Goal: Task Accomplishment & Management: Use online tool/utility

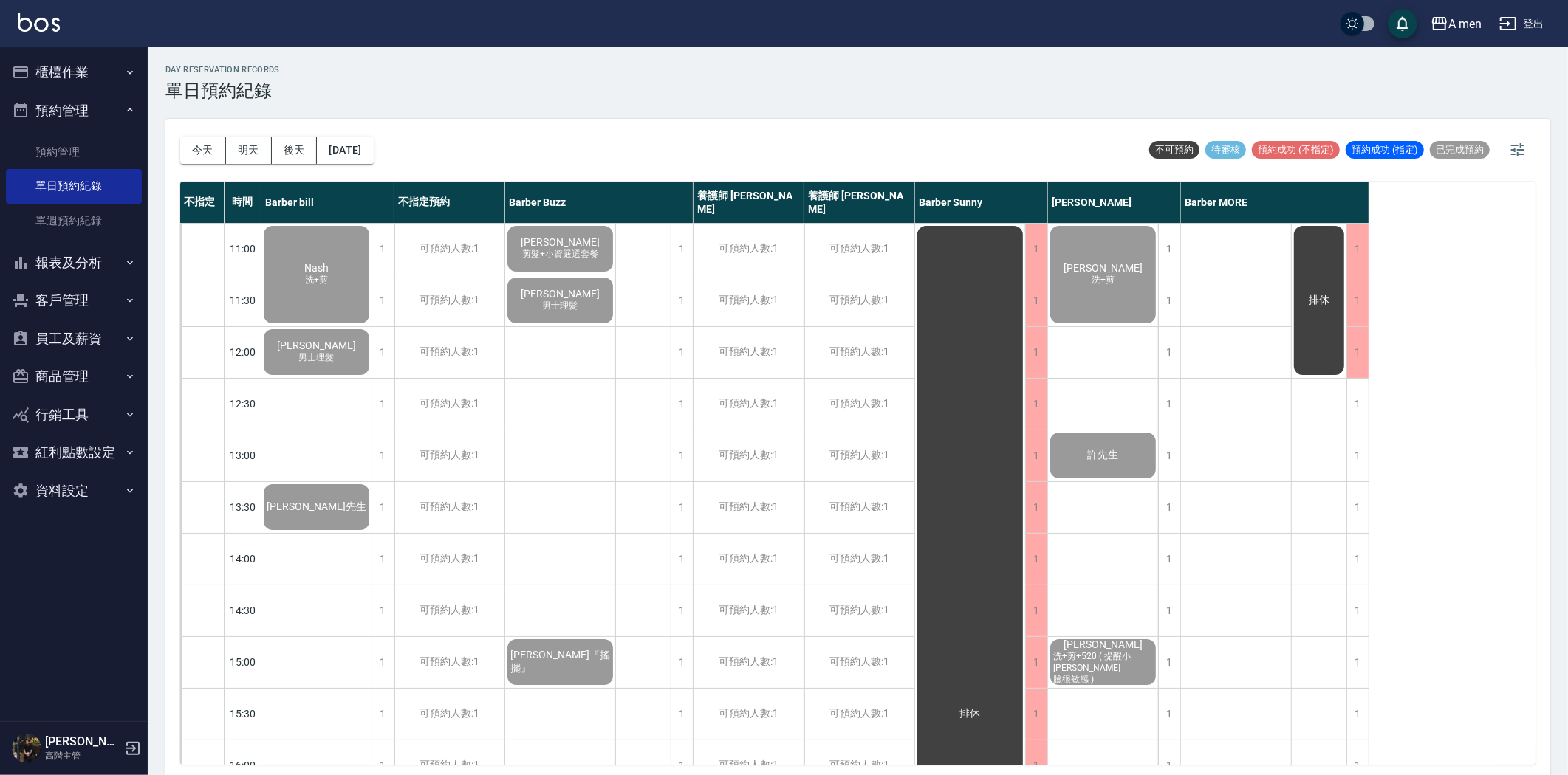
scroll to position [434, 0]
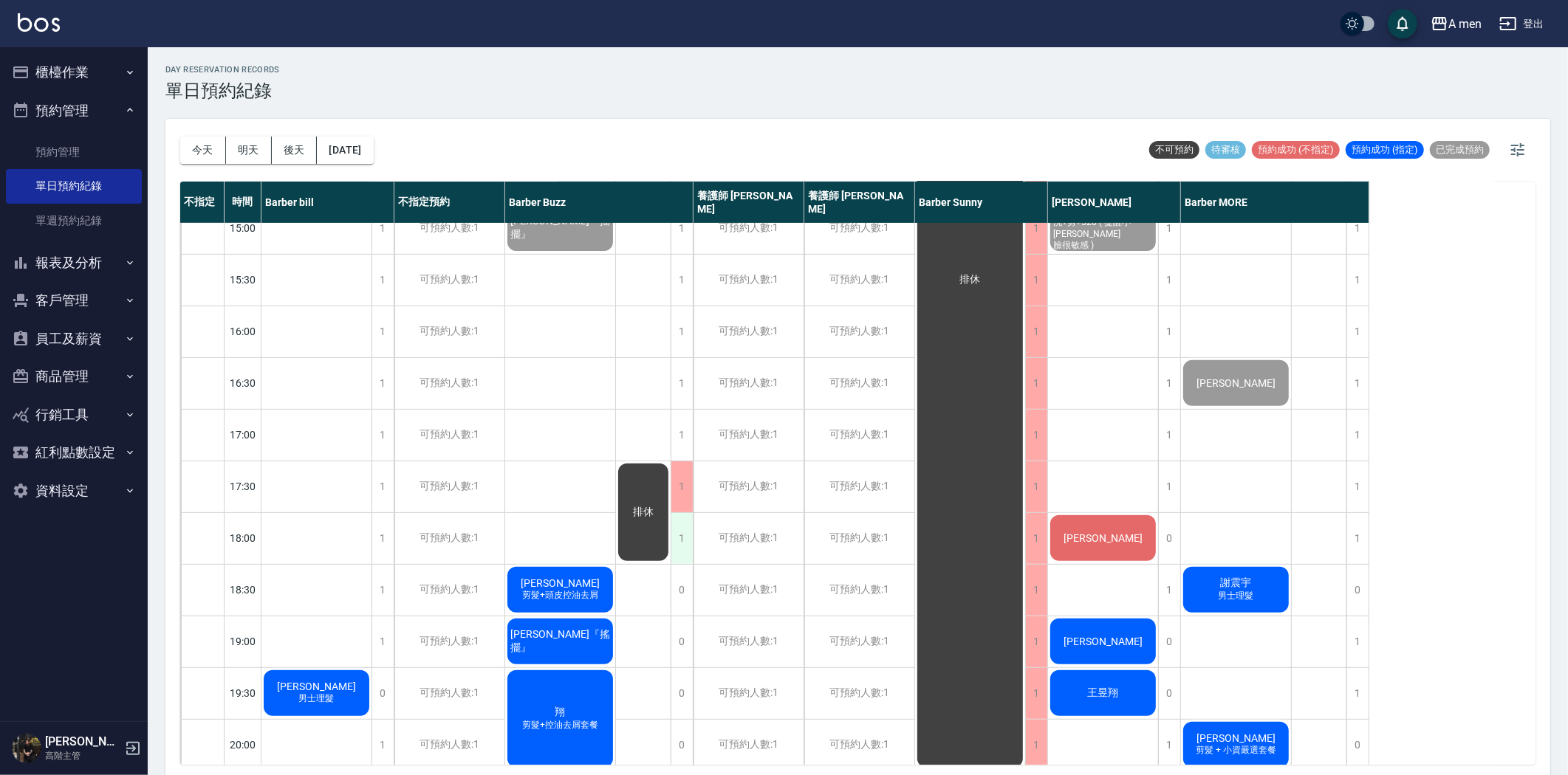
click at [676, 533] on div "1" at bounding box center [682, 539] width 22 height 51
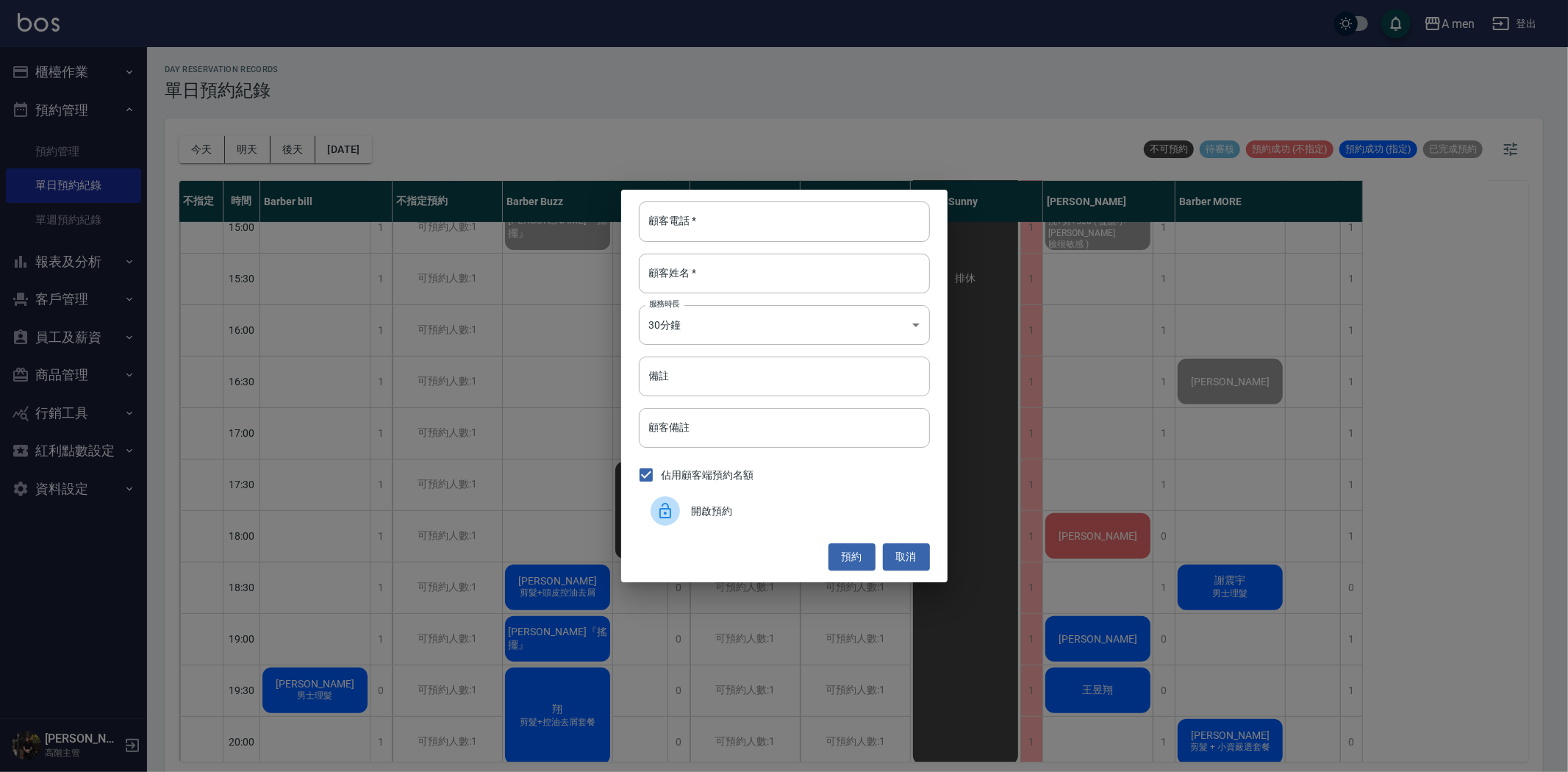
click at [722, 531] on div "開啟預約" at bounding box center [785, 511] width 291 height 41
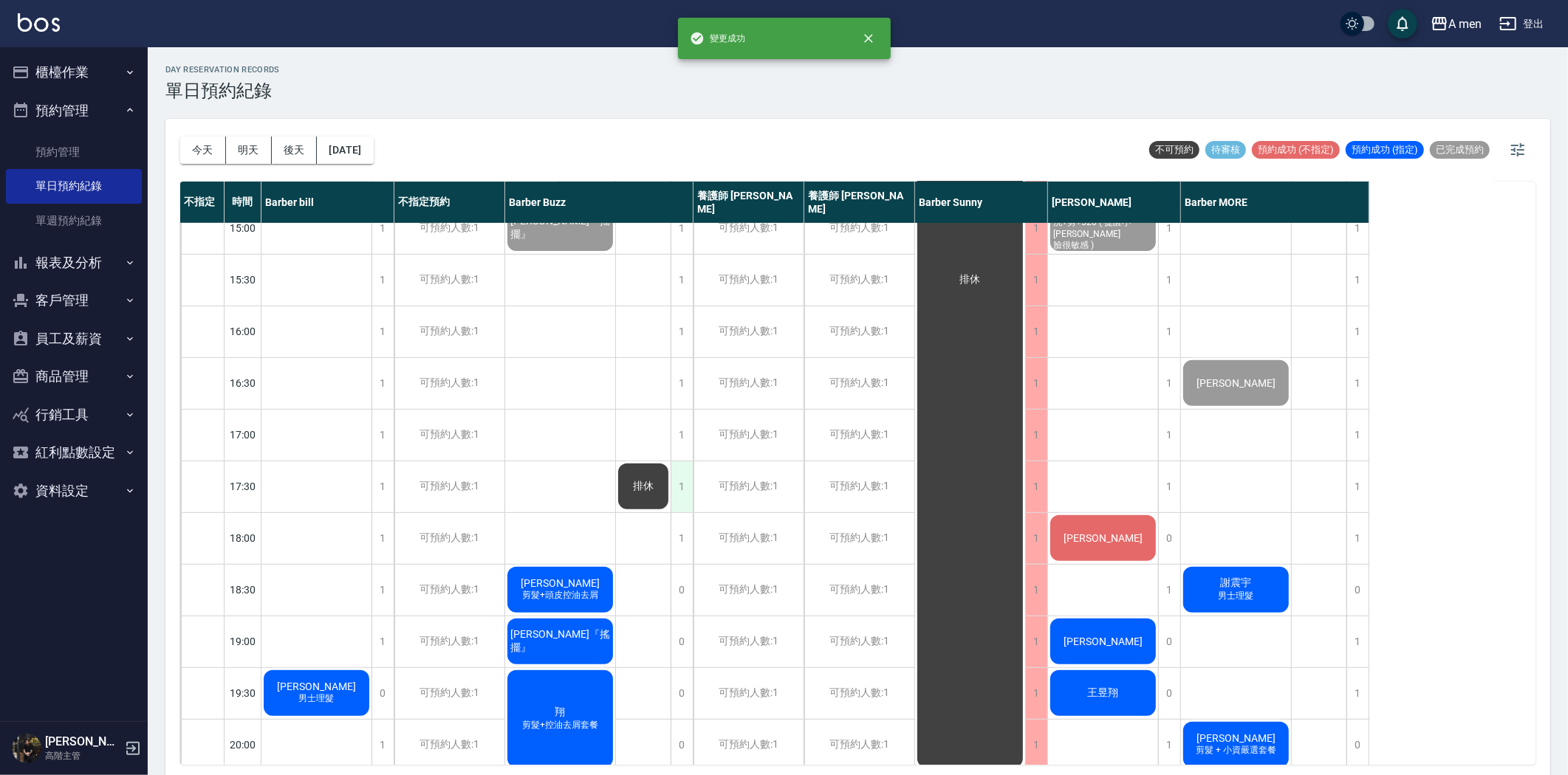
click at [689, 496] on div "1" at bounding box center [682, 487] width 22 height 51
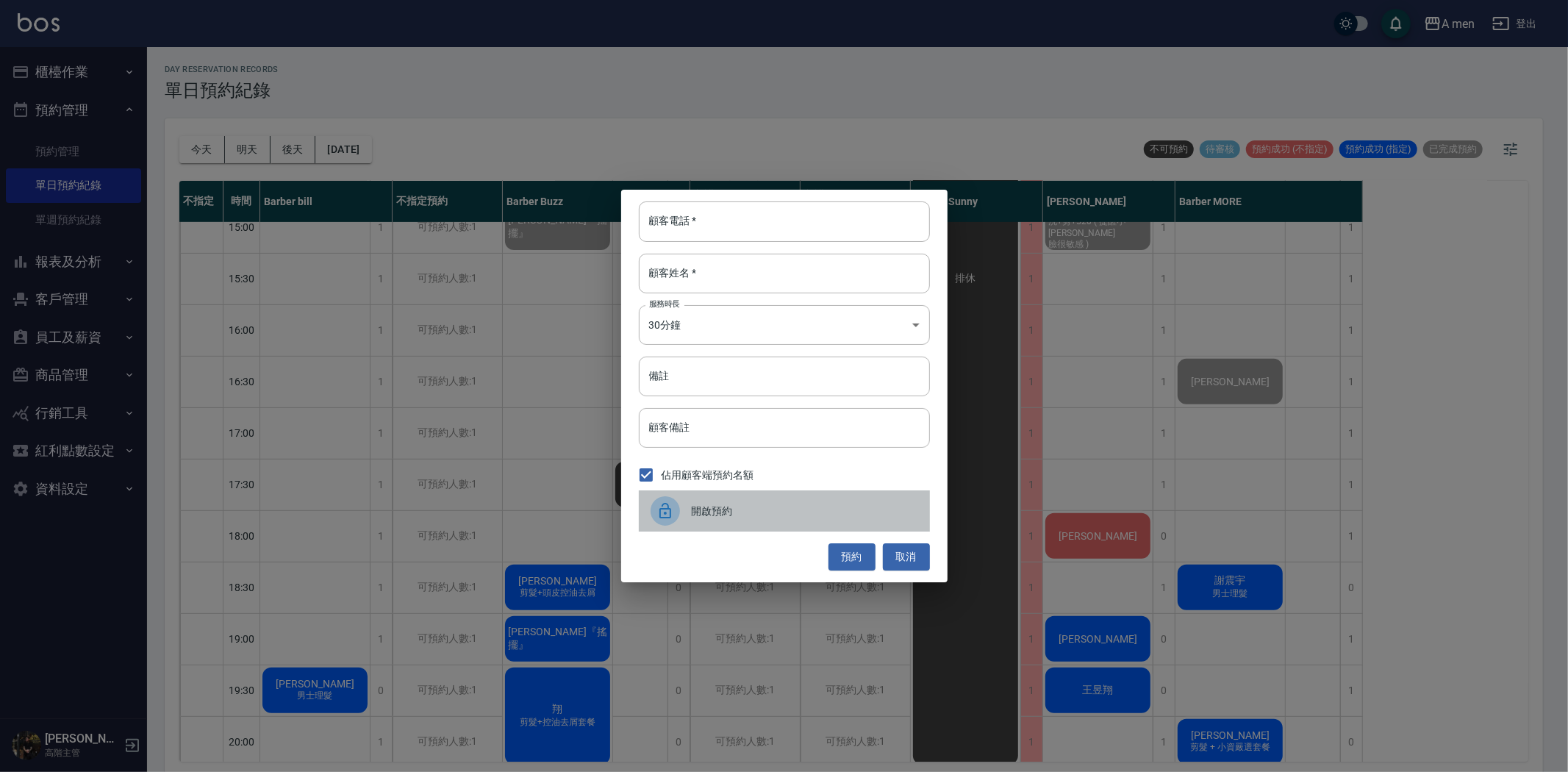
click at [806, 494] on div "開啟預約" at bounding box center [785, 511] width 291 height 41
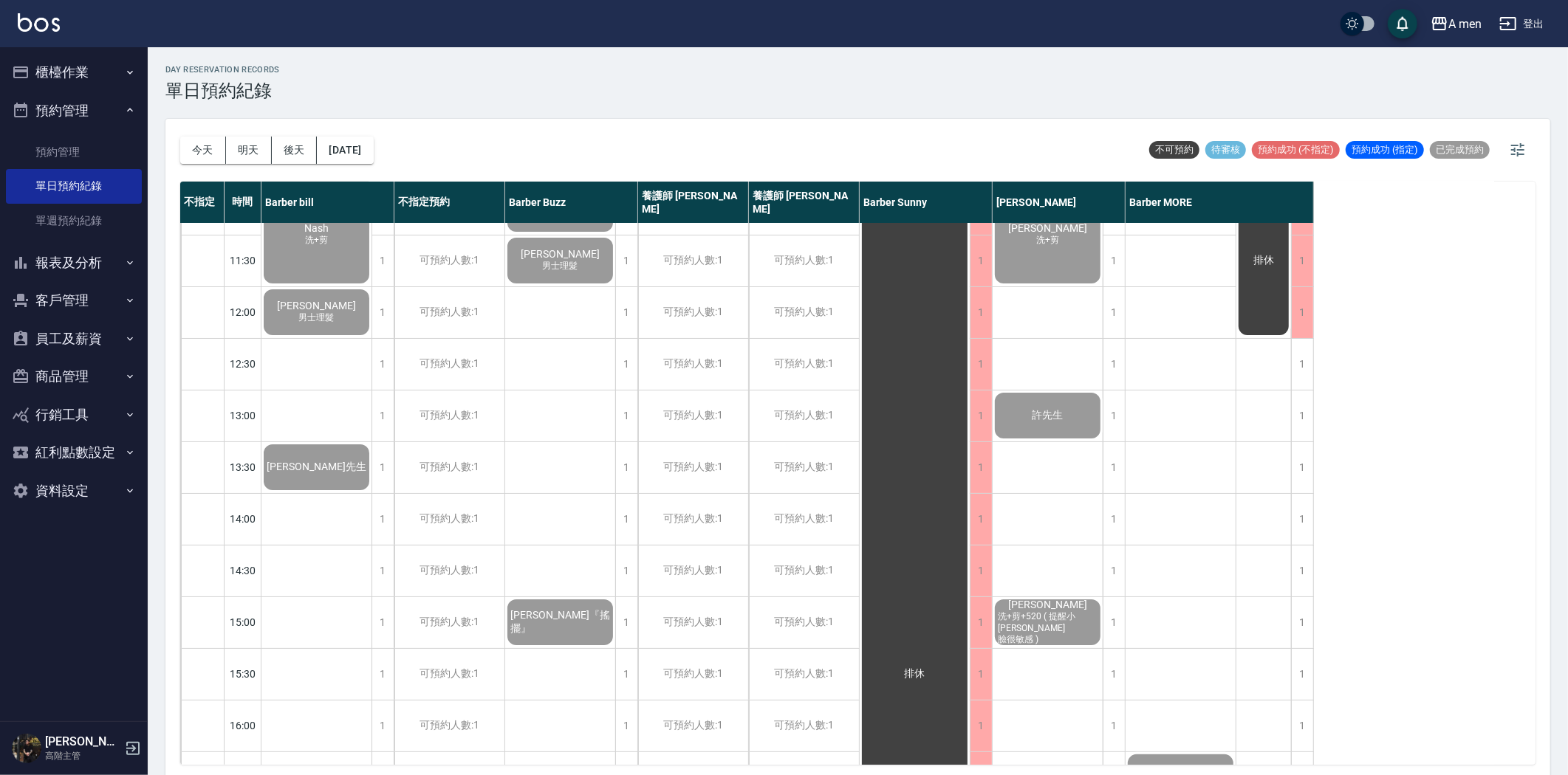
scroll to position [0, 0]
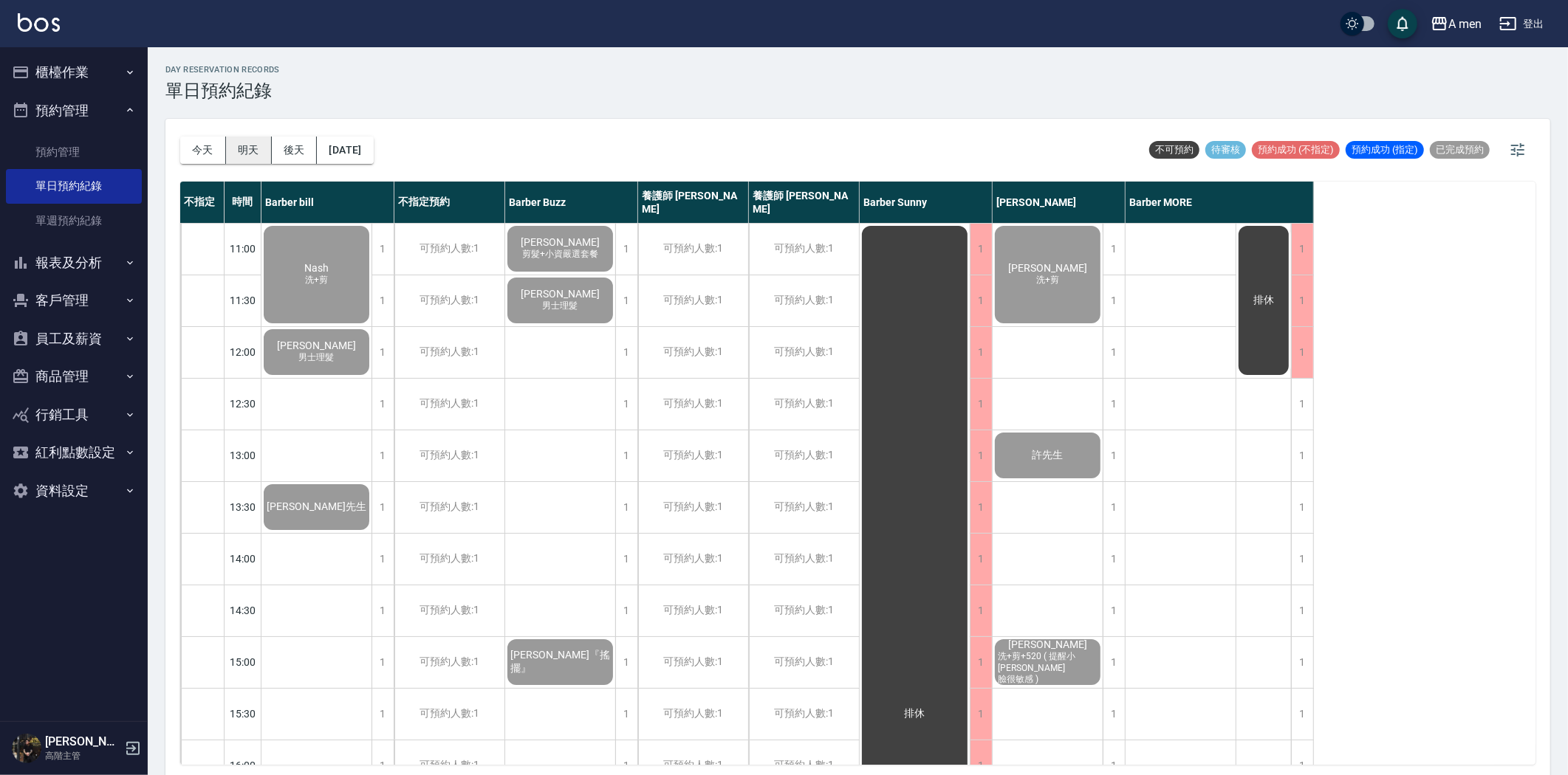
click at [253, 150] on button "明天" at bounding box center [249, 149] width 46 height 27
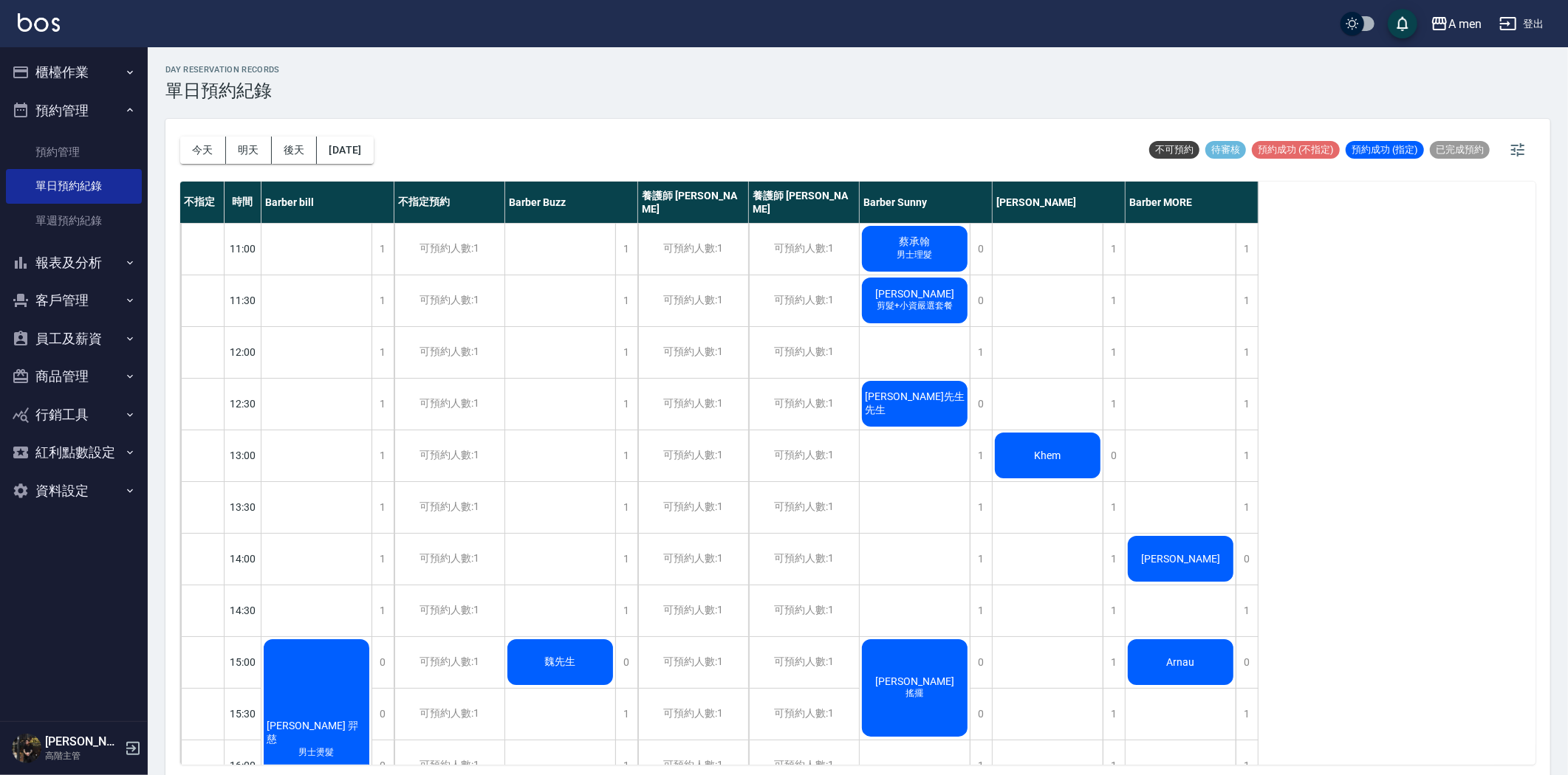
click at [372, 637] on div "蔡承翰 男士理髮" at bounding box center [317, 739] width 110 height 205
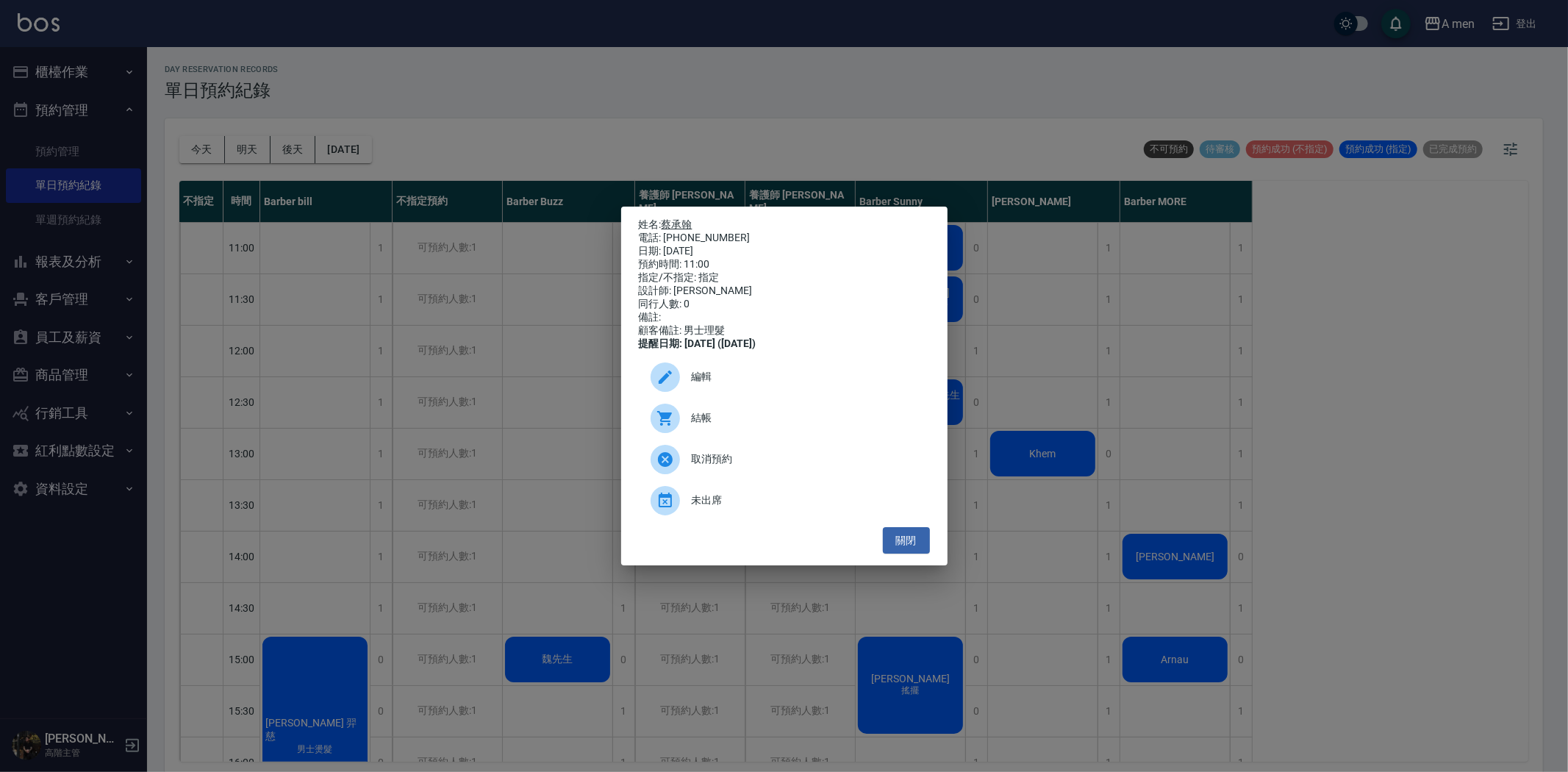
click at [681, 218] on link "蔡承翰" at bounding box center [677, 224] width 31 height 12
click at [907, 541] on button "關閉" at bounding box center [906, 541] width 47 height 27
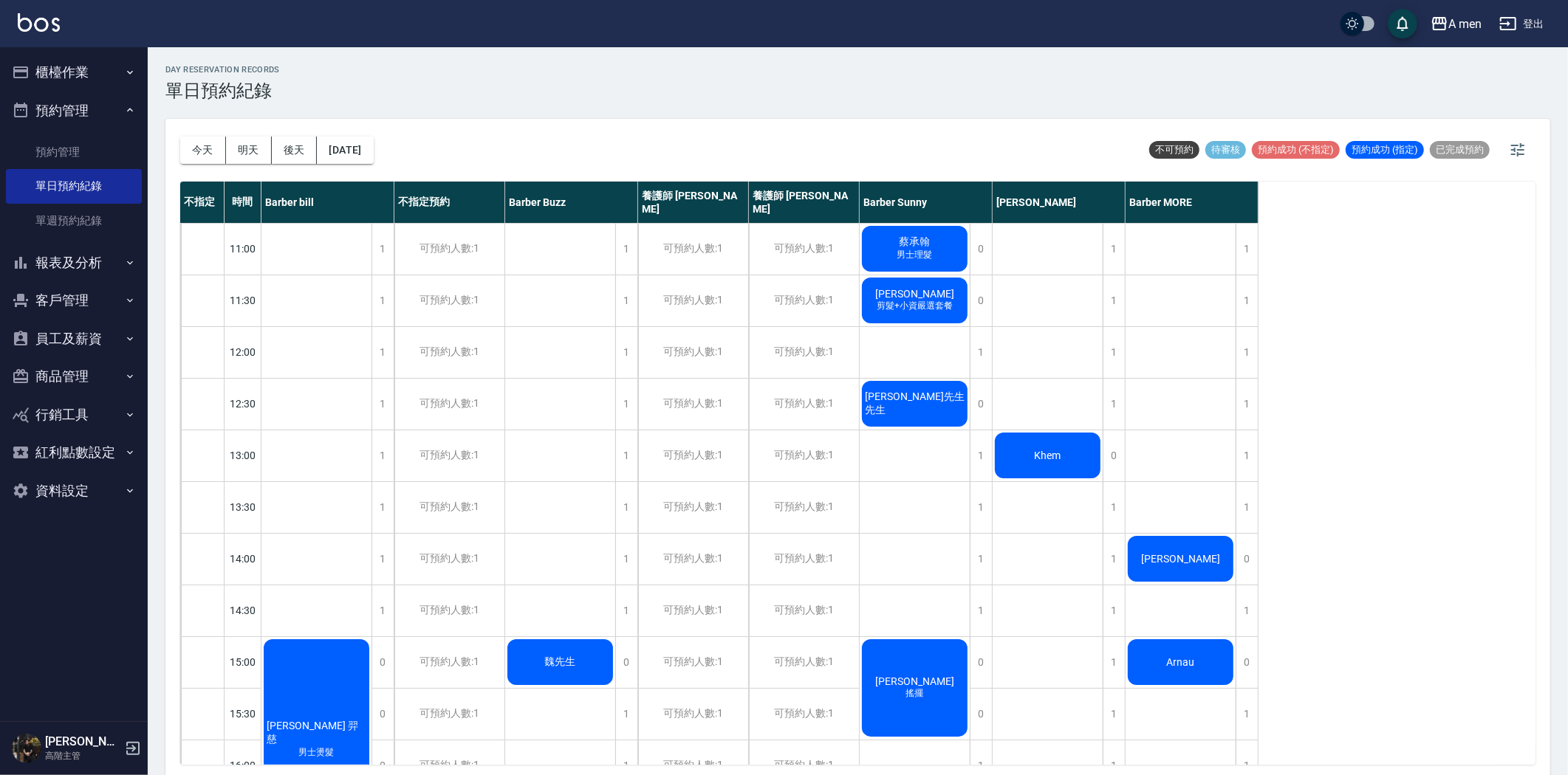
click at [370, 720] on span "Alan 淵宏" at bounding box center [316, 733] width 105 height 26
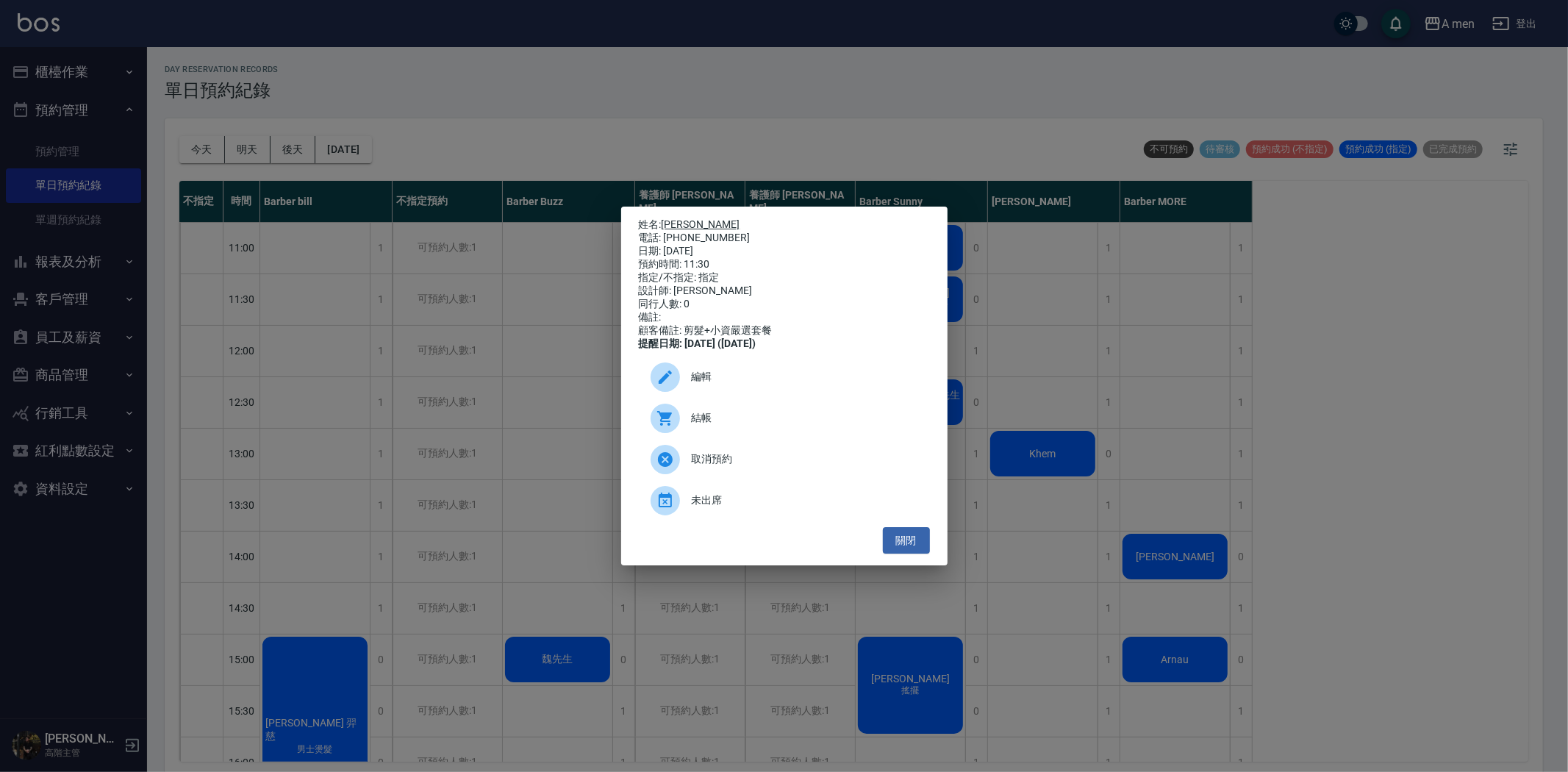
click at [689, 218] on link "Alan 淵宏" at bounding box center [701, 224] width 79 height 12
click at [913, 548] on button "關閉" at bounding box center [906, 541] width 47 height 27
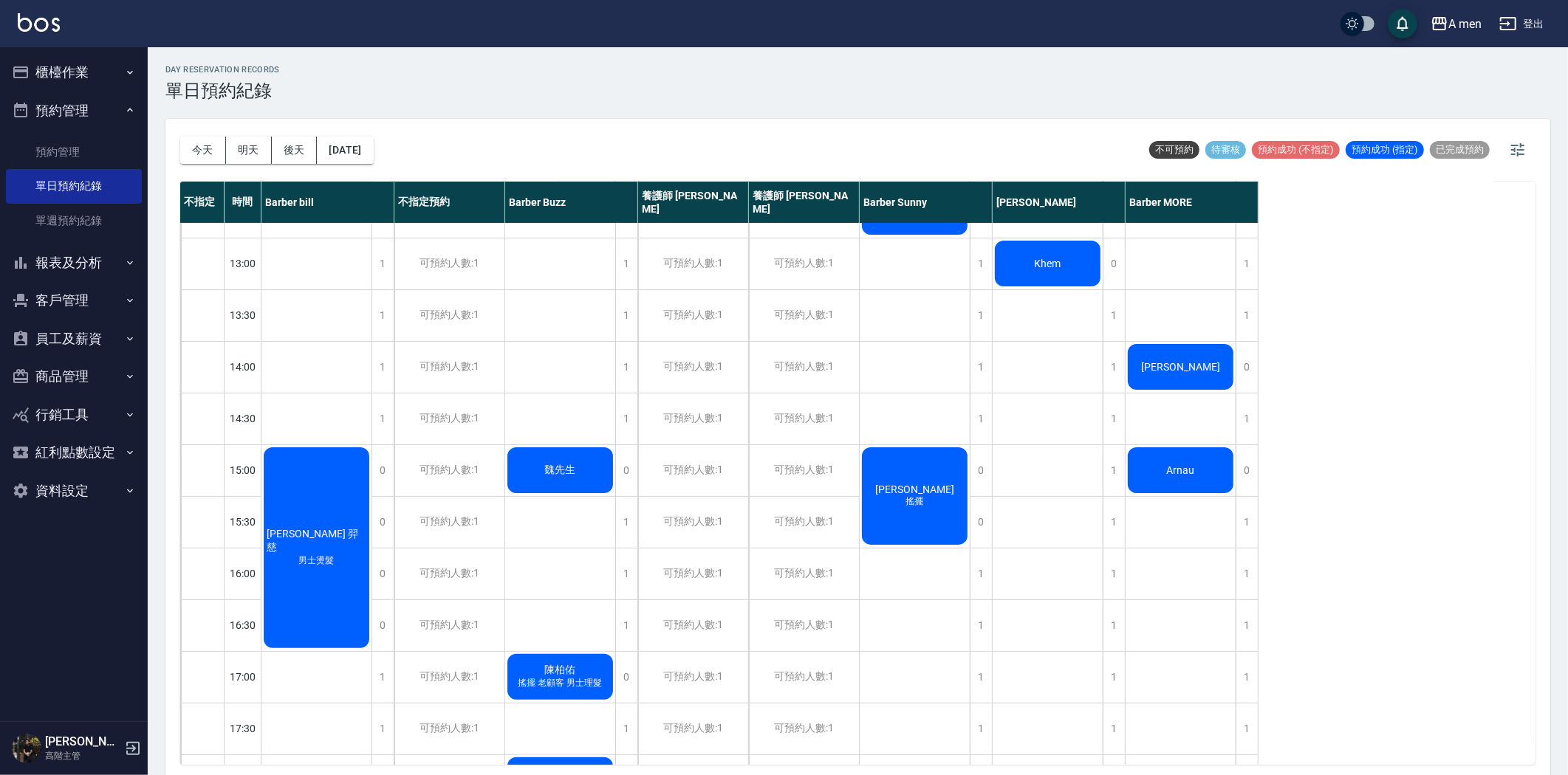
scroll to position [164, 0]
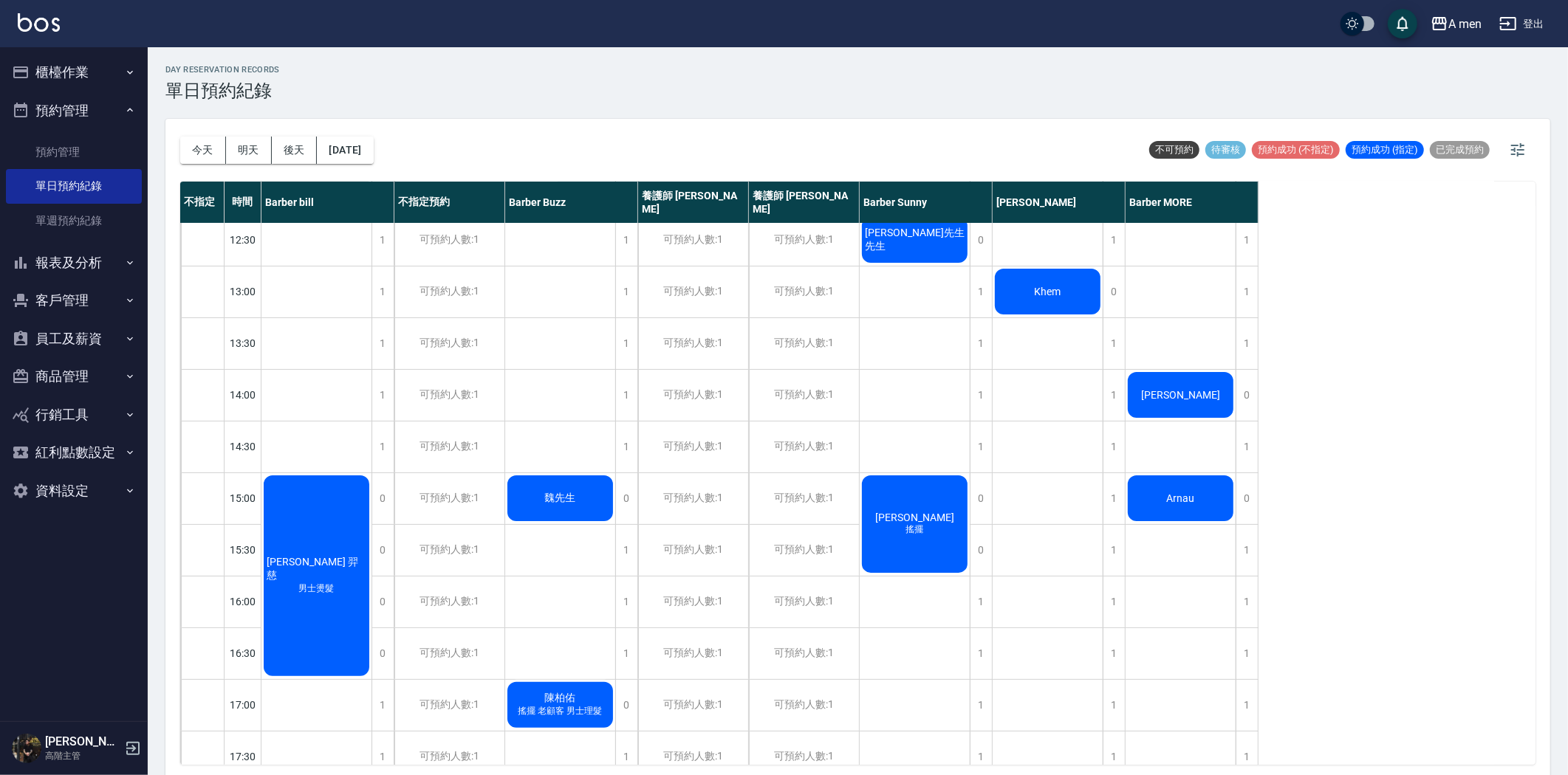
click at [372, 473] on div "張先生先生" at bounding box center [317, 575] width 110 height 205
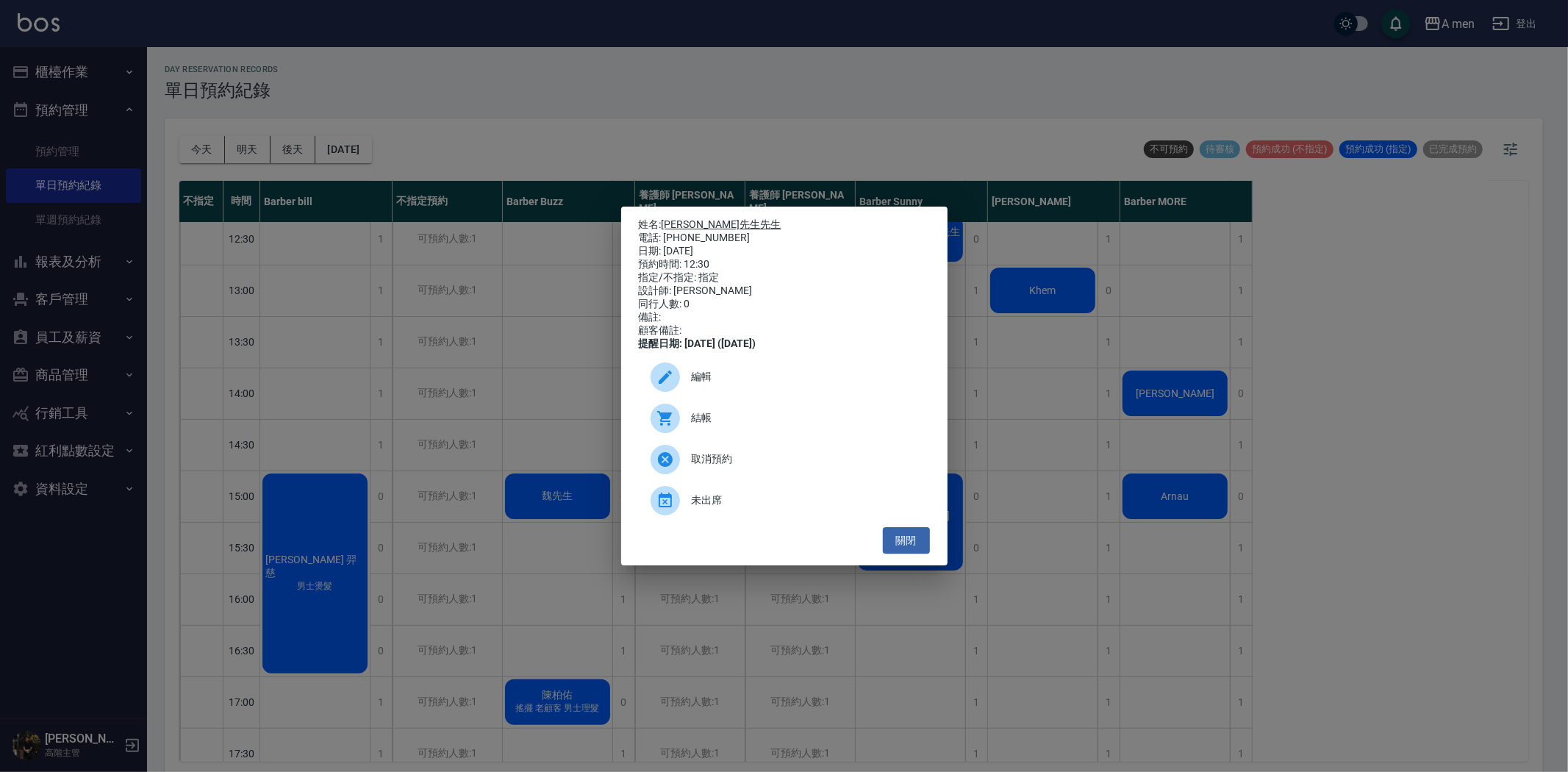
click at [677, 219] on link "張先生先生" at bounding box center [721, 224] width 119 height 12
drag, startPoint x: 877, startPoint y: 556, endPoint x: 910, endPoint y: 552, distance: 33.2
click at [877, 555] on div "關閉" at bounding box center [785, 541] width 291 height 27
click at [911, 552] on button "關閉" at bounding box center [906, 541] width 47 height 27
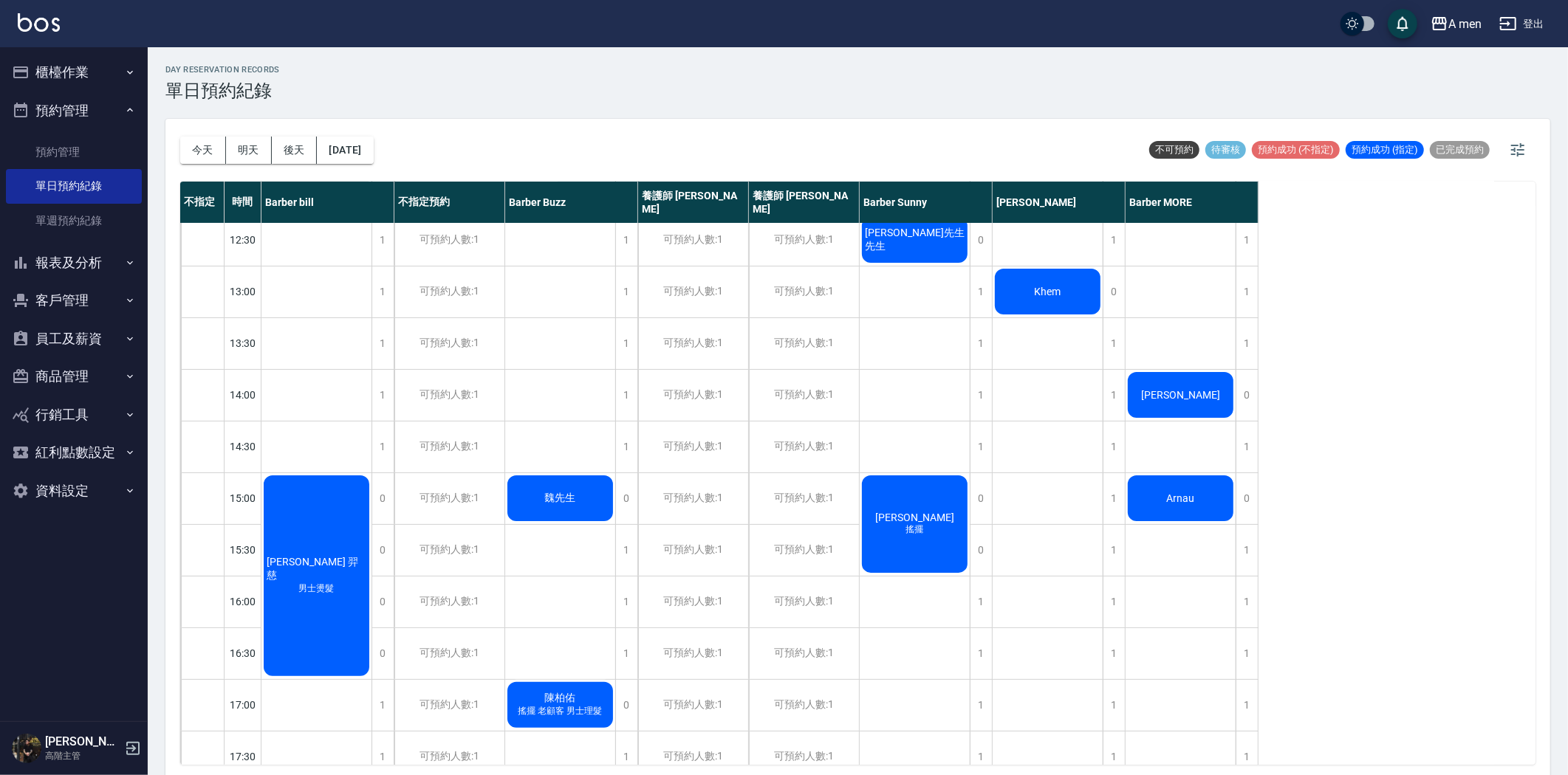
click at [372, 530] on div "Gary lai 搖擺" at bounding box center [317, 575] width 110 height 205
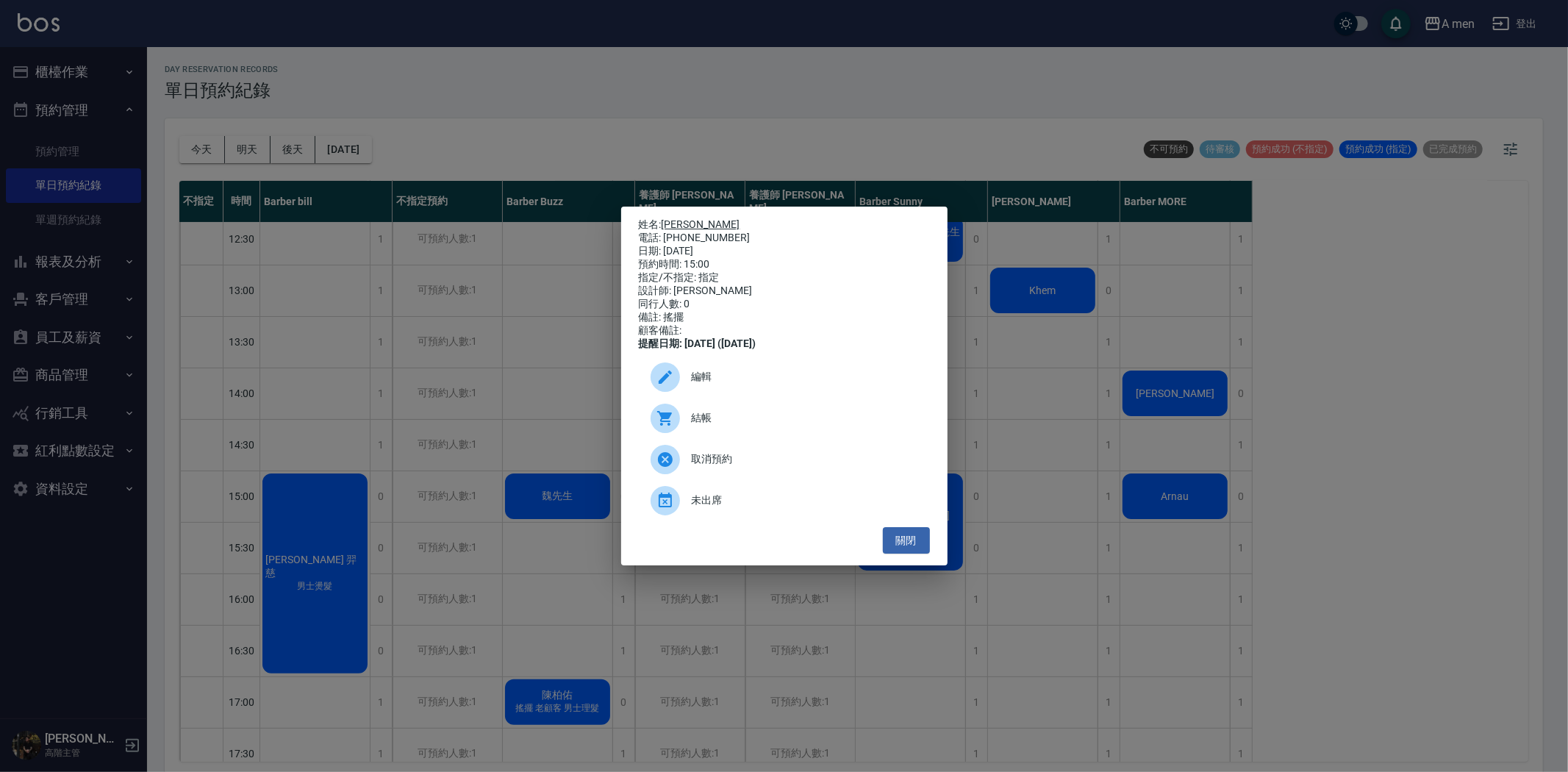
click at [688, 221] on link "Gary lai" at bounding box center [701, 224] width 79 height 12
click at [893, 548] on button "關閉" at bounding box center [906, 541] width 47 height 27
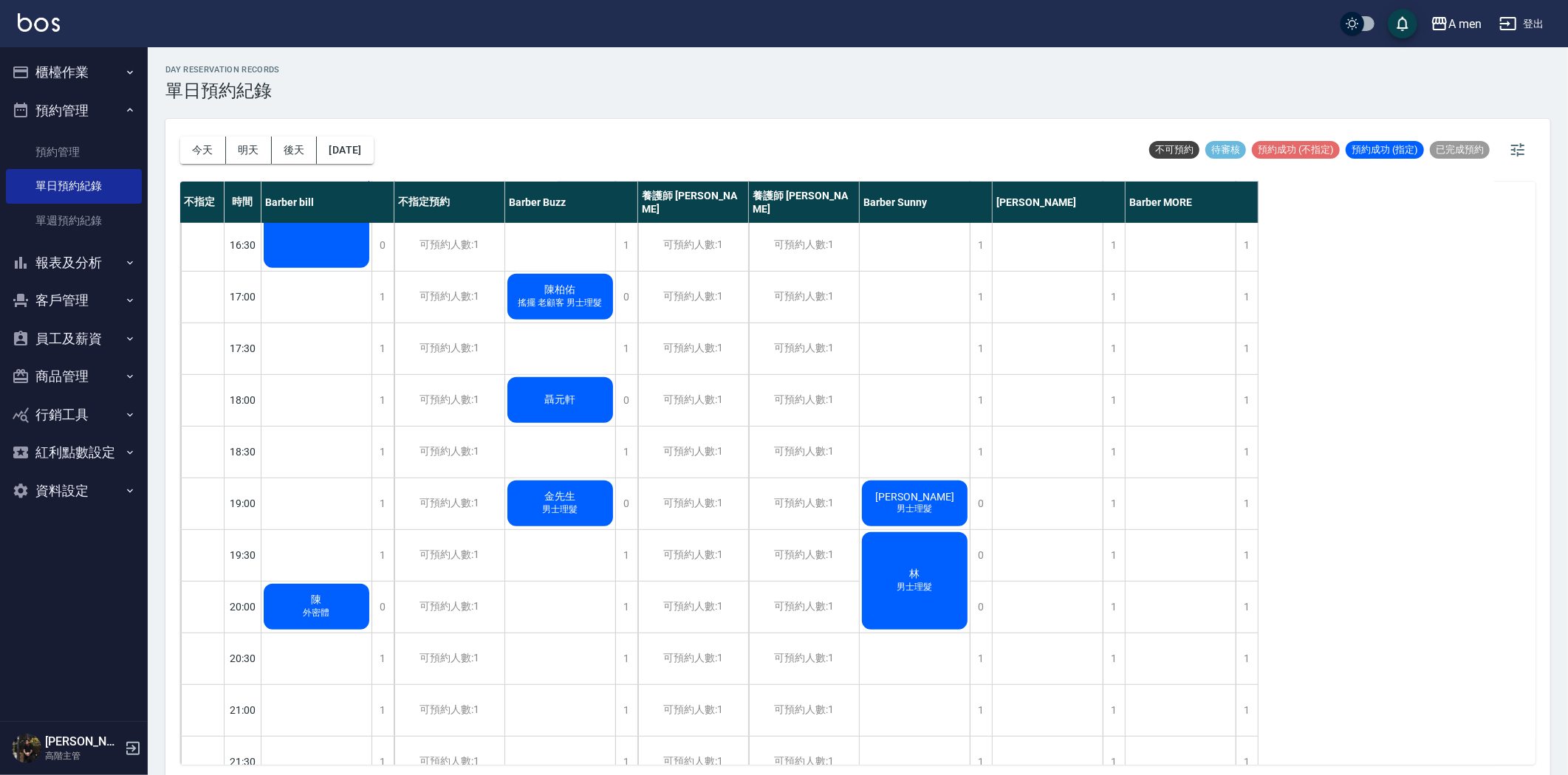
scroll to position [574, 0]
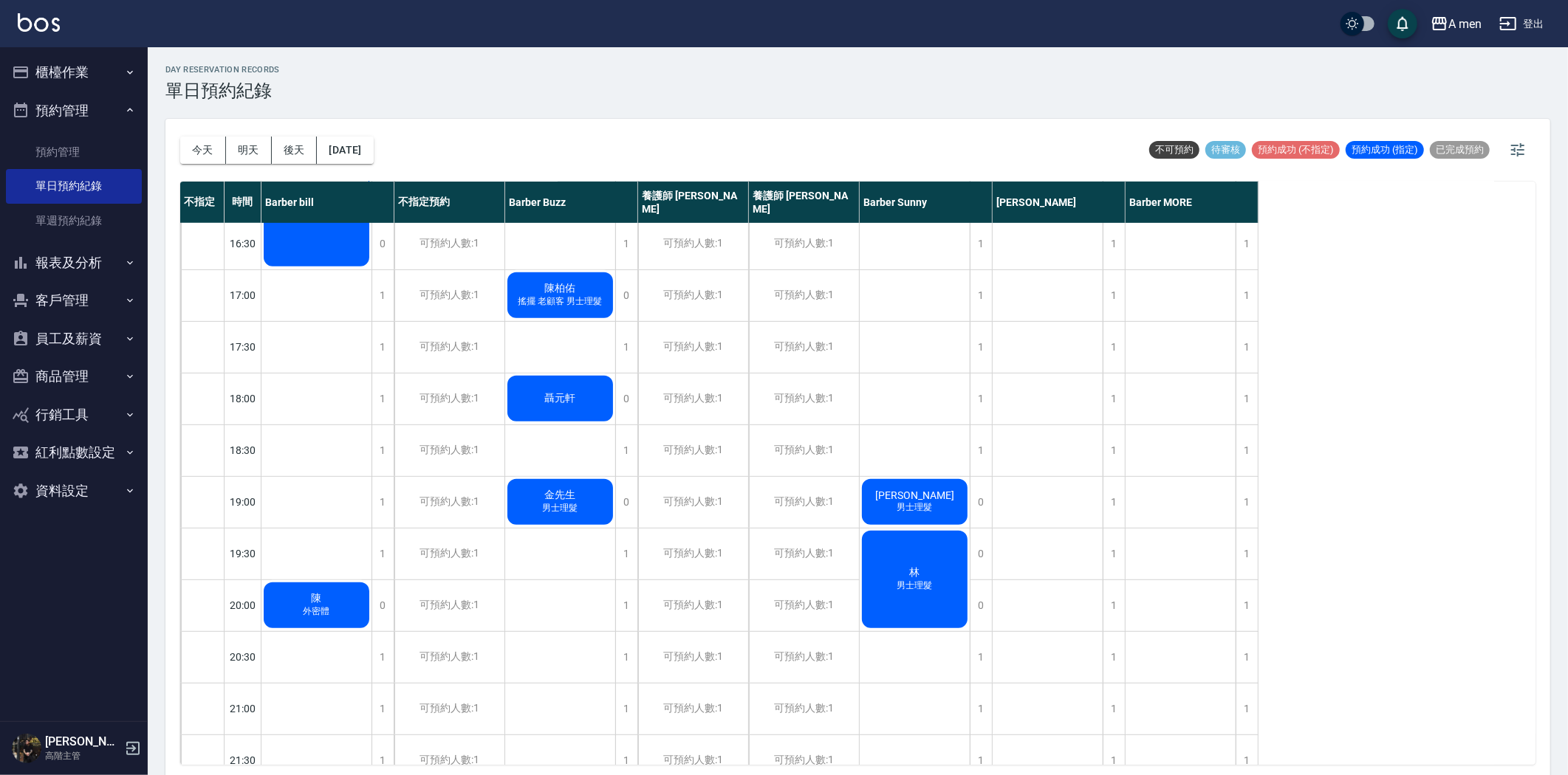
click at [370, 173] on span "Andy Lau" at bounding box center [316, 159] width 105 height 26
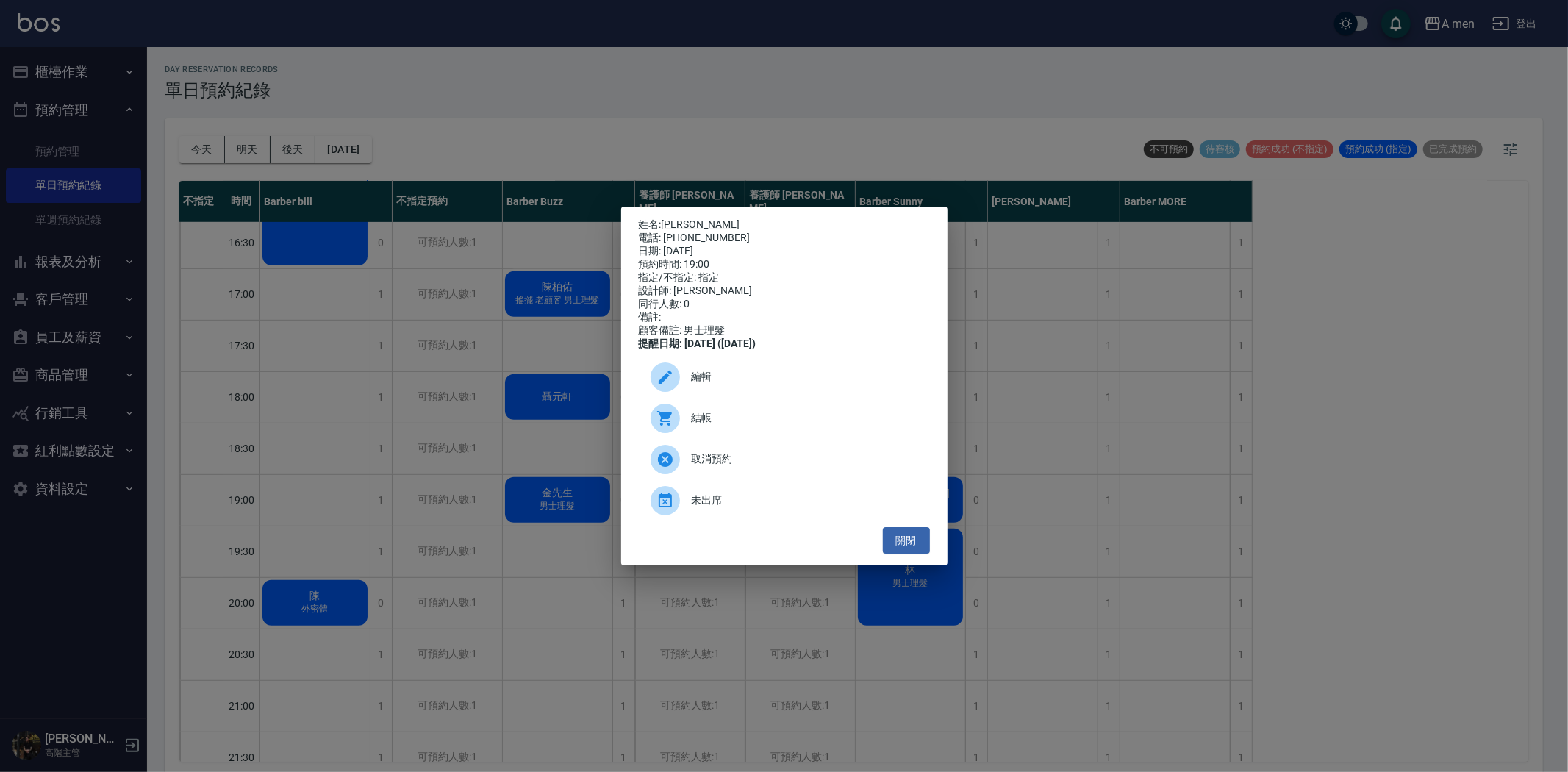
click at [679, 218] on p "姓名: Andy Lau" at bounding box center [785, 224] width 291 height 13
click at [679, 218] on link "Andy Lau" at bounding box center [701, 224] width 79 height 12
drag, startPoint x: 1066, startPoint y: 601, endPoint x: 1021, endPoint y: 590, distance: 46.3
click at [1064, 600] on div "姓名: Andy Lau 電話: 0980731874 日期: 2025/08/22 預約時間: 19:00 指定/不指定: 指定 設計師: Barber S…" at bounding box center [784, 386] width 1568 height 772
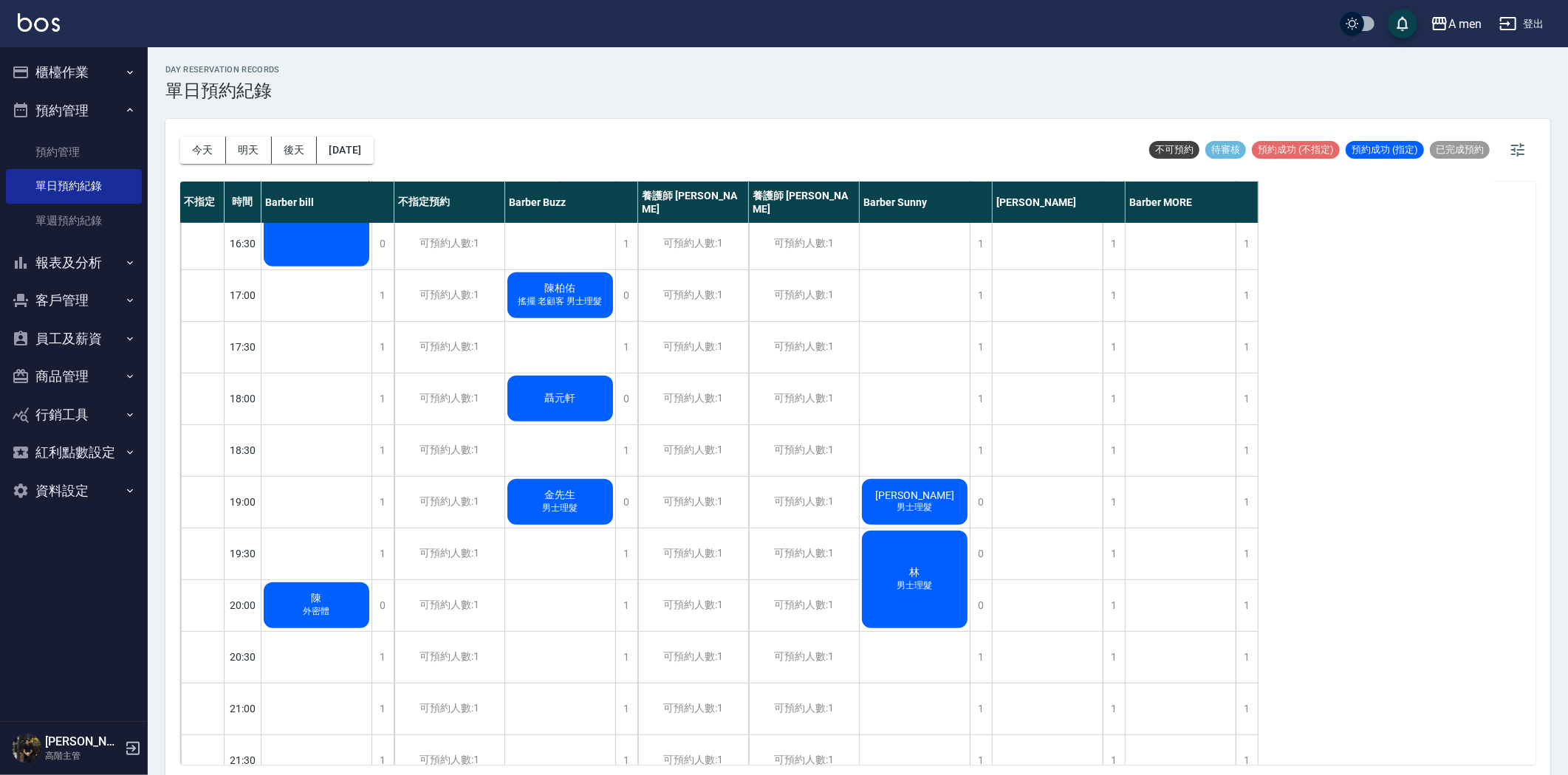
click at [370, 173] on span "林" at bounding box center [316, 159] width 105 height 26
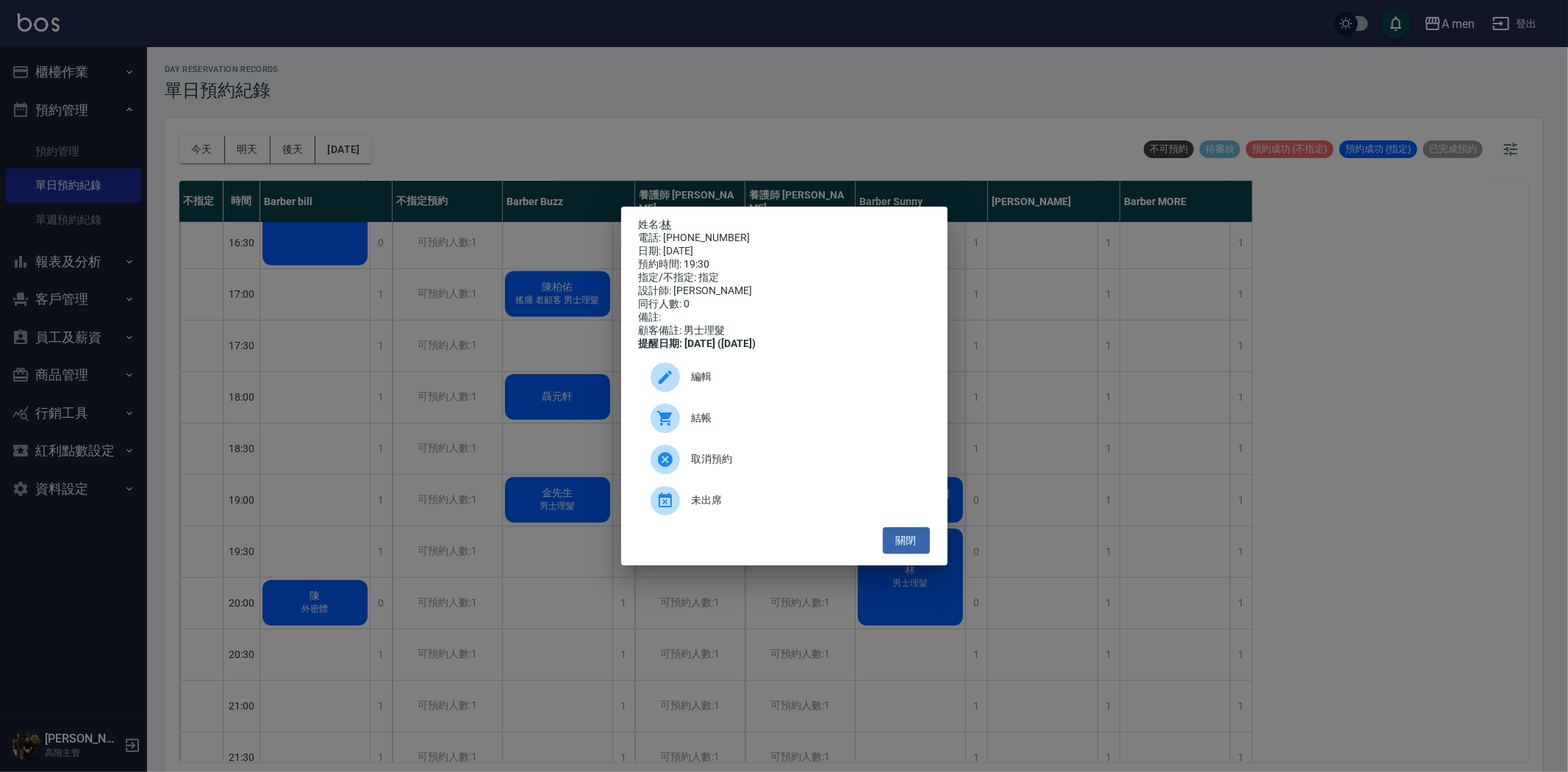
click at [668, 218] on link "林" at bounding box center [666, 224] width 10 height 12
click at [892, 555] on button "關閉" at bounding box center [906, 541] width 47 height 27
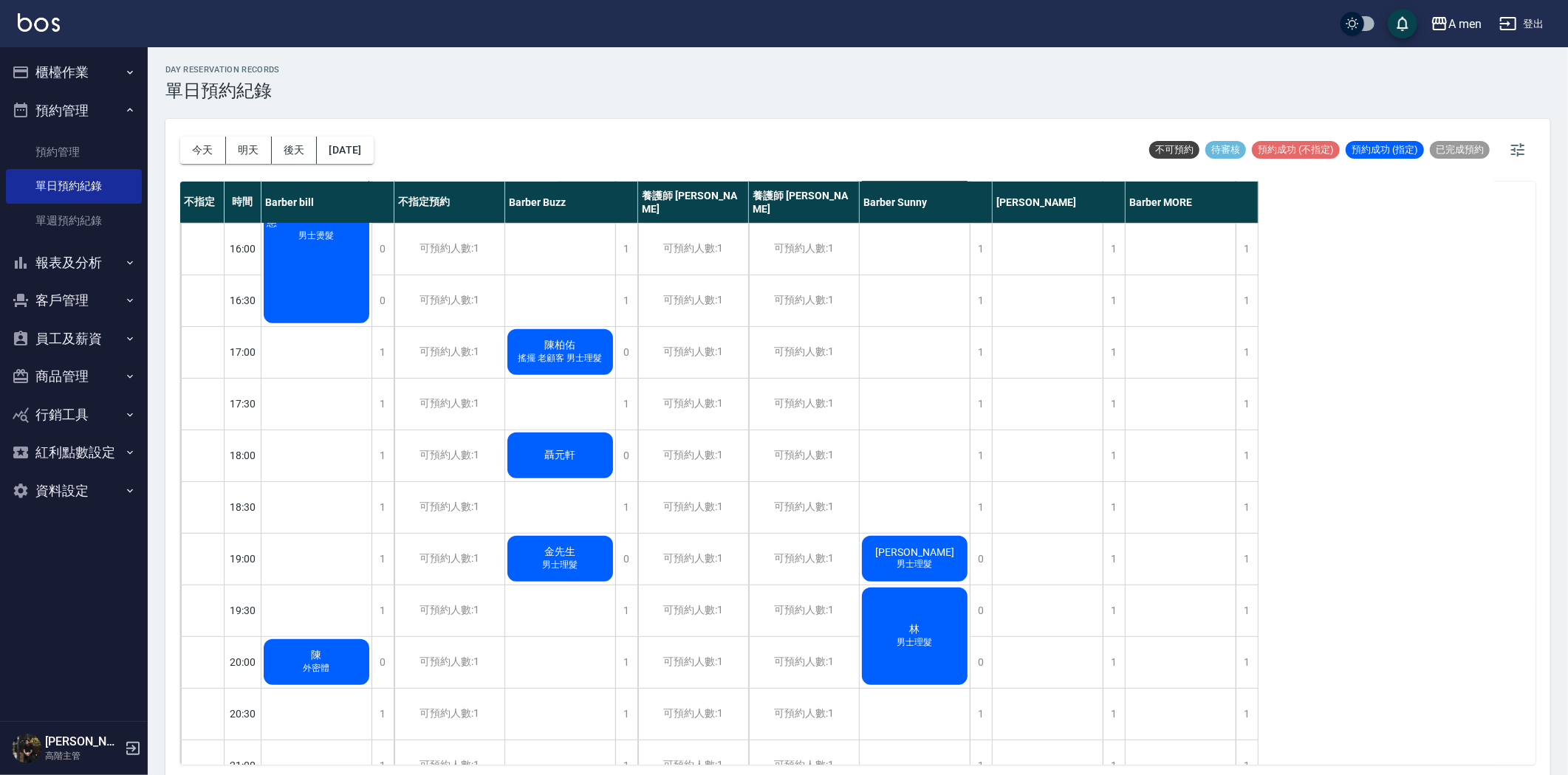
scroll to position [0, 0]
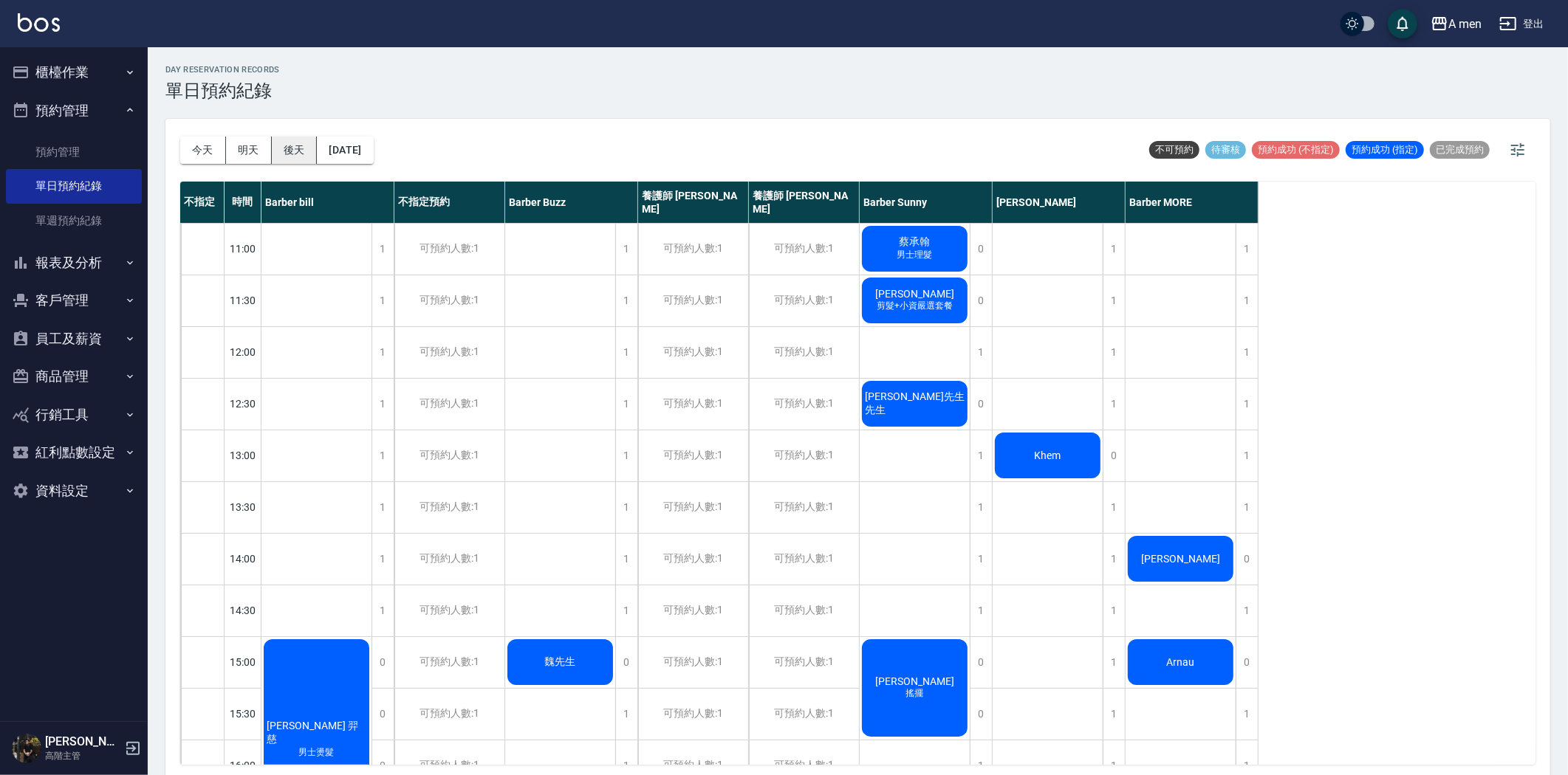
click at [291, 141] on button "後天" at bounding box center [294, 149] width 46 height 27
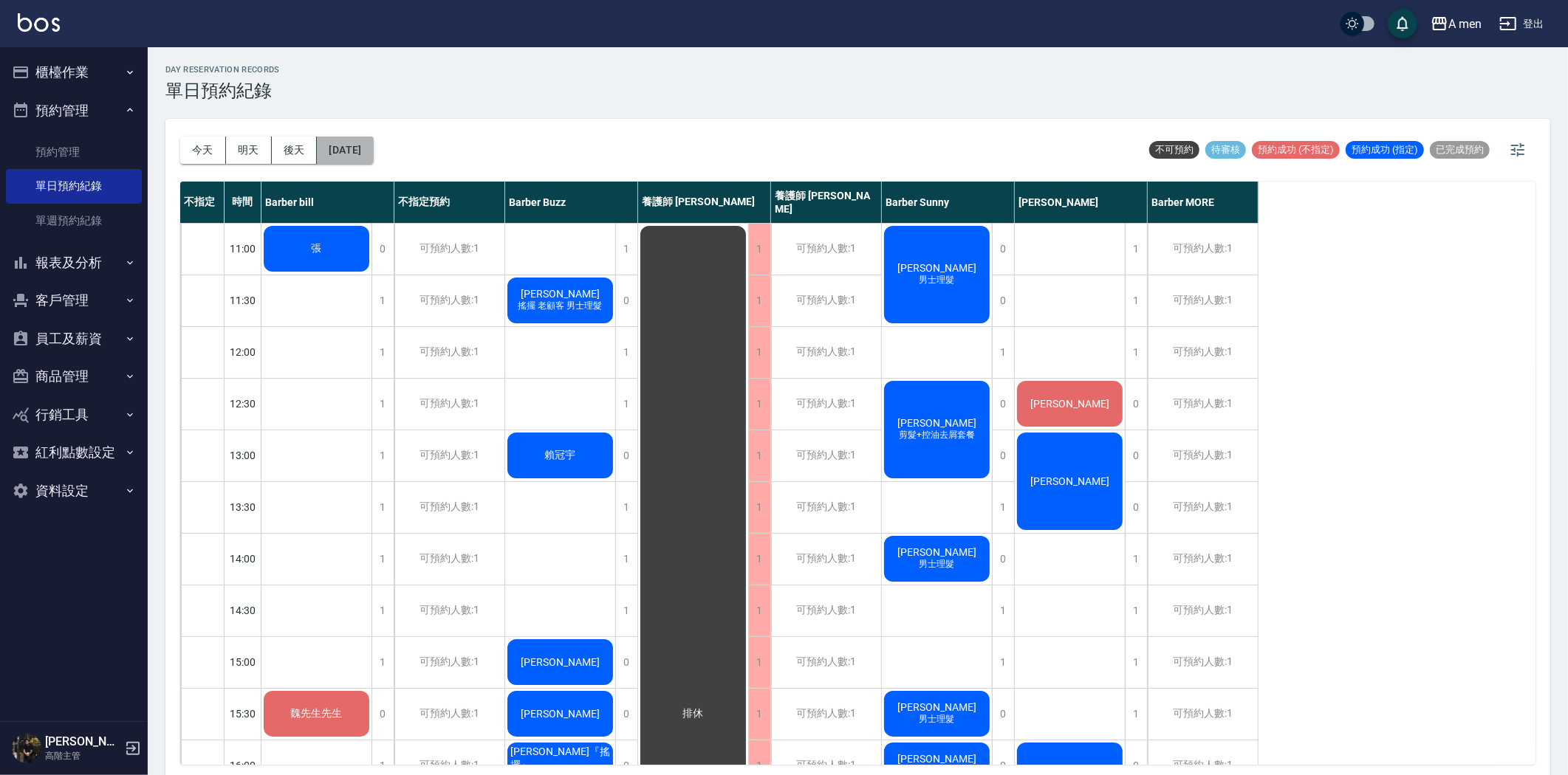
click at [367, 145] on button "2025/08/23" at bounding box center [345, 149] width 56 height 27
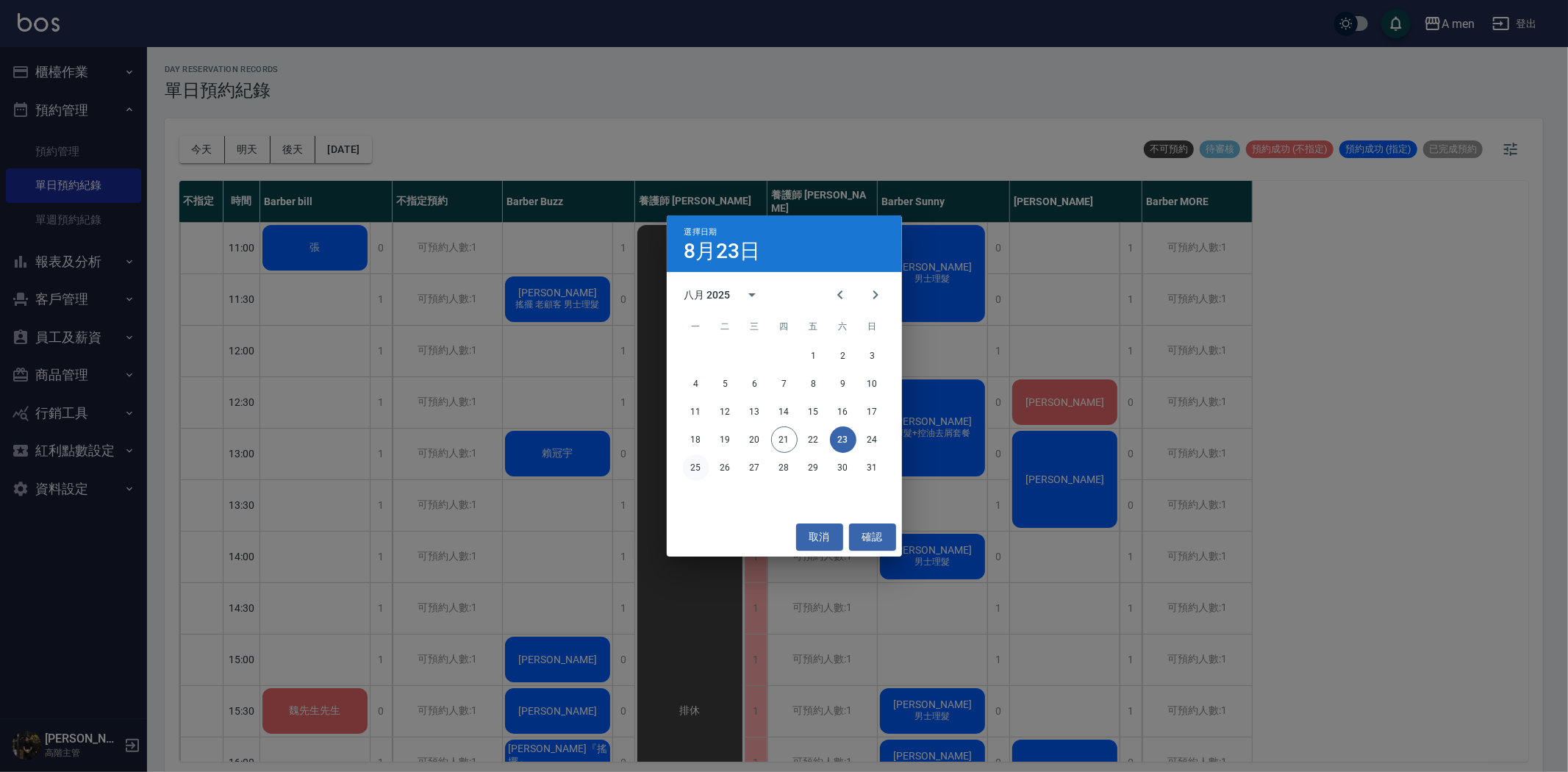
click at [693, 467] on button "25" at bounding box center [696, 467] width 26 height 26
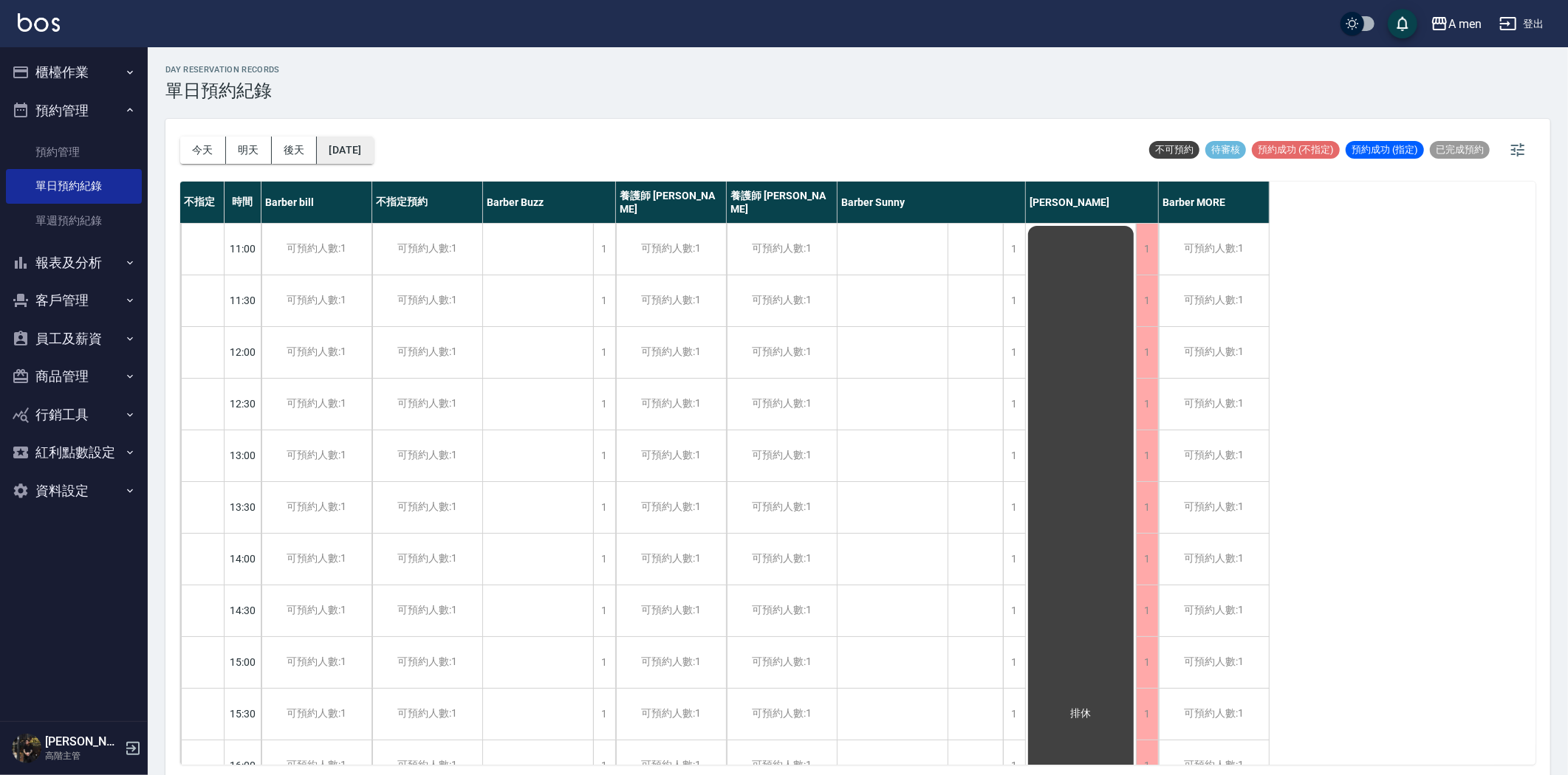
click at [342, 153] on button "2025/08/25" at bounding box center [345, 149] width 56 height 27
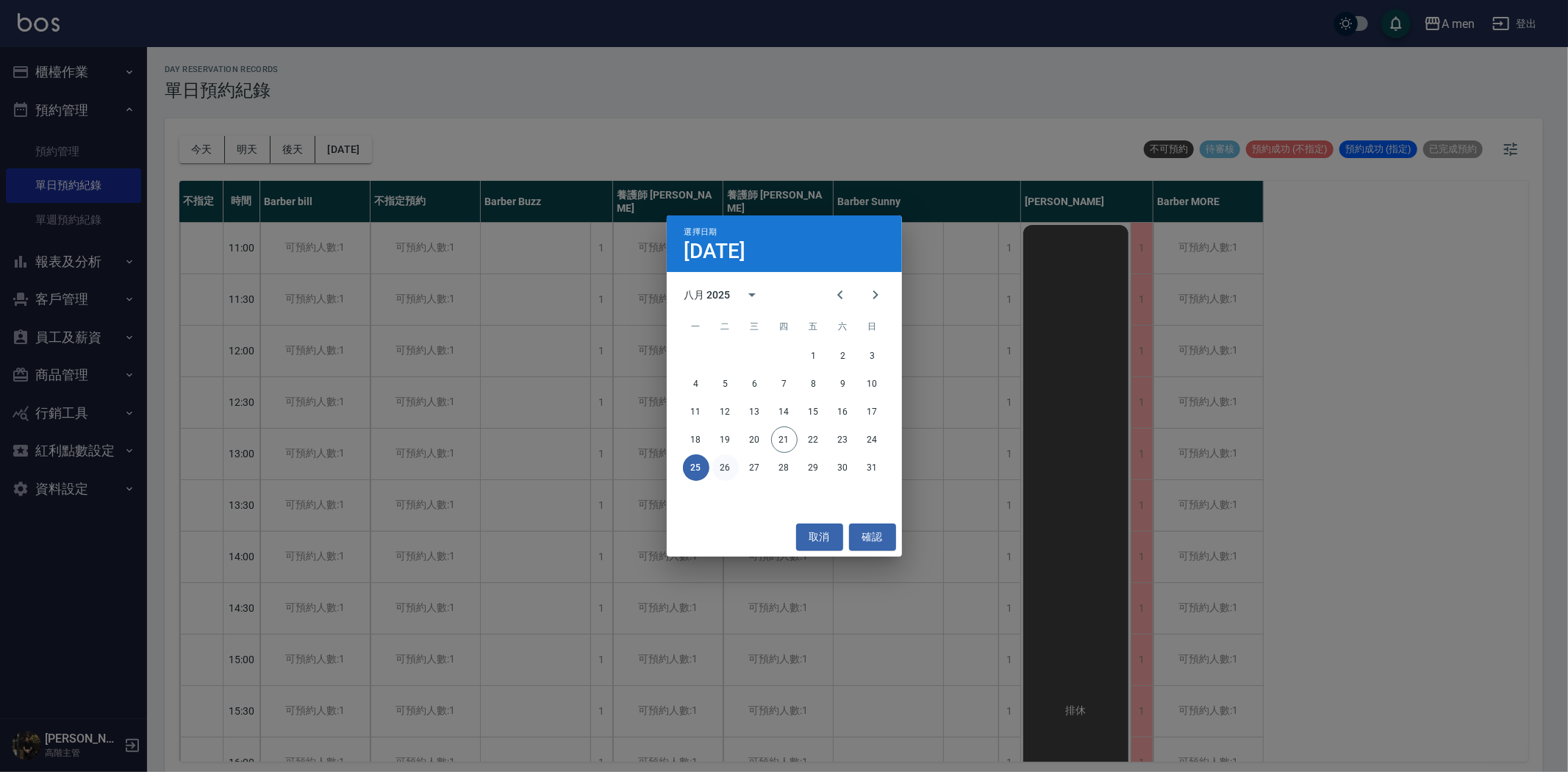
click at [732, 467] on button "26" at bounding box center [725, 467] width 26 height 26
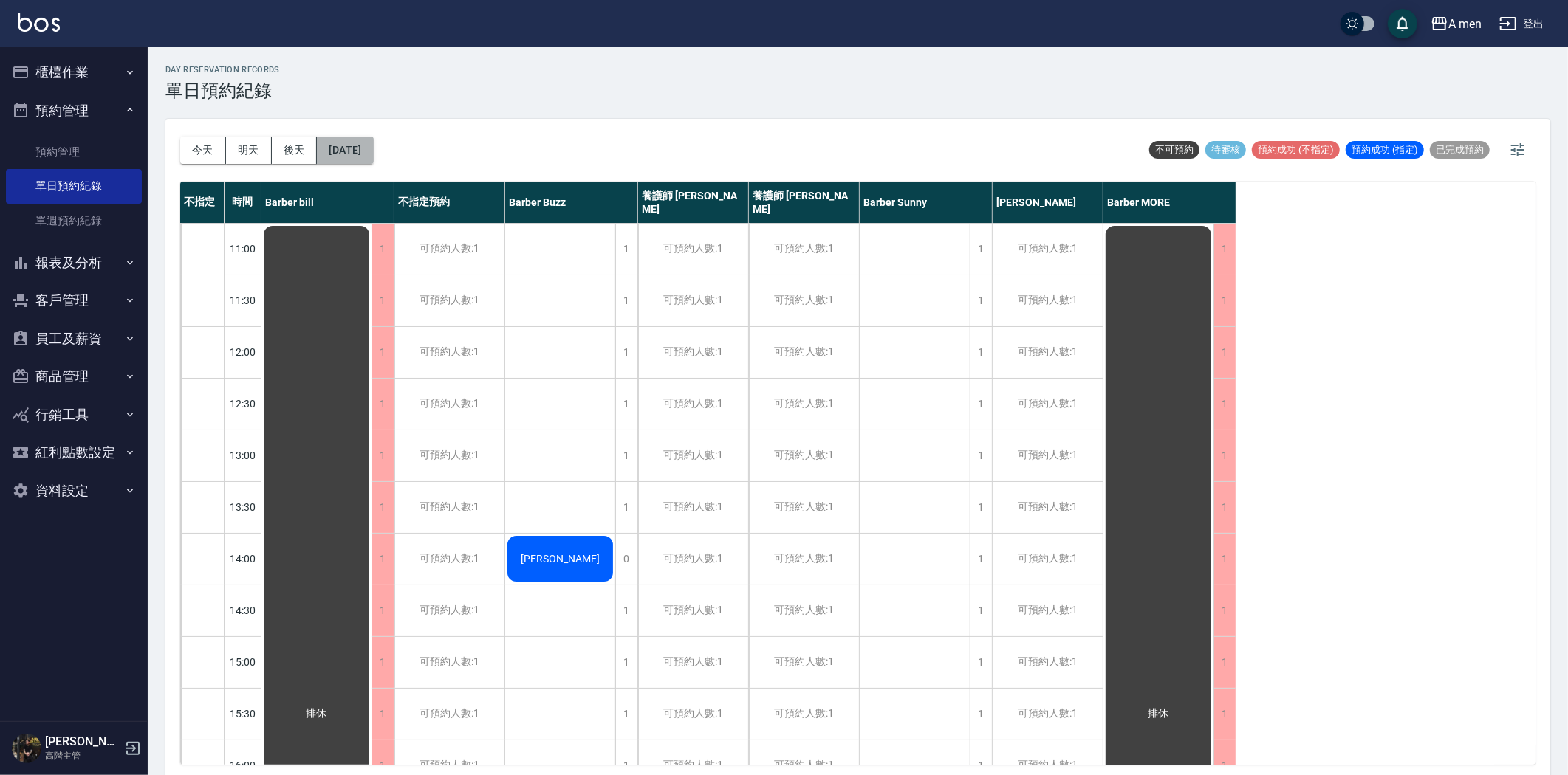
click at [373, 151] on button "2025/08/26" at bounding box center [345, 149] width 56 height 27
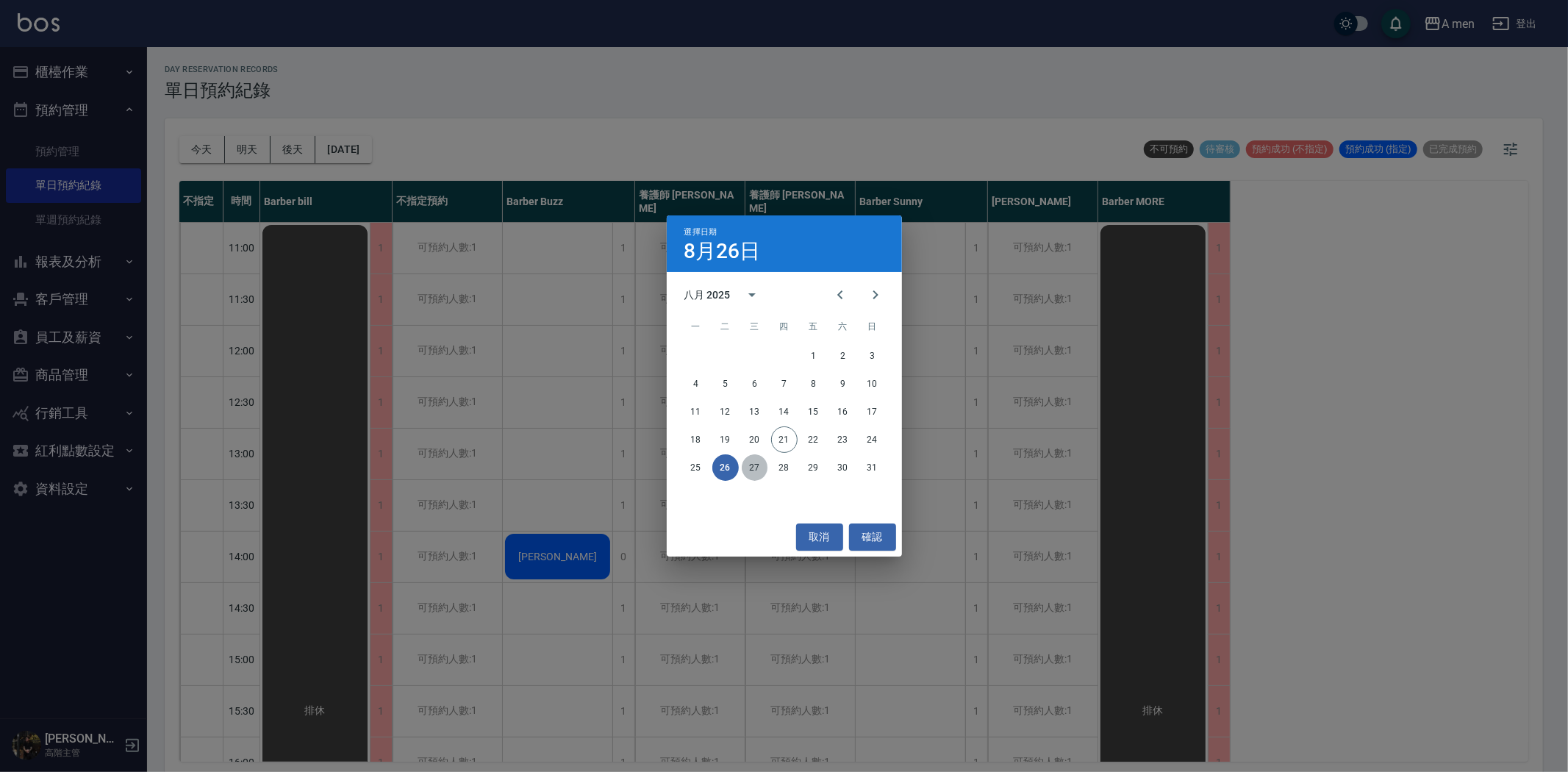
click at [758, 469] on button "27" at bounding box center [755, 467] width 26 height 26
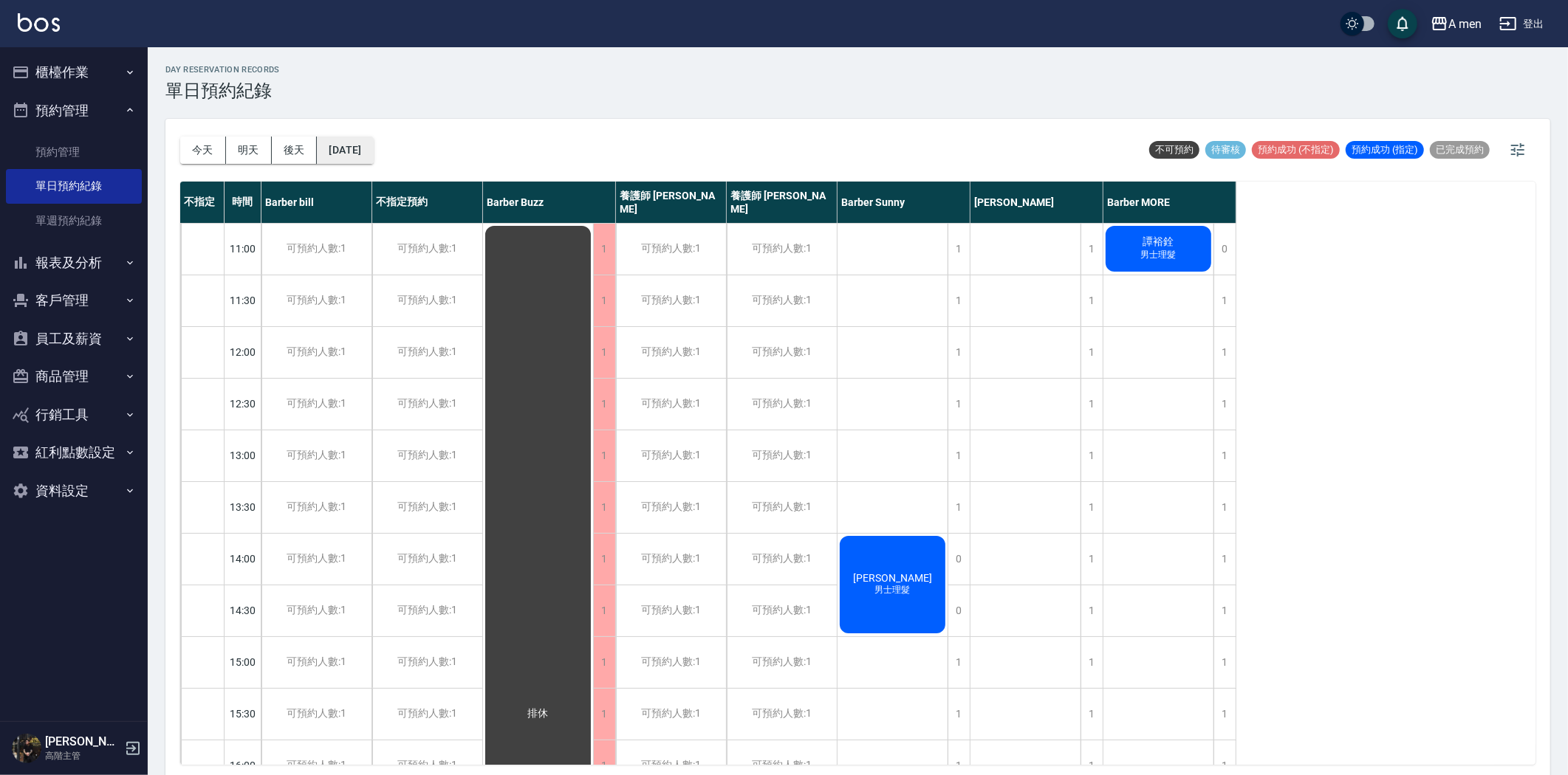
click at [342, 146] on button "2025/08/27" at bounding box center [345, 149] width 56 height 27
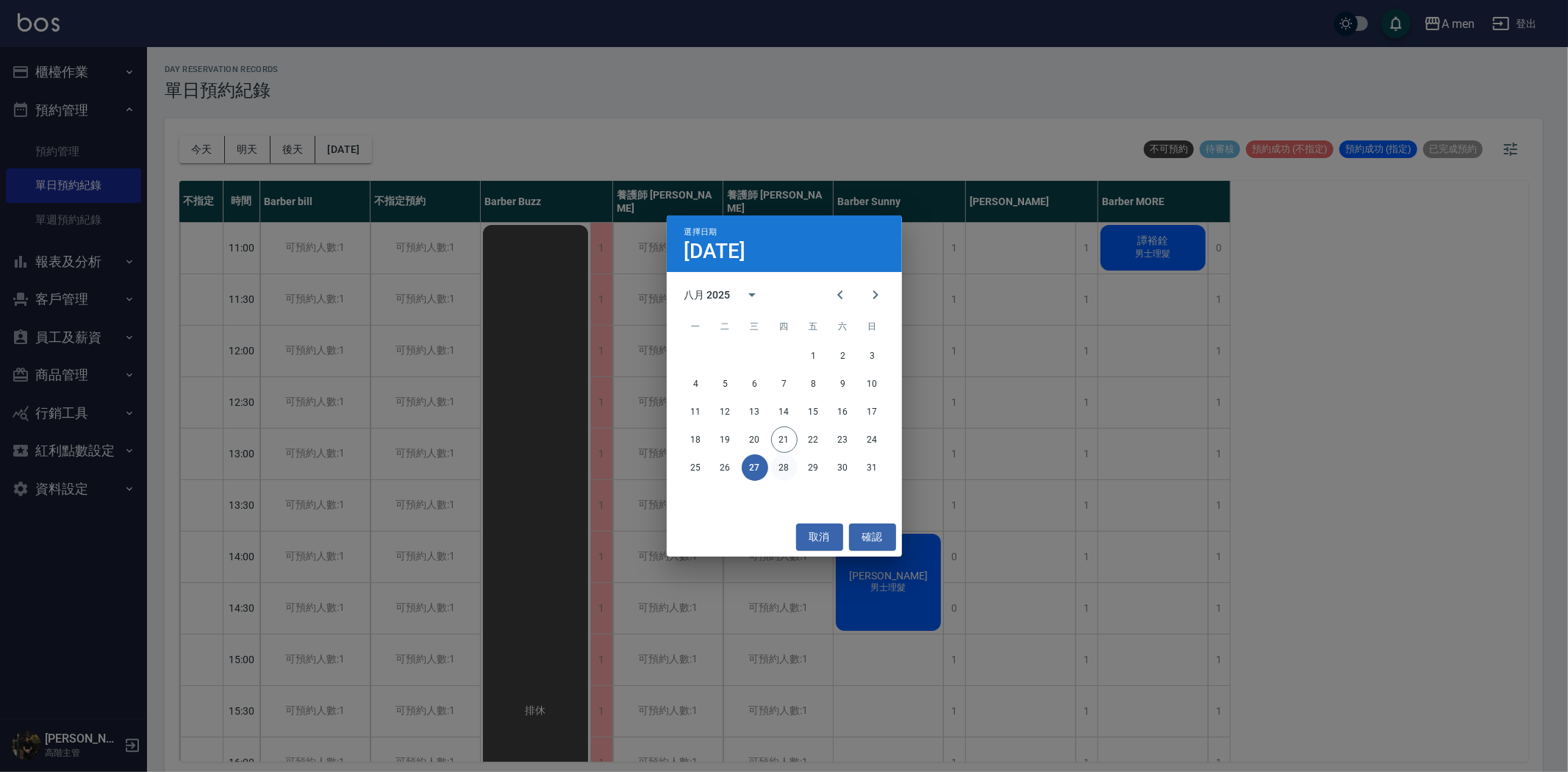
click at [783, 464] on button "28" at bounding box center [784, 467] width 26 height 26
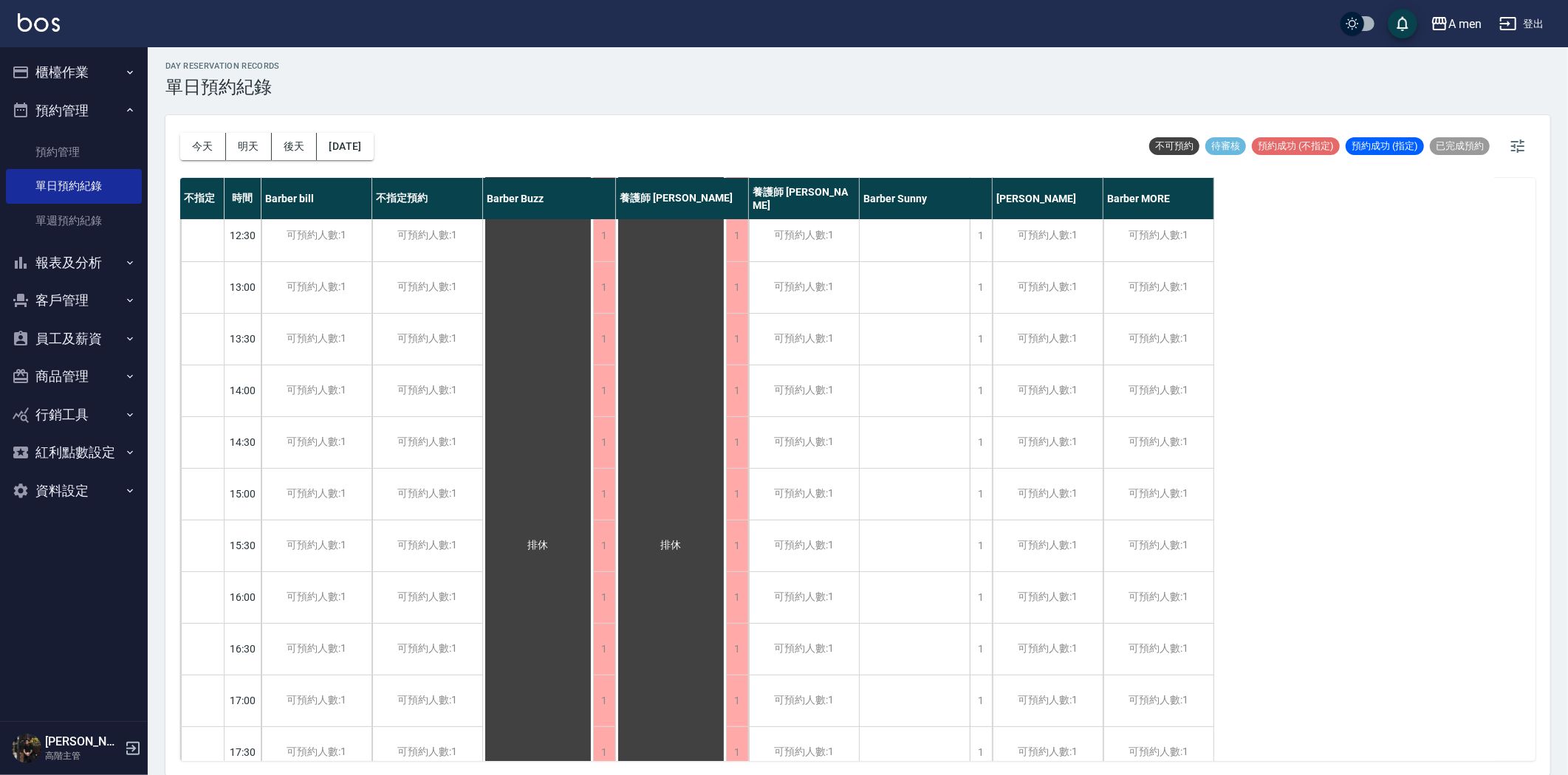
scroll to position [164, 0]
click at [373, 153] on button "2025/08/28" at bounding box center [345, 146] width 56 height 27
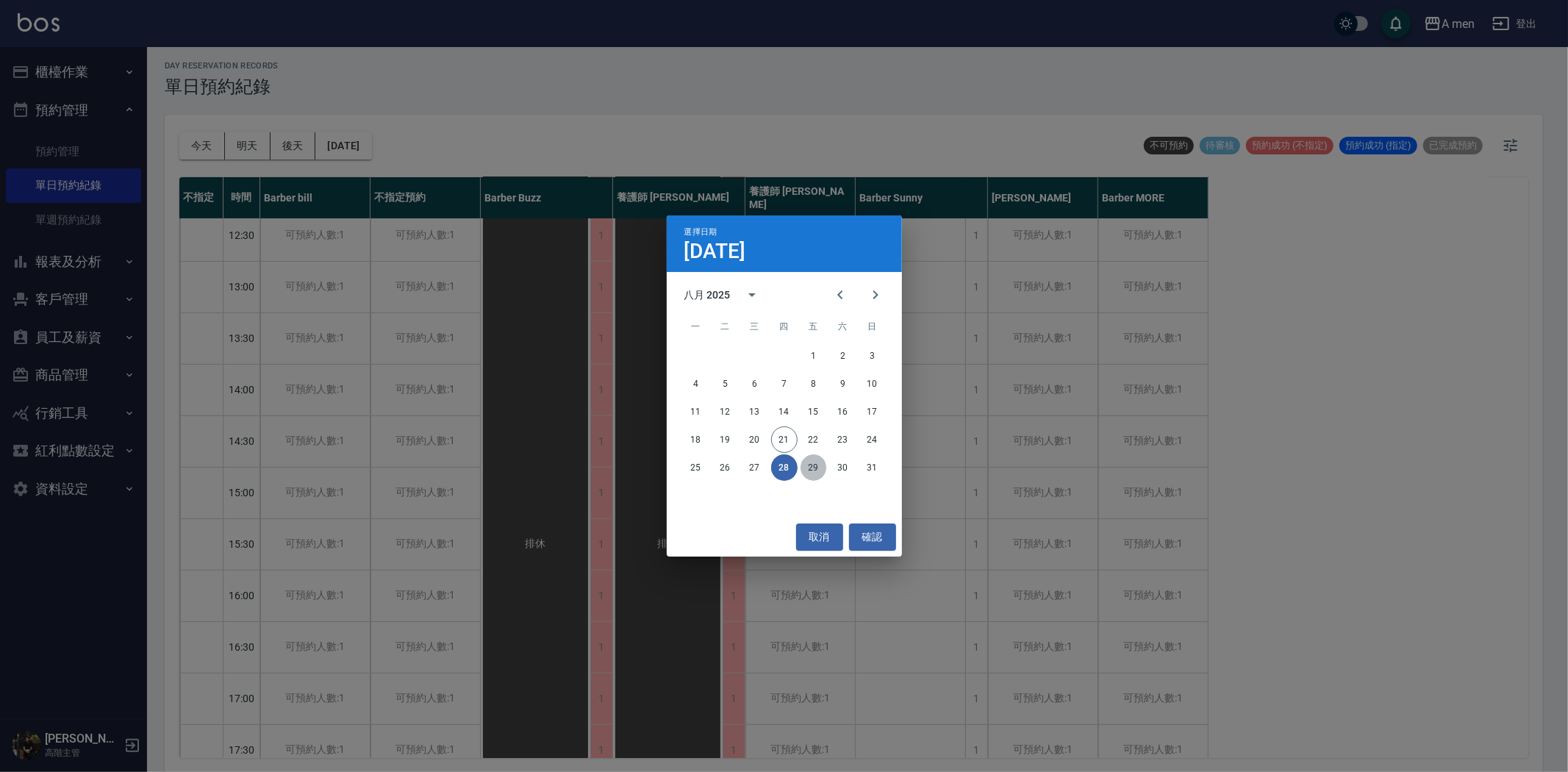
click at [811, 467] on button "29" at bounding box center [813, 467] width 26 height 26
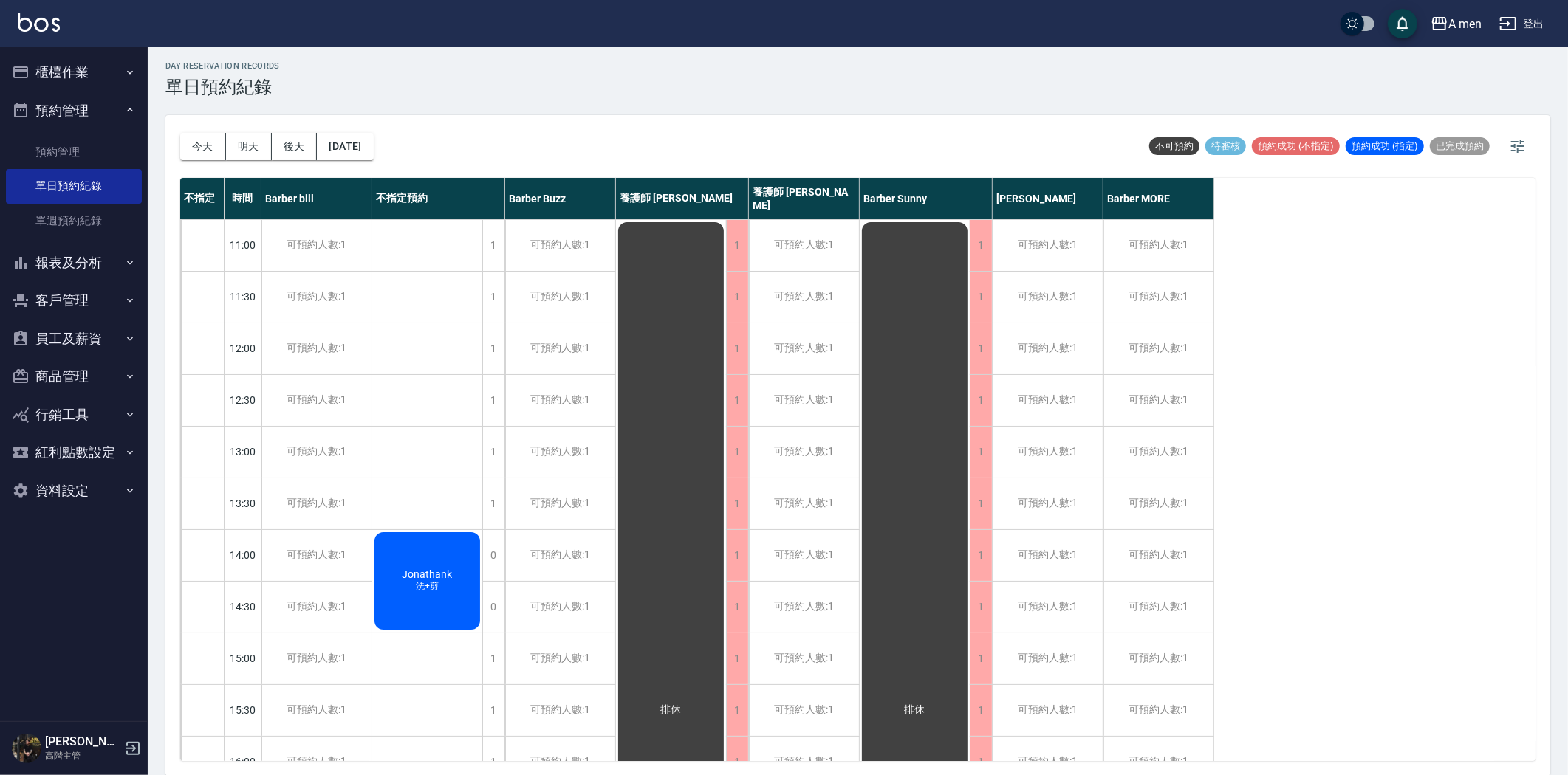
click at [424, 583] on span "洗+剪" at bounding box center [427, 587] width 29 height 12
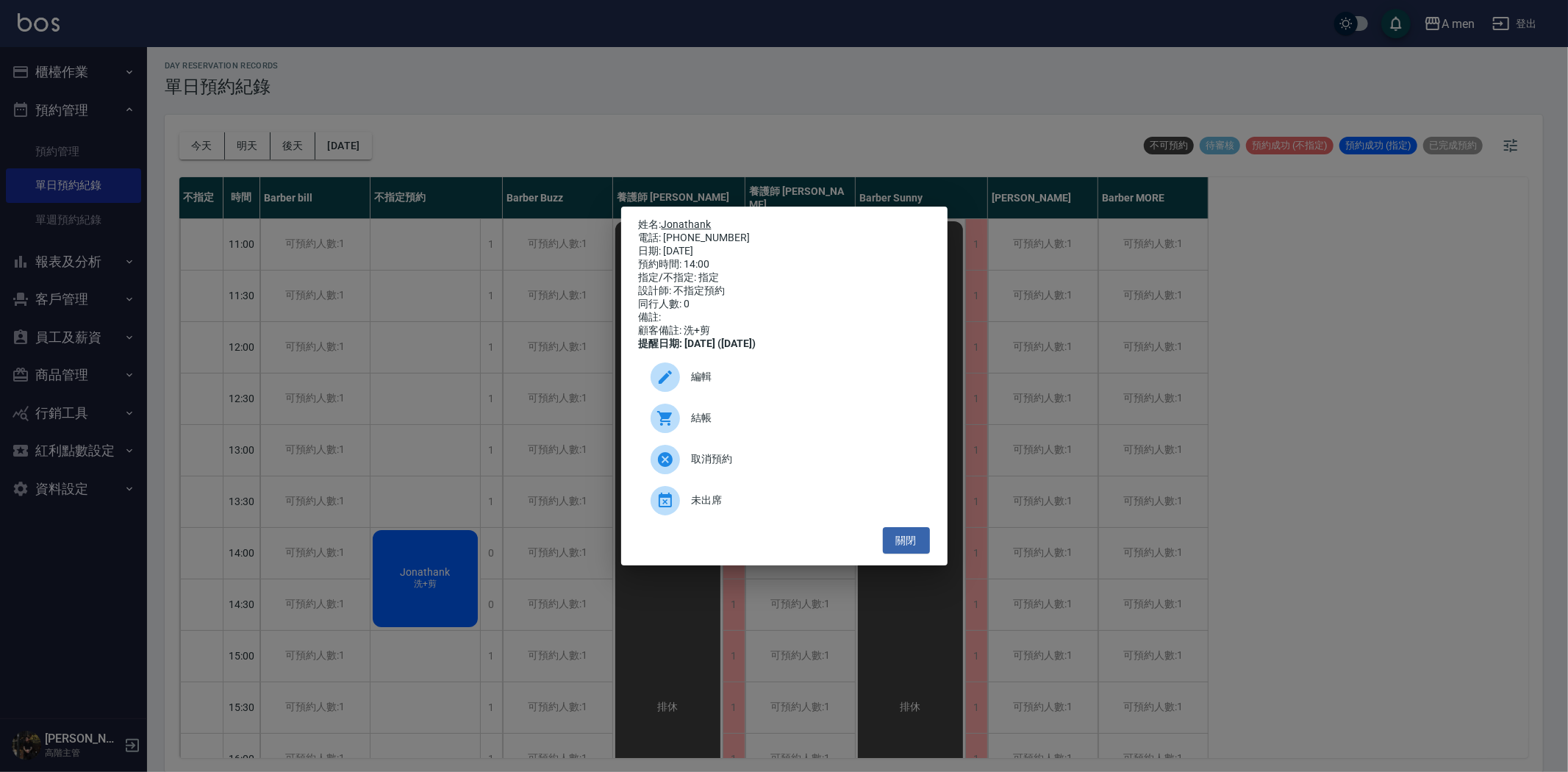
click at [699, 218] on link "Jonathank" at bounding box center [686, 224] width 50 height 12
click at [888, 555] on button "關閉" at bounding box center [906, 541] width 47 height 27
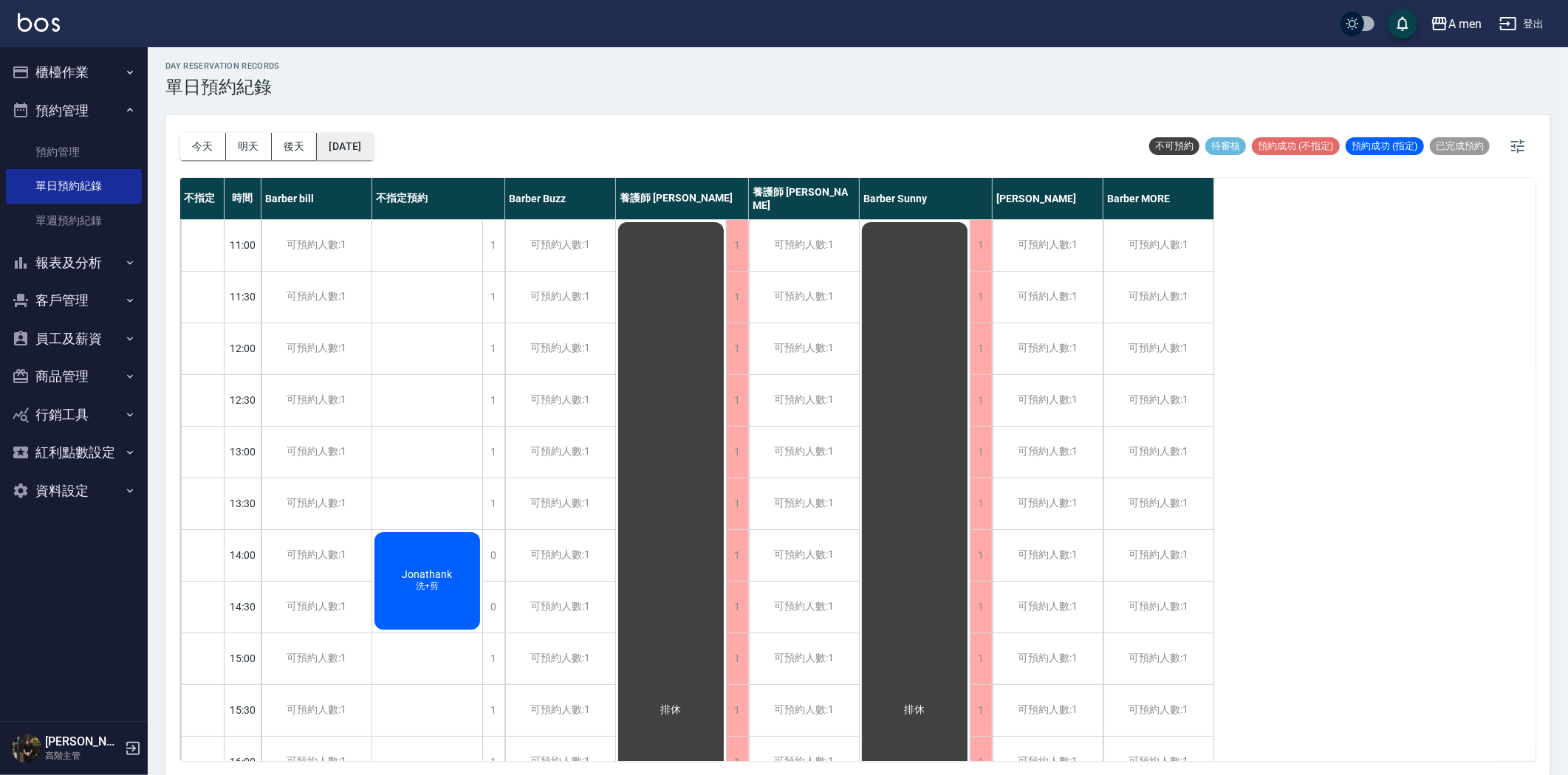
click at [346, 148] on button "2025/08/29" at bounding box center [345, 146] width 56 height 27
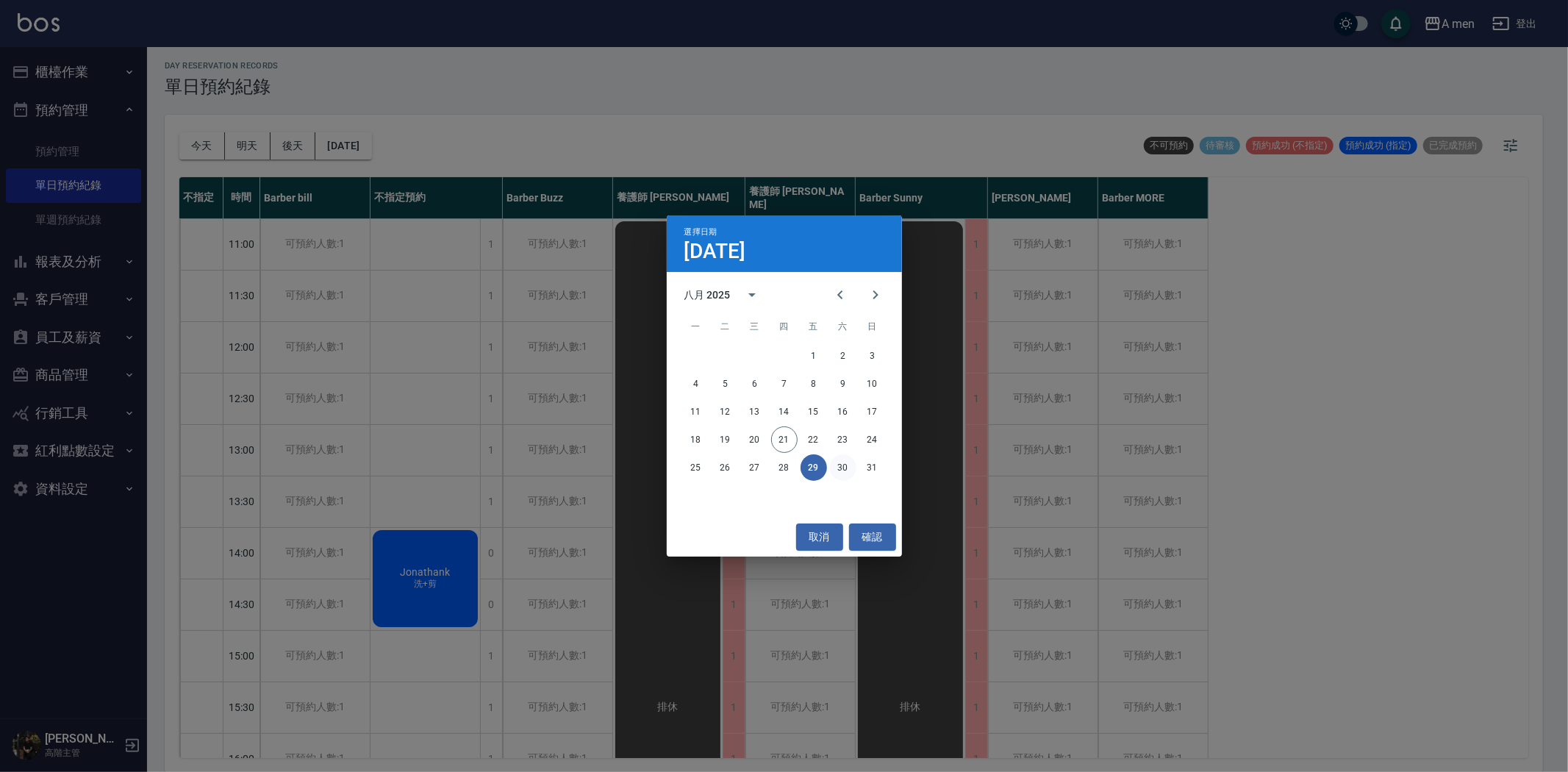
click at [840, 473] on button "30" at bounding box center [843, 467] width 26 height 26
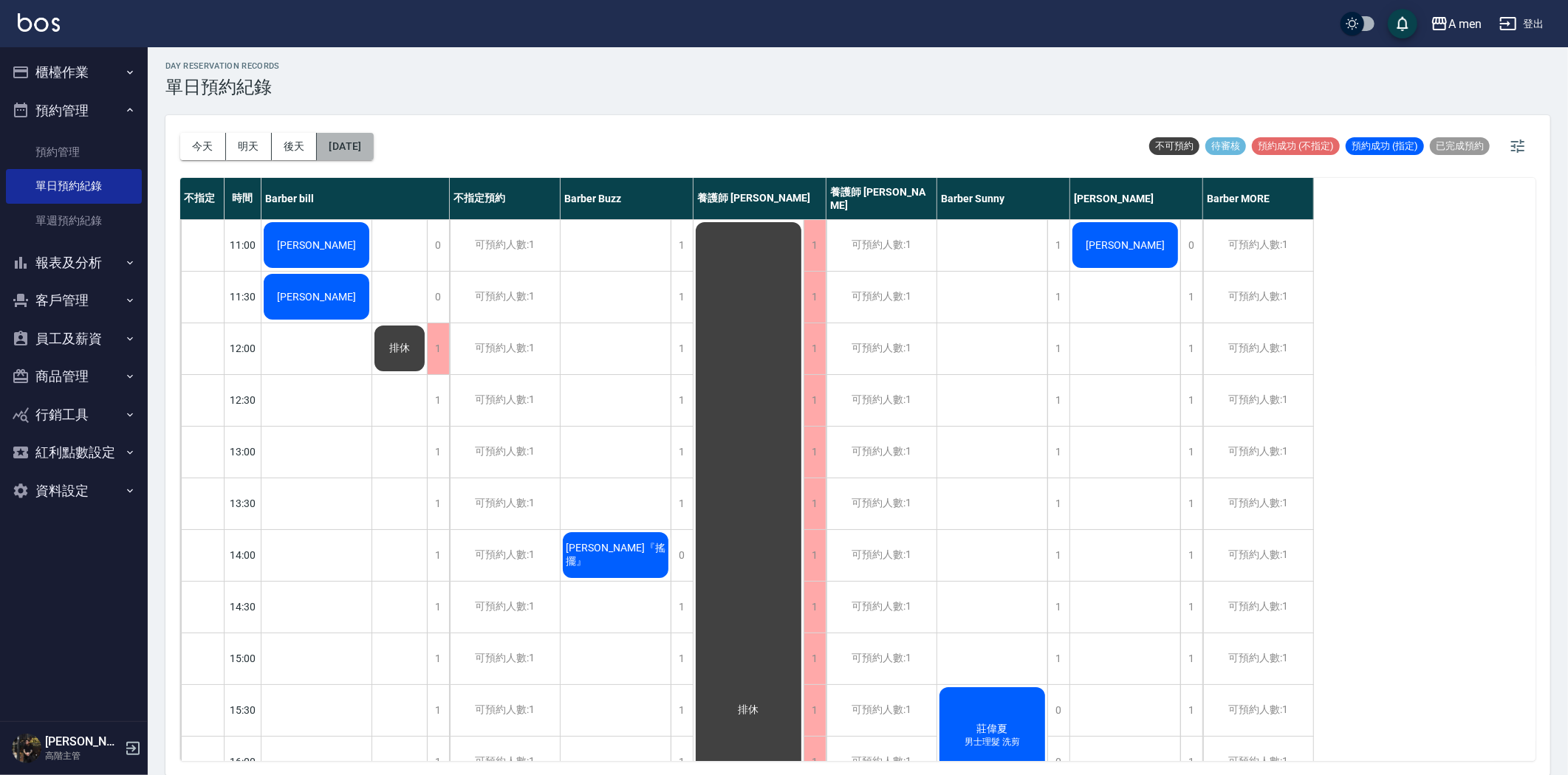
click at [367, 153] on button "2025/08/30" at bounding box center [345, 146] width 56 height 27
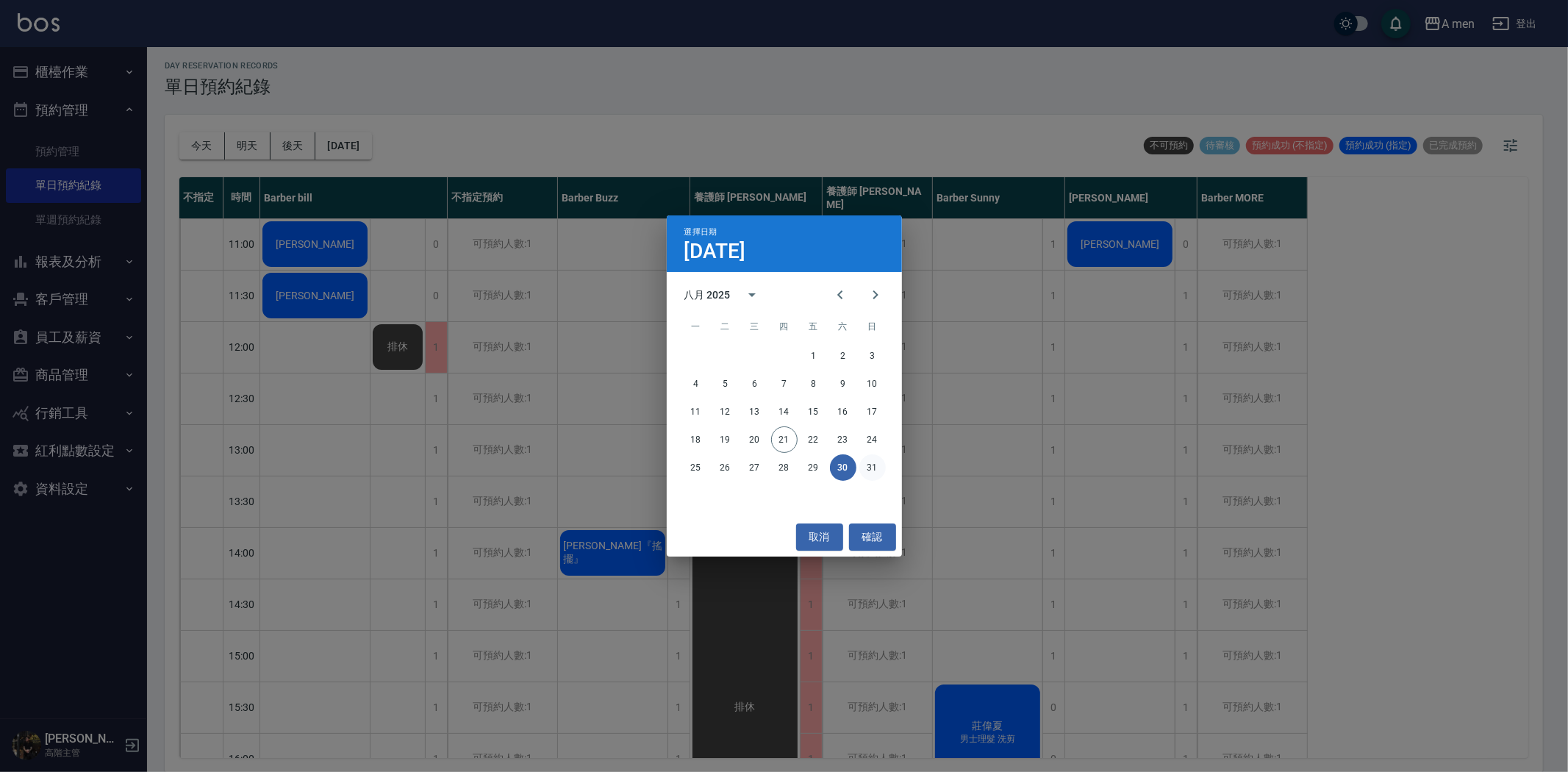
click at [872, 473] on button "31" at bounding box center [873, 467] width 26 height 26
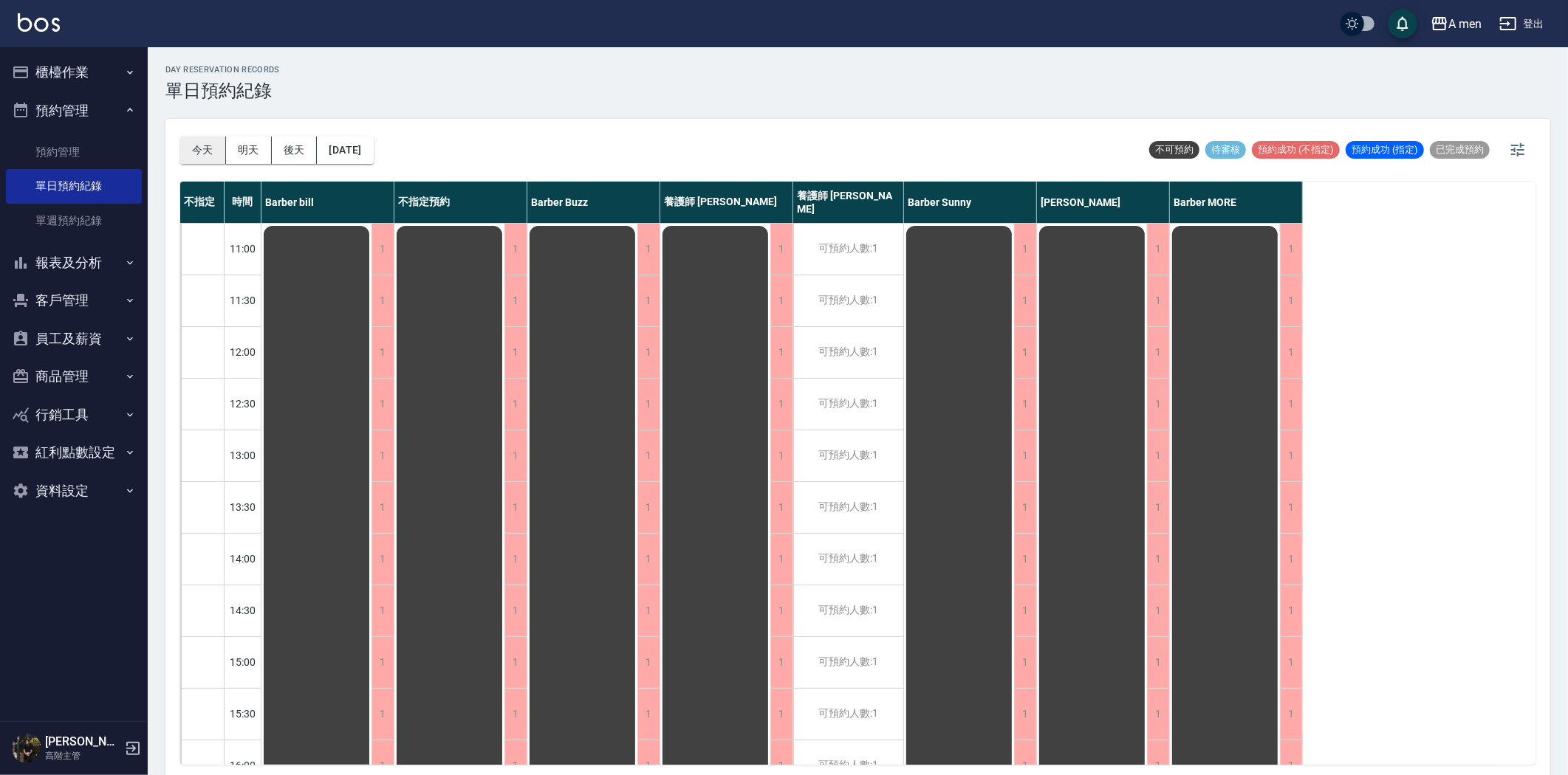
click at [205, 144] on button "今天" at bounding box center [203, 149] width 46 height 27
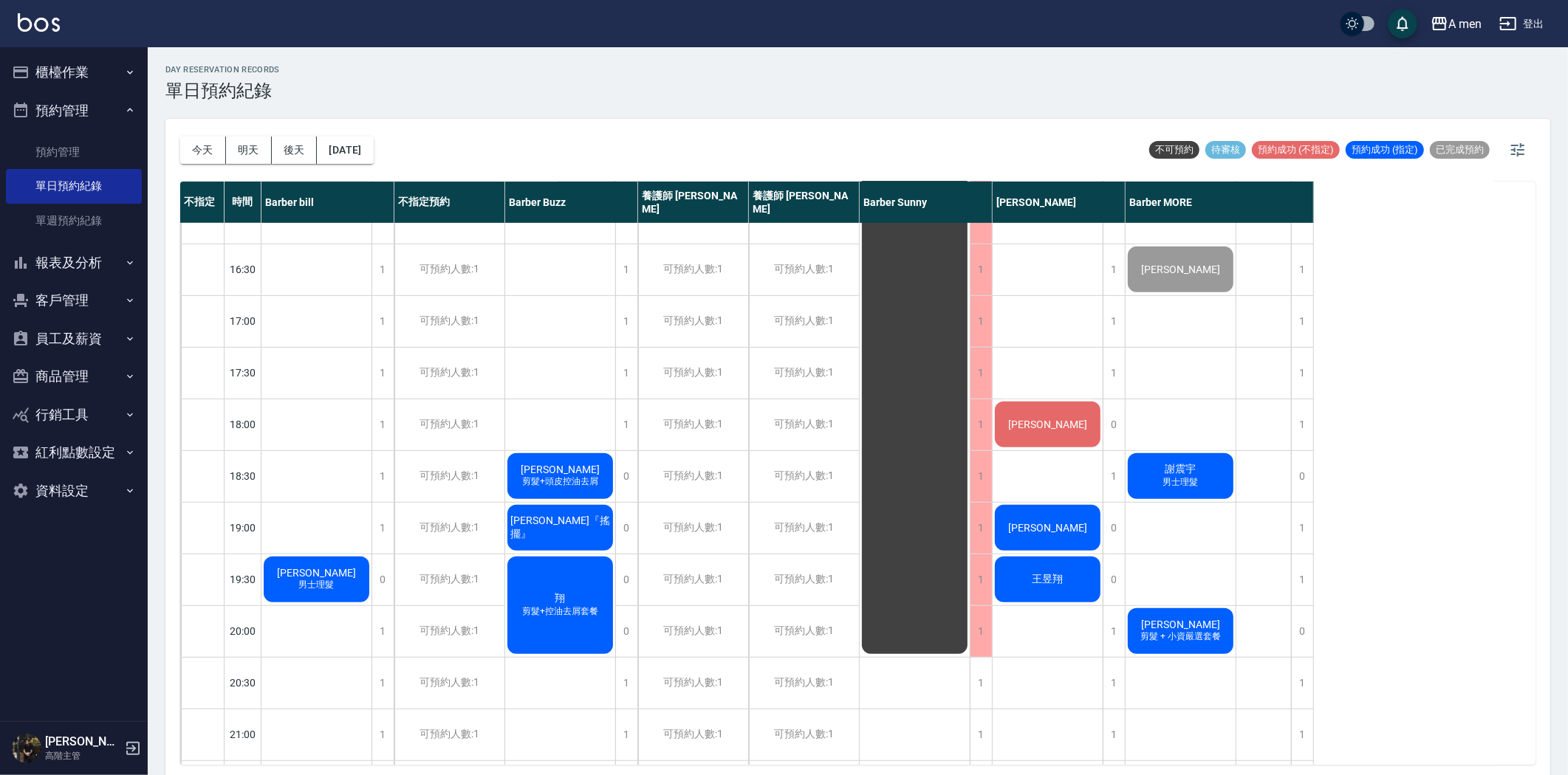
scroll to position [574, 0]
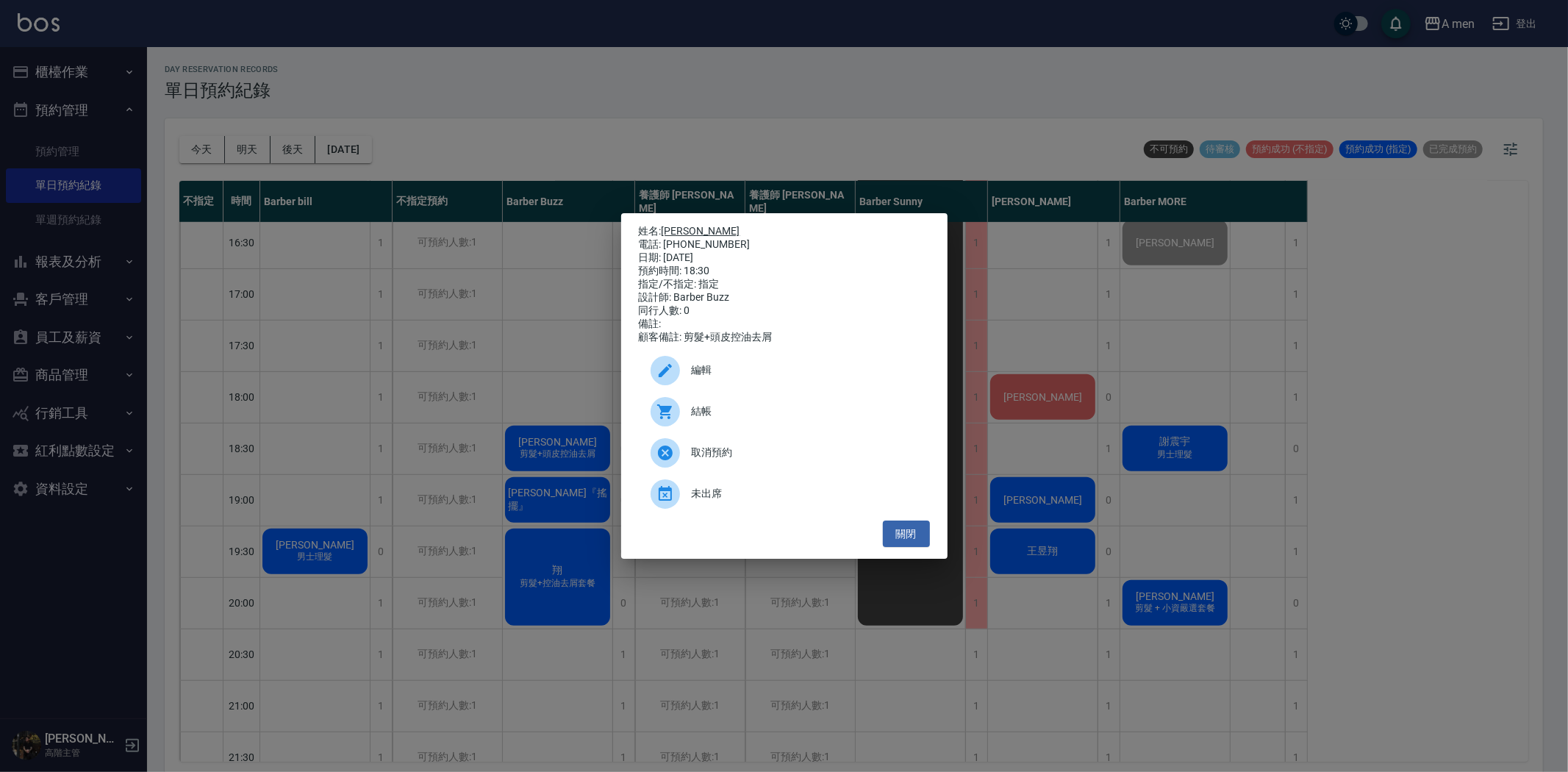
click at [671, 227] on link "簡義濱" at bounding box center [701, 231] width 79 height 12
click at [901, 531] on button "關閉" at bounding box center [906, 534] width 47 height 27
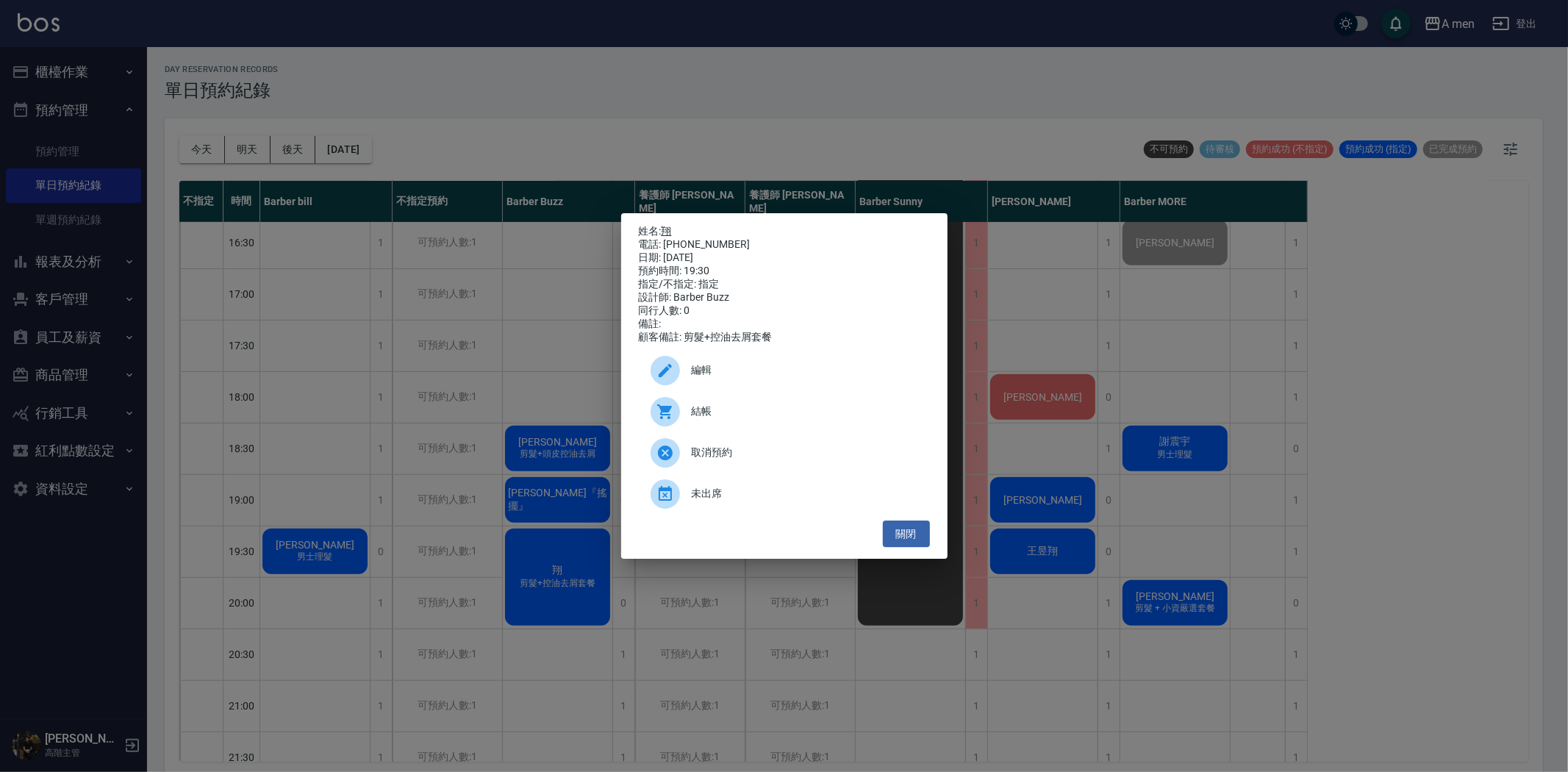
click at [664, 225] on link "翔" at bounding box center [666, 231] width 10 height 12
click at [907, 545] on button "關閉" at bounding box center [906, 534] width 47 height 27
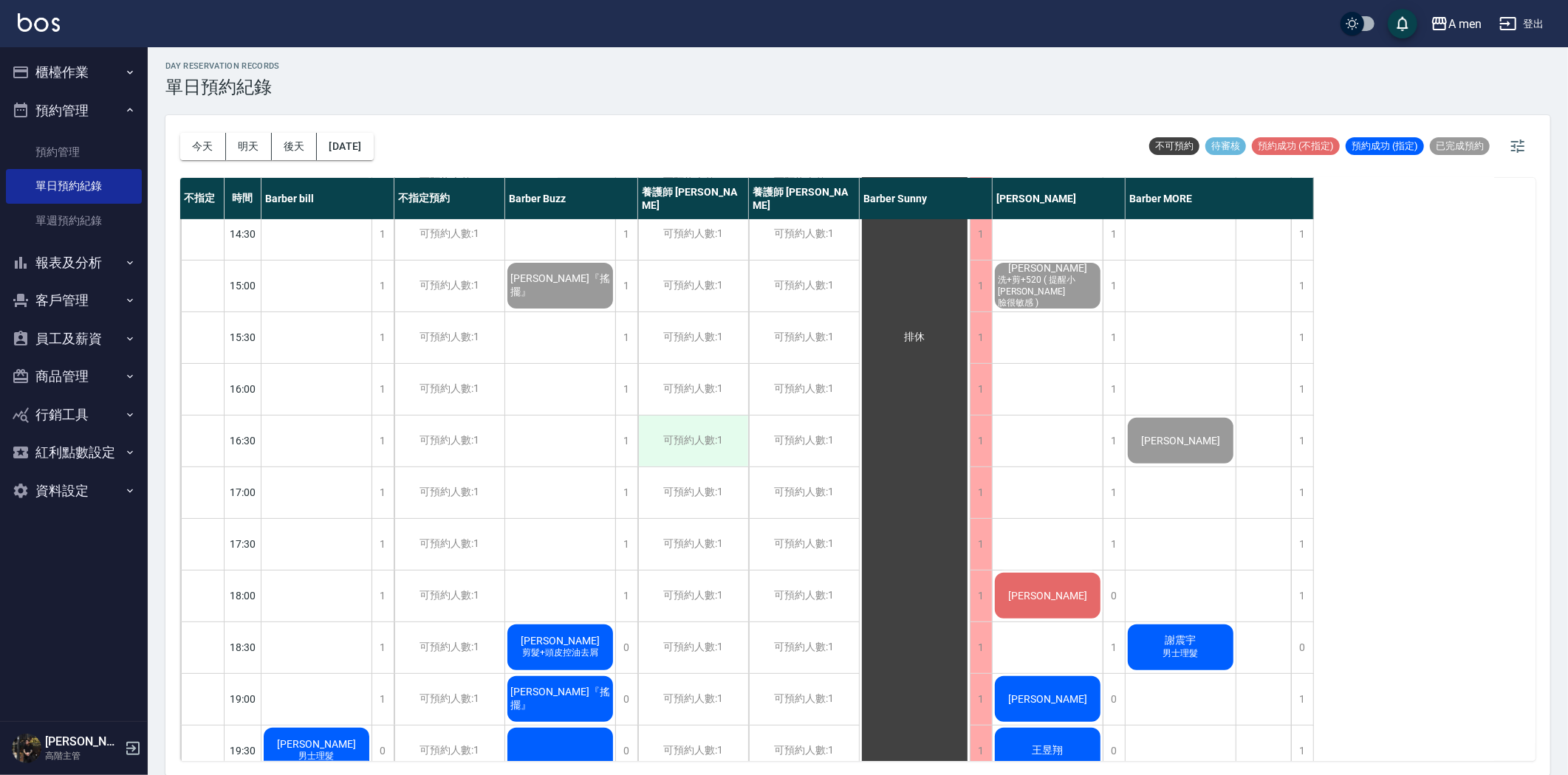
scroll to position [492, 0]
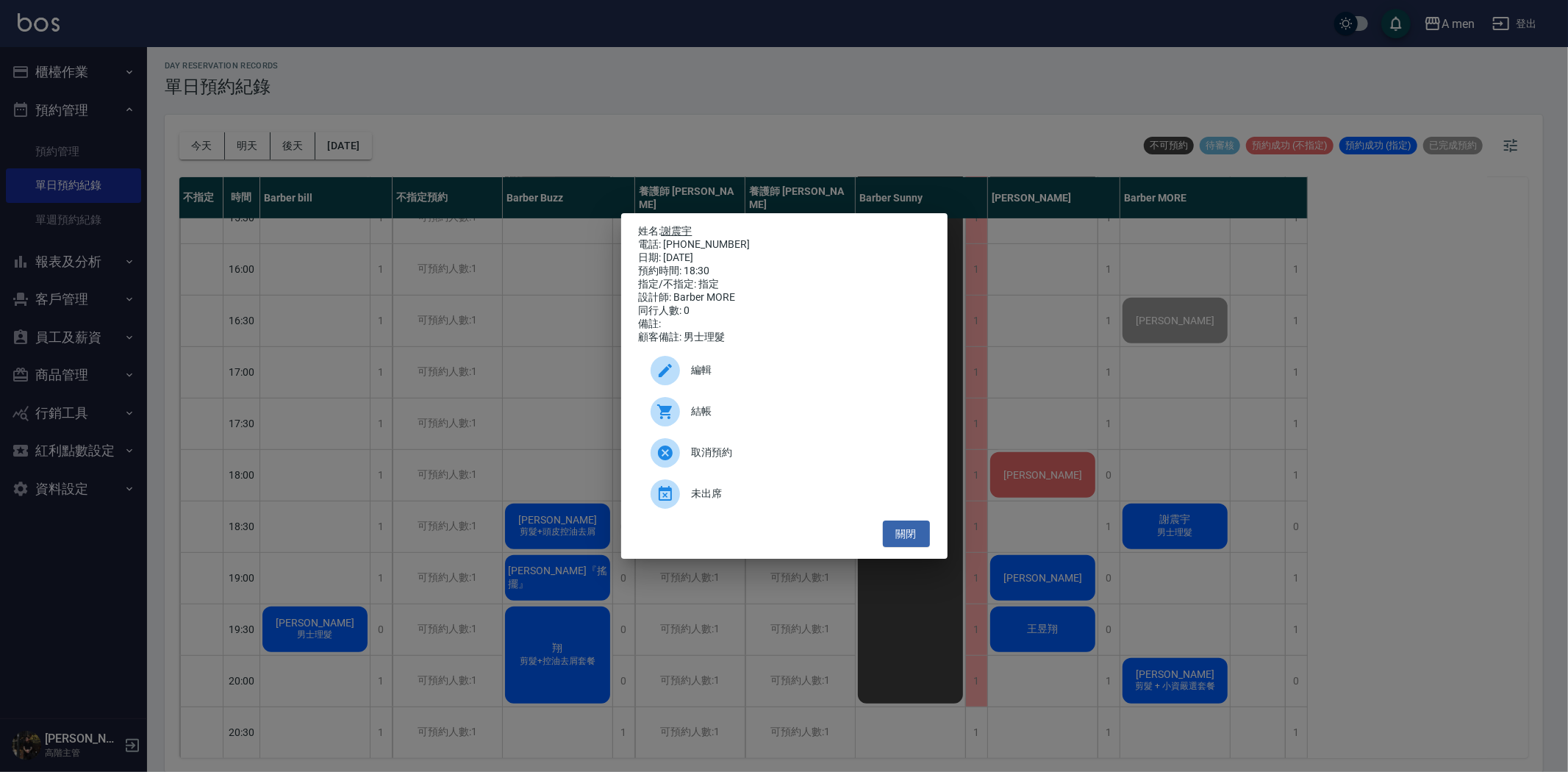
click at [686, 227] on link "謝震宇" at bounding box center [677, 231] width 31 height 12
click at [891, 548] on button "關閉" at bounding box center [906, 534] width 47 height 27
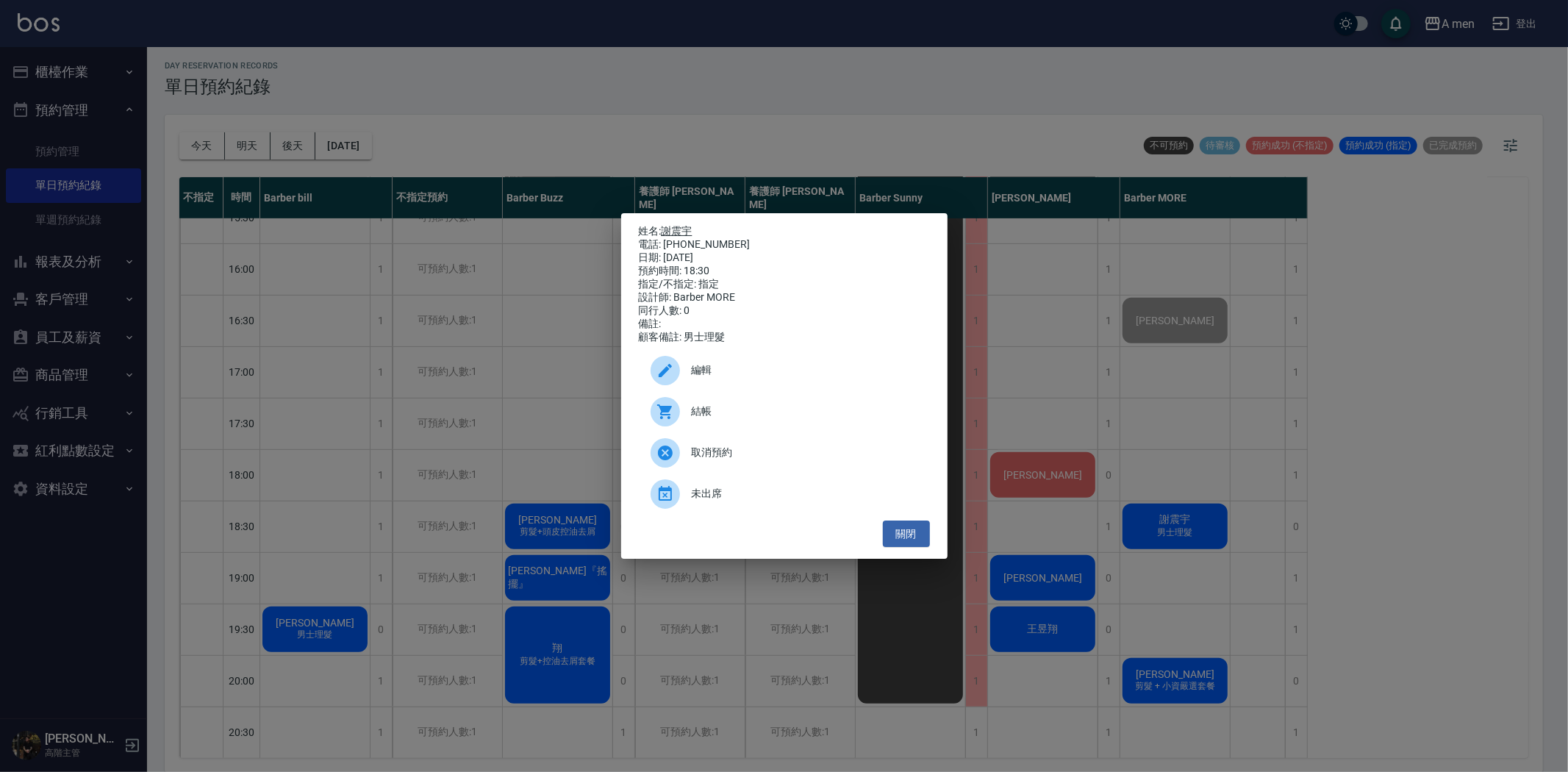
click at [680, 225] on link "謝震宇" at bounding box center [677, 231] width 31 height 12
click at [907, 543] on button "關閉" at bounding box center [906, 534] width 47 height 27
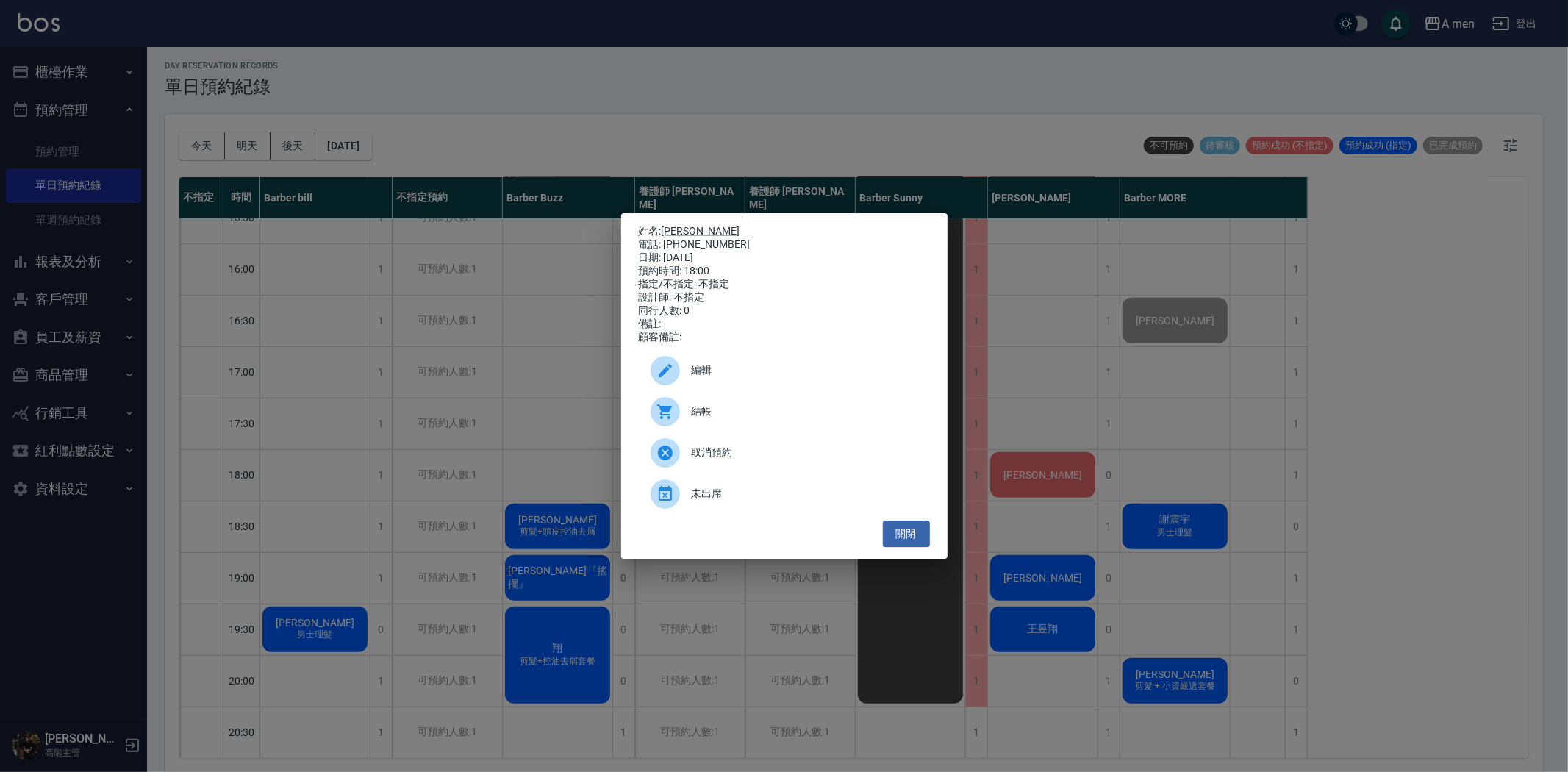
click at [795, 418] on span "結帳" at bounding box center [805, 412] width 227 height 15
click at [910, 548] on button "關閉" at bounding box center [906, 534] width 47 height 27
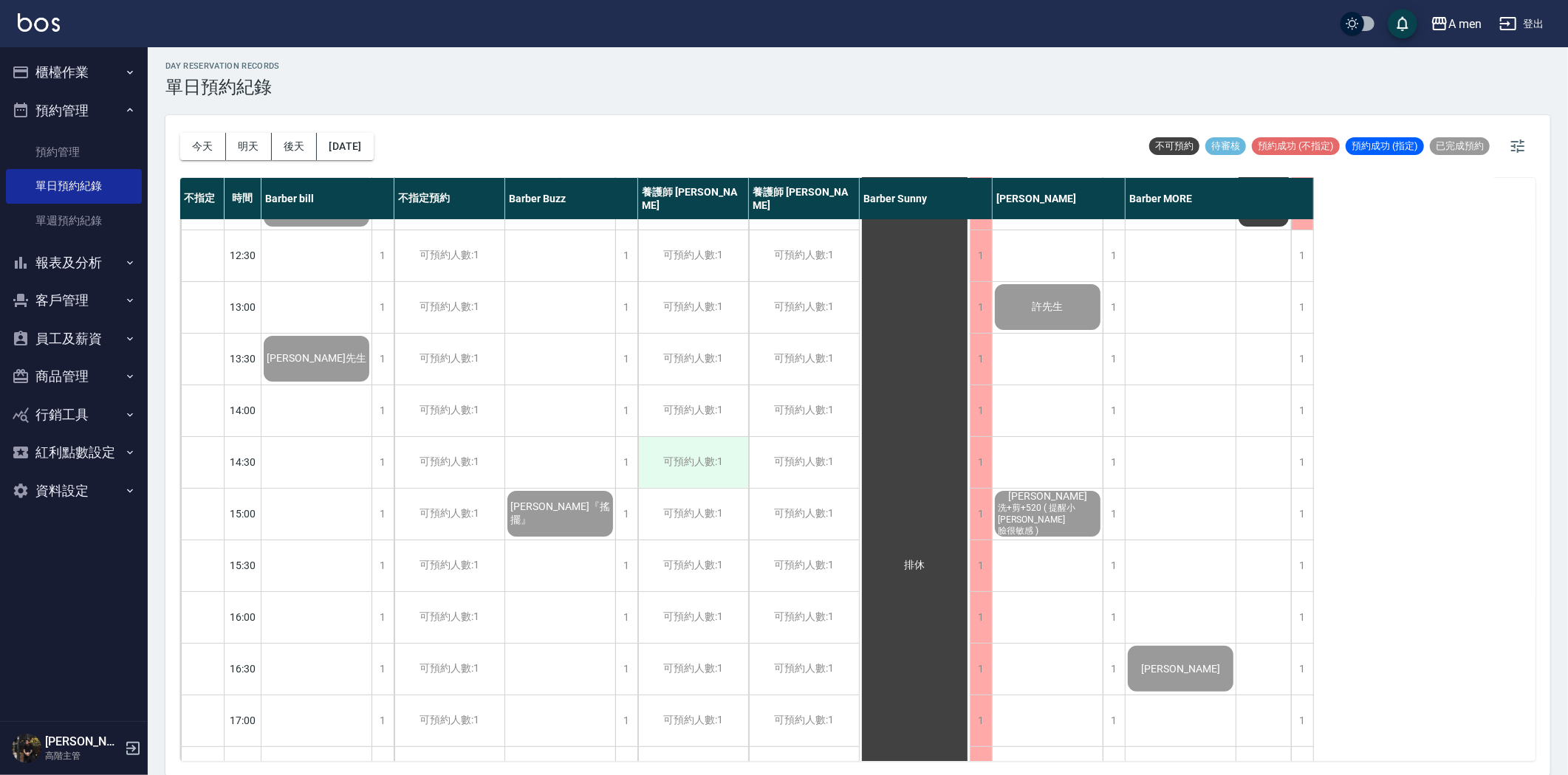
scroll to position [656, 0]
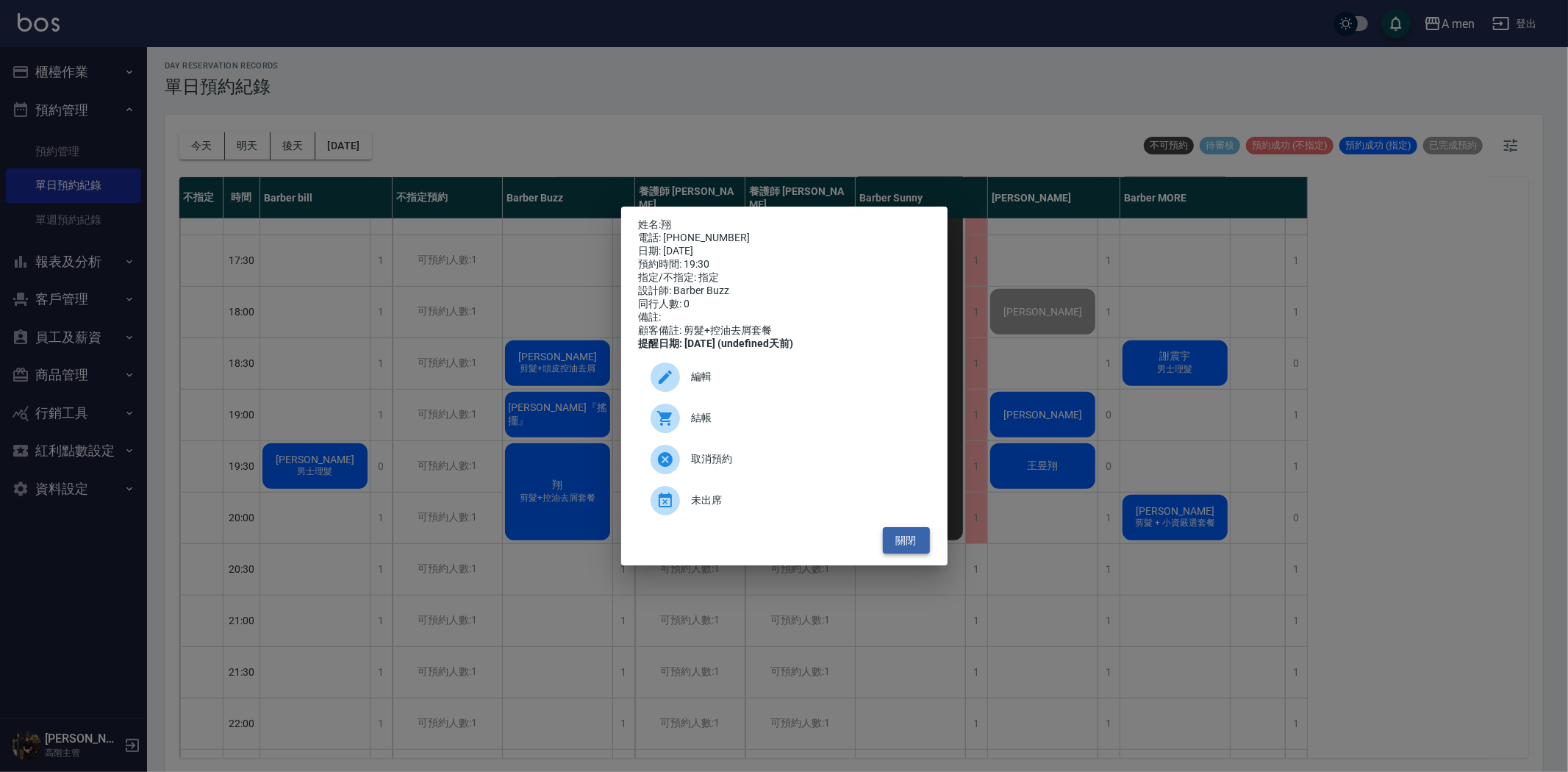
click at [920, 555] on button "關閉" at bounding box center [906, 541] width 47 height 27
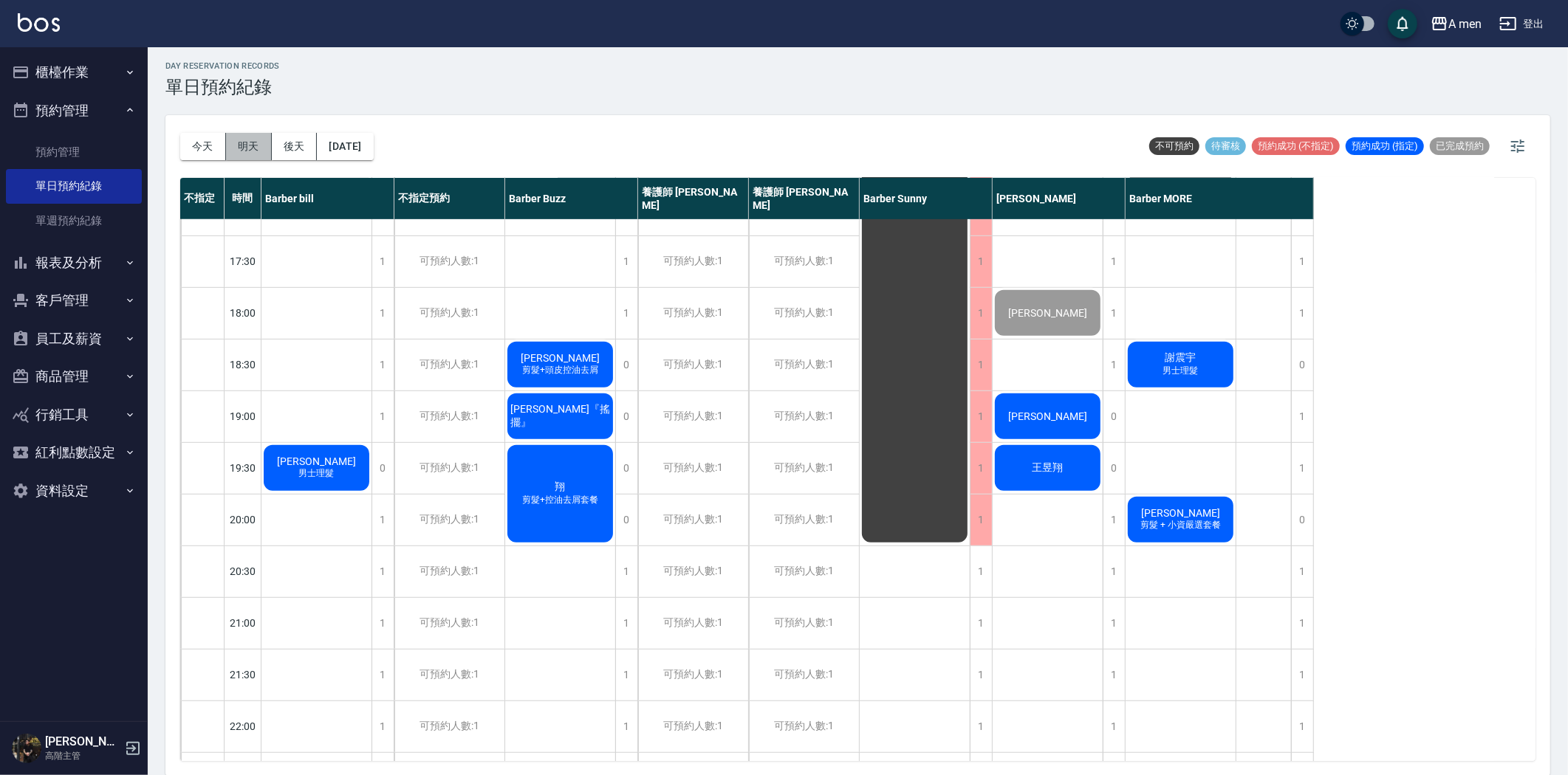
click at [263, 146] on button "明天" at bounding box center [249, 146] width 46 height 27
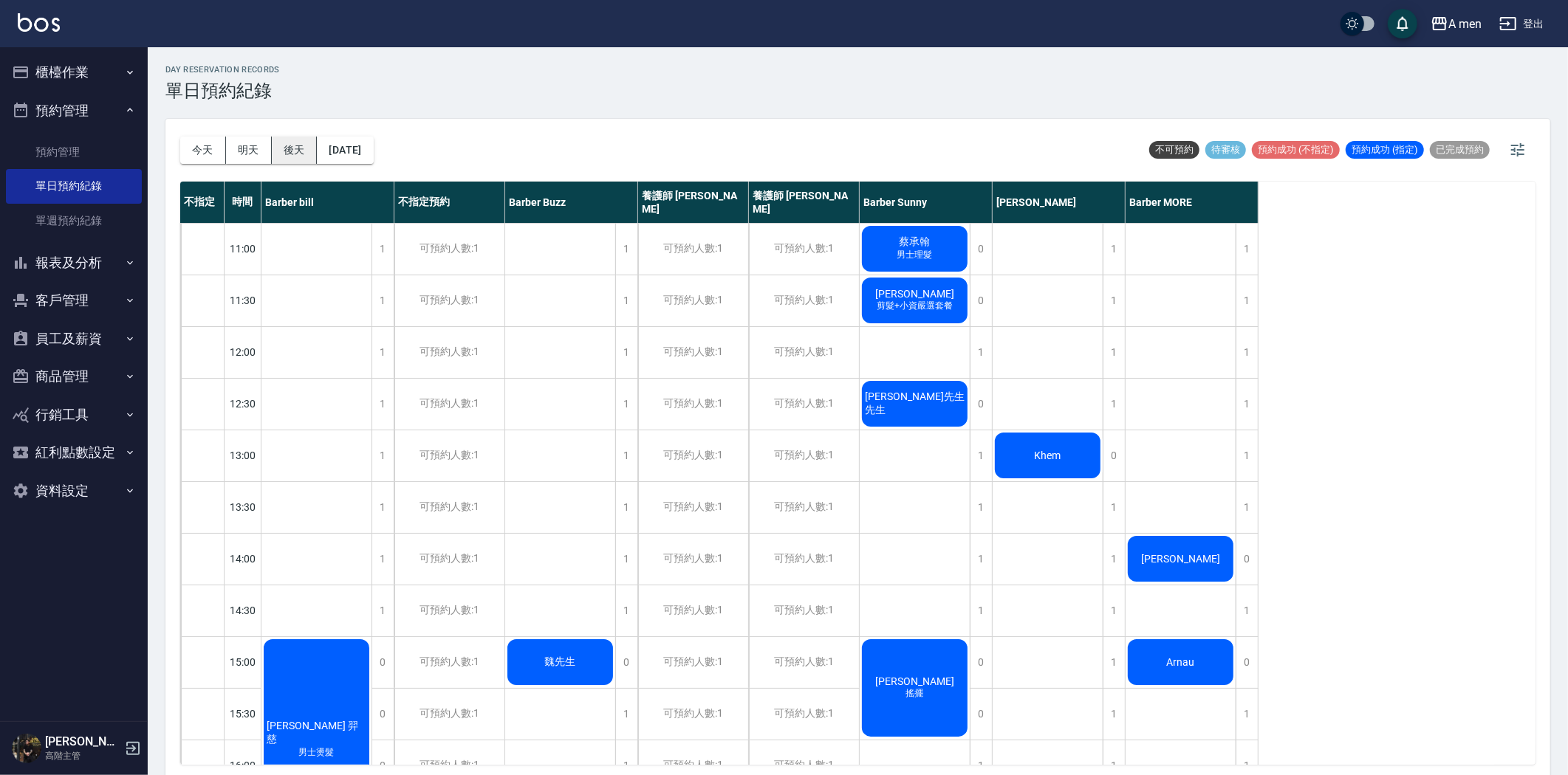
click at [287, 149] on button "後天" at bounding box center [294, 149] width 46 height 27
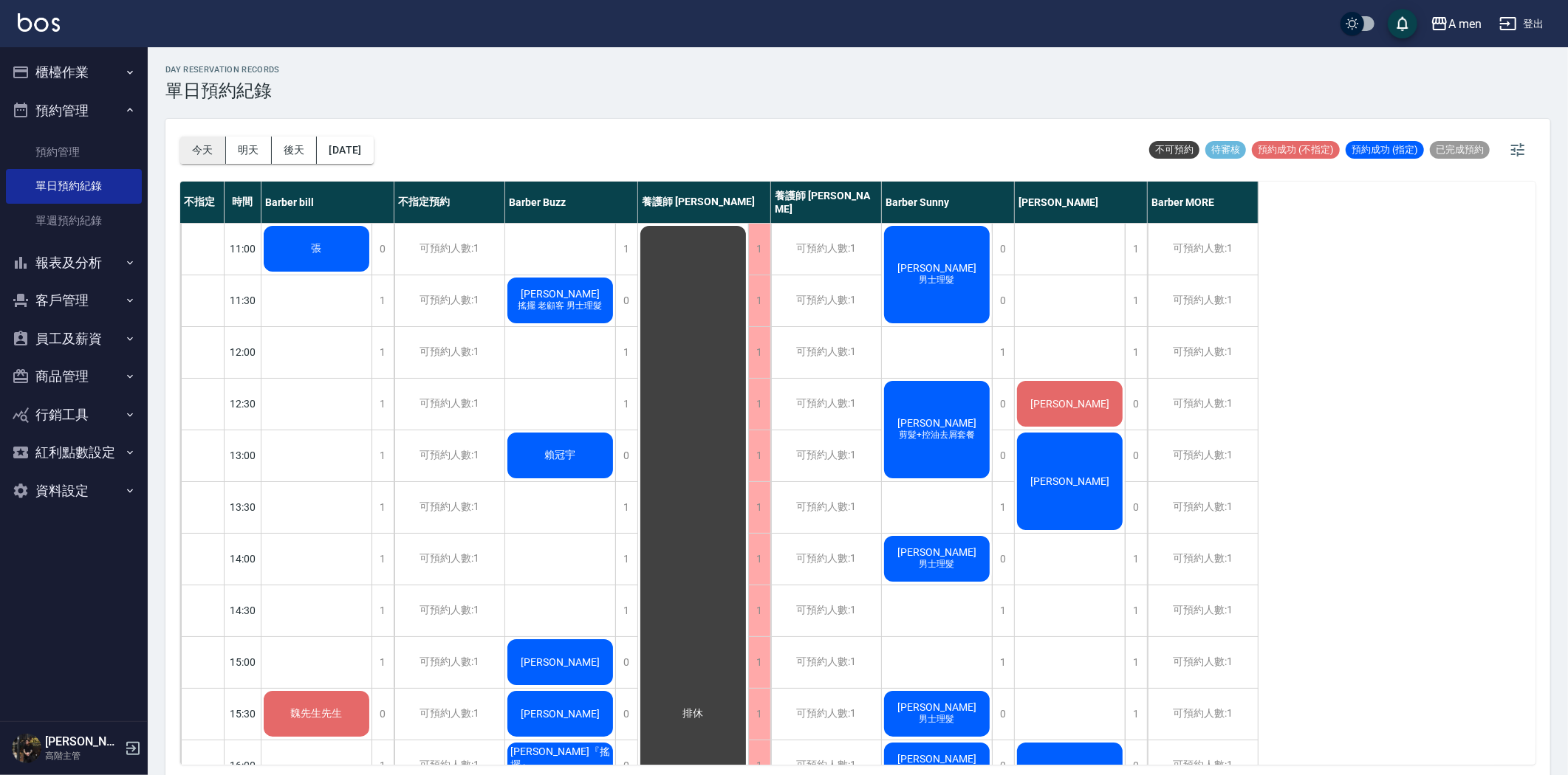
click at [198, 140] on button "今天" at bounding box center [203, 149] width 46 height 27
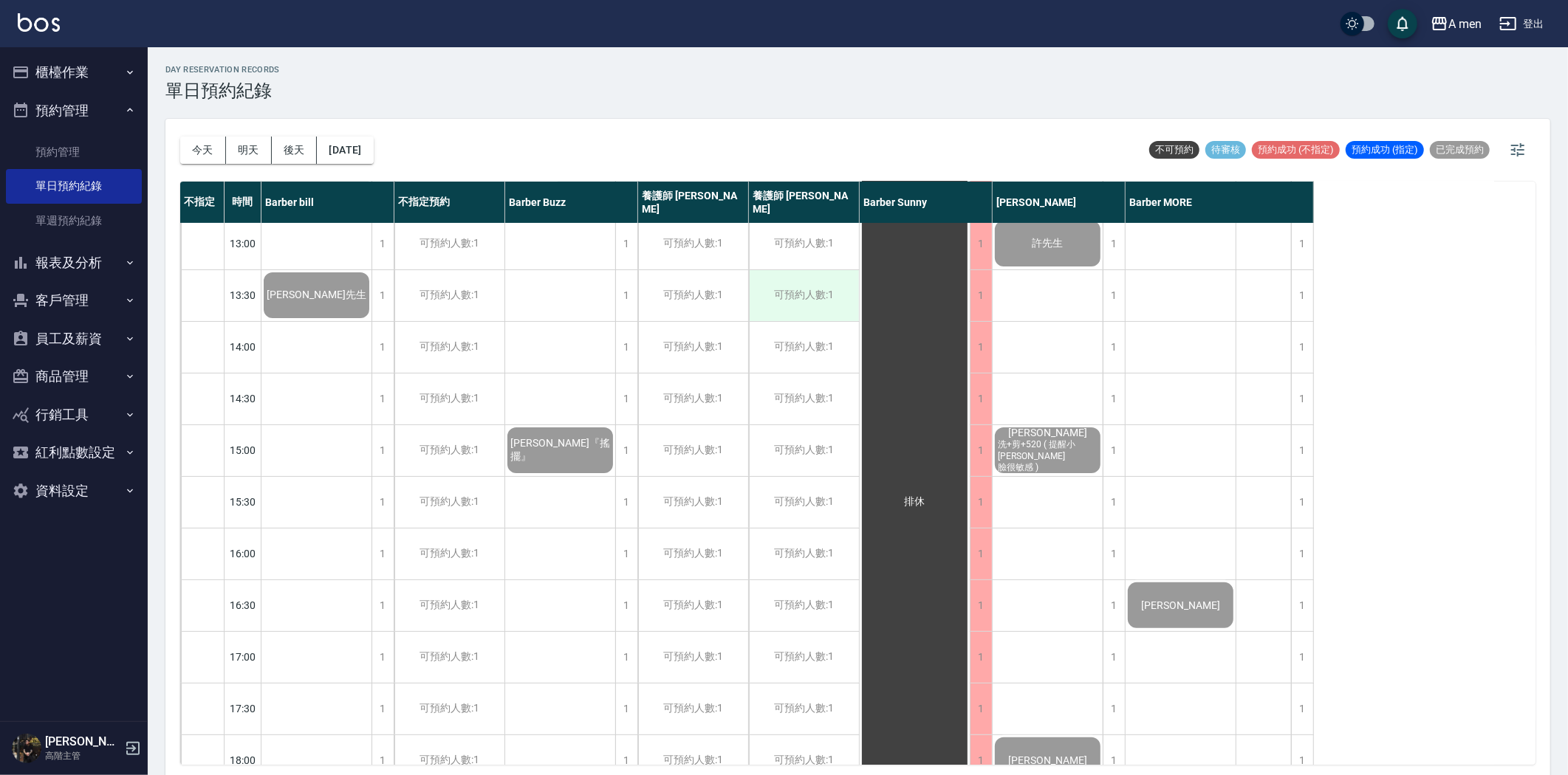
scroll to position [574, 0]
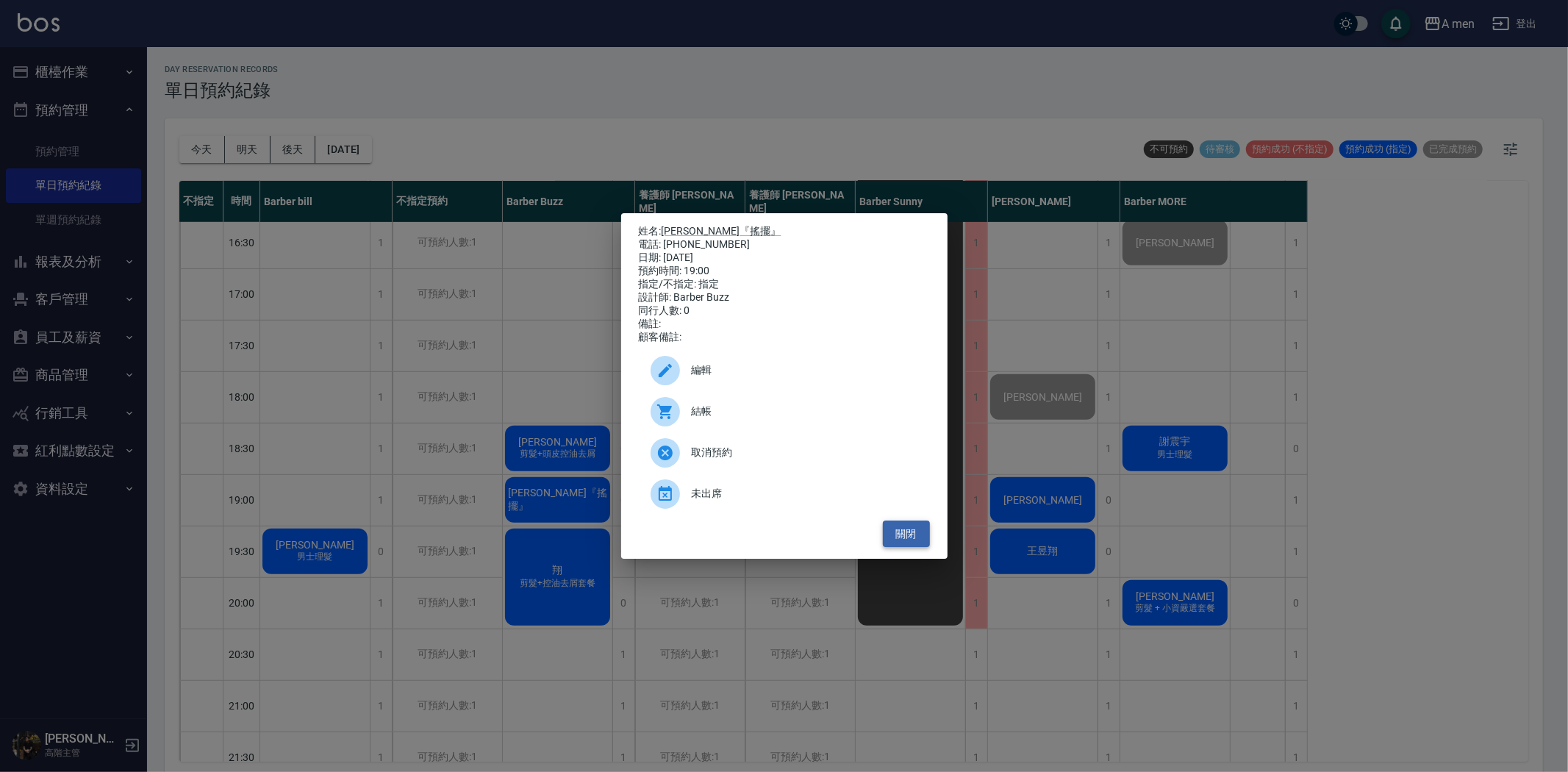
click at [914, 547] on button "關閉" at bounding box center [906, 534] width 47 height 27
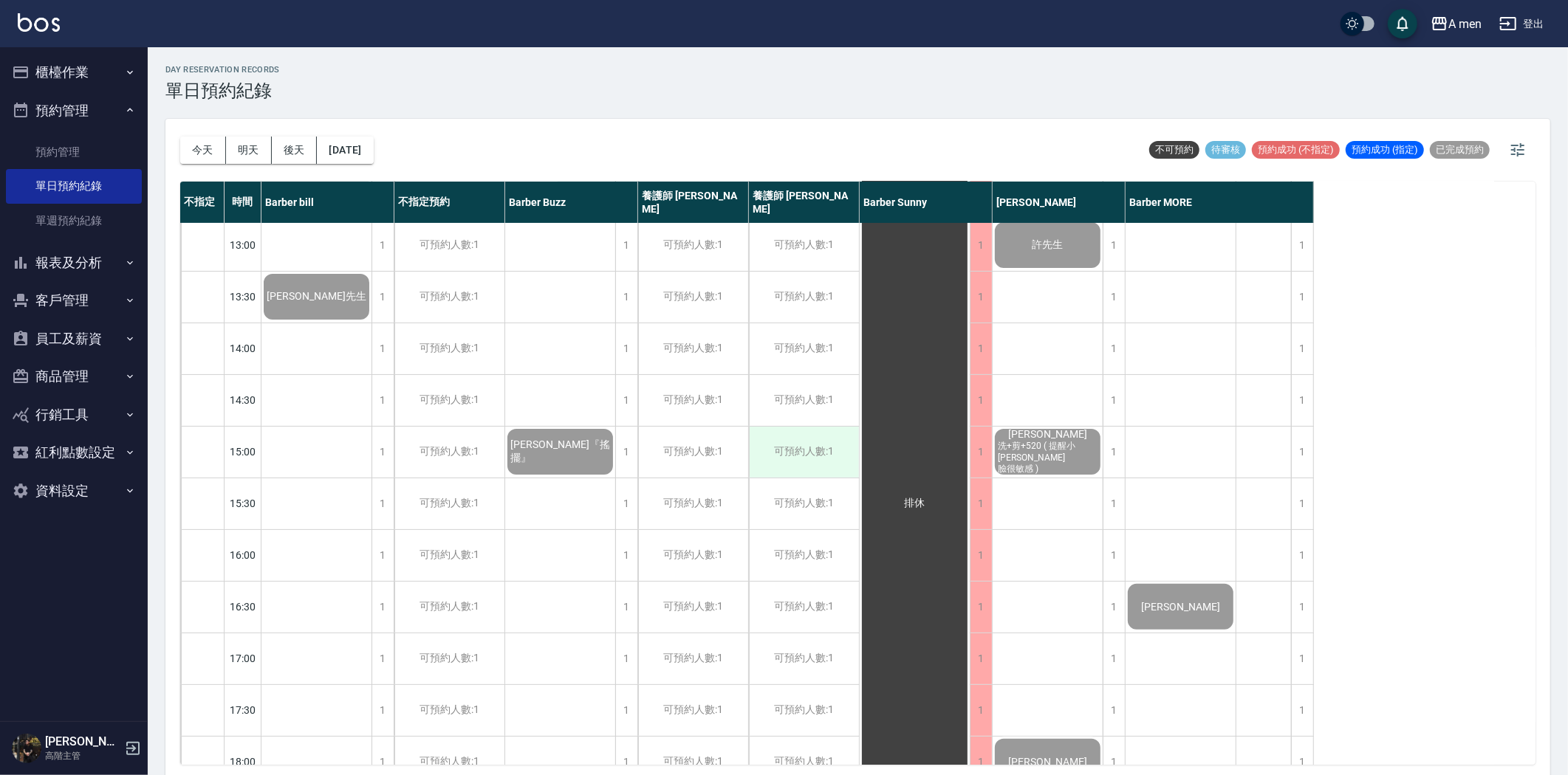
scroll to position [164, 0]
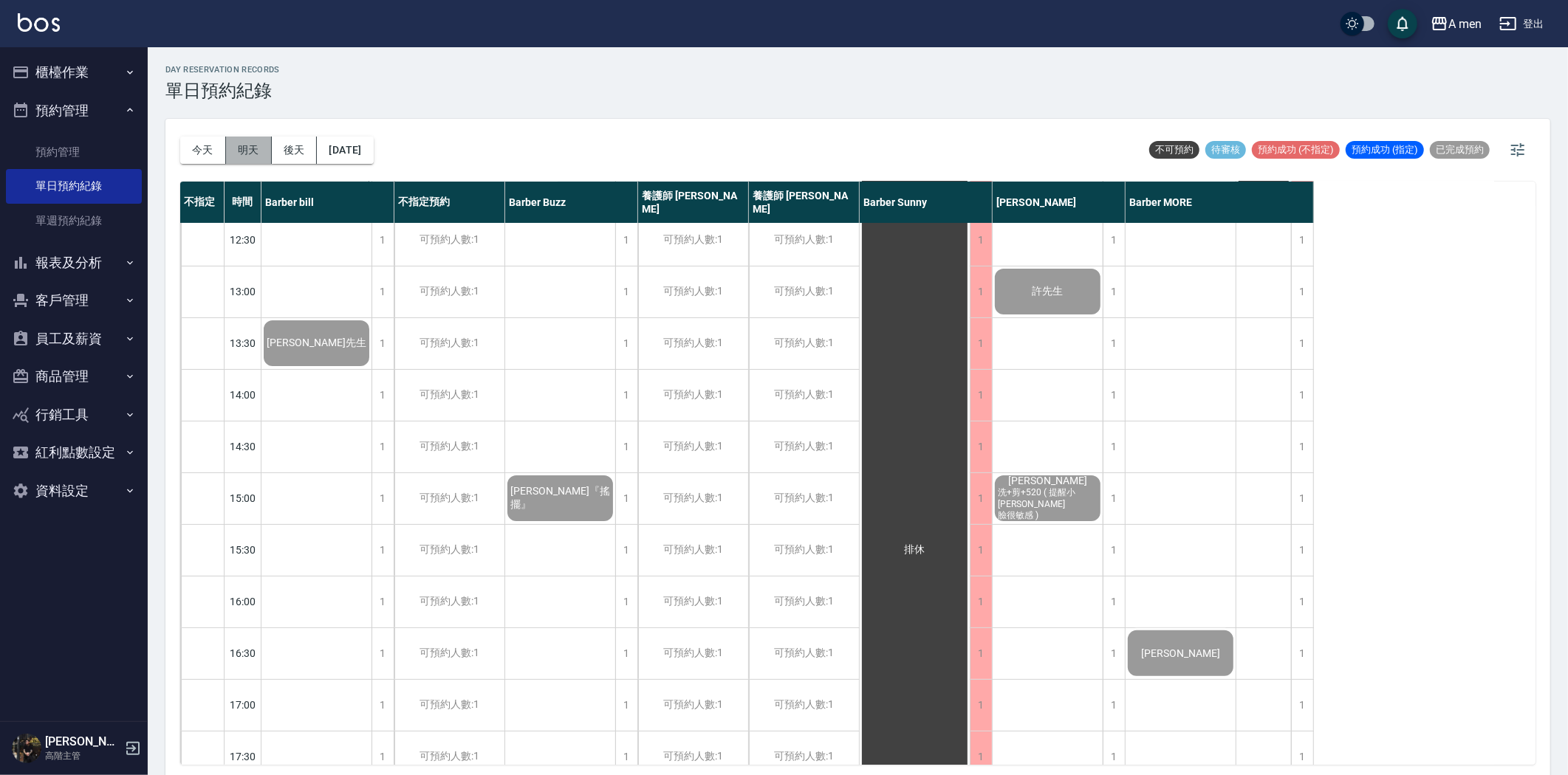
click at [256, 151] on button "明天" at bounding box center [249, 149] width 46 height 27
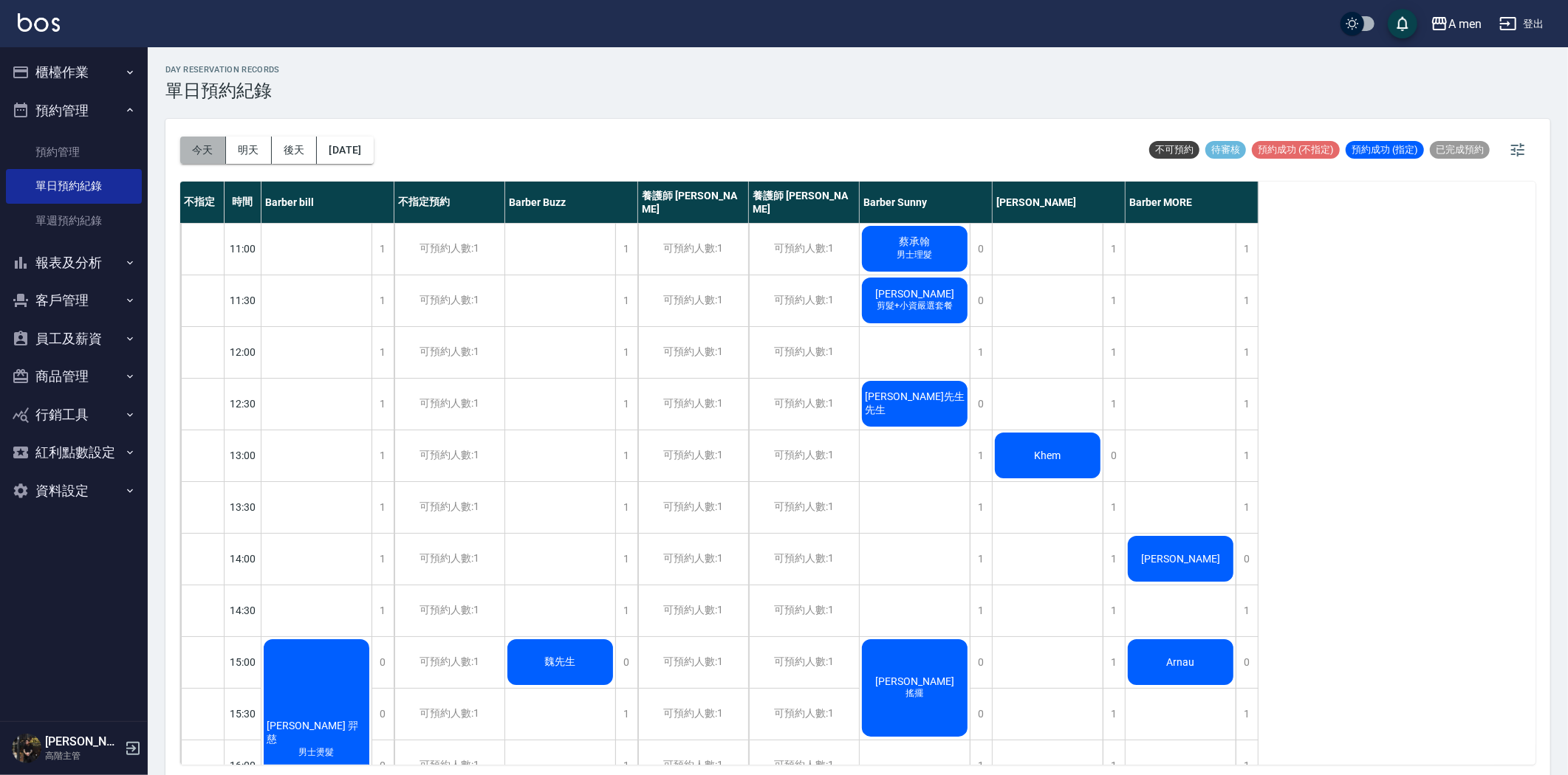
click at [201, 149] on button "今天" at bounding box center [203, 149] width 46 height 27
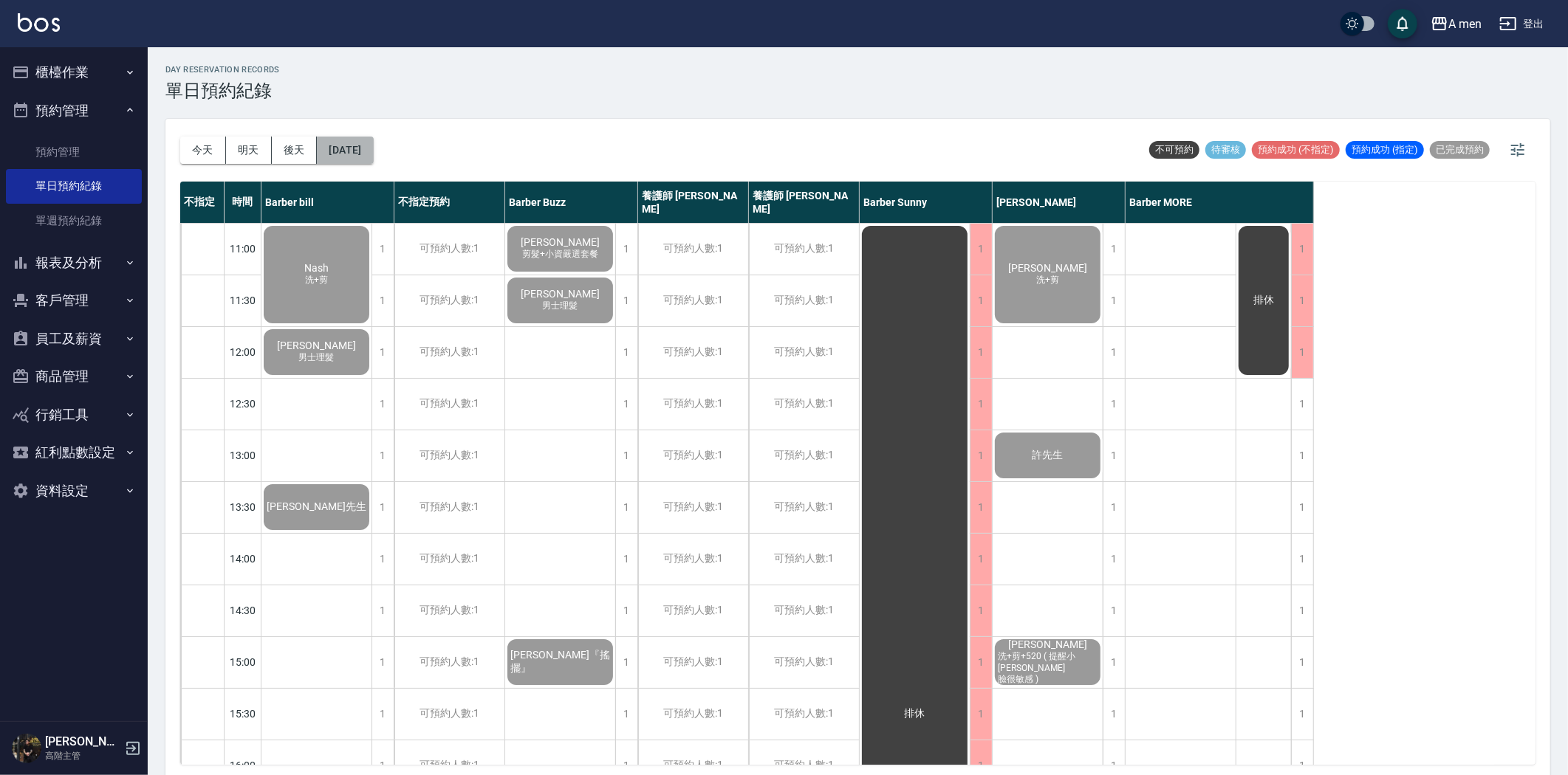
click at [373, 146] on button "[DATE]" at bounding box center [345, 149] width 56 height 27
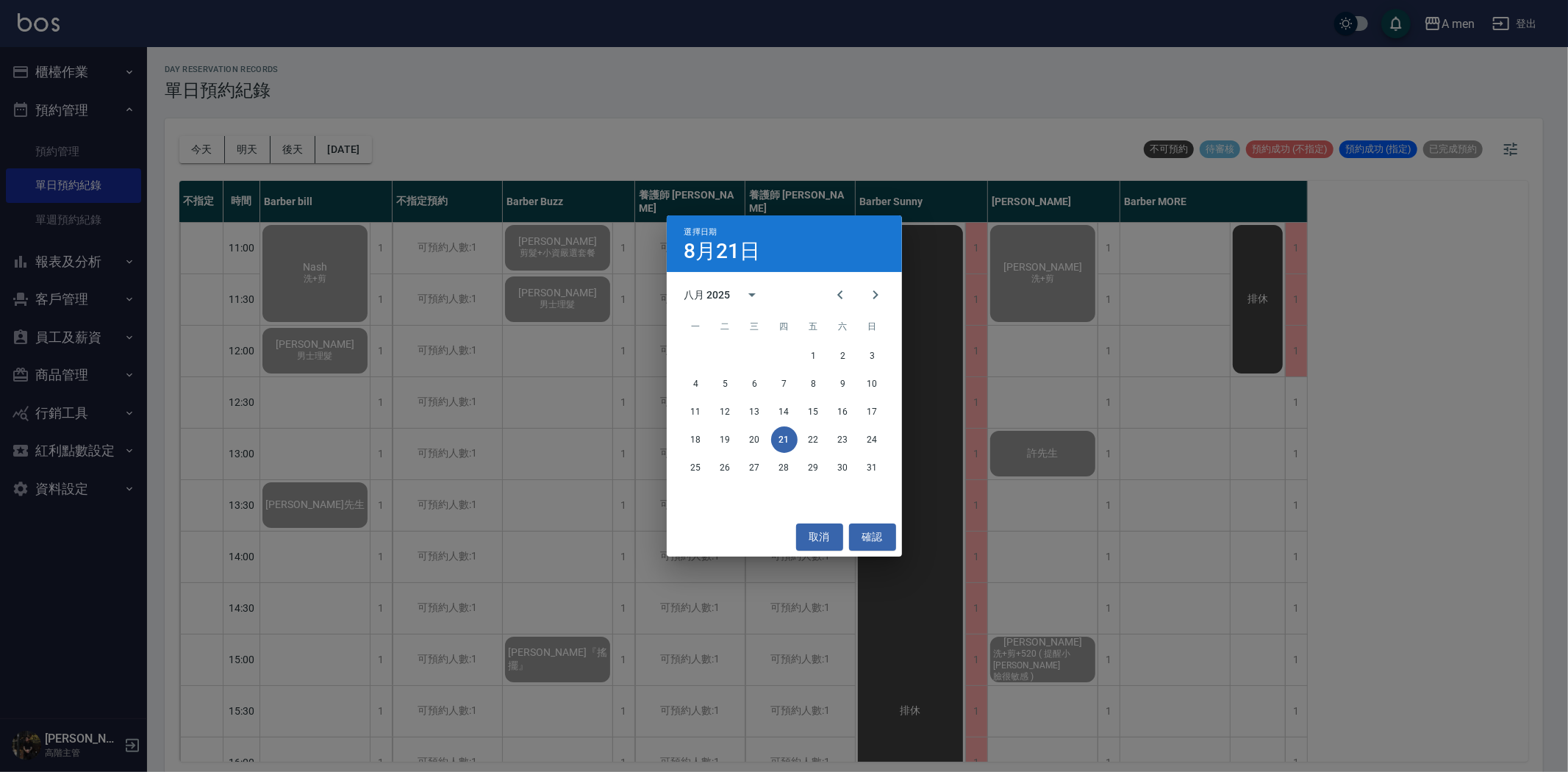
drag, startPoint x: 453, startPoint y: 214, endPoint x: 453, endPoint y: 198, distance: 16.0
click at [453, 203] on div "選擇日期 8月21日 八月 2025 一 二 三 四 五 六 日 1 2 3 4 5 6 7 8 9 10 11 12 13 14 15 16 17 18 1…" at bounding box center [784, 386] width 1568 height 772
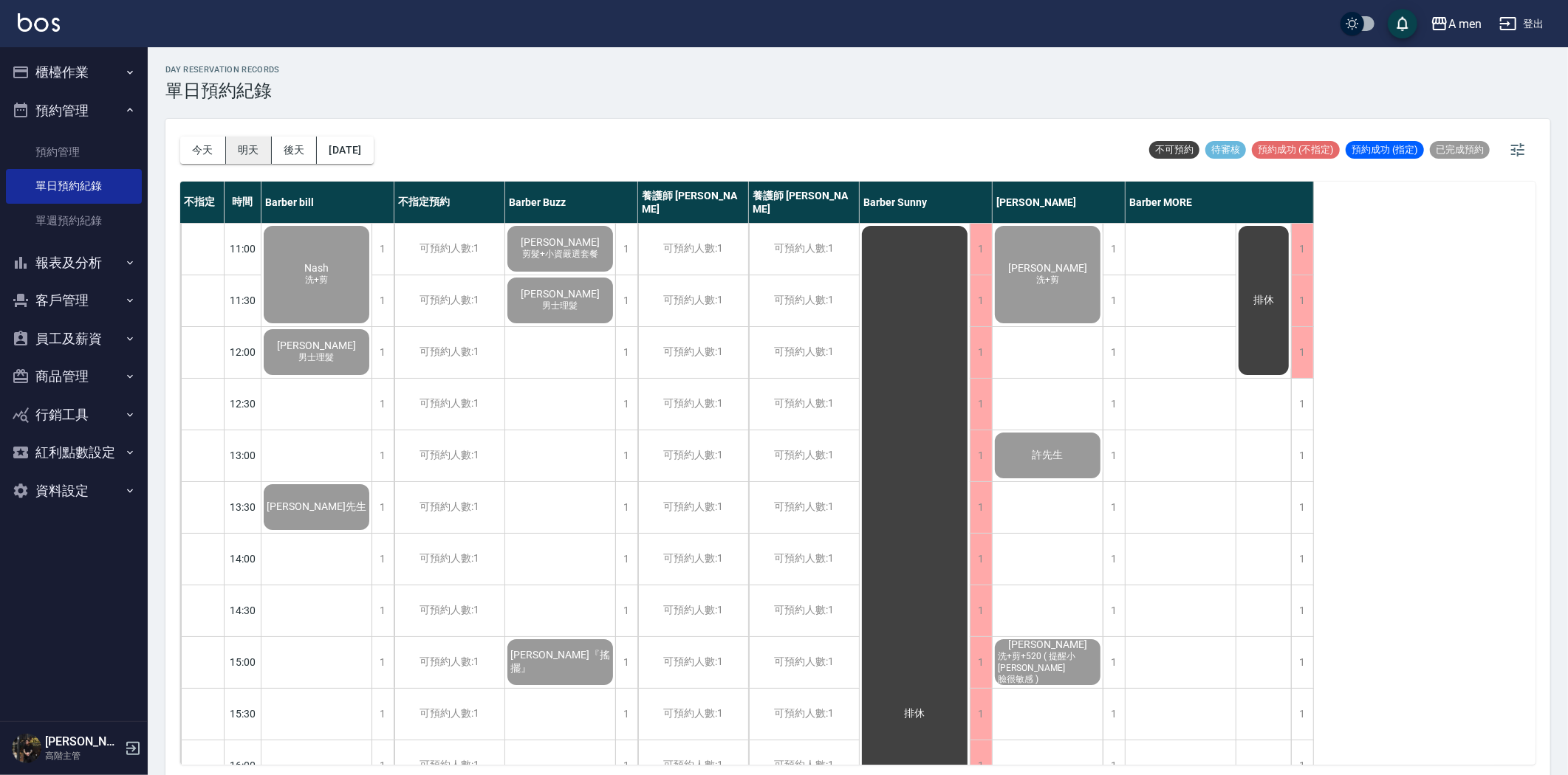
click at [256, 149] on button "明天" at bounding box center [249, 149] width 46 height 27
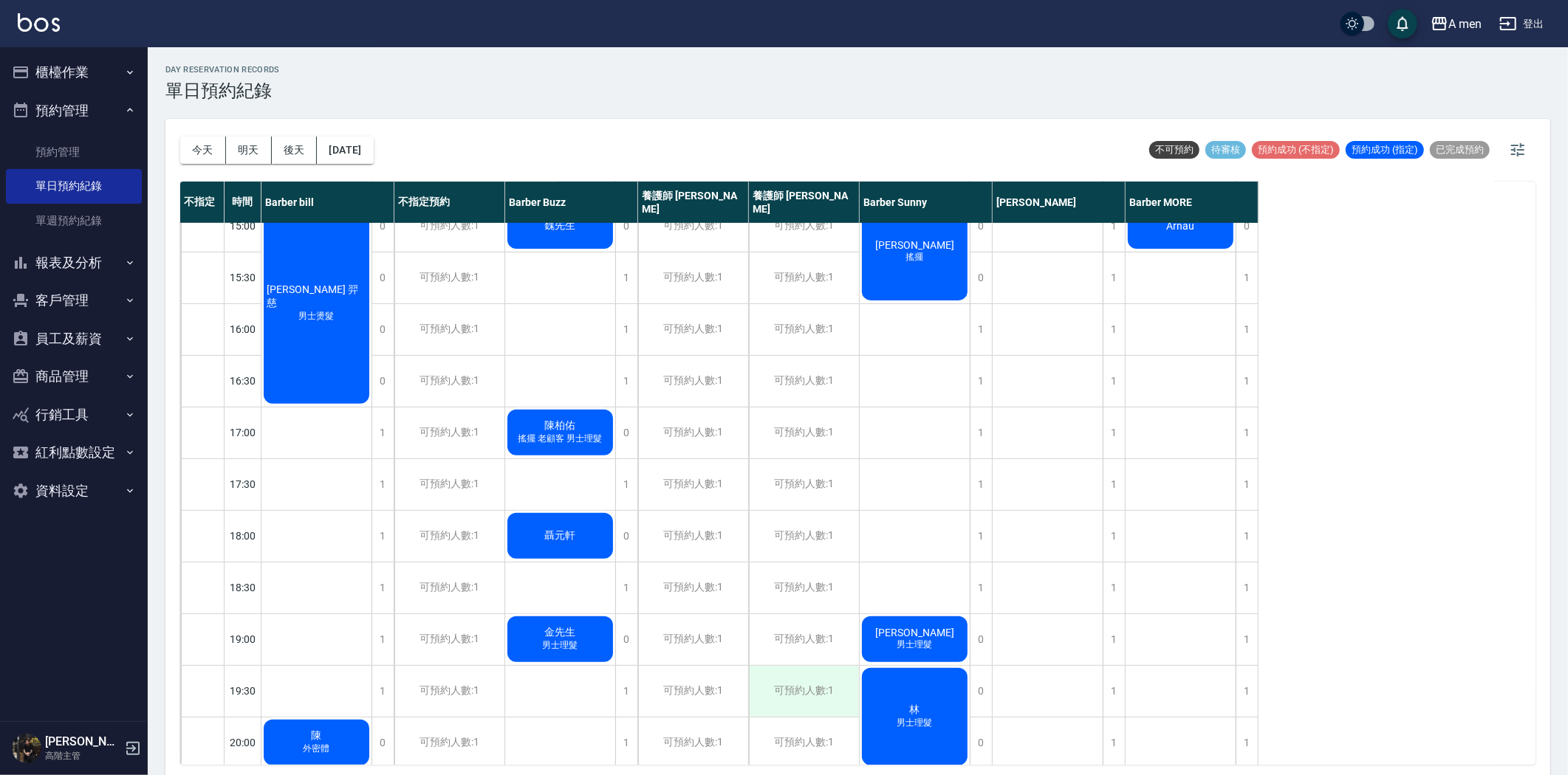
scroll to position [739, 0]
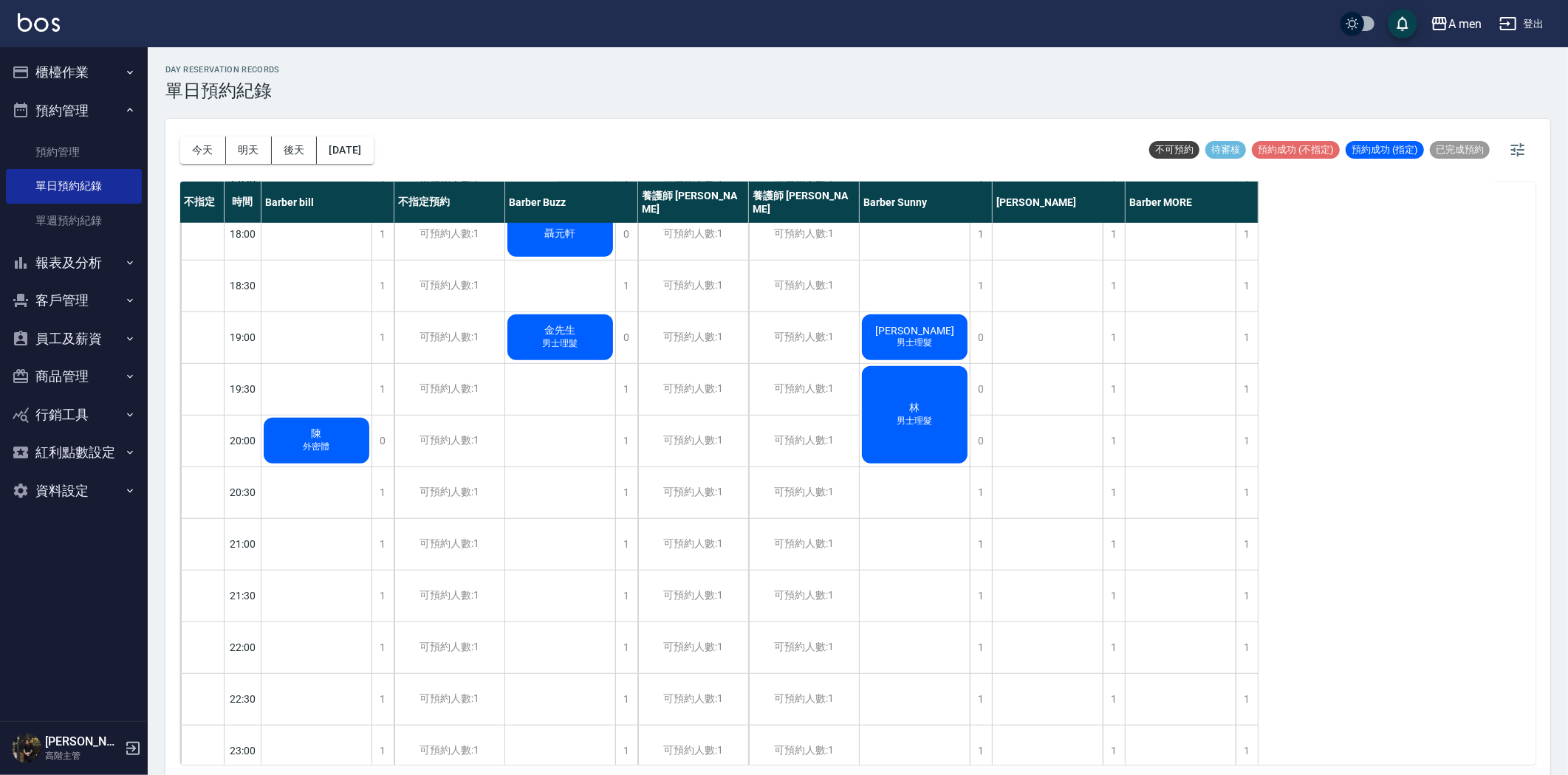
click at [372, 104] on div "Andy Lau 男士理髮" at bounding box center [317, 1] width 110 height 205
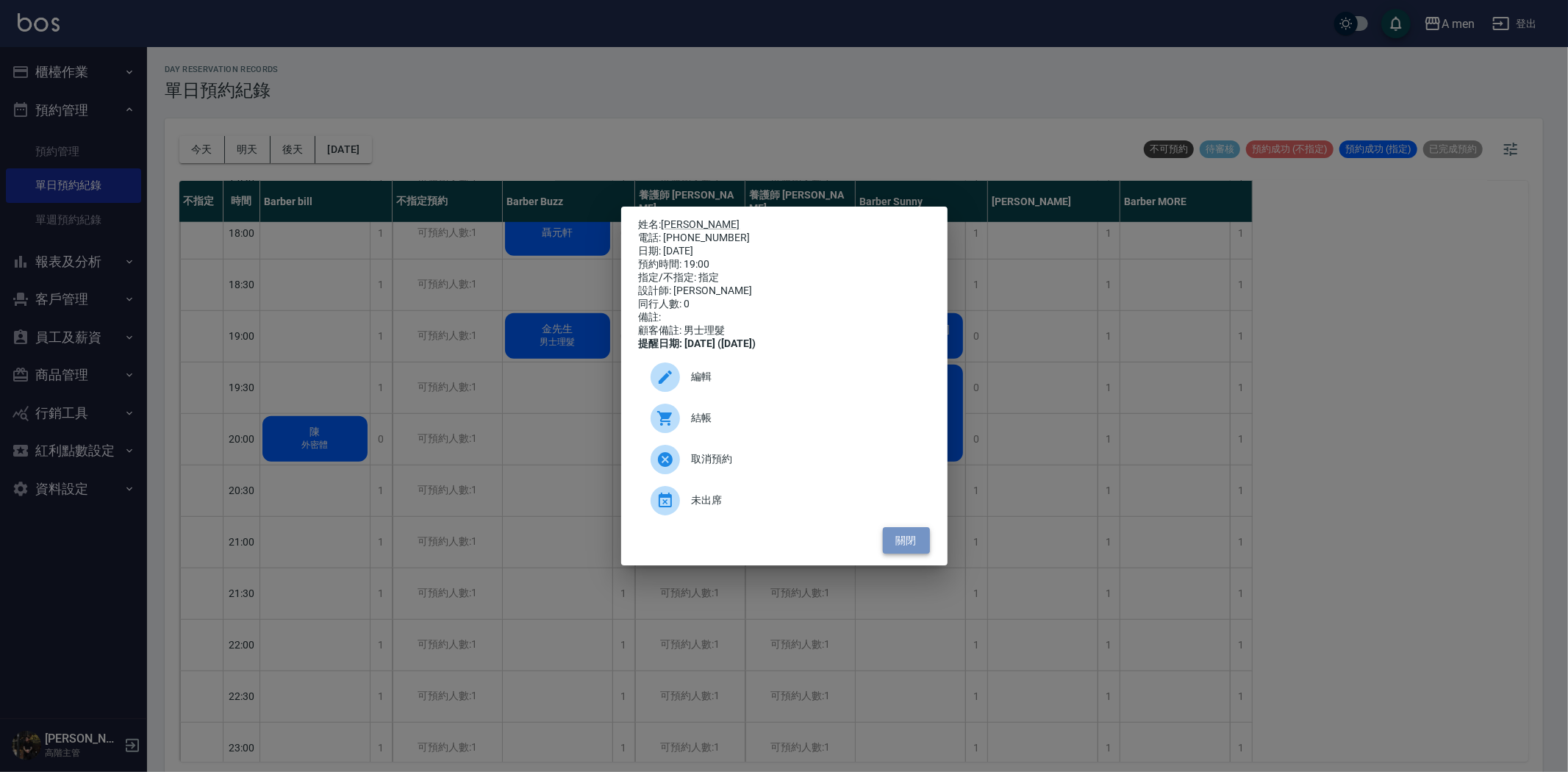
click at [925, 549] on button "關閉" at bounding box center [906, 541] width 47 height 27
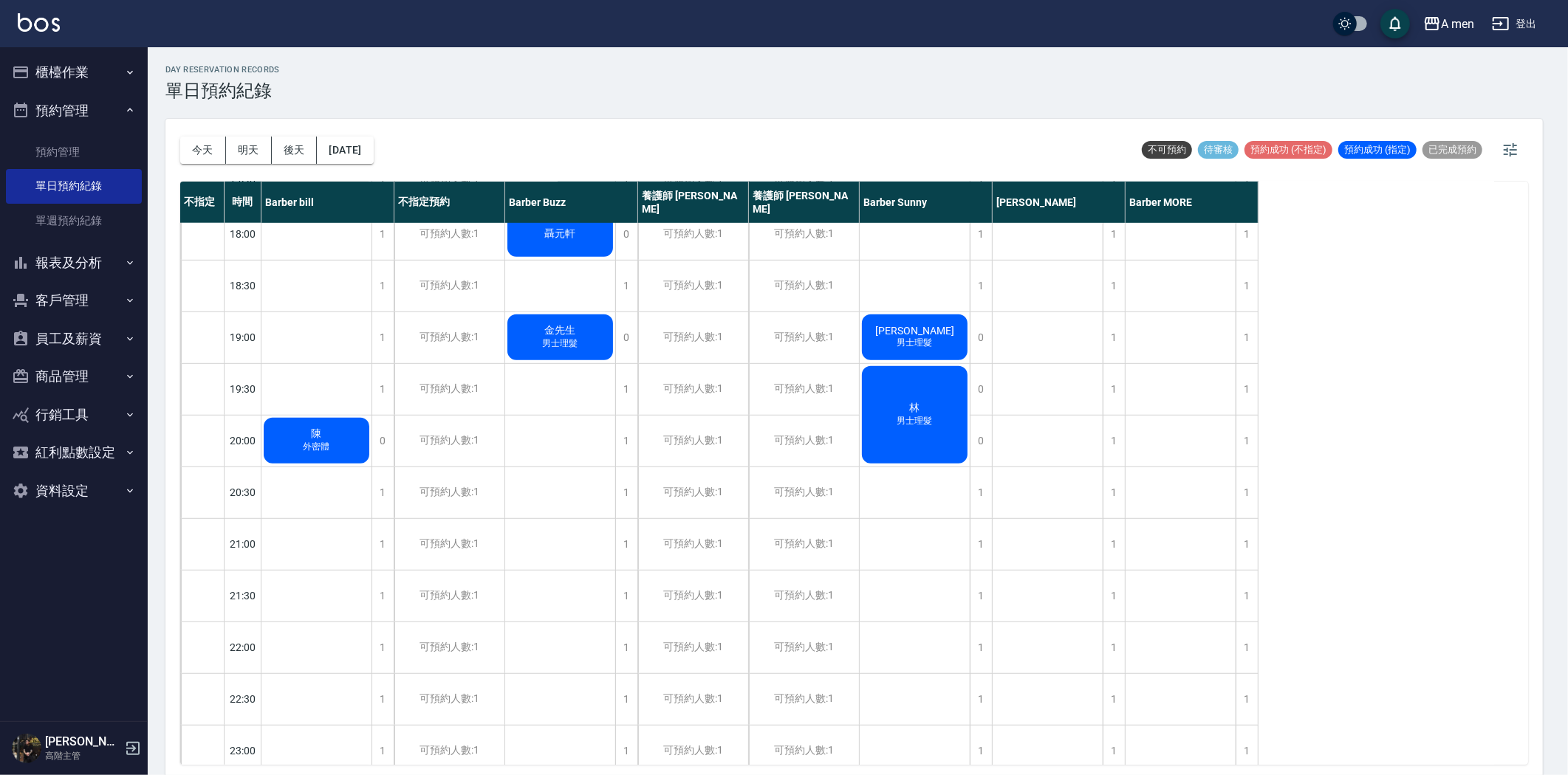
click at [338, 21] on span "男士理髮" at bounding box center [316, 14] width 41 height 12
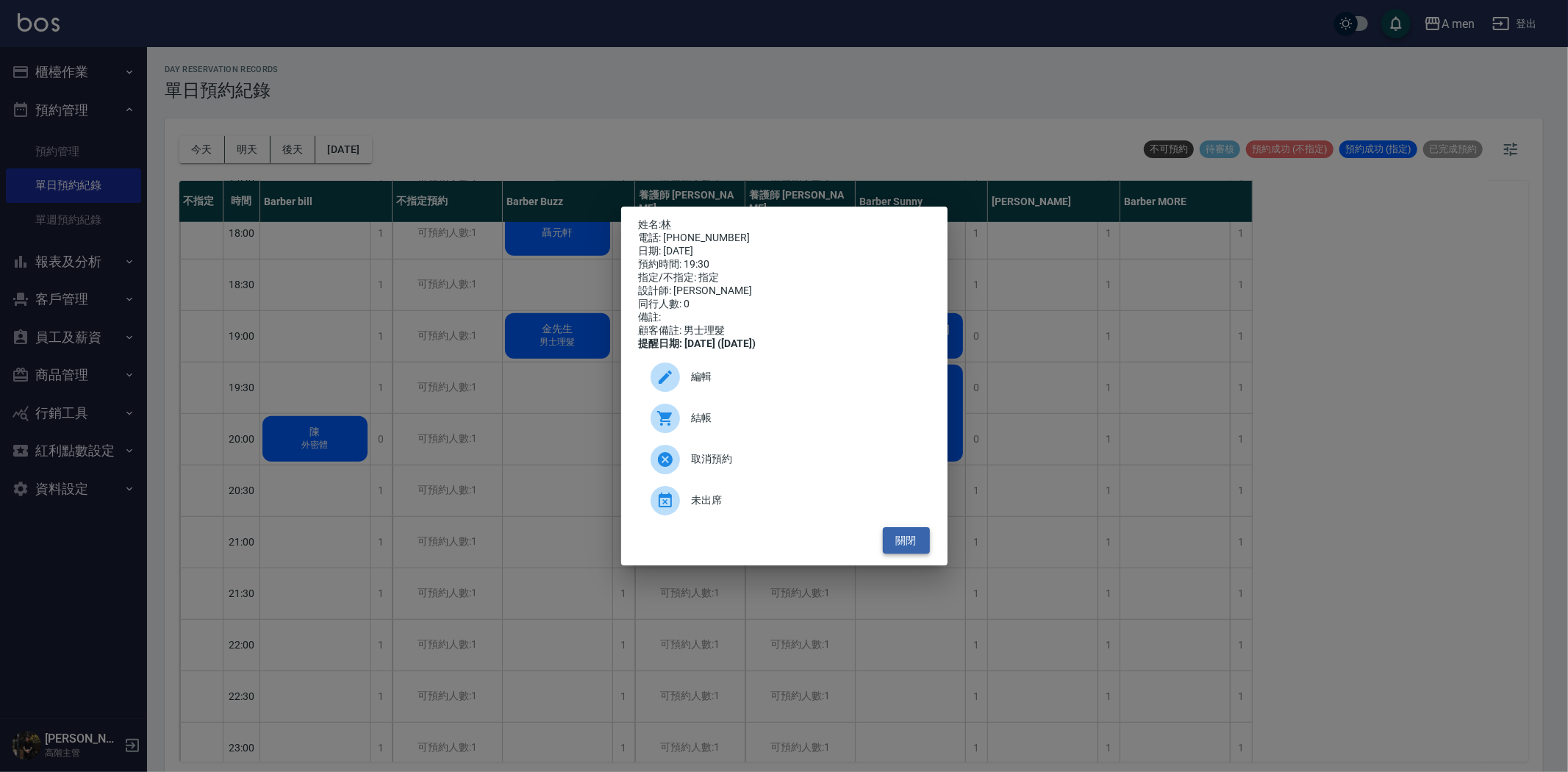
click at [922, 544] on button "關閉" at bounding box center [906, 541] width 47 height 27
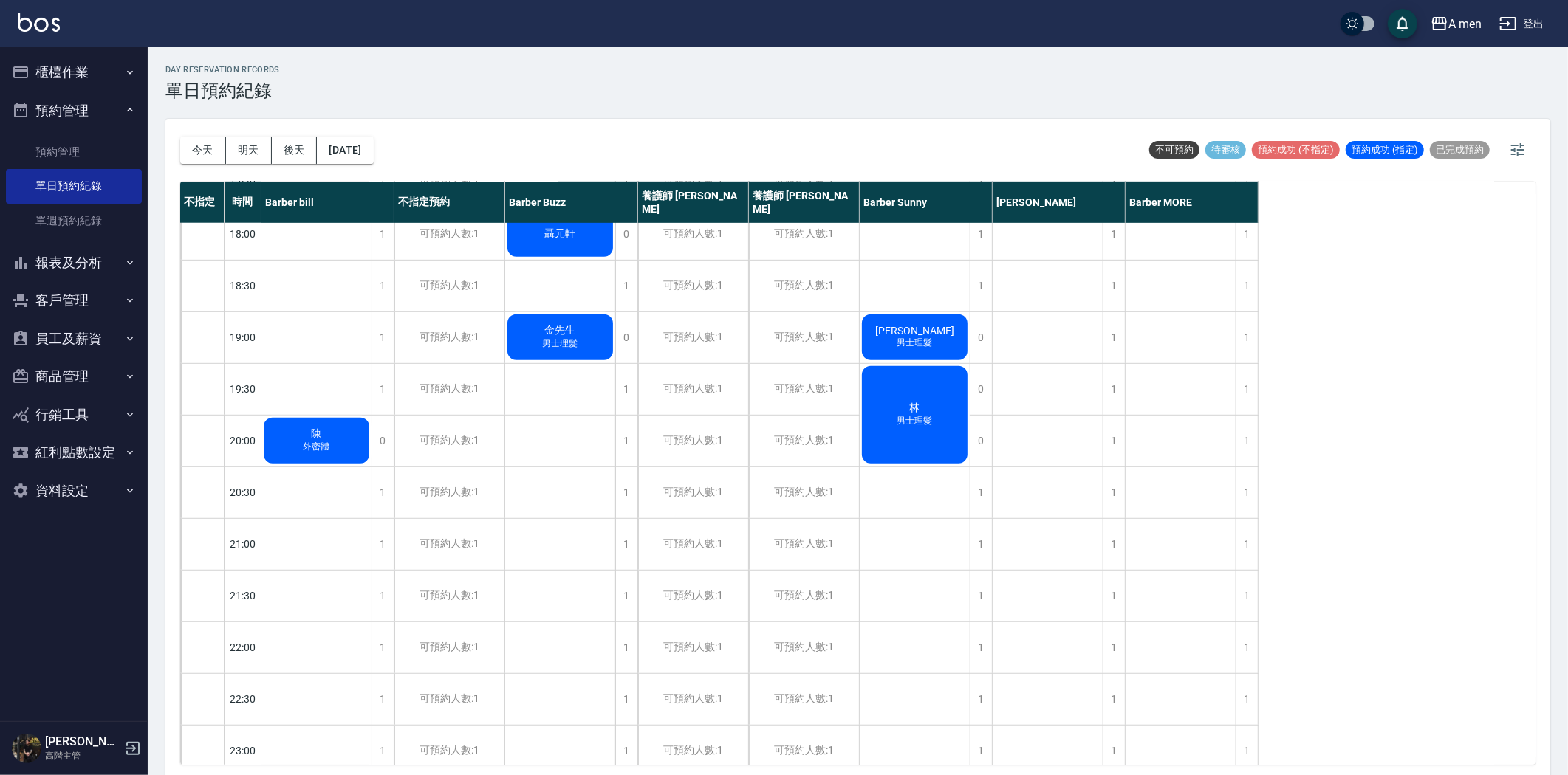
click at [372, 104] on div "林 男士理髮" at bounding box center [317, 1] width 110 height 205
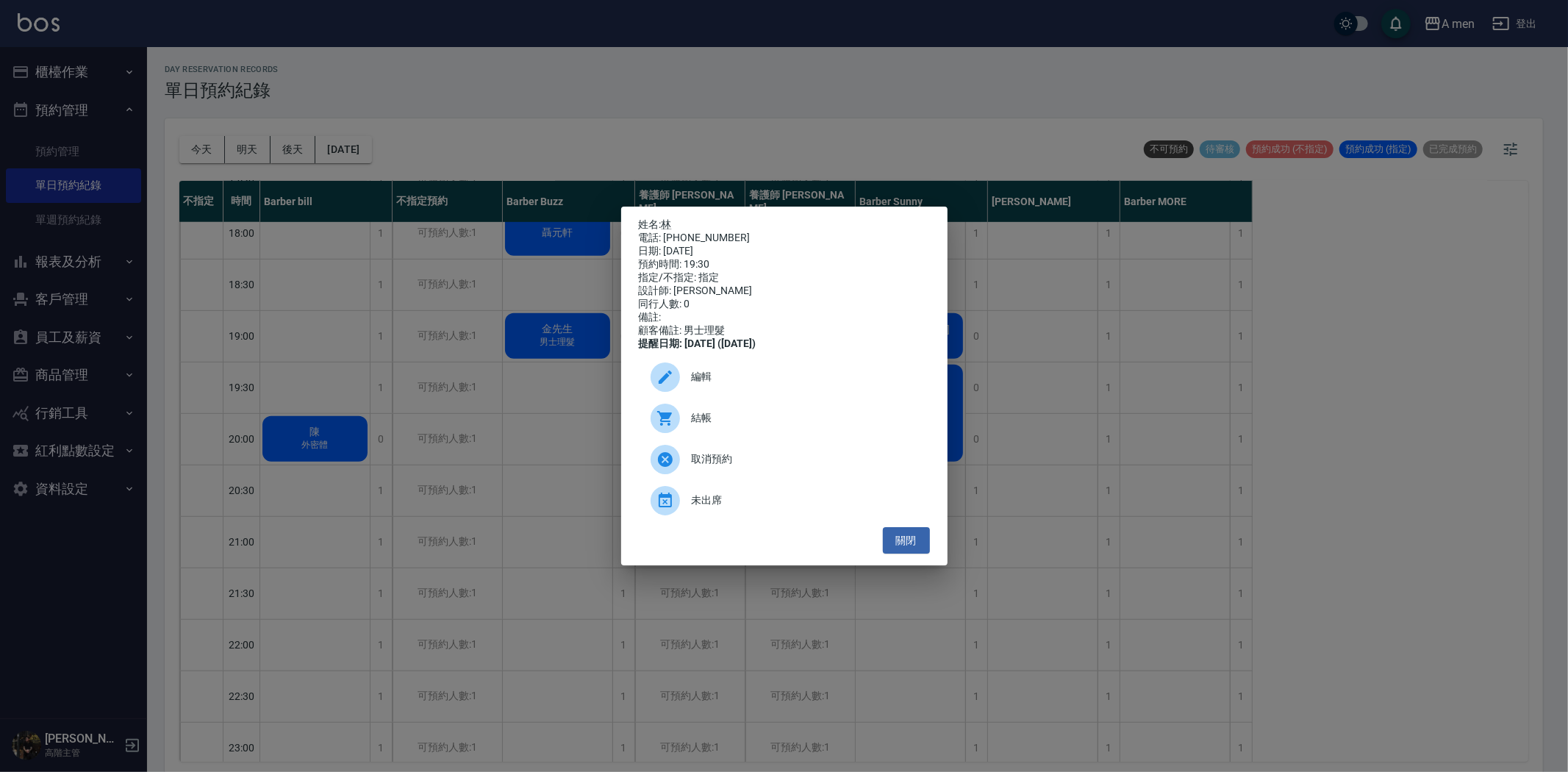
click at [938, 555] on div "姓名: 林 電話: 0905256838 日期: 2025/08/22 預約時間: 19:30 指定/不指定: 指定 設計師: Barber Sunny 同行…" at bounding box center [784, 386] width 326 height 359
click at [904, 555] on button "關閉" at bounding box center [906, 541] width 47 height 27
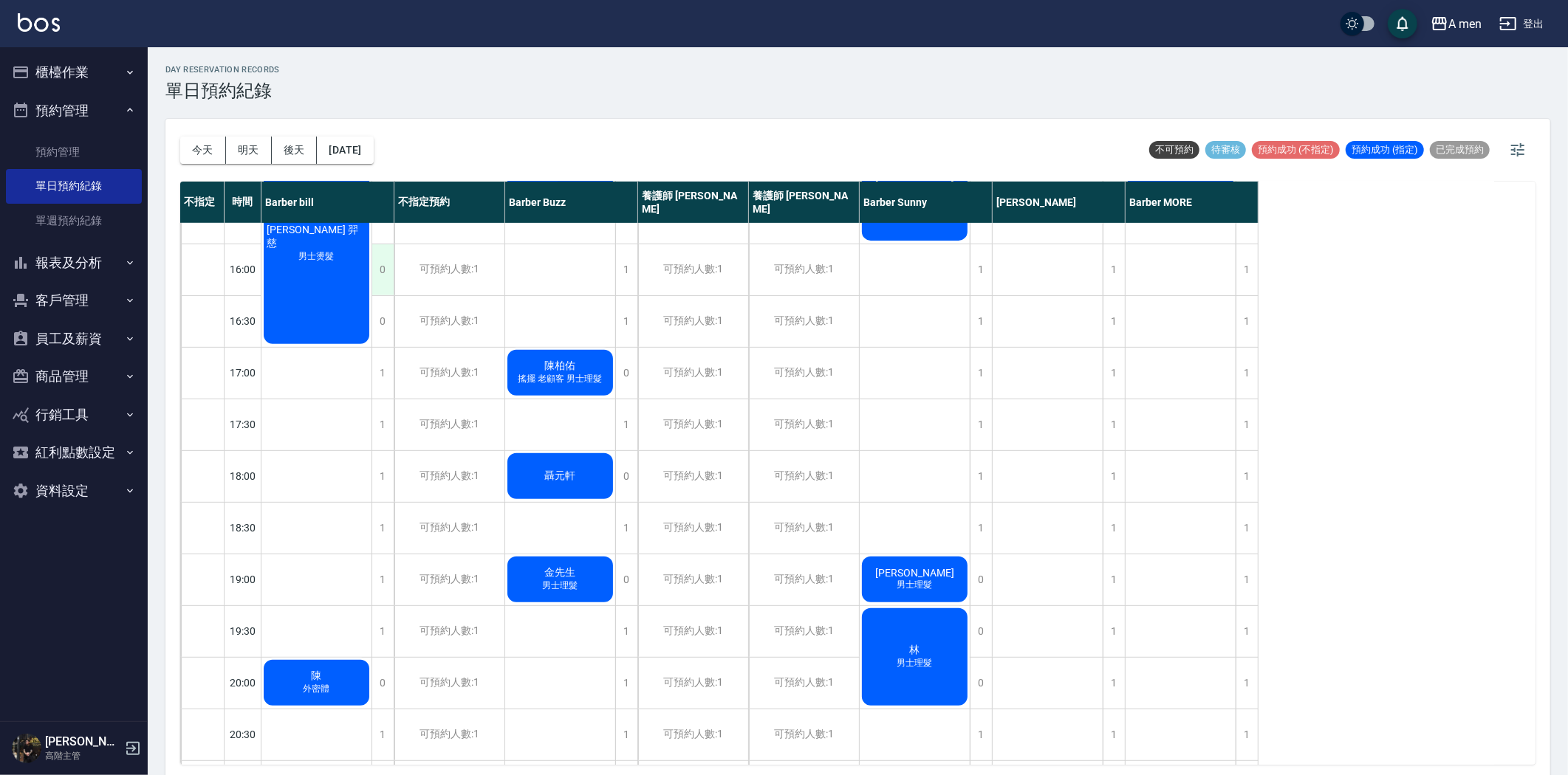
scroll to position [492, 0]
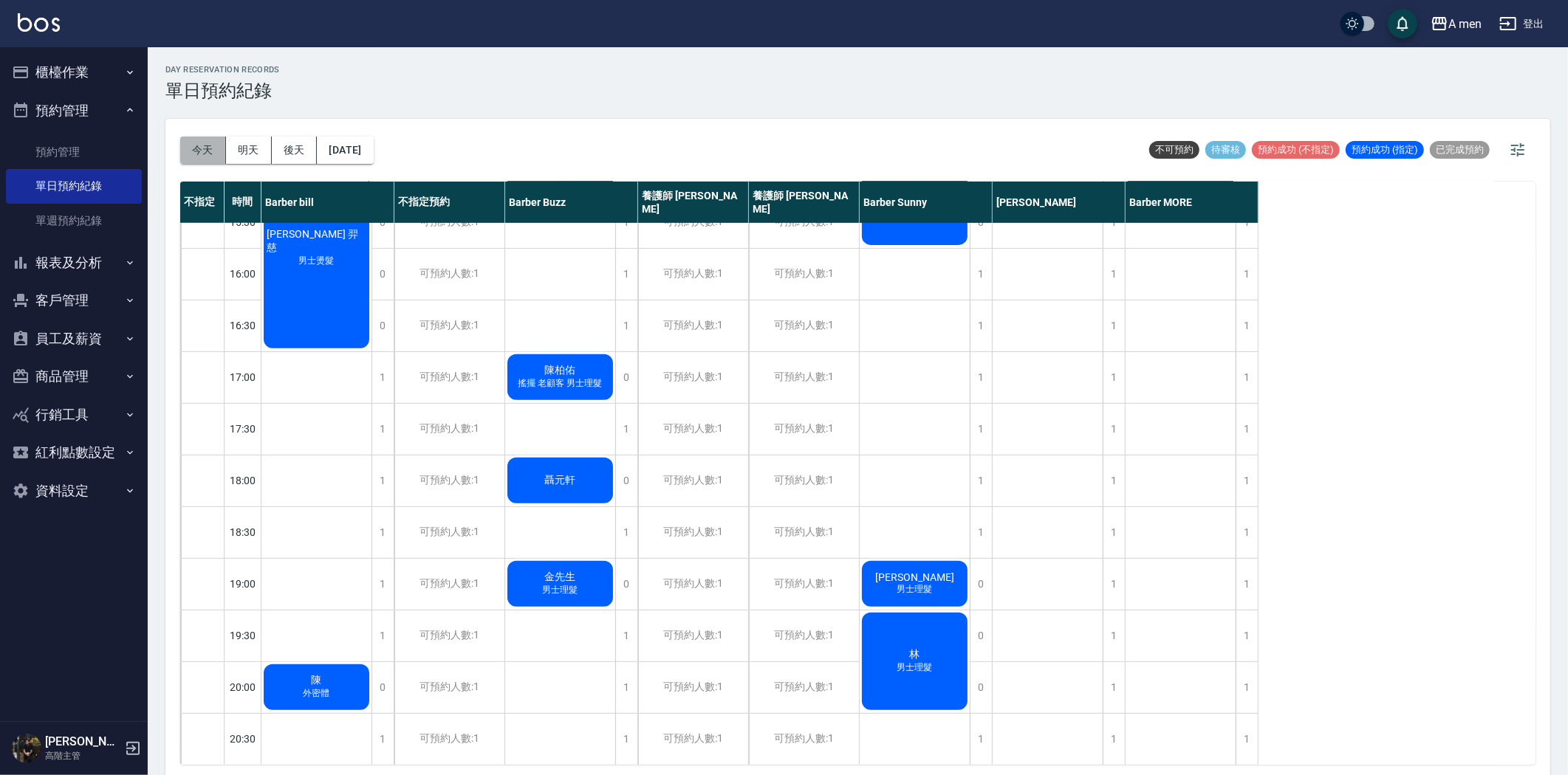
click at [205, 142] on button "今天" at bounding box center [203, 149] width 46 height 27
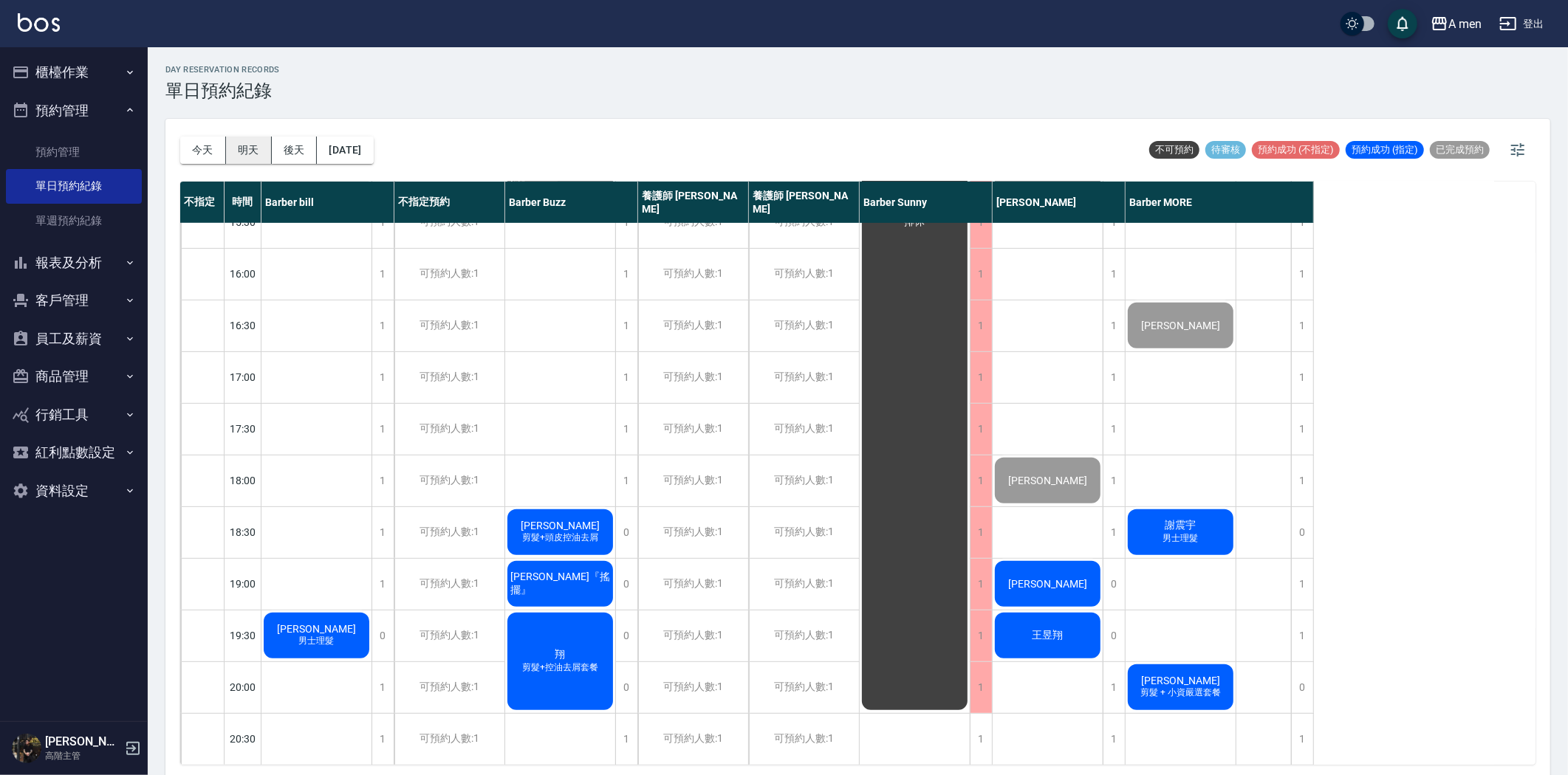
click at [260, 149] on button "明天" at bounding box center [249, 149] width 46 height 27
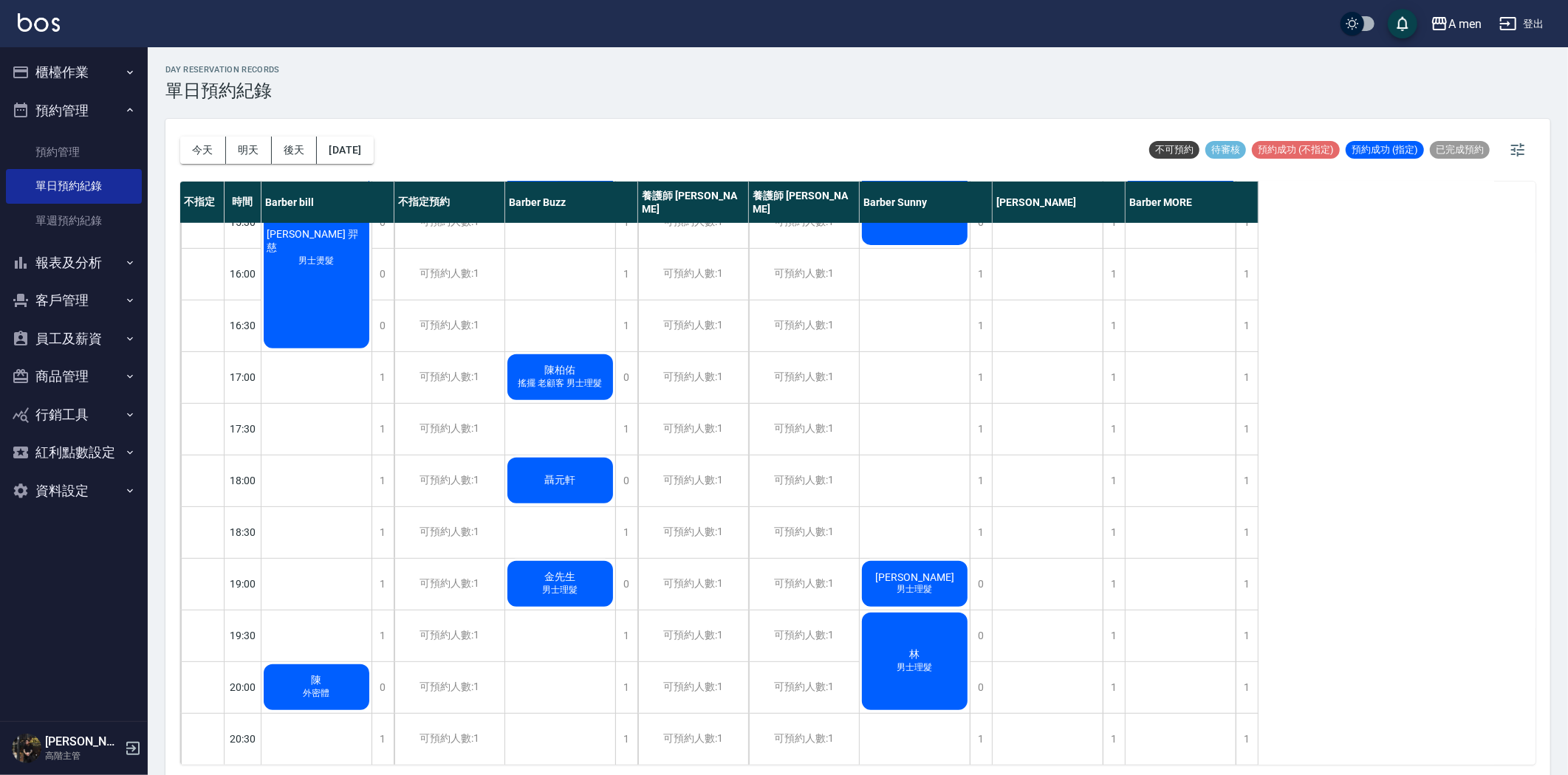
click at [370, 255] on span "林" at bounding box center [316, 242] width 105 height 26
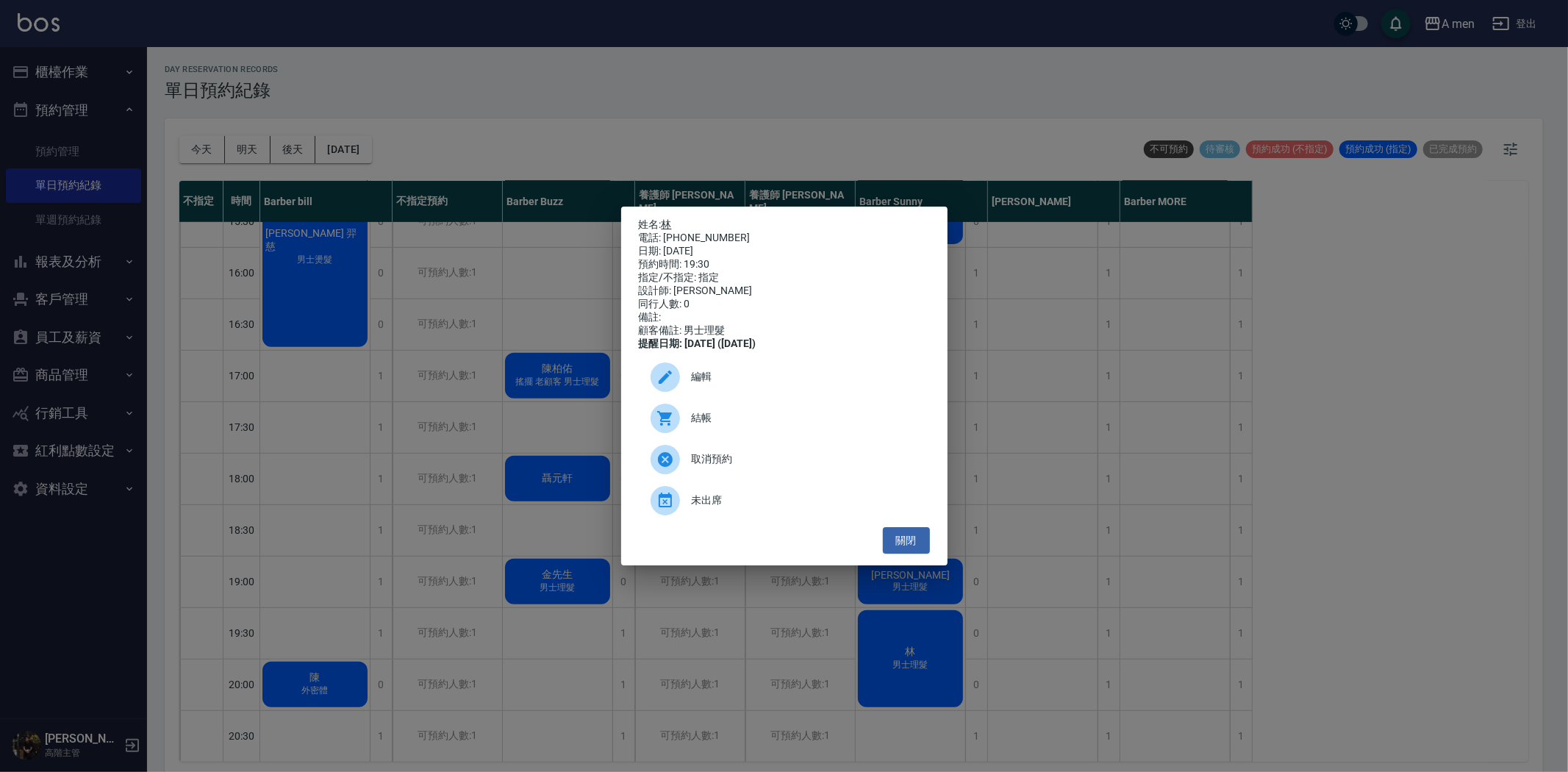
click at [665, 218] on link "林" at bounding box center [666, 224] width 10 height 12
click at [913, 555] on button "關閉" at bounding box center [906, 541] width 47 height 27
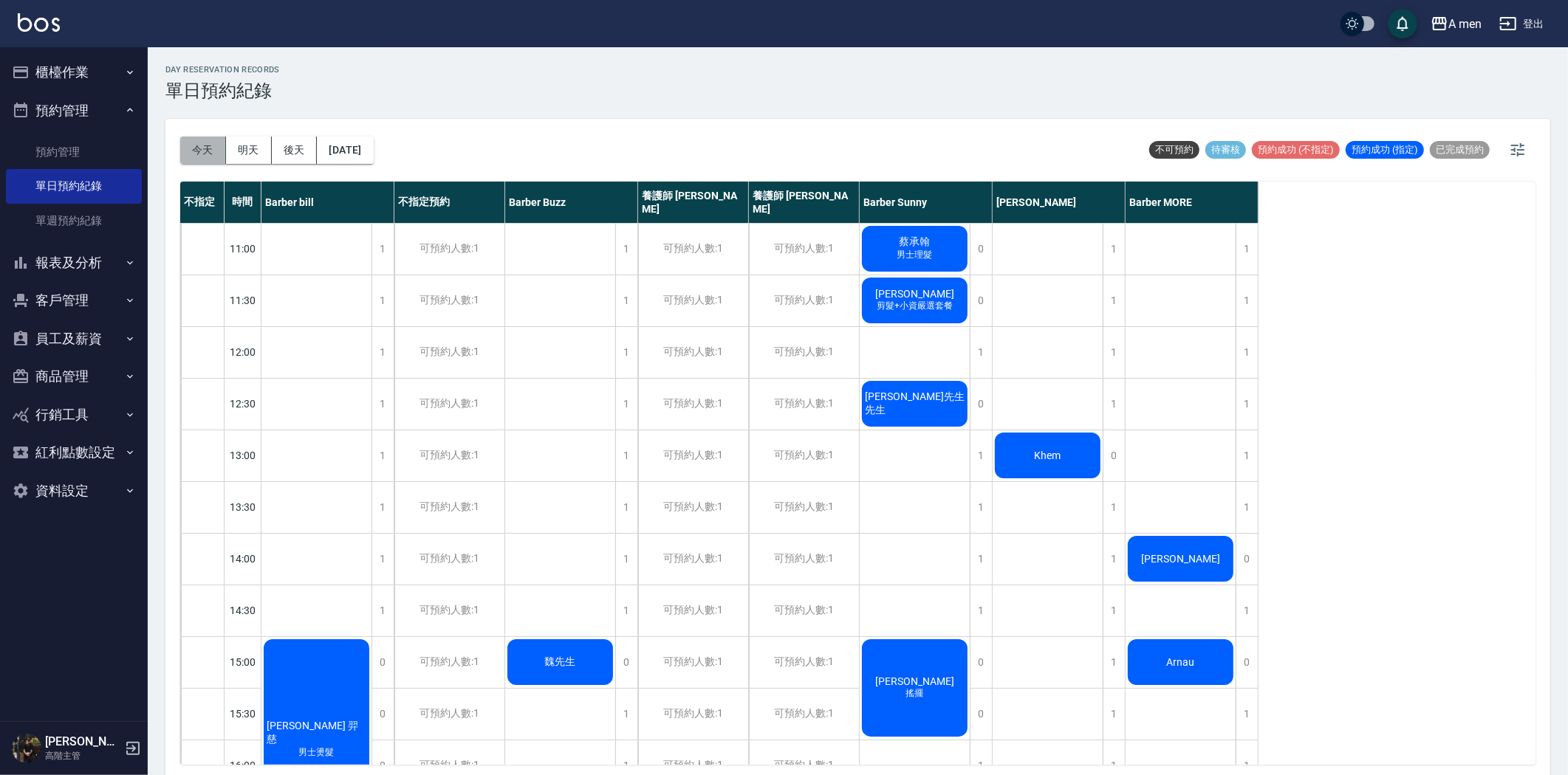
click at [194, 148] on button "今天" at bounding box center [203, 149] width 46 height 27
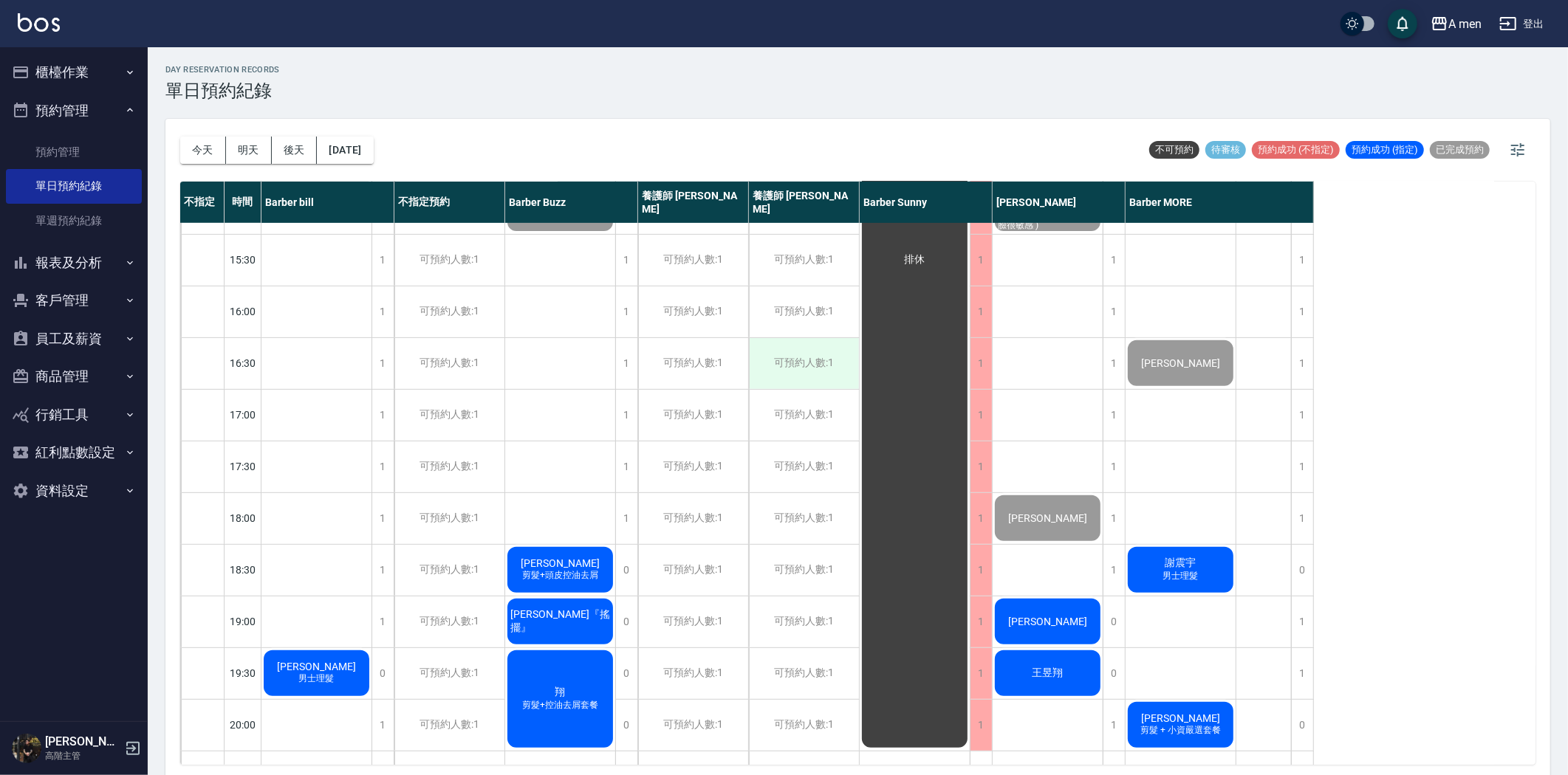
scroll to position [656, 0]
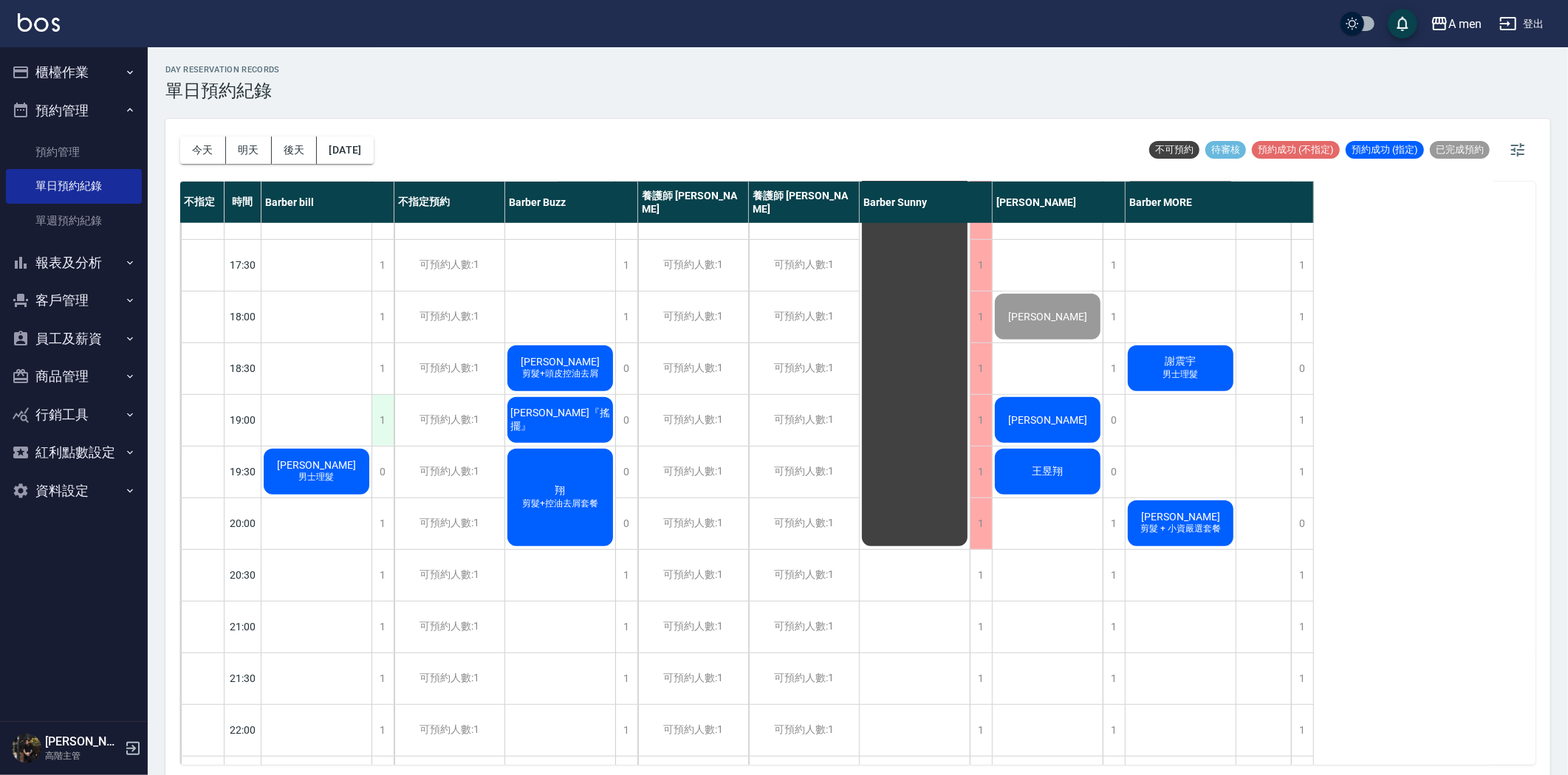
click at [386, 421] on div "1" at bounding box center [383, 420] width 22 height 51
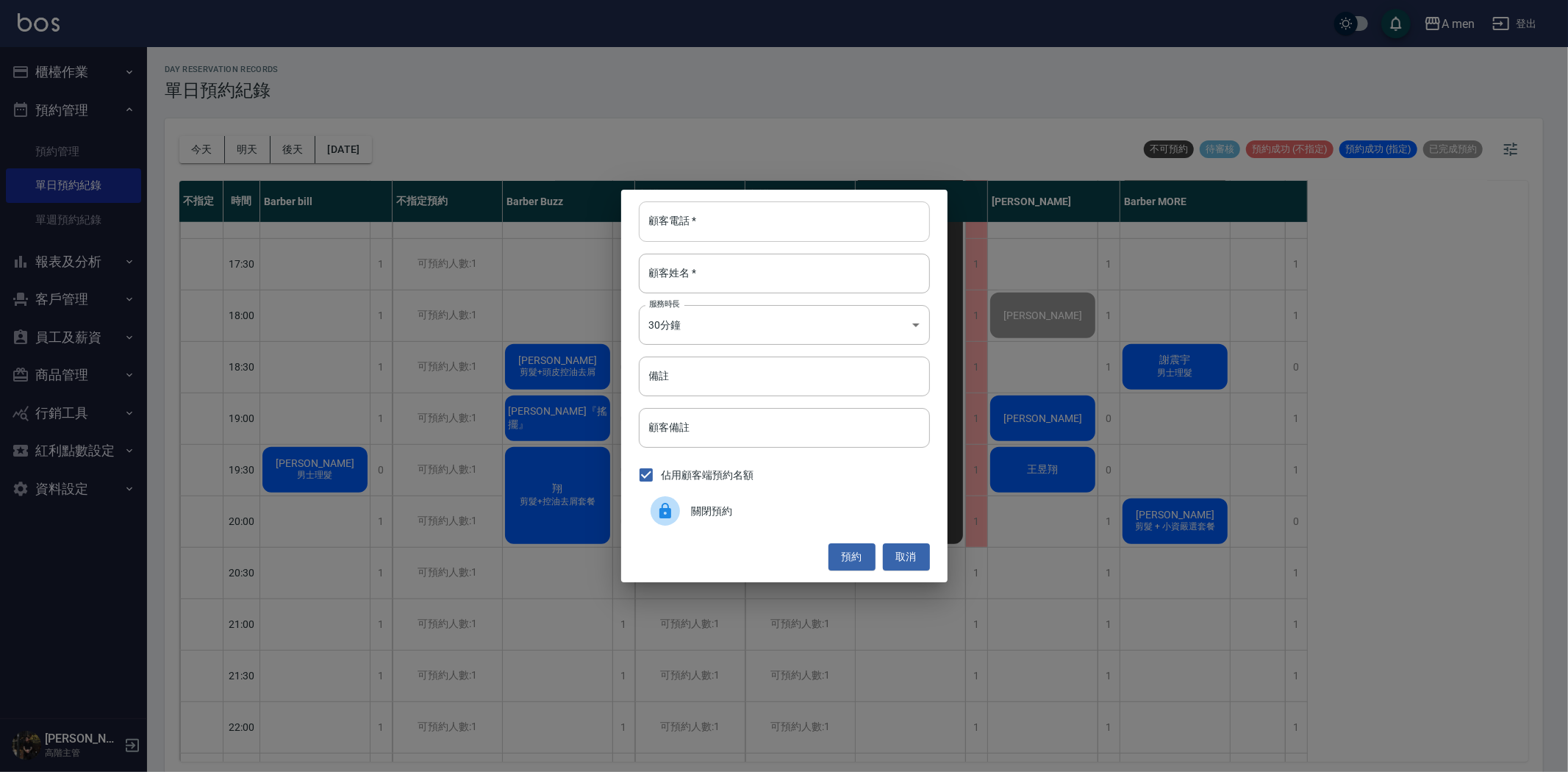
click at [762, 231] on input "顧客電話   *" at bounding box center [785, 221] width 291 height 39
type input "0933177207"
click at [724, 277] on input "顧客姓名   *" at bounding box center [785, 273] width 291 height 39
type input "林小姐"
click at [853, 560] on button "預約" at bounding box center [852, 557] width 47 height 27
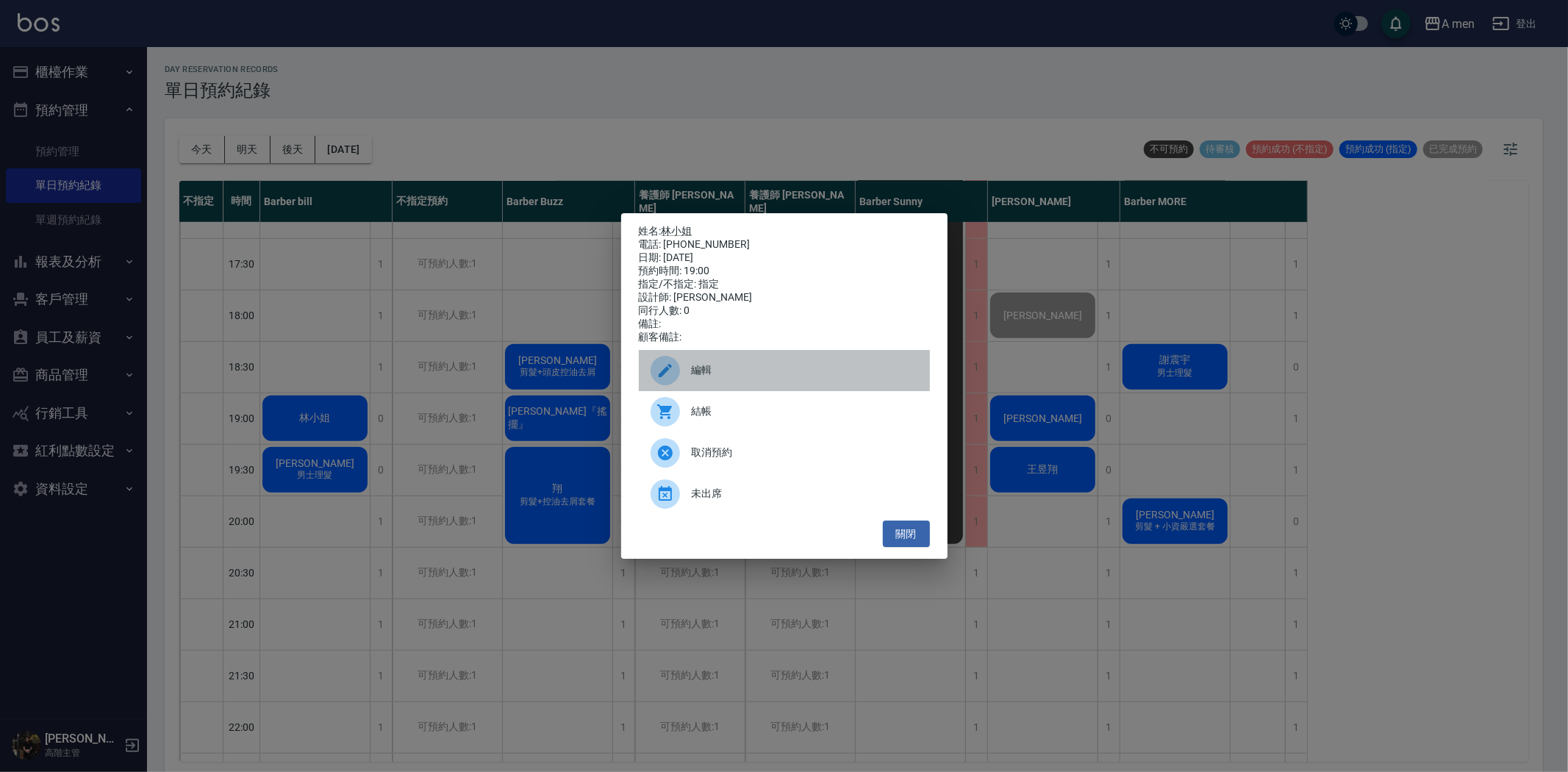
click at [716, 391] on div "編輯" at bounding box center [785, 370] width 291 height 41
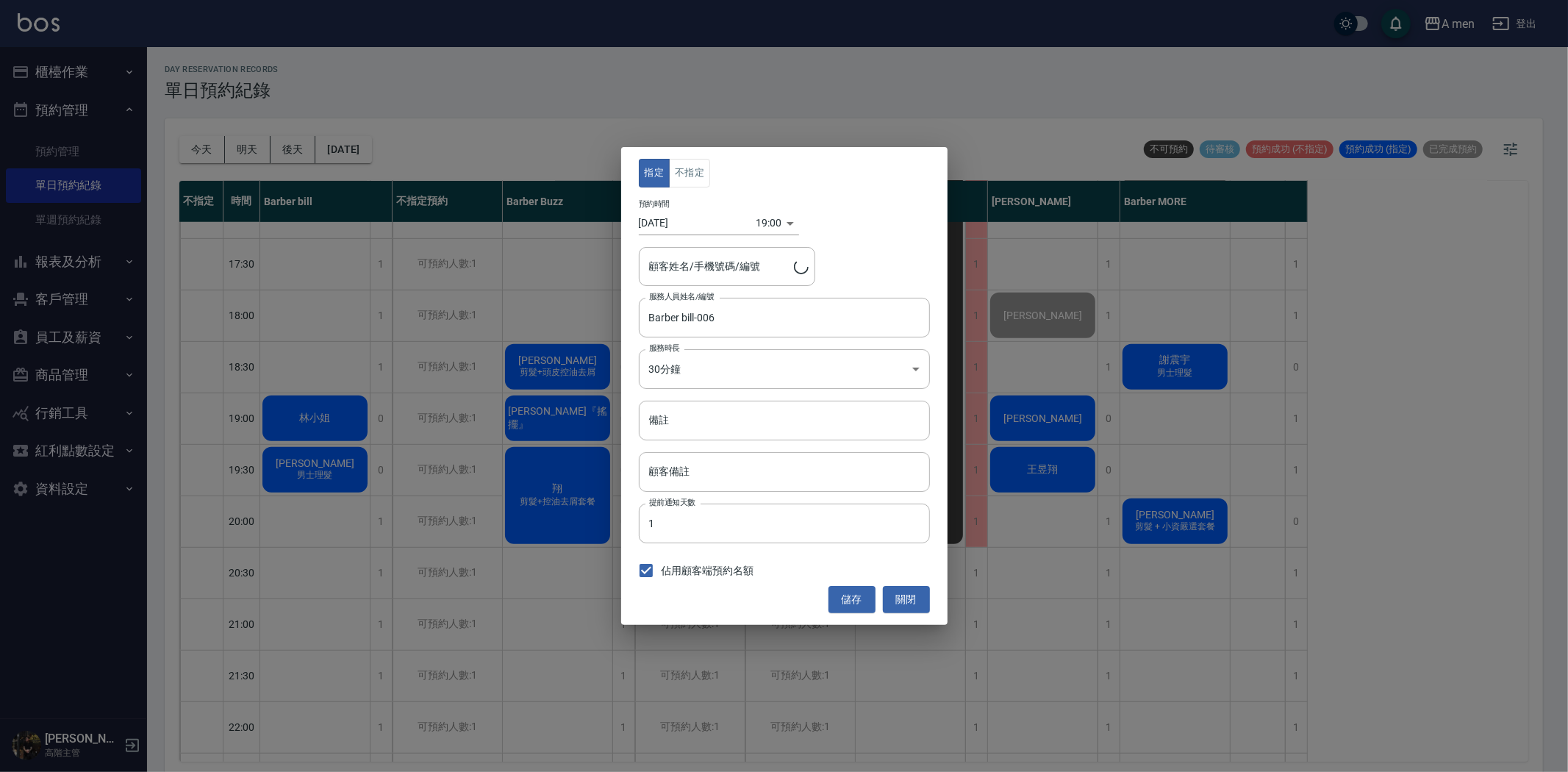
type input "林小姐/0933177207"
click at [704, 171] on button "不指定" at bounding box center [689, 173] width 41 height 29
click at [841, 595] on button "儲存" at bounding box center [852, 599] width 47 height 27
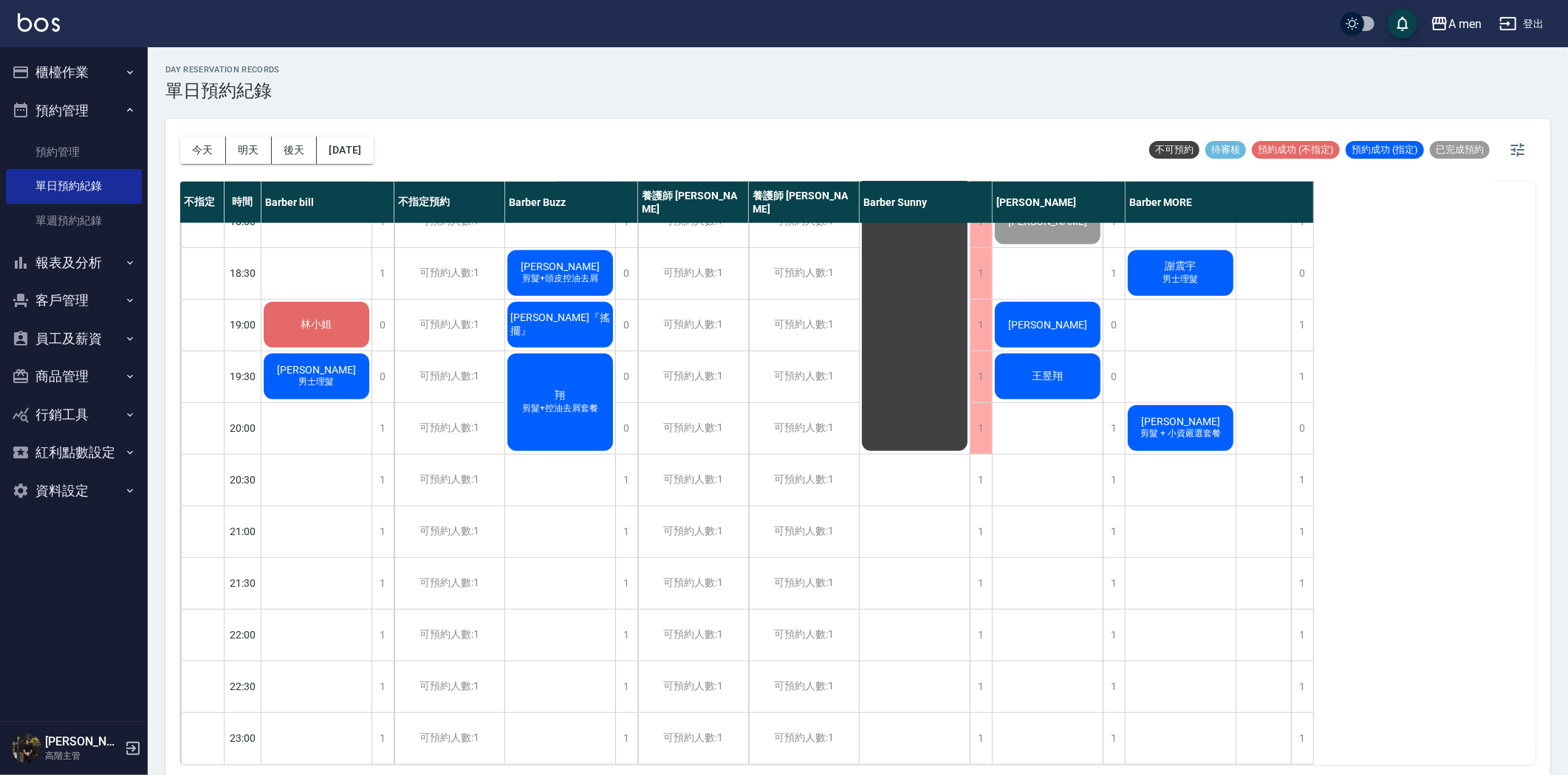
scroll to position [434, 0]
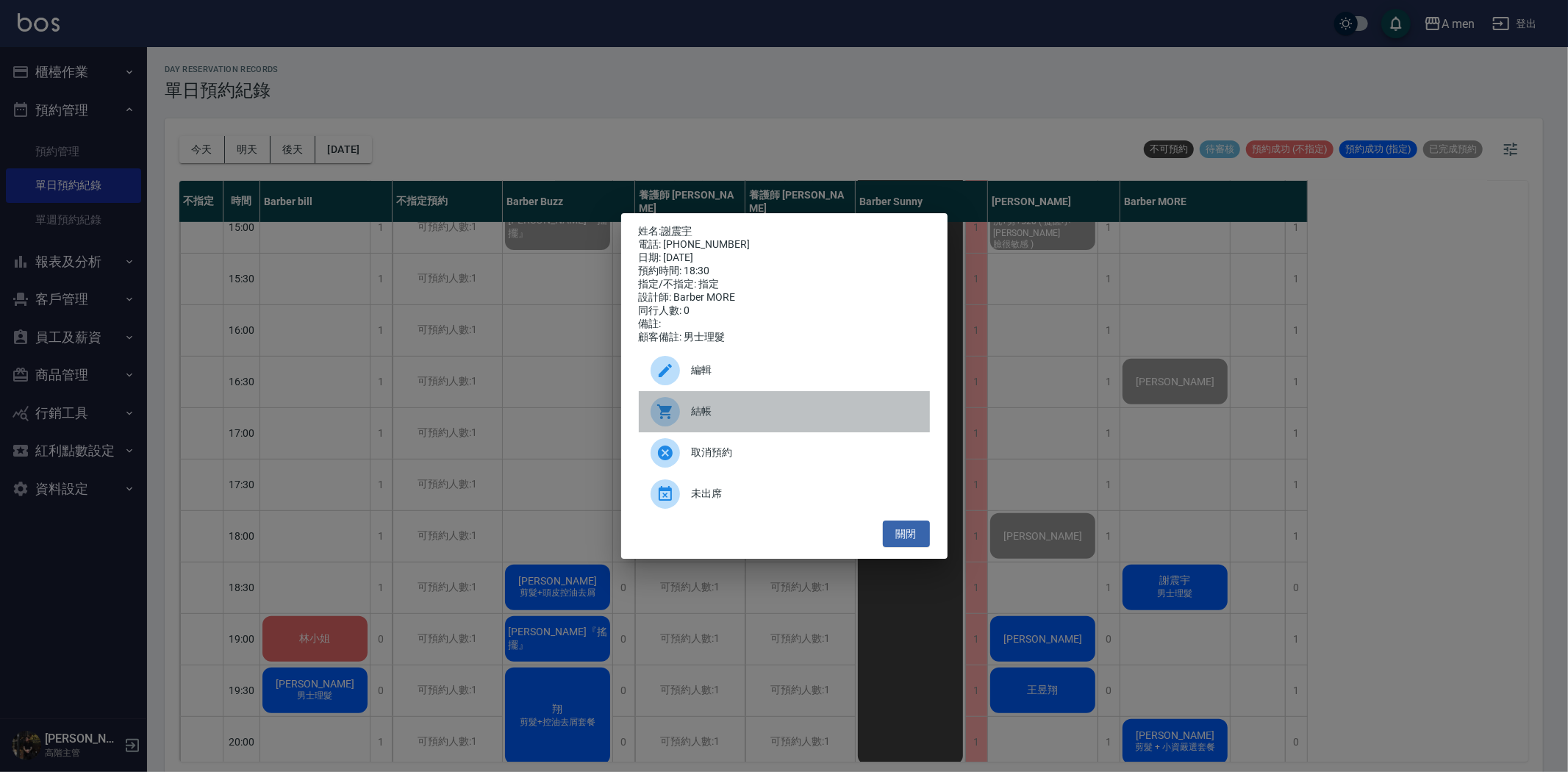
click at [716, 420] on span "結帳" at bounding box center [805, 412] width 227 height 15
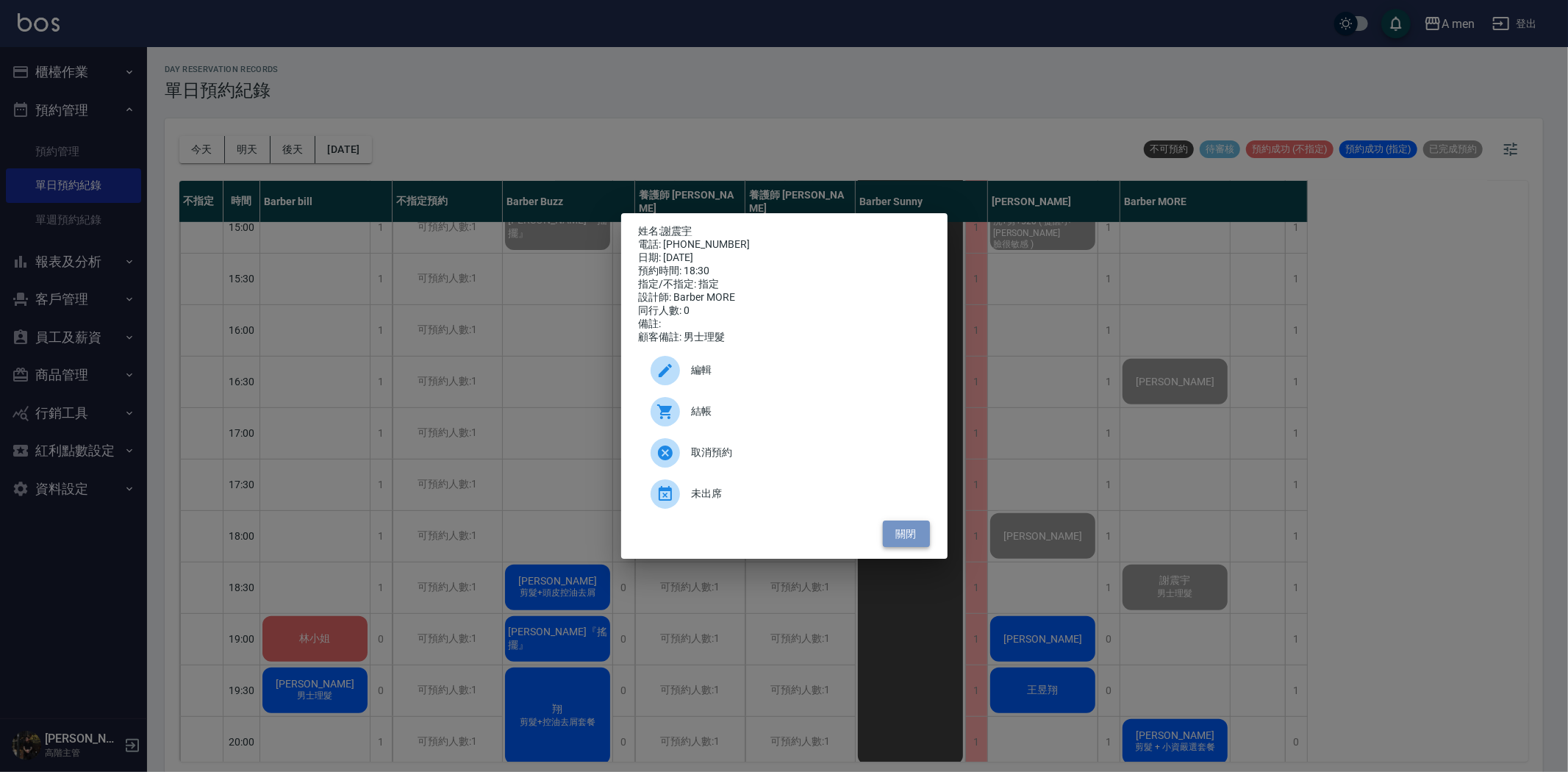
click at [893, 546] on button "關閉" at bounding box center [906, 534] width 47 height 27
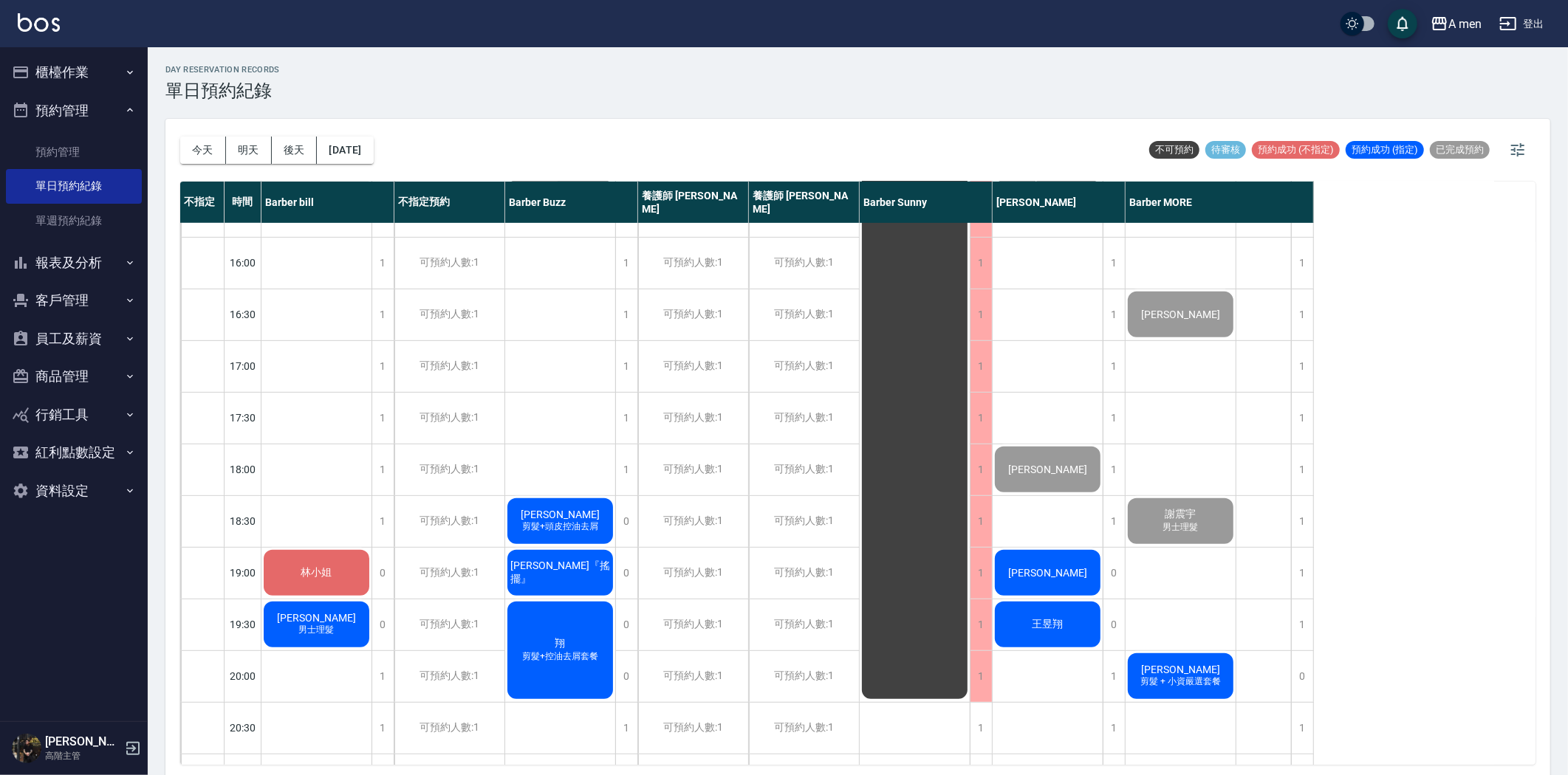
scroll to position [517, 0]
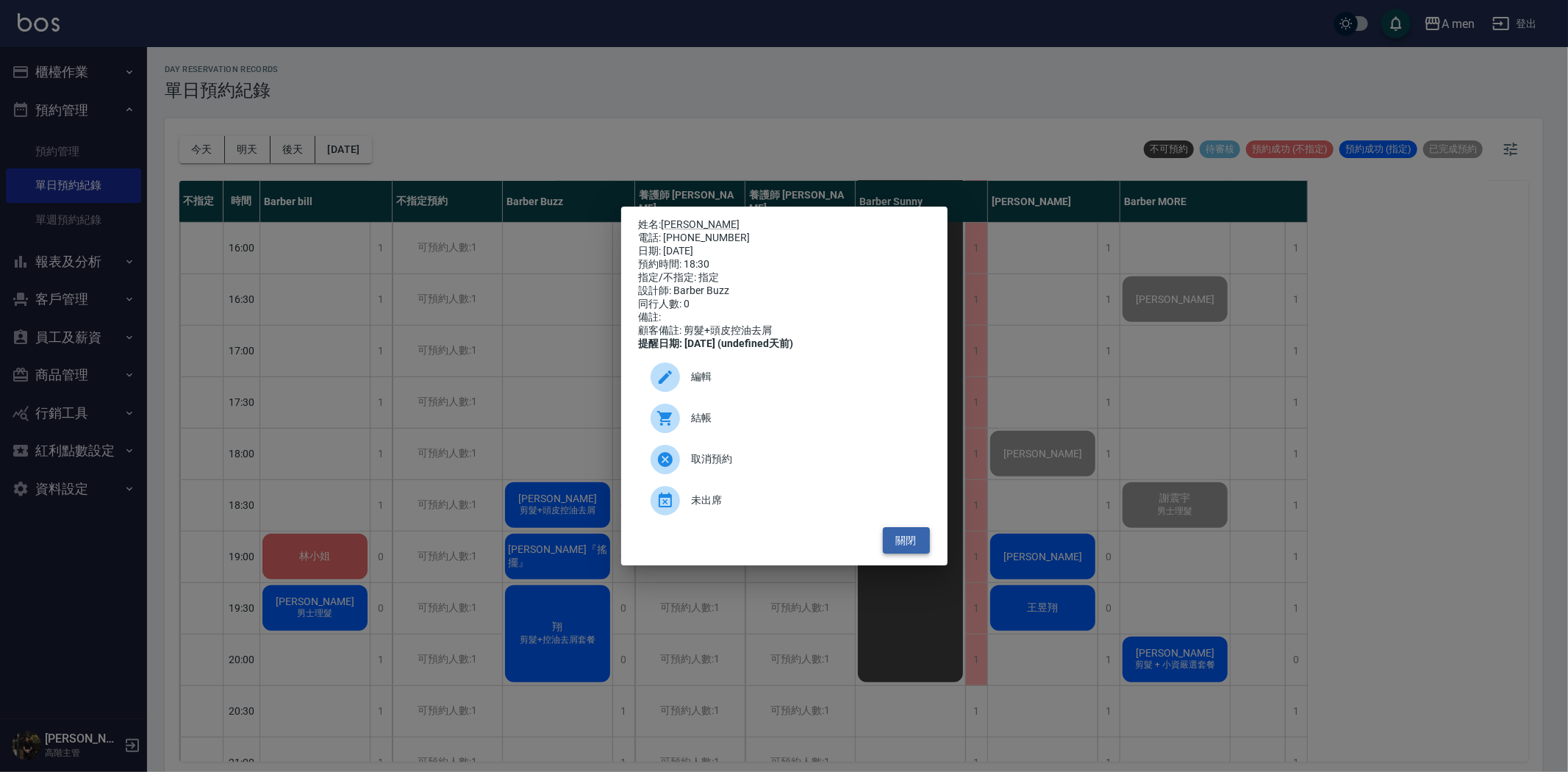
click at [910, 555] on button "關閉" at bounding box center [906, 541] width 47 height 27
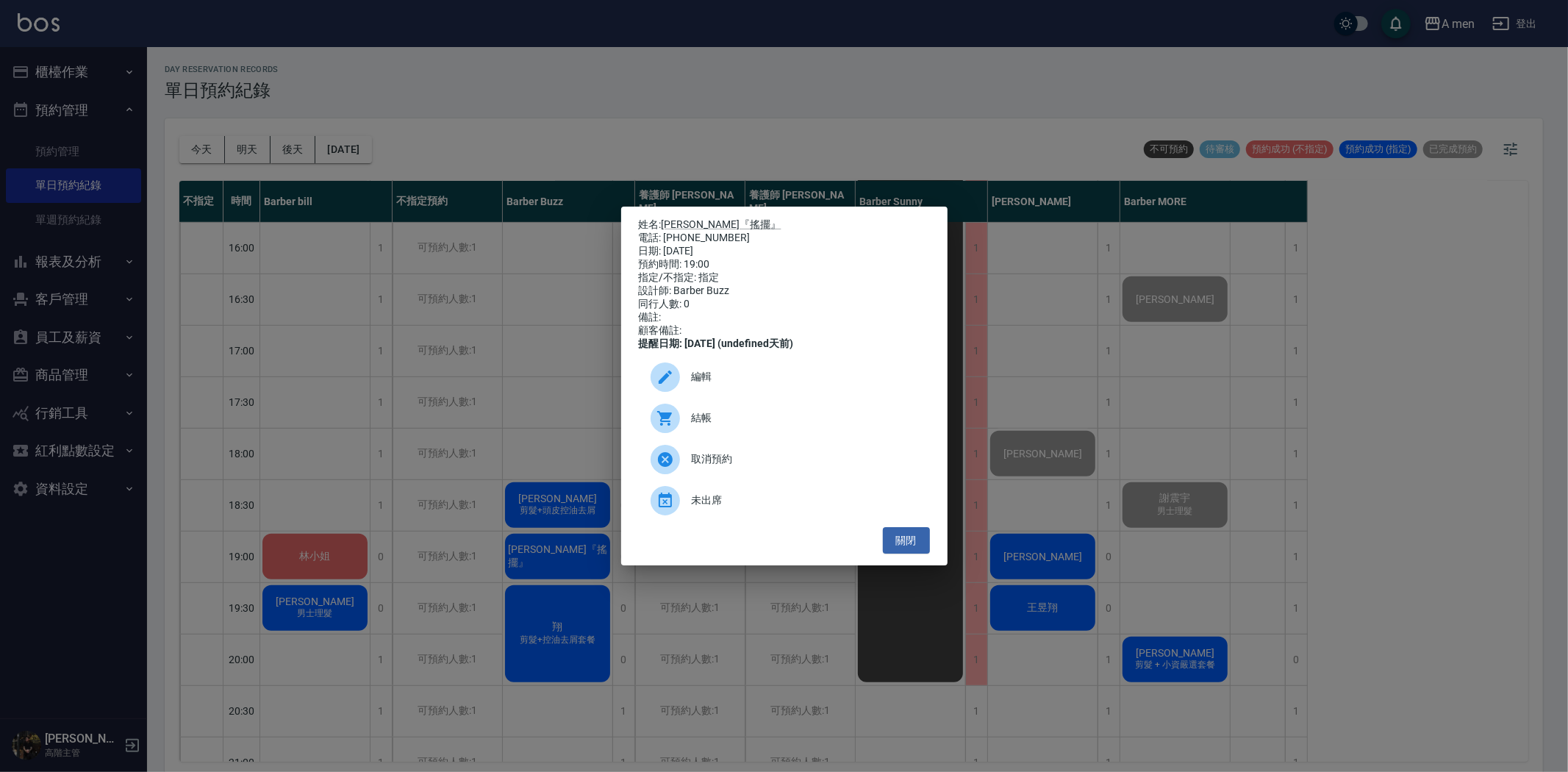
click at [789, 421] on span "結帳" at bounding box center [805, 418] width 227 height 15
click at [902, 554] on button "關閉" at bounding box center [906, 541] width 47 height 27
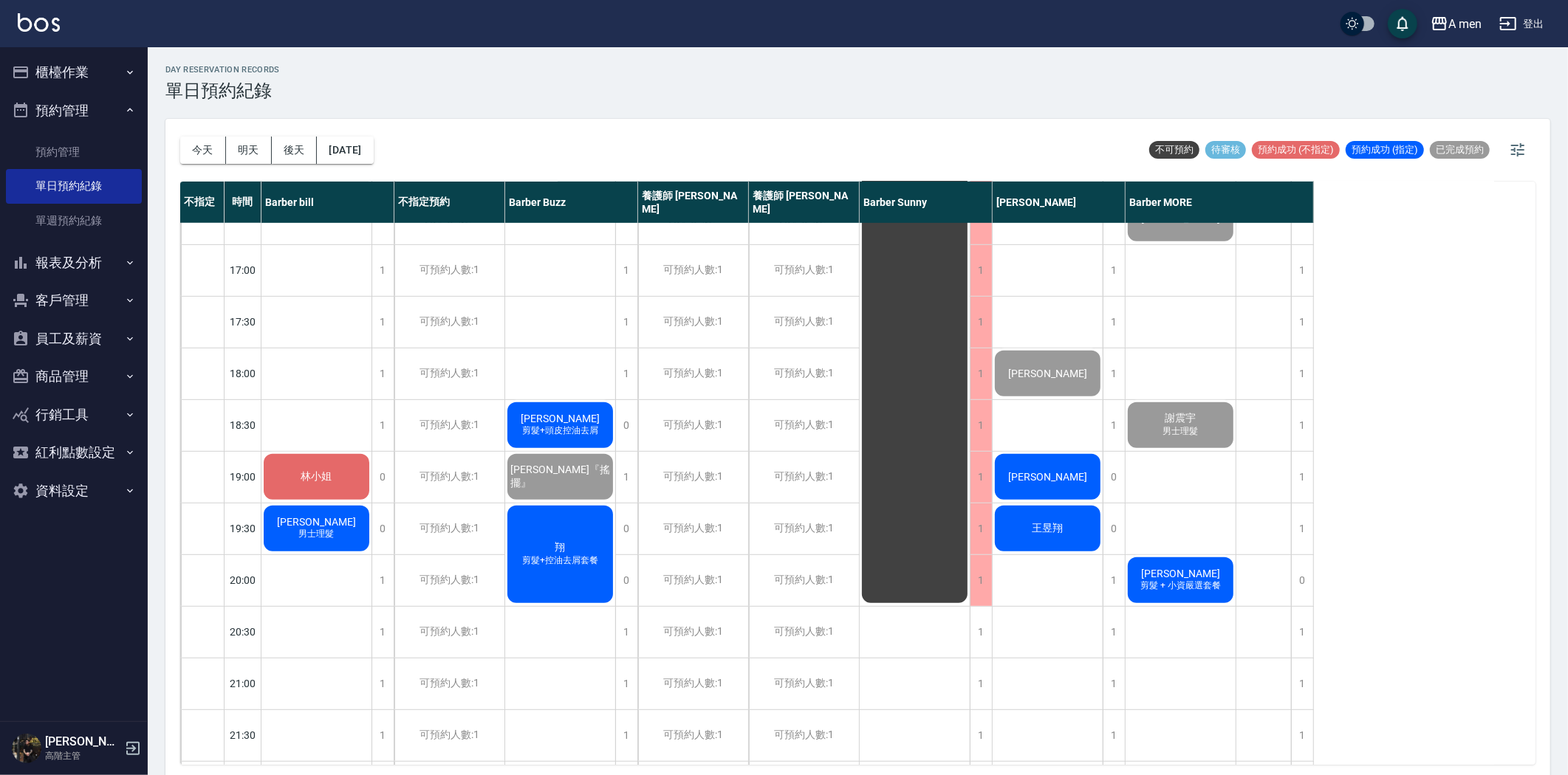
scroll to position [681, 0]
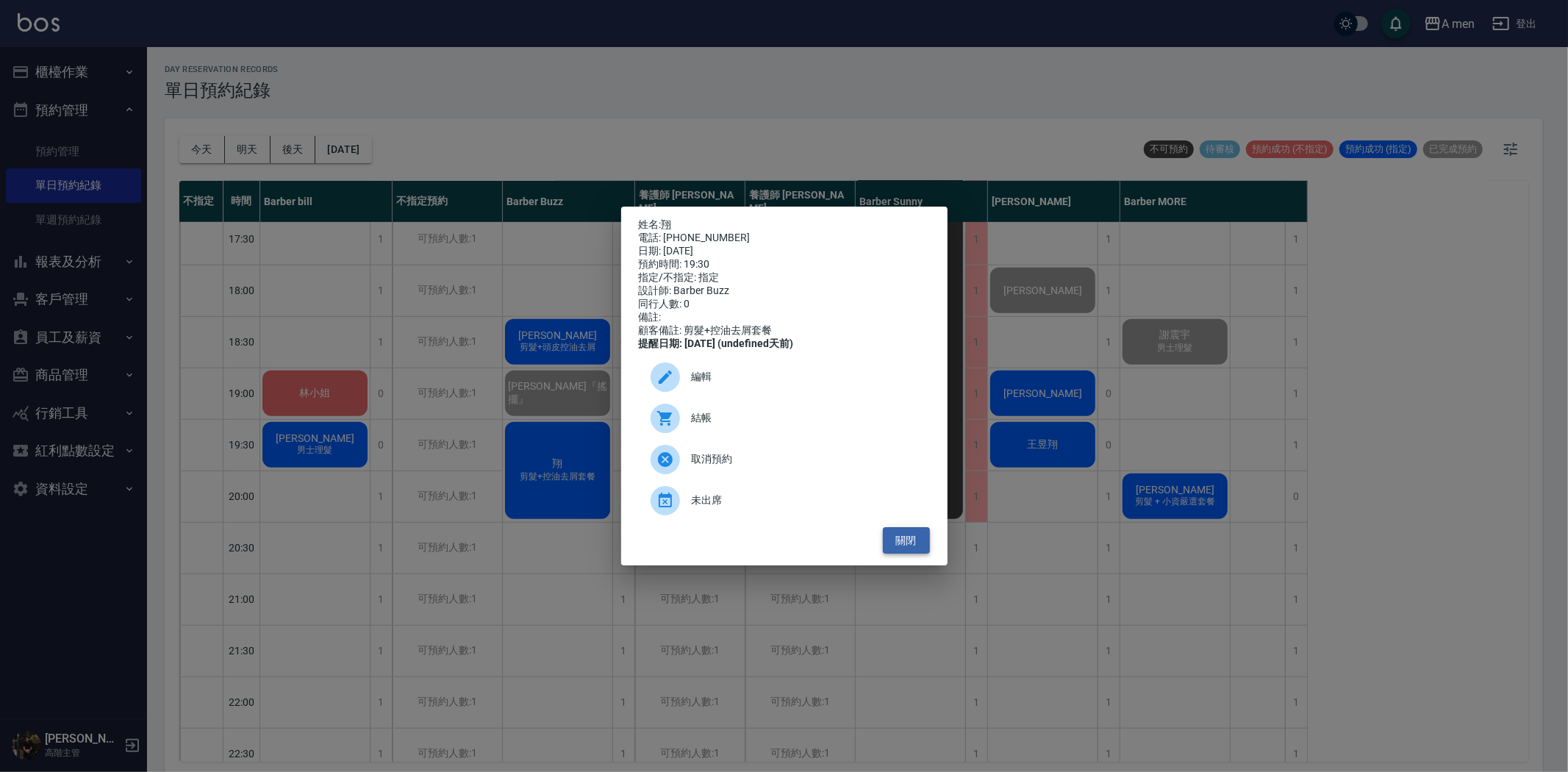
click at [922, 544] on button "關閉" at bounding box center [906, 541] width 47 height 27
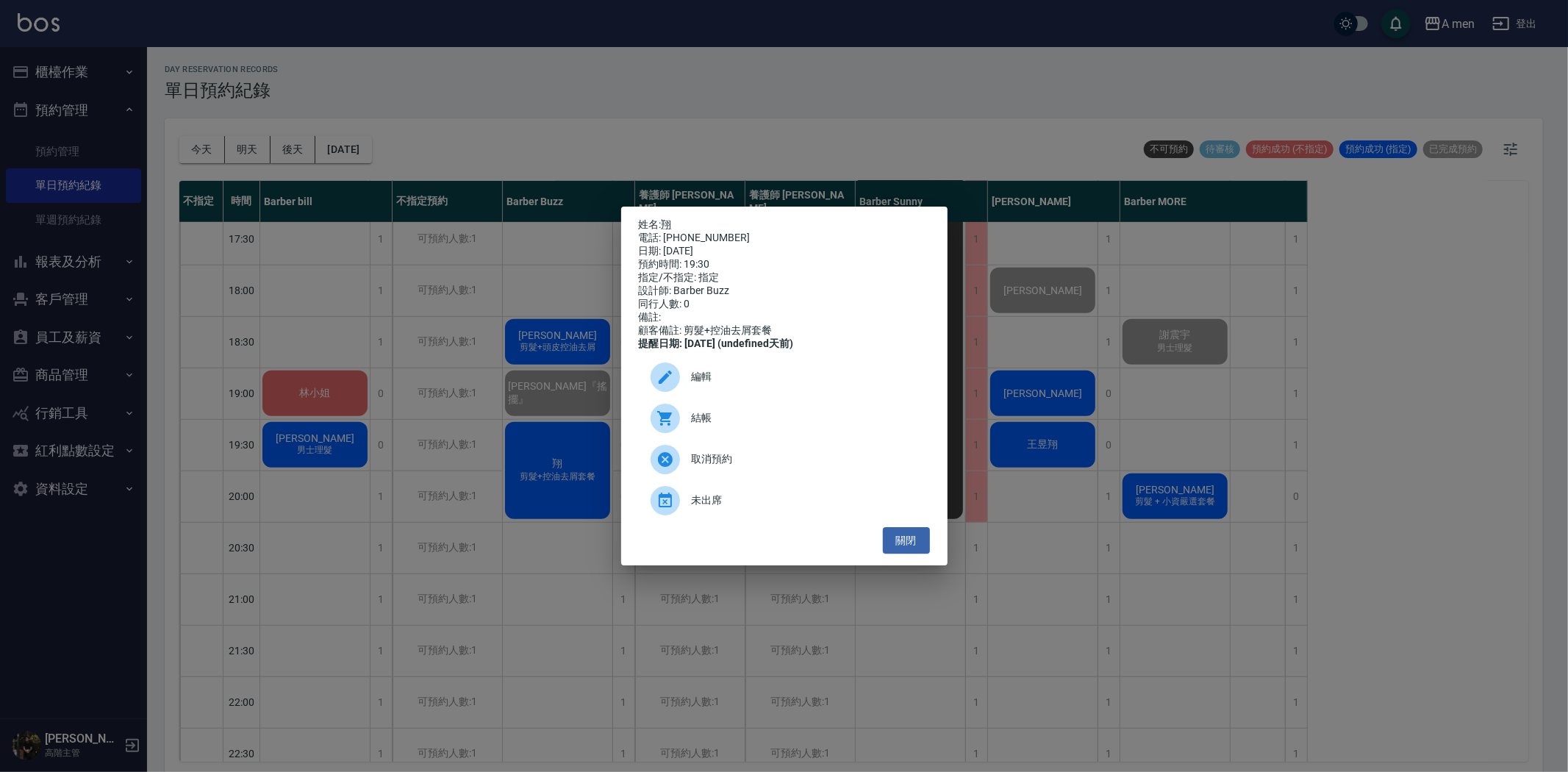
click at [1085, 482] on div "姓名: 翔 電話: 0970096356 日期: 2025/08/21 預約時間: 19:30 指定/不指定: 指定 設計師: Barber Buzz 同行人…" at bounding box center [784, 386] width 1568 height 772
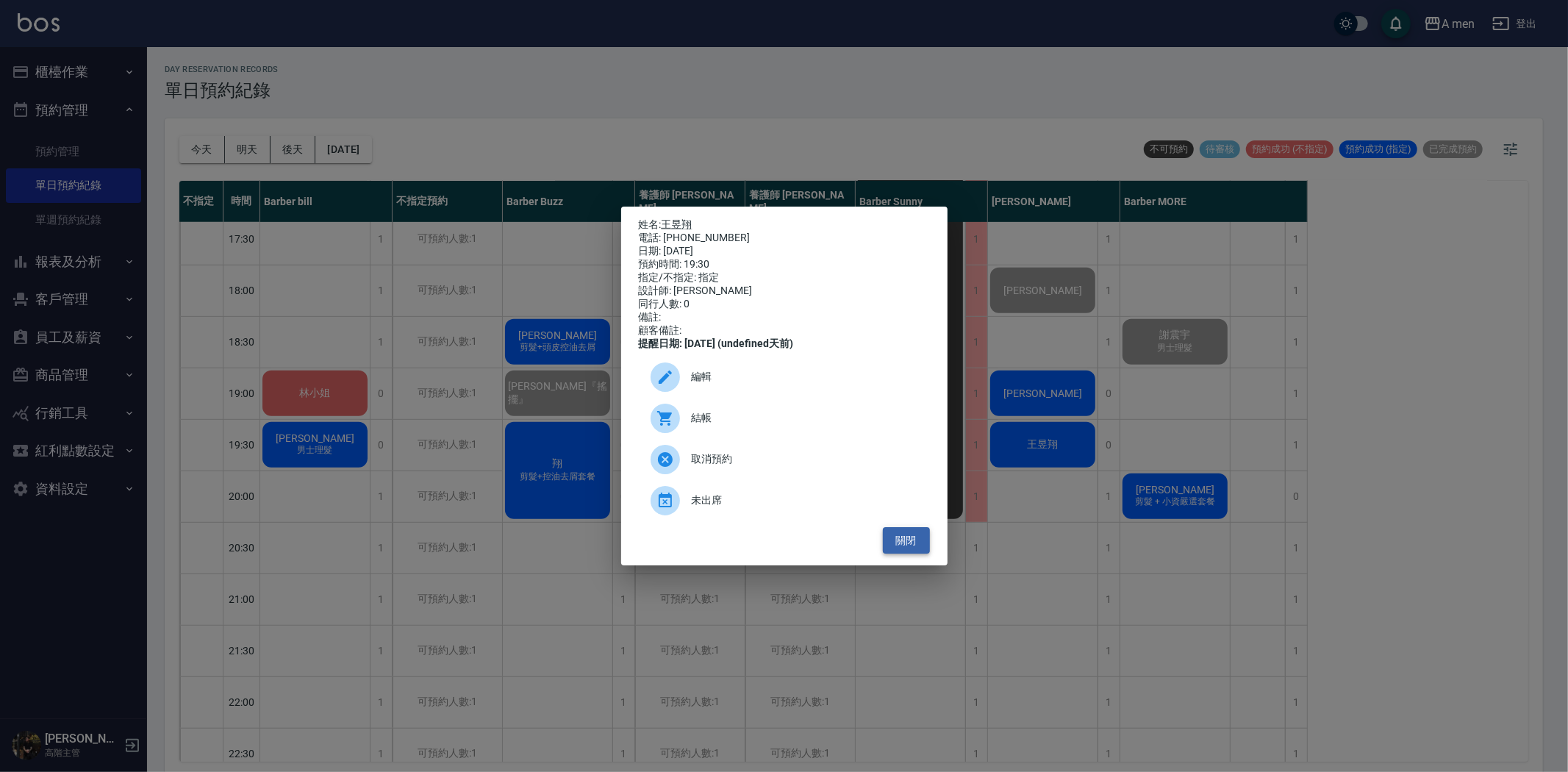
click at [910, 555] on button "關閉" at bounding box center [906, 541] width 47 height 27
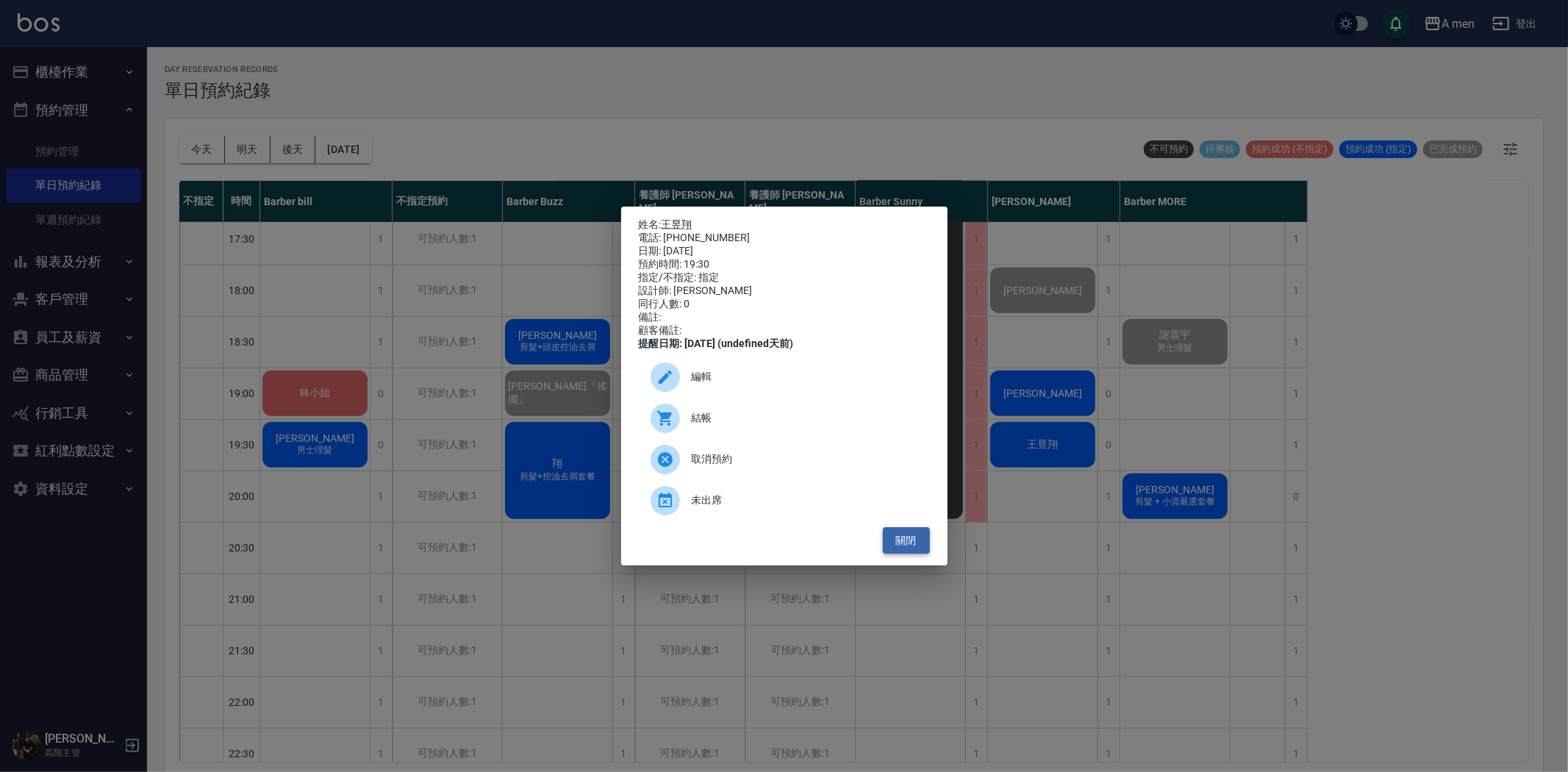
click at [910, 549] on button "關閉" at bounding box center [906, 541] width 47 height 27
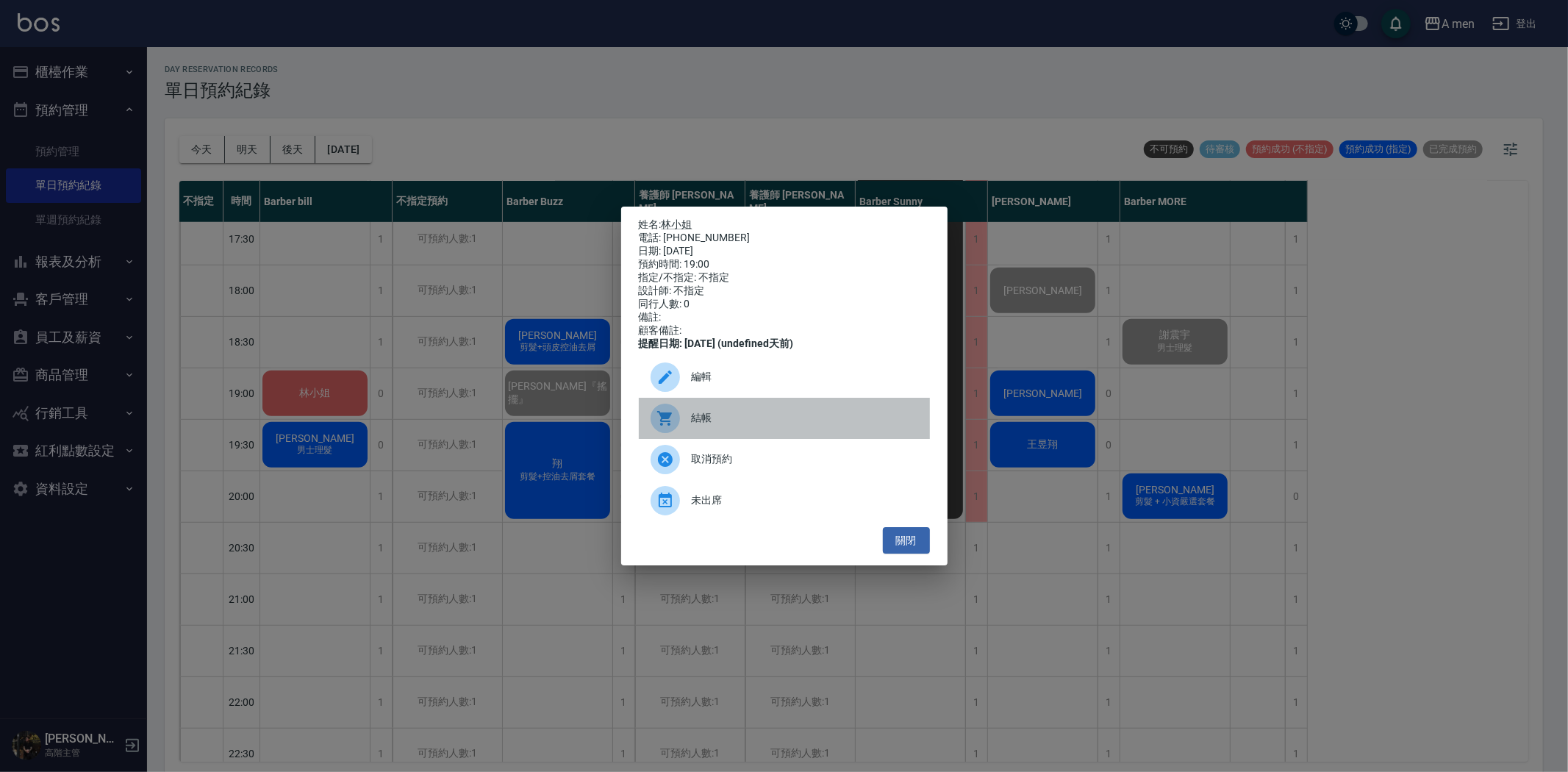
click at [869, 423] on span "結帳" at bounding box center [805, 418] width 227 height 15
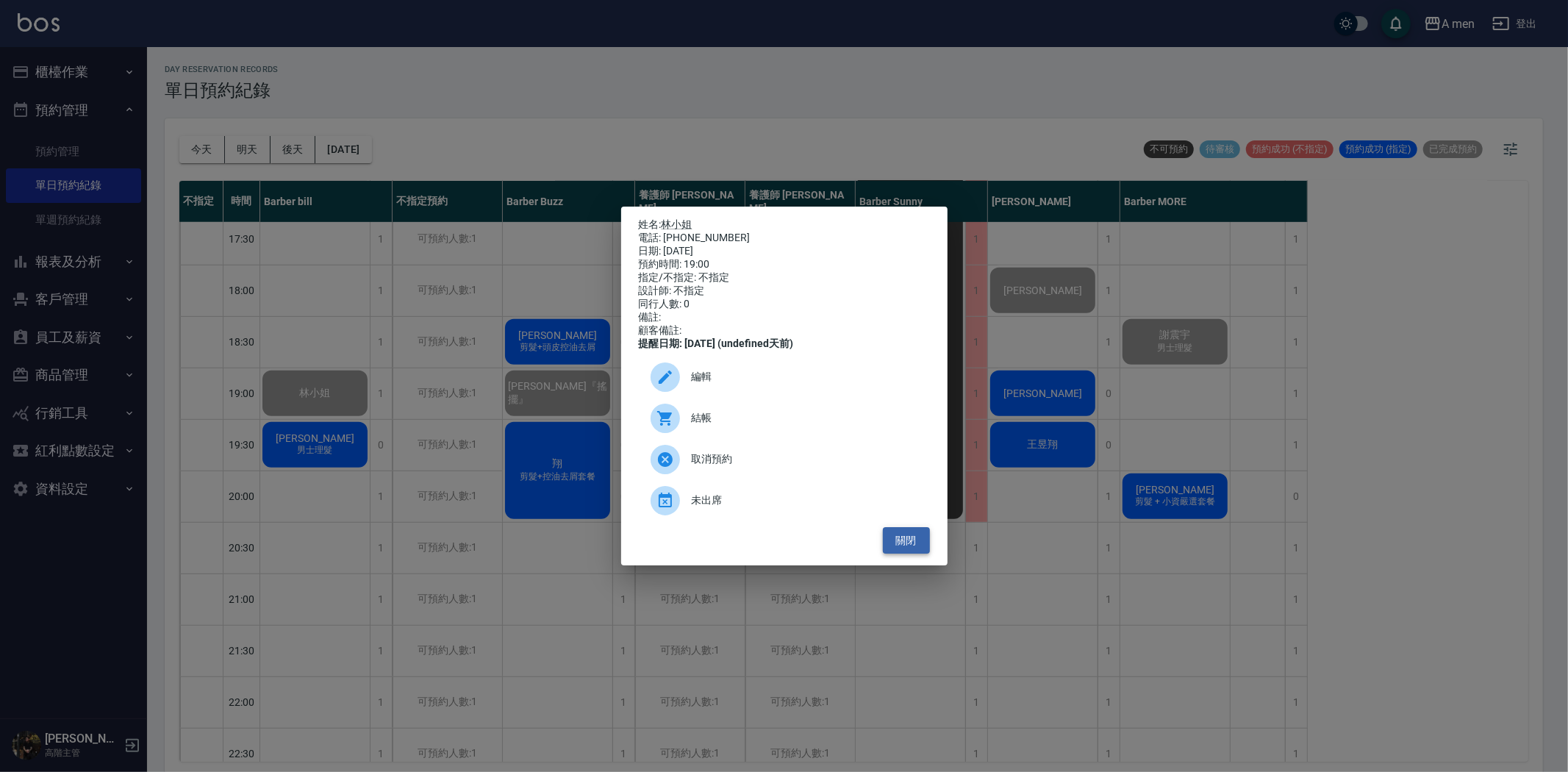
click at [917, 544] on button "關閉" at bounding box center [906, 541] width 47 height 27
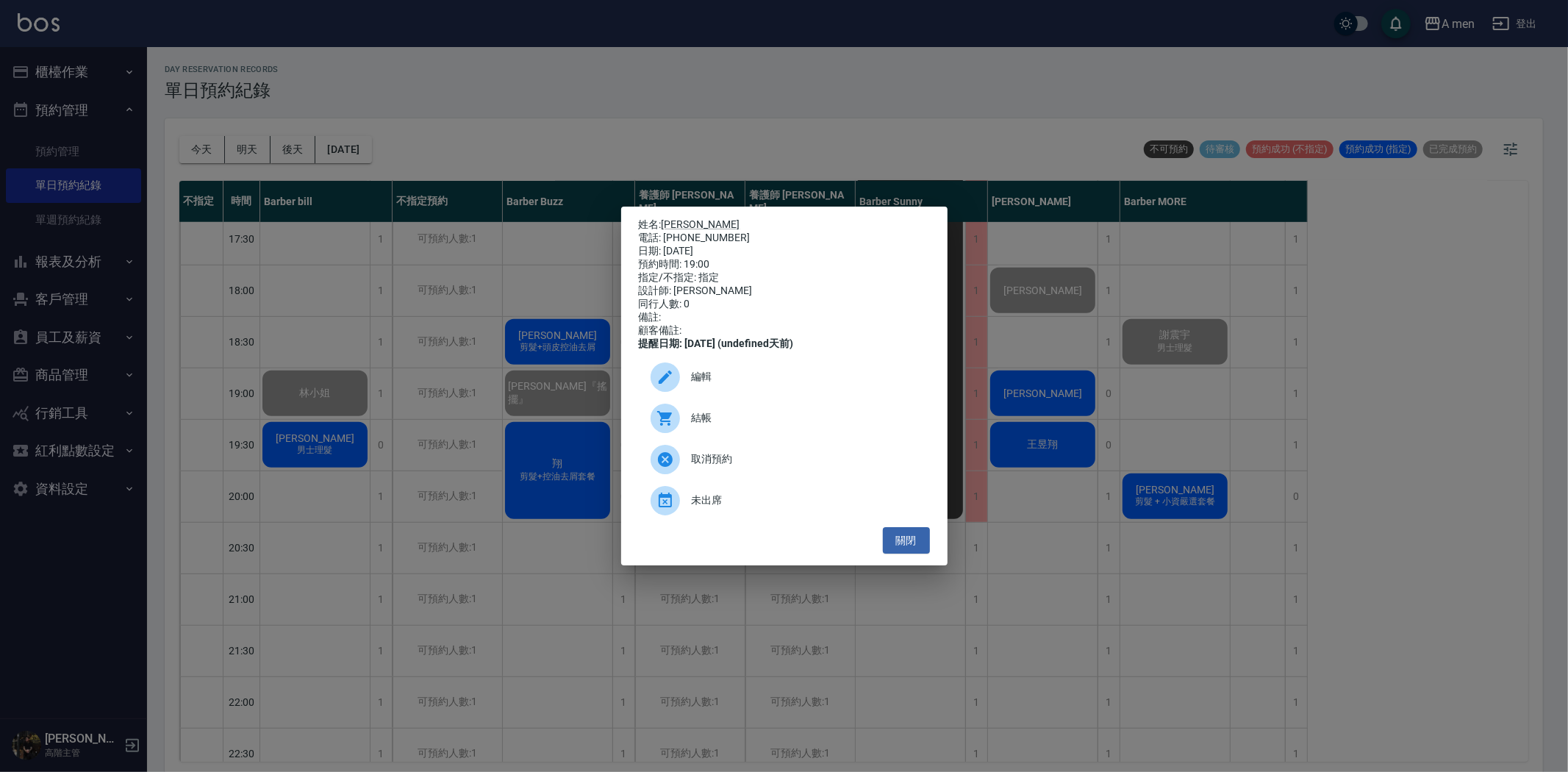
click at [799, 425] on span "結帳" at bounding box center [805, 418] width 227 height 15
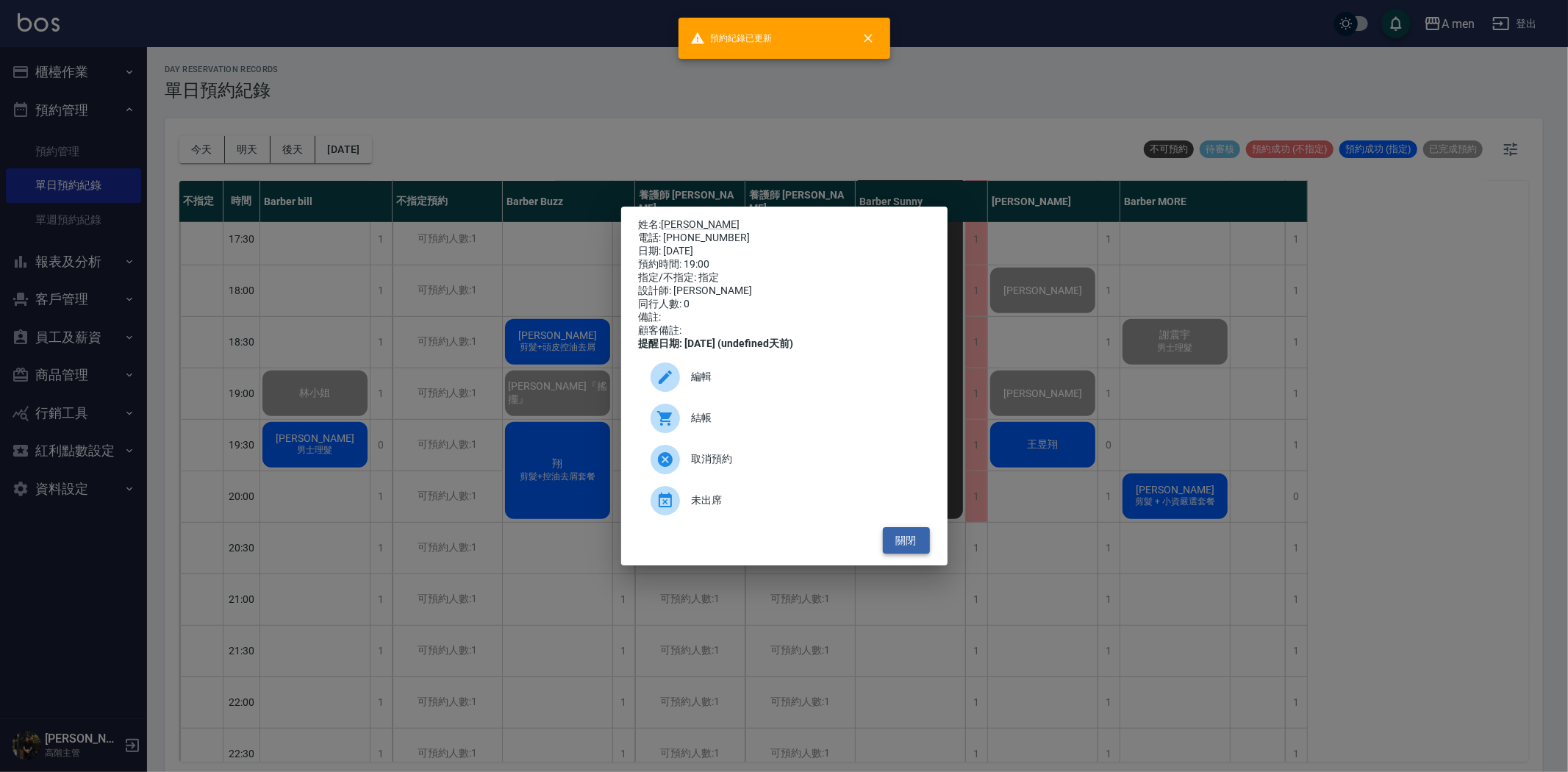
click at [887, 546] on button "關閉" at bounding box center [906, 541] width 47 height 27
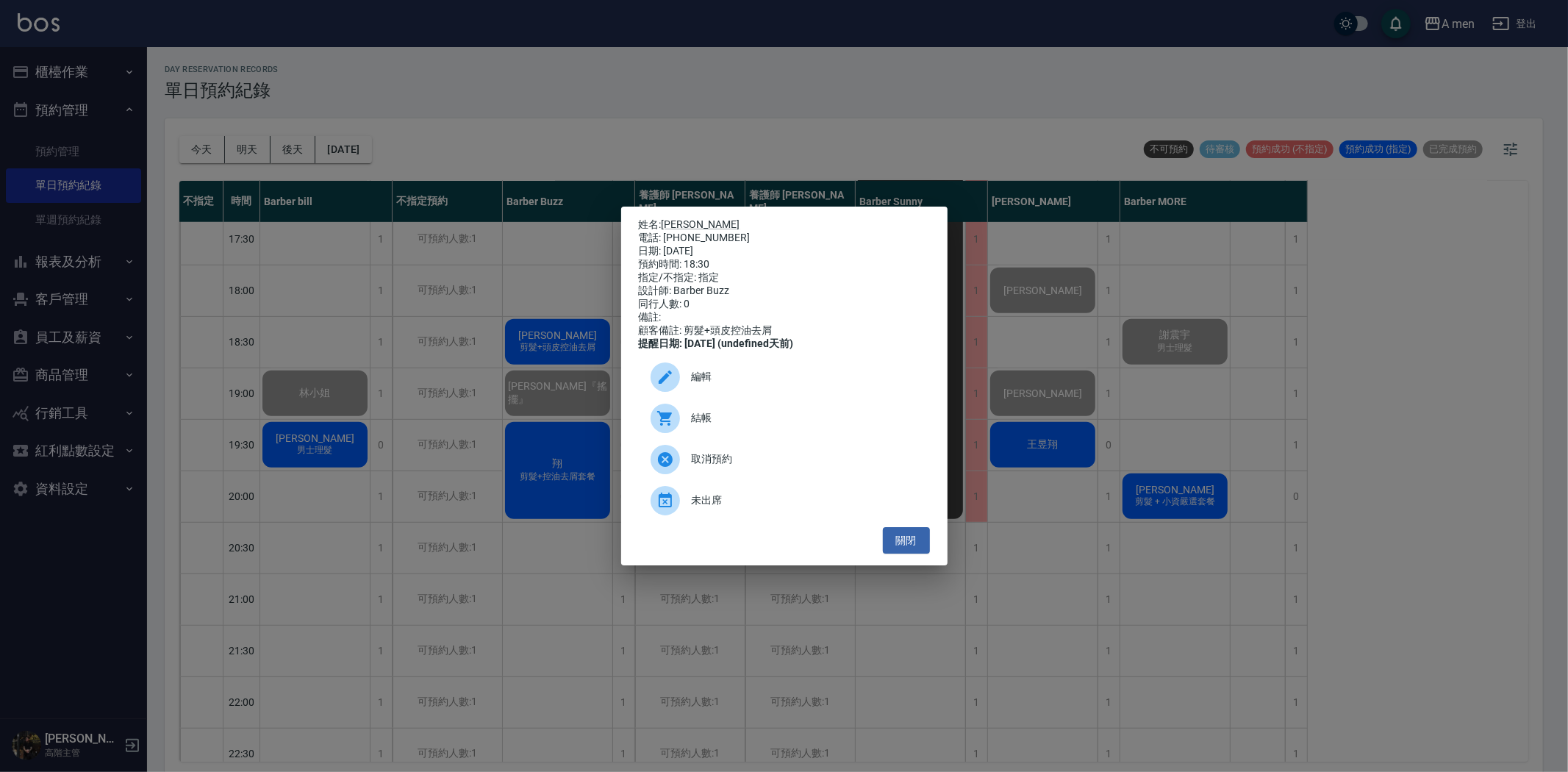
click at [745, 426] on span "結帳" at bounding box center [805, 418] width 227 height 15
click at [736, 426] on span "結帳" at bounding box center [805, 418] width 227 height 15
click at [758, 439] on div "結帳" at bounding box center [785, 418] width 291 height 41
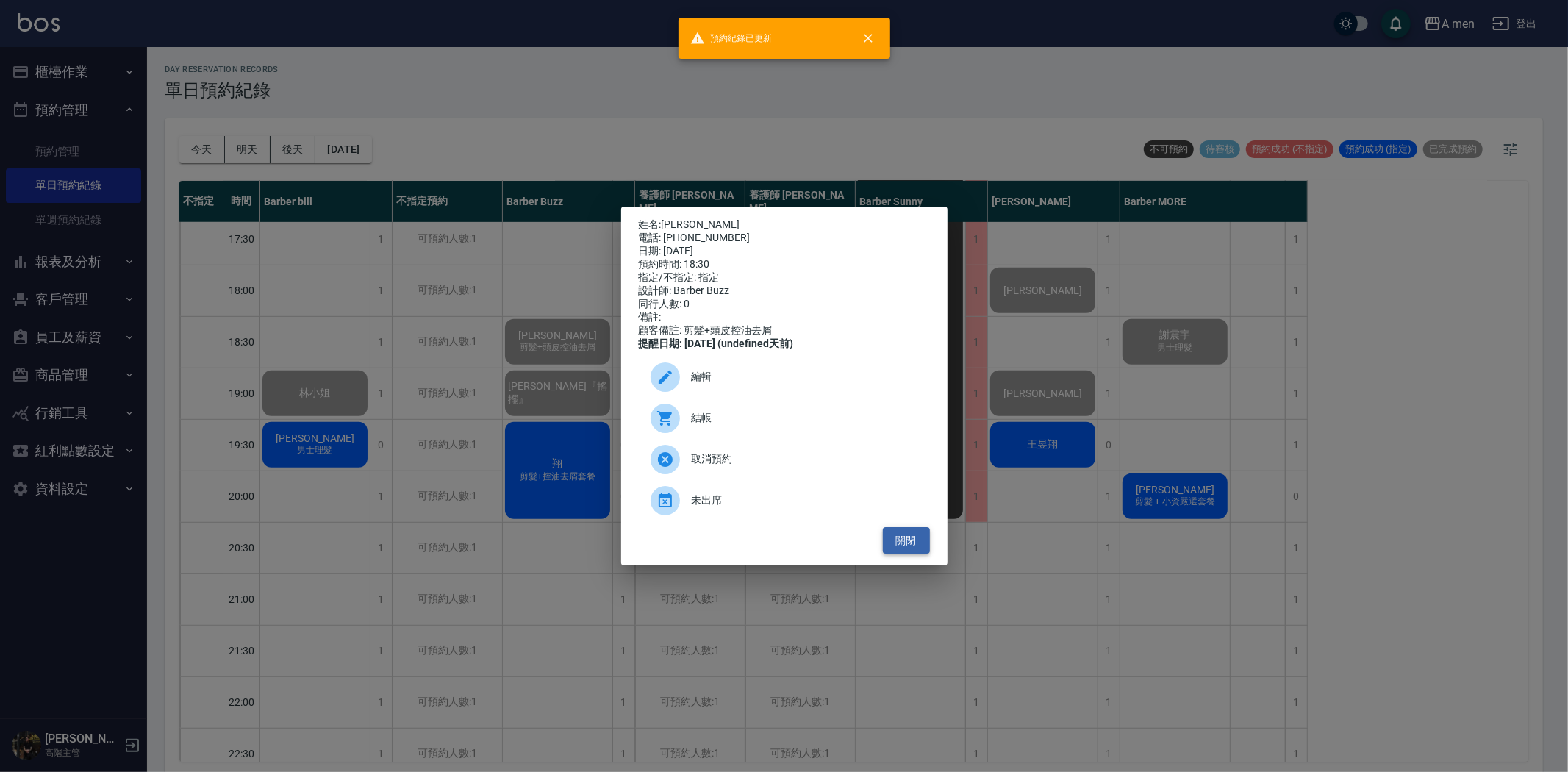
click at [917, 554] on button "關閉" at bounding box center [906, 541] width 47 height 27
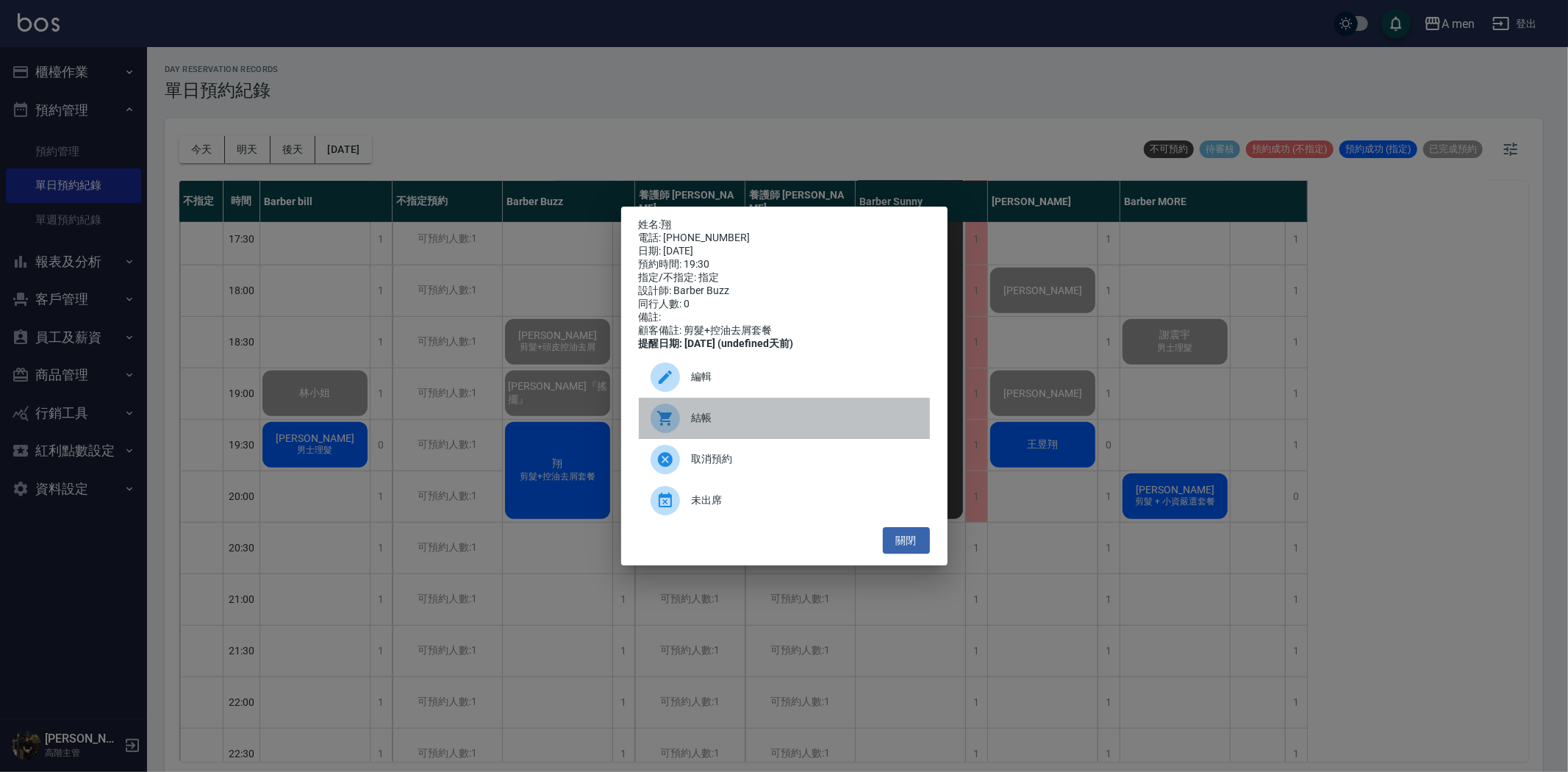
click at [691, 426] on span "結帳" at bounding box center [805, 418] width 227 height 15
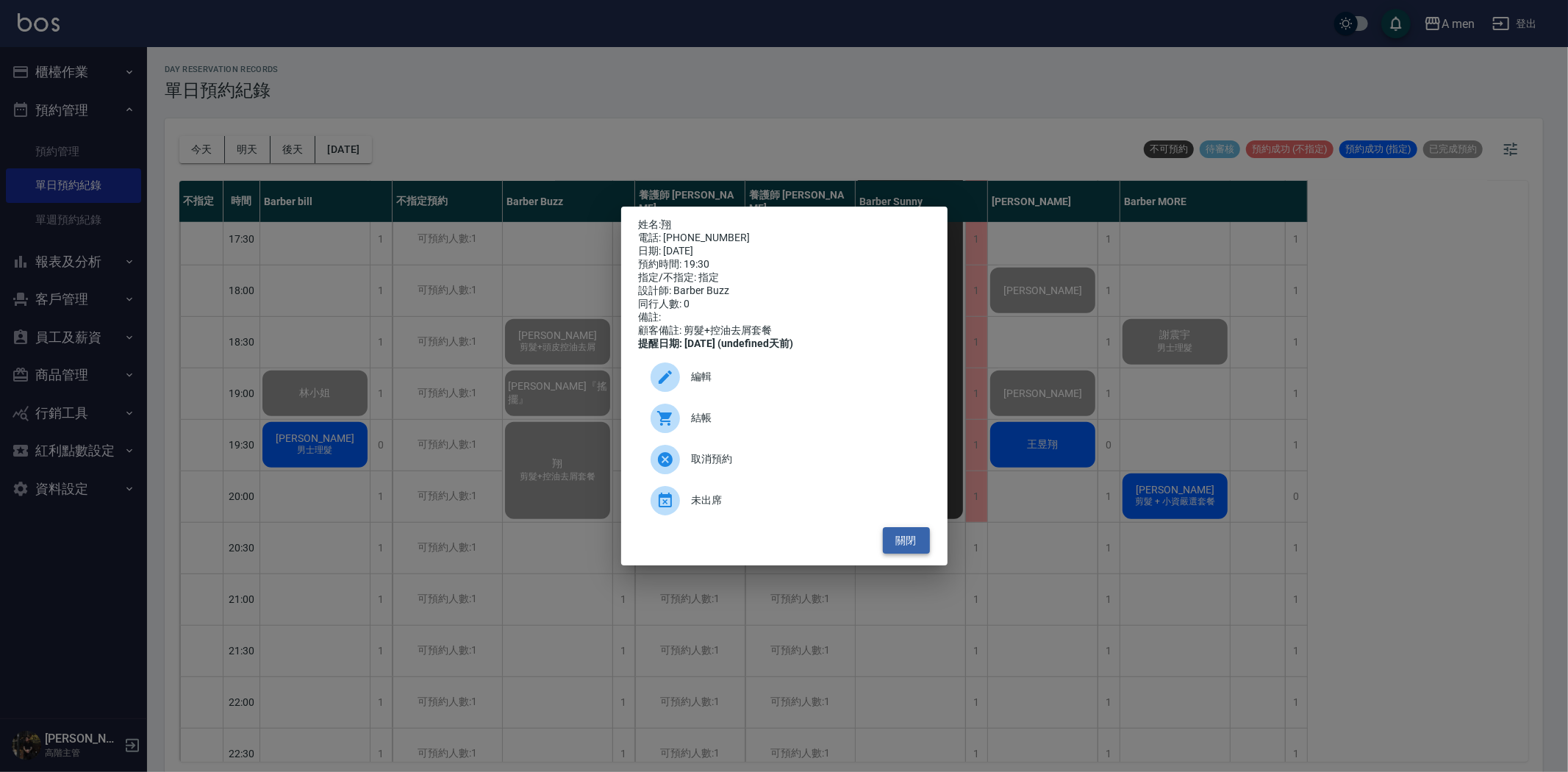
click at [912, 555] on button "關閉" at bounding box center [906, 541] width 47 height 27
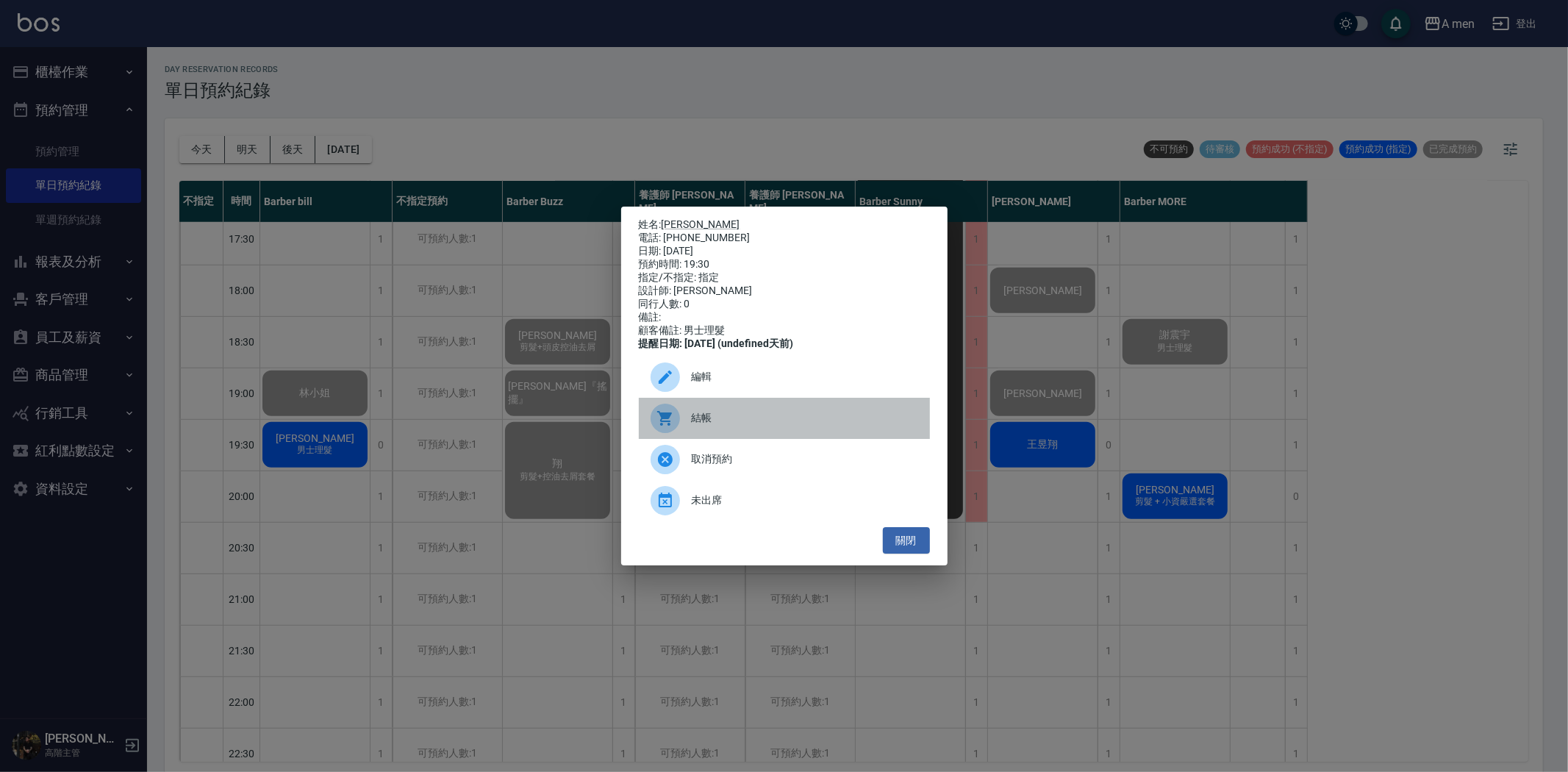
click at [716, 425] on span "結帳" at bounding box center [805, 418] width 227 height 15
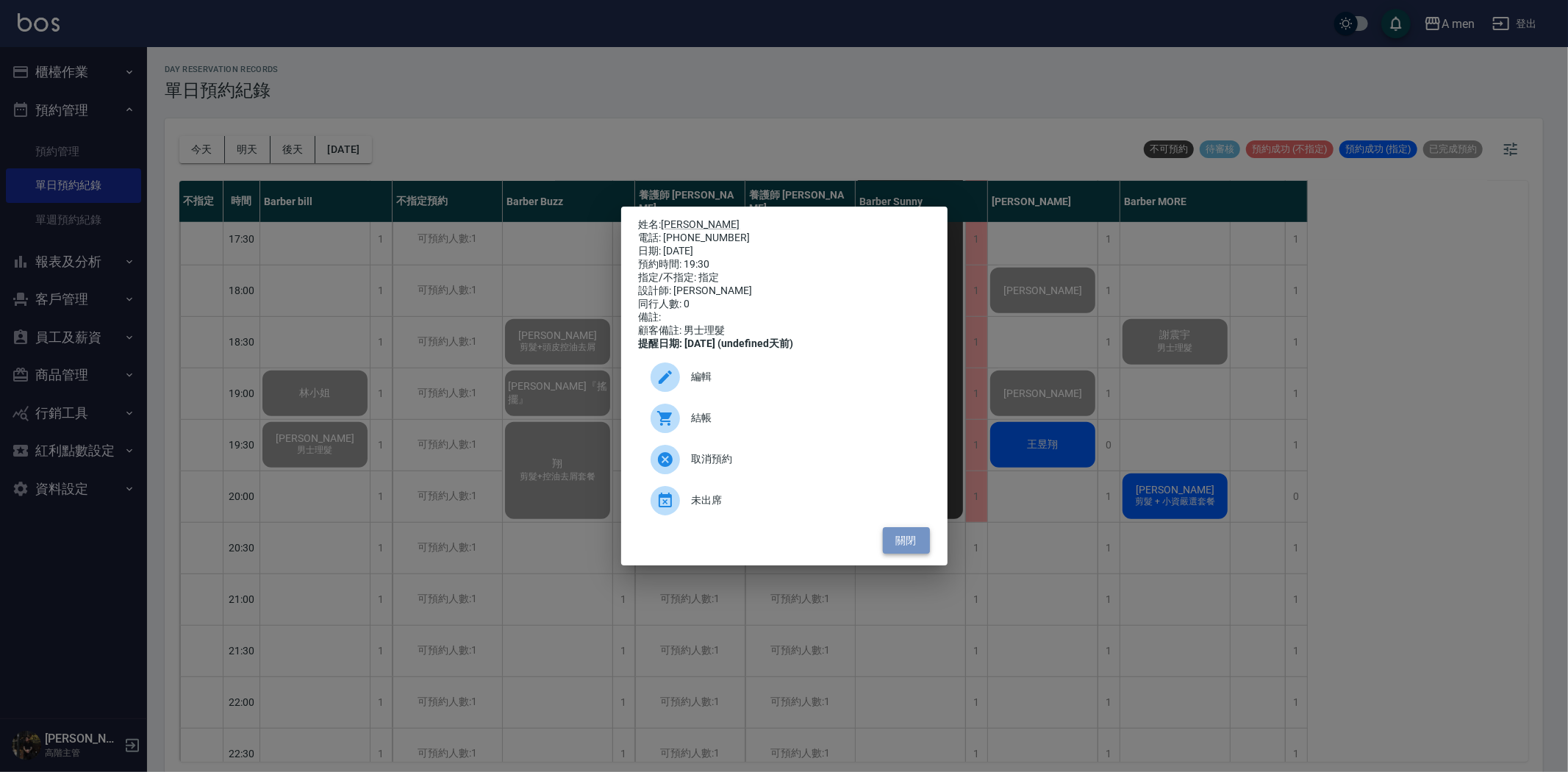
drag, startPoint x: 884, startPoint y: 548, endPoint x: 929, endPoint y: 547, distance: 45.0
click at [890, 548] on button "關閉" at bounding box center [906, 541] width 47 height 27
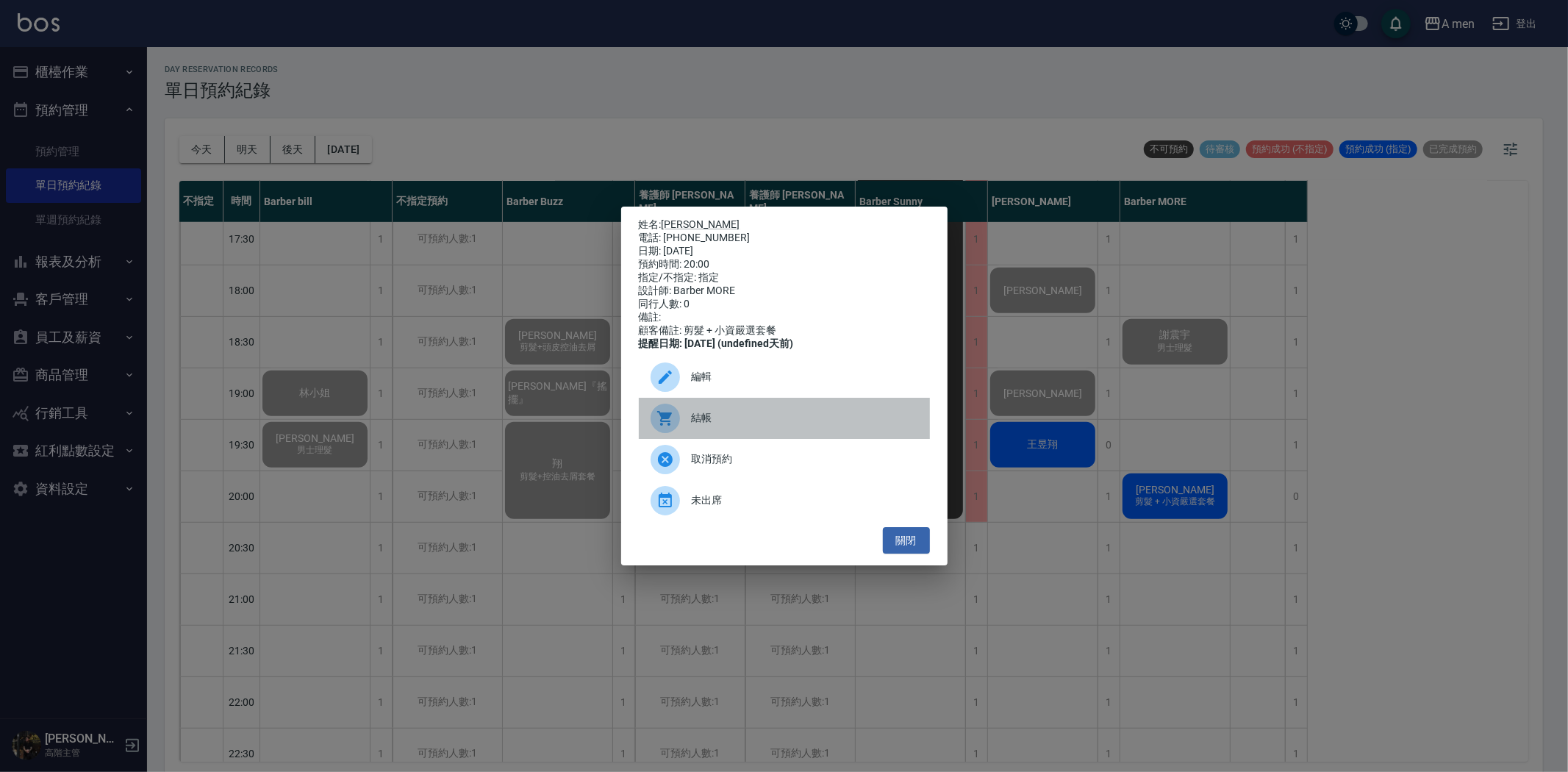
click at [792, 415] on div "結帳" at bounding box center [785, 418] width 291 height 41
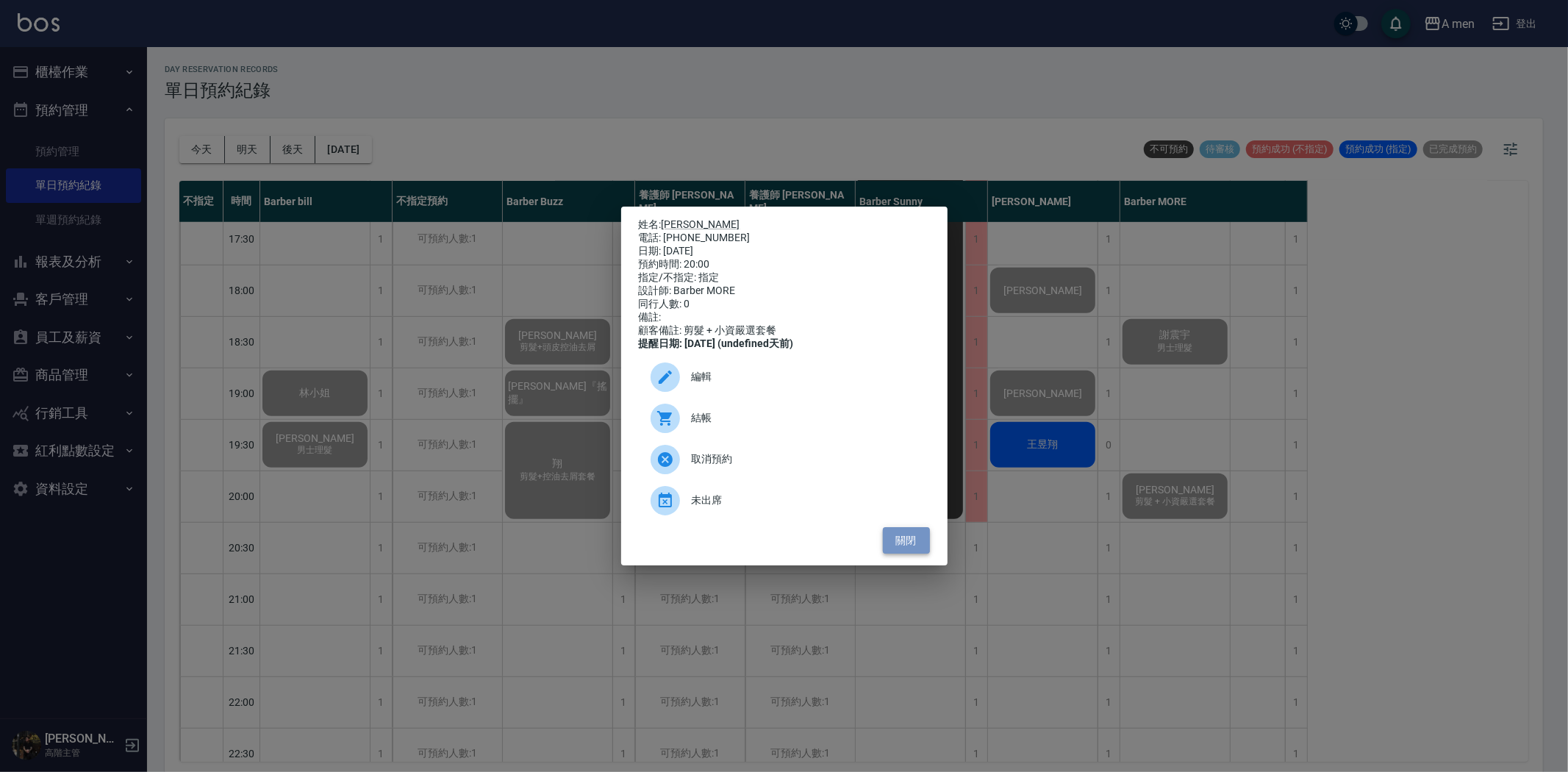
click at [907, 544] on button "關閉" at bounding box center [906, 541] width 47 height 27
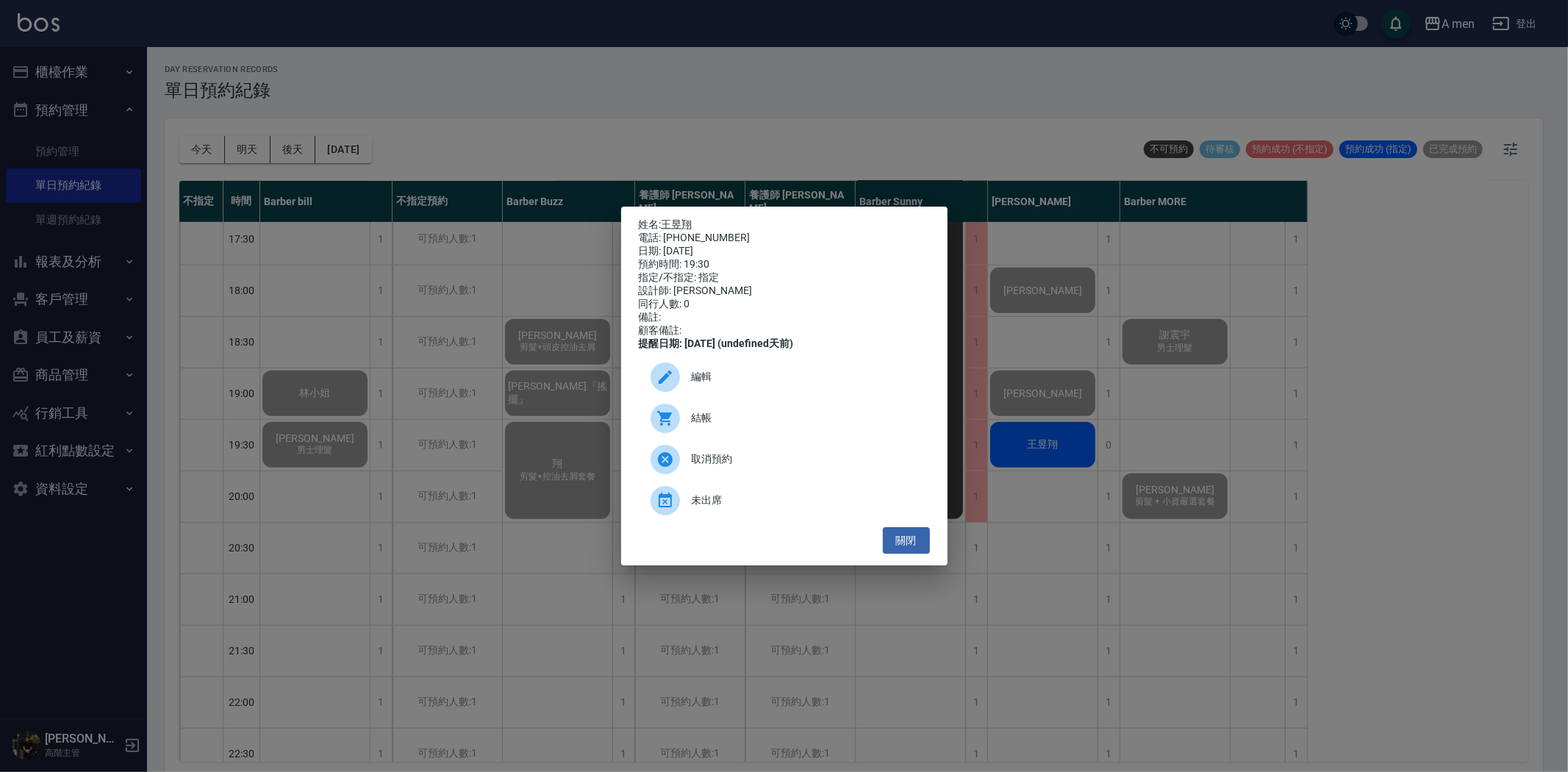
click at [707, 426] on span "結帳" at bounding box center [805, 418] width 227 height 15
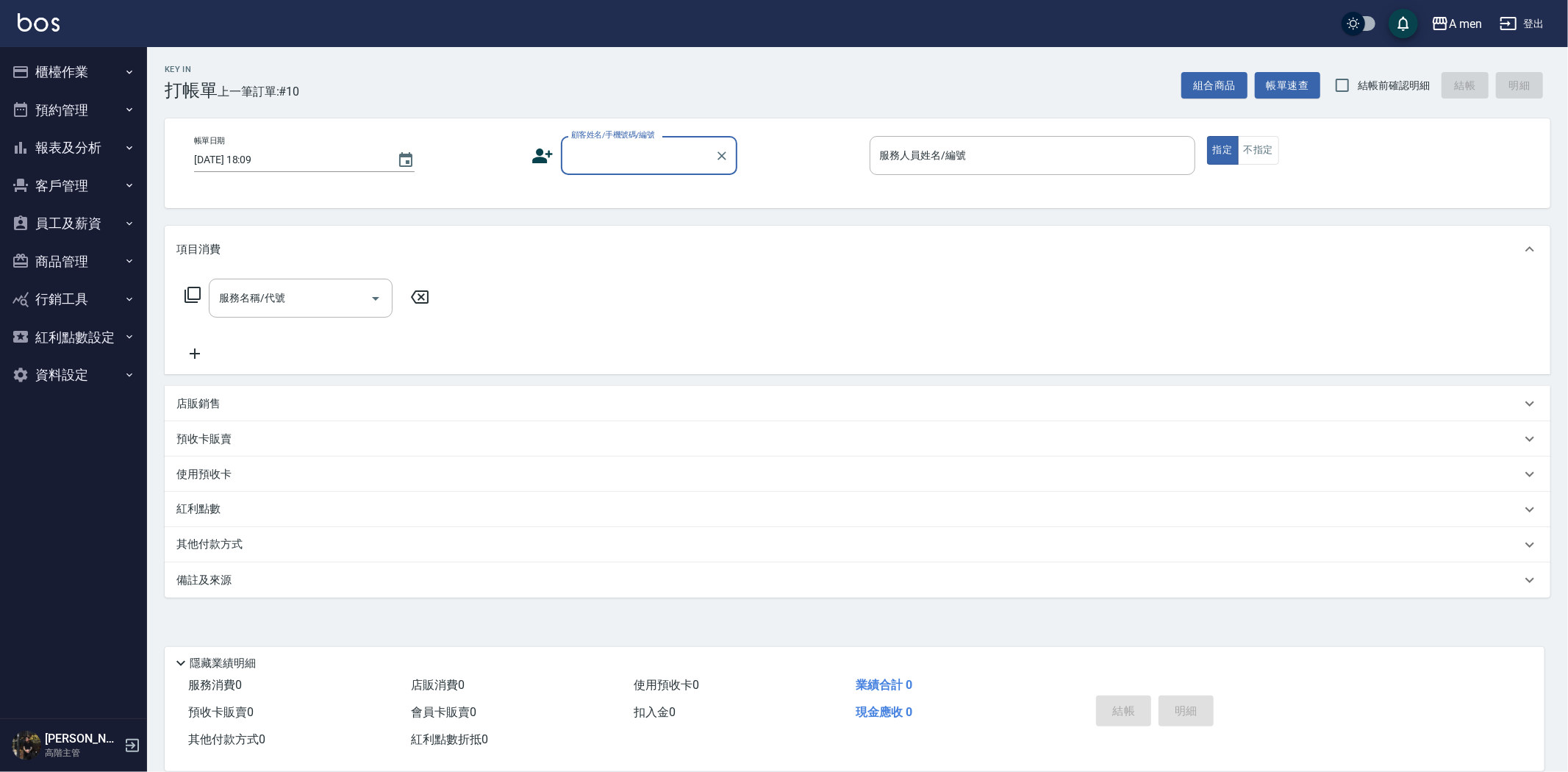
click at [103, 81] on button "櫃檯作業" at bounding box center [73, 72] width 135 height 39
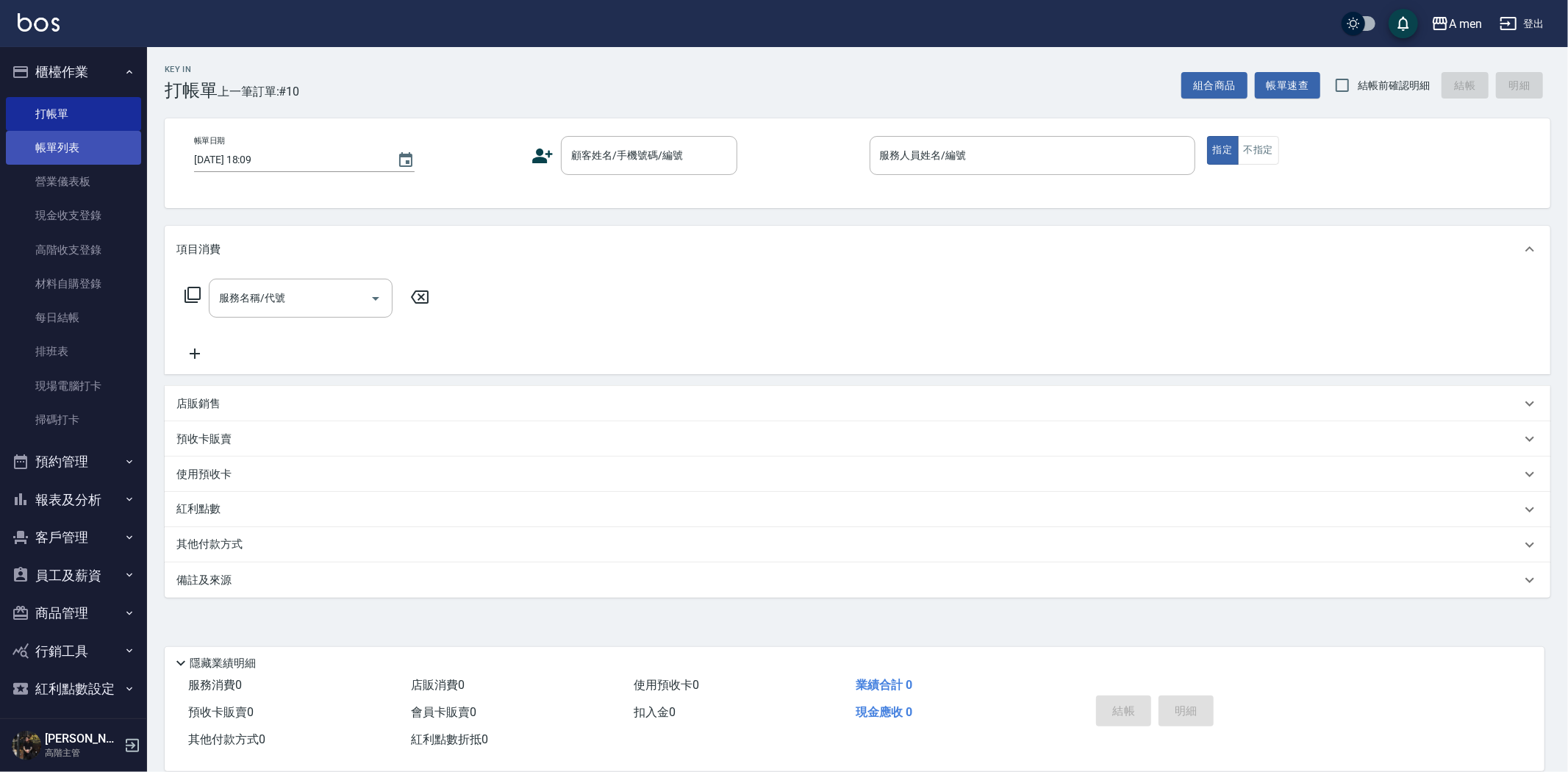
click at [83, 156] on link "帳單列表" at bounding box center [73, 148] width 135 height 34
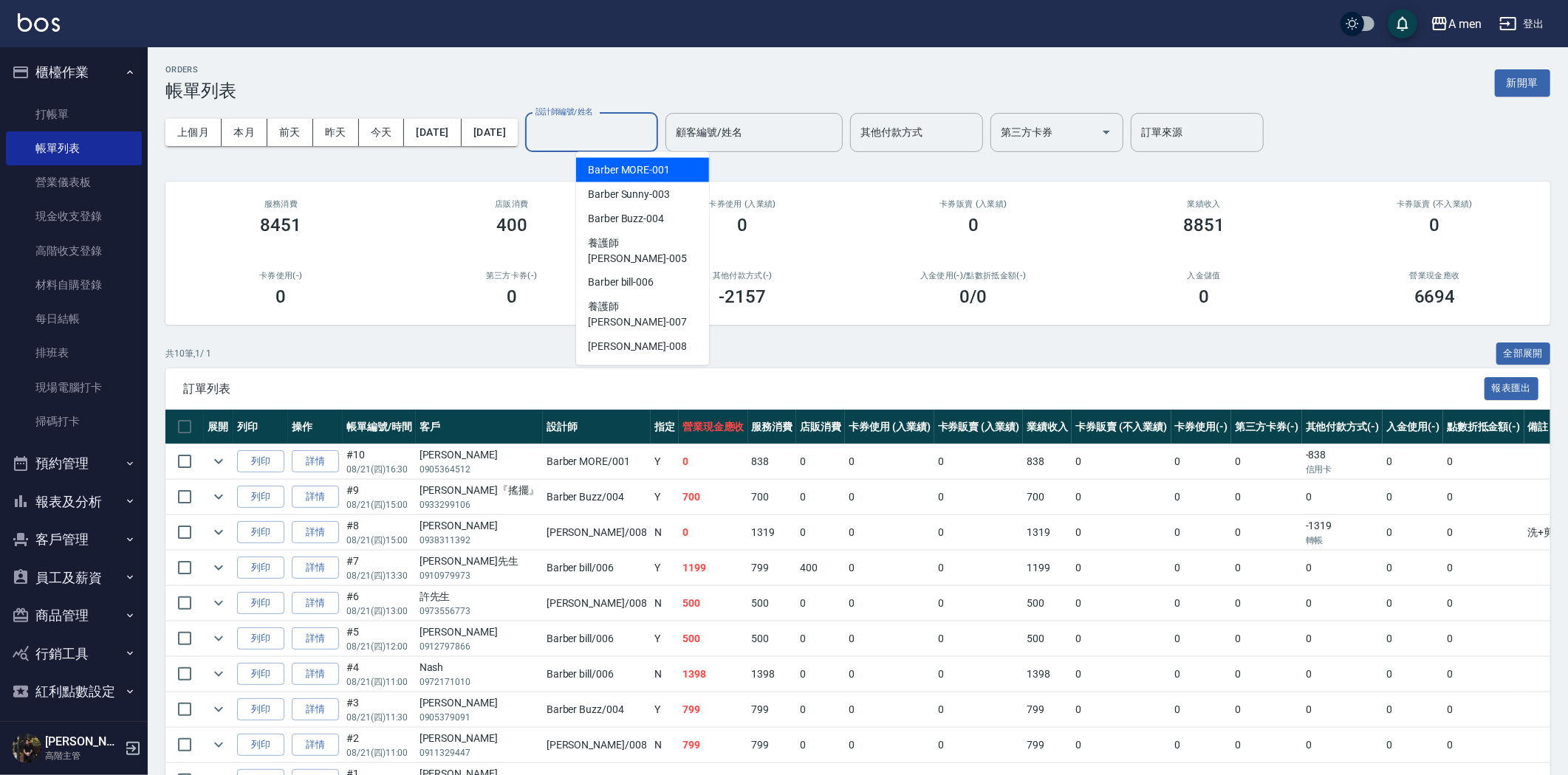
click at [633, 142] on input "設計師編號/姓名" at bounding box center [592, 132] width 119 height 26
click at [661, 208] on div "Barber Buzz -004" at bounding box center [643, 218] width 133 height 24
type input "Barber Buzz-004"
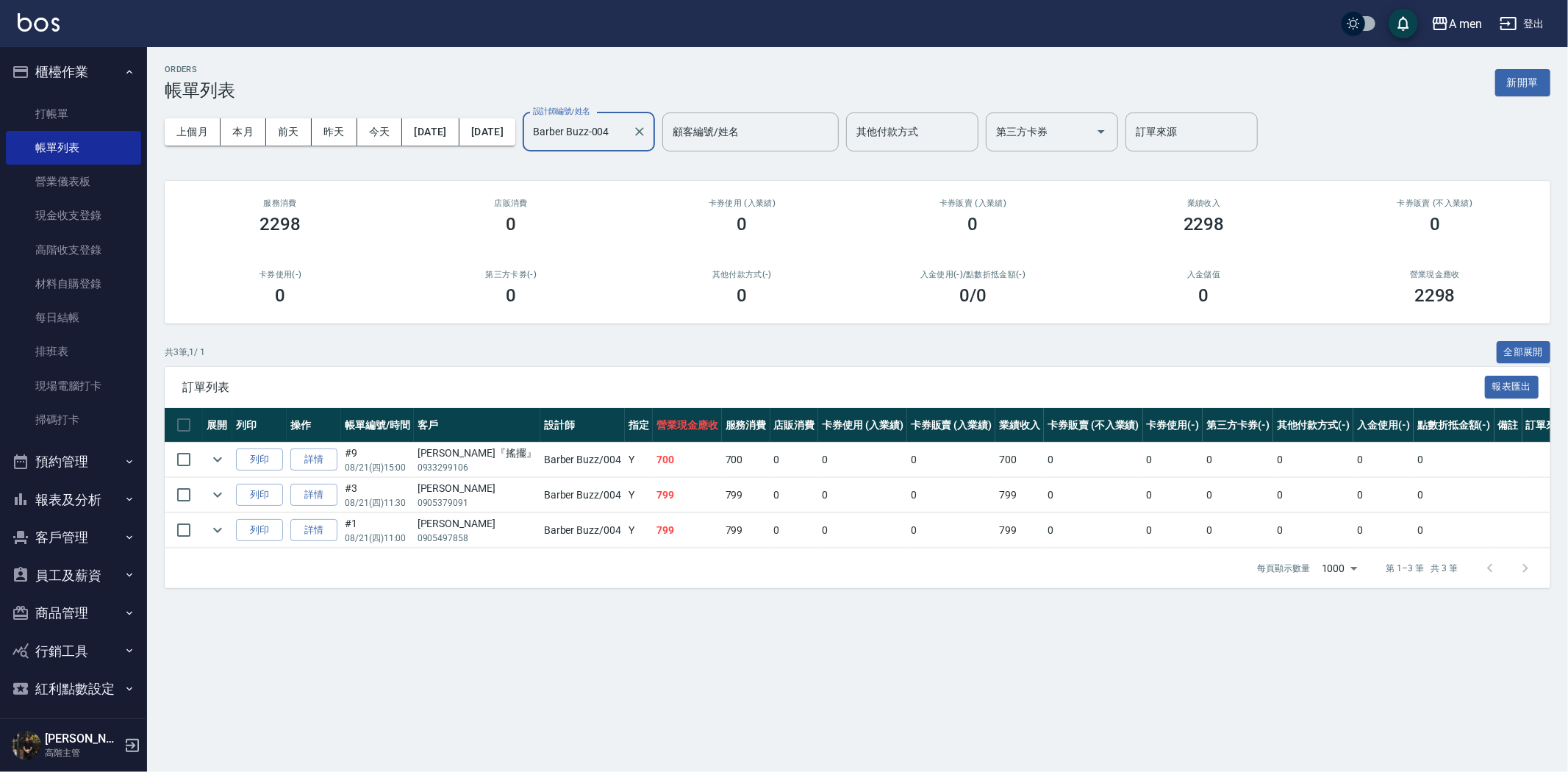
click at [626, 122] on input "Barber Buzz-004" at bounding box center [578, 131] width 97 height 25
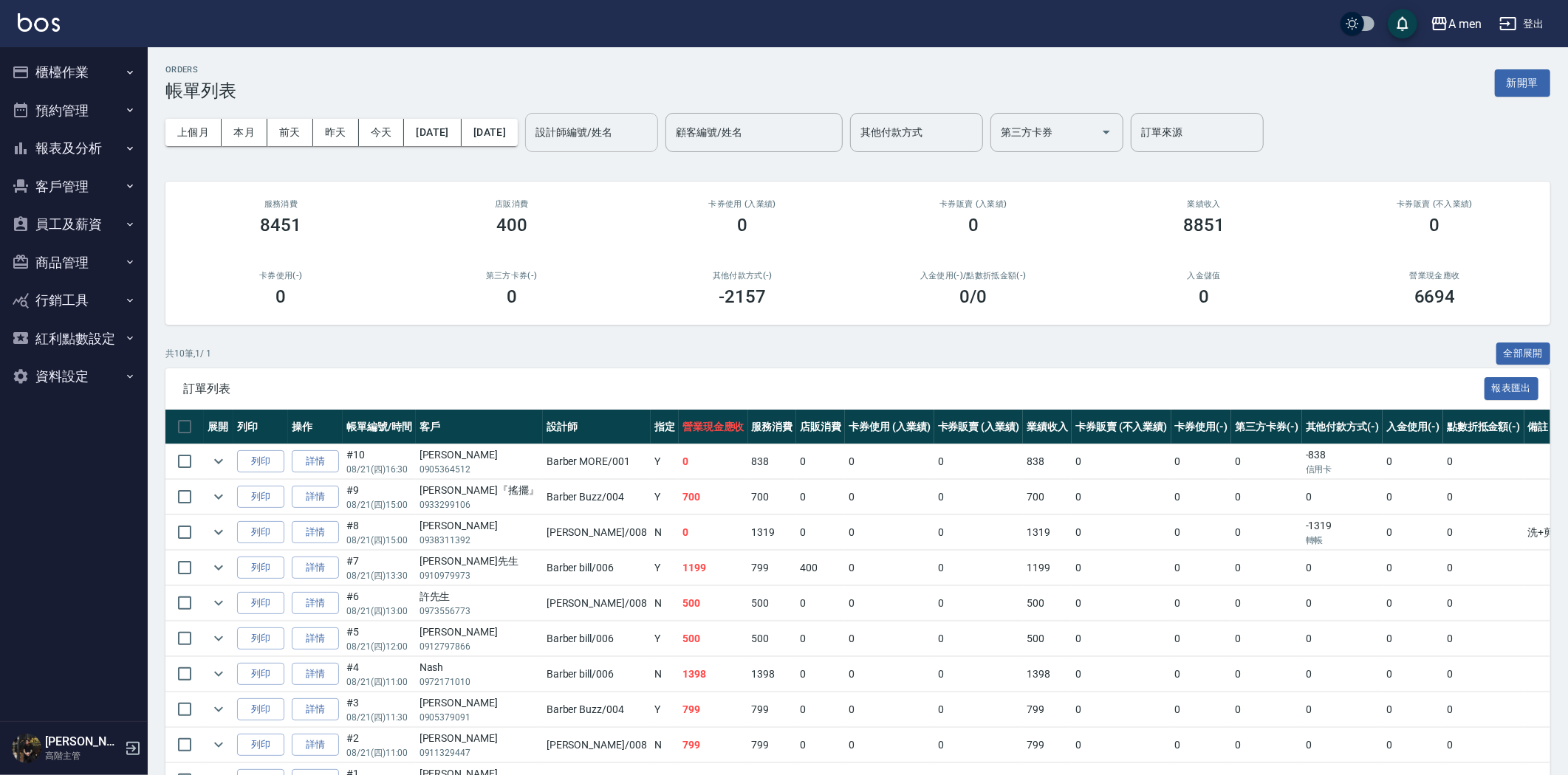
click at [652, 126] on input "設計師編號/姓名" at bounding box center [592, 132] width 119 height 26
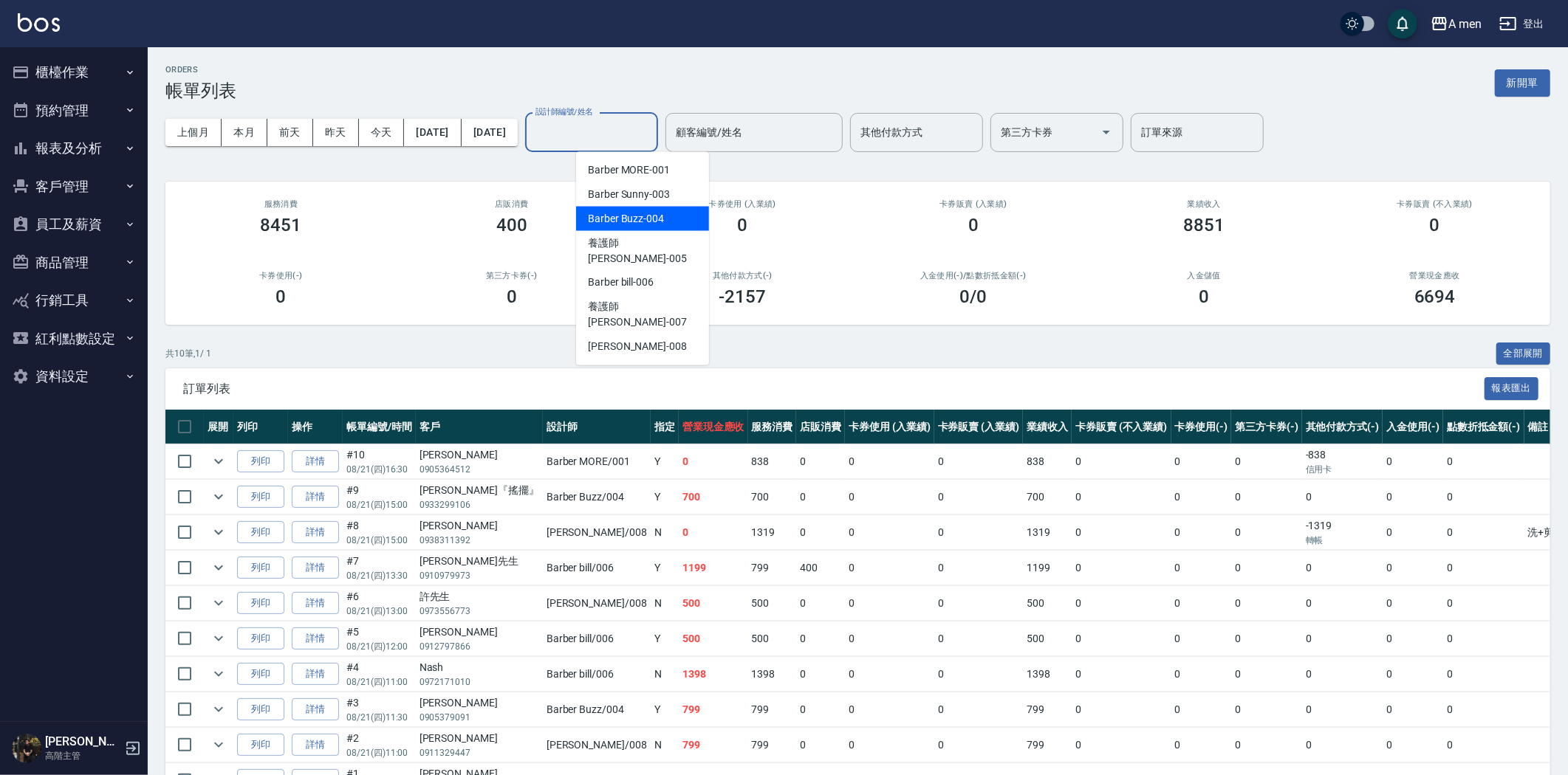
click at [655, 218] on span "Barber Buzz -004" at bounding box center [626, 219] width 76 height 15
type input "Barber Buzz-004"
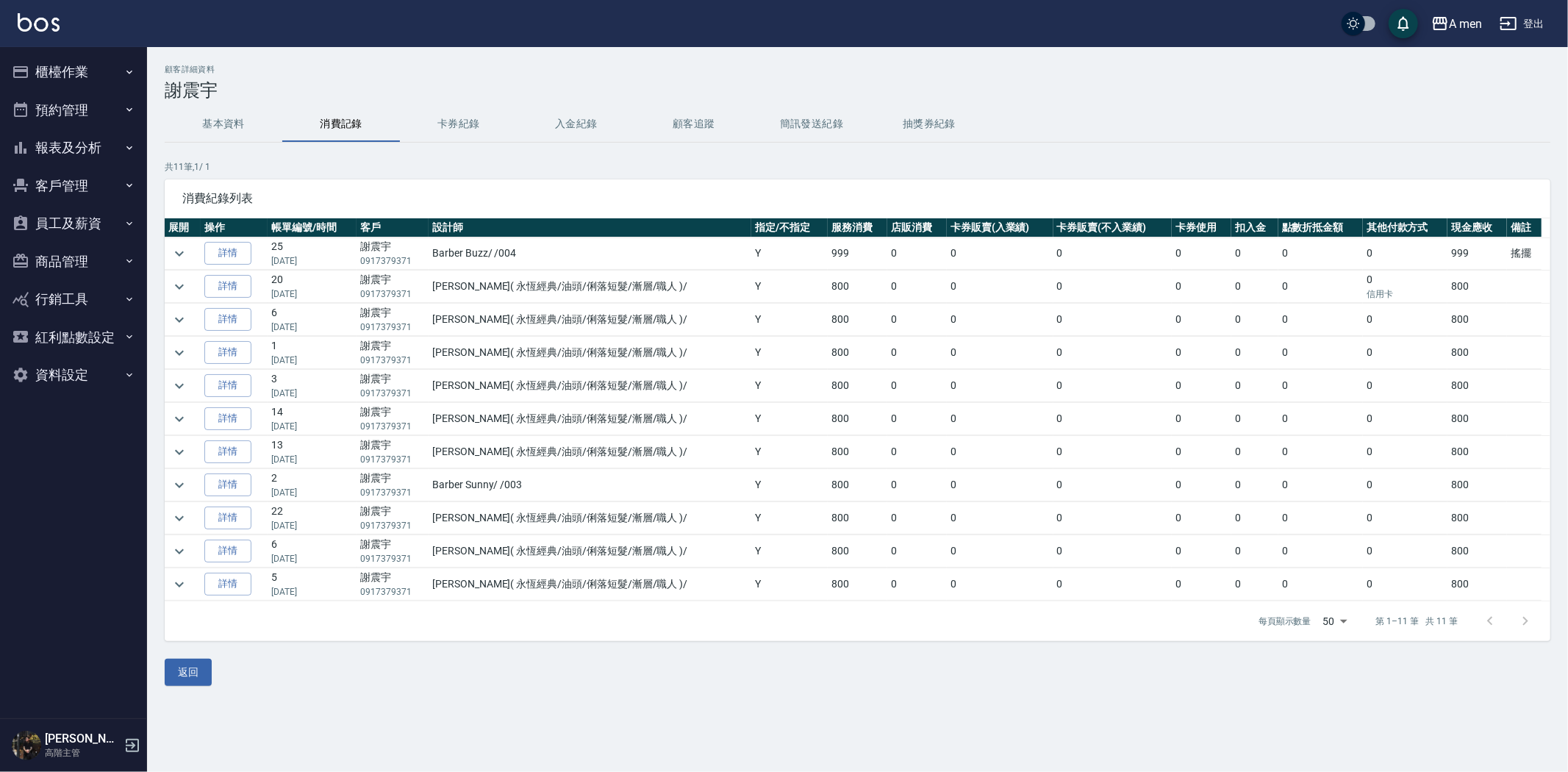
click at [557, 255] on td "Barber Buzz / /004" at bounding box center [590, 254] width 323 height 32
click at [237, 247] on link "詳情" at bounding box center [227, 254] width 47 height 23
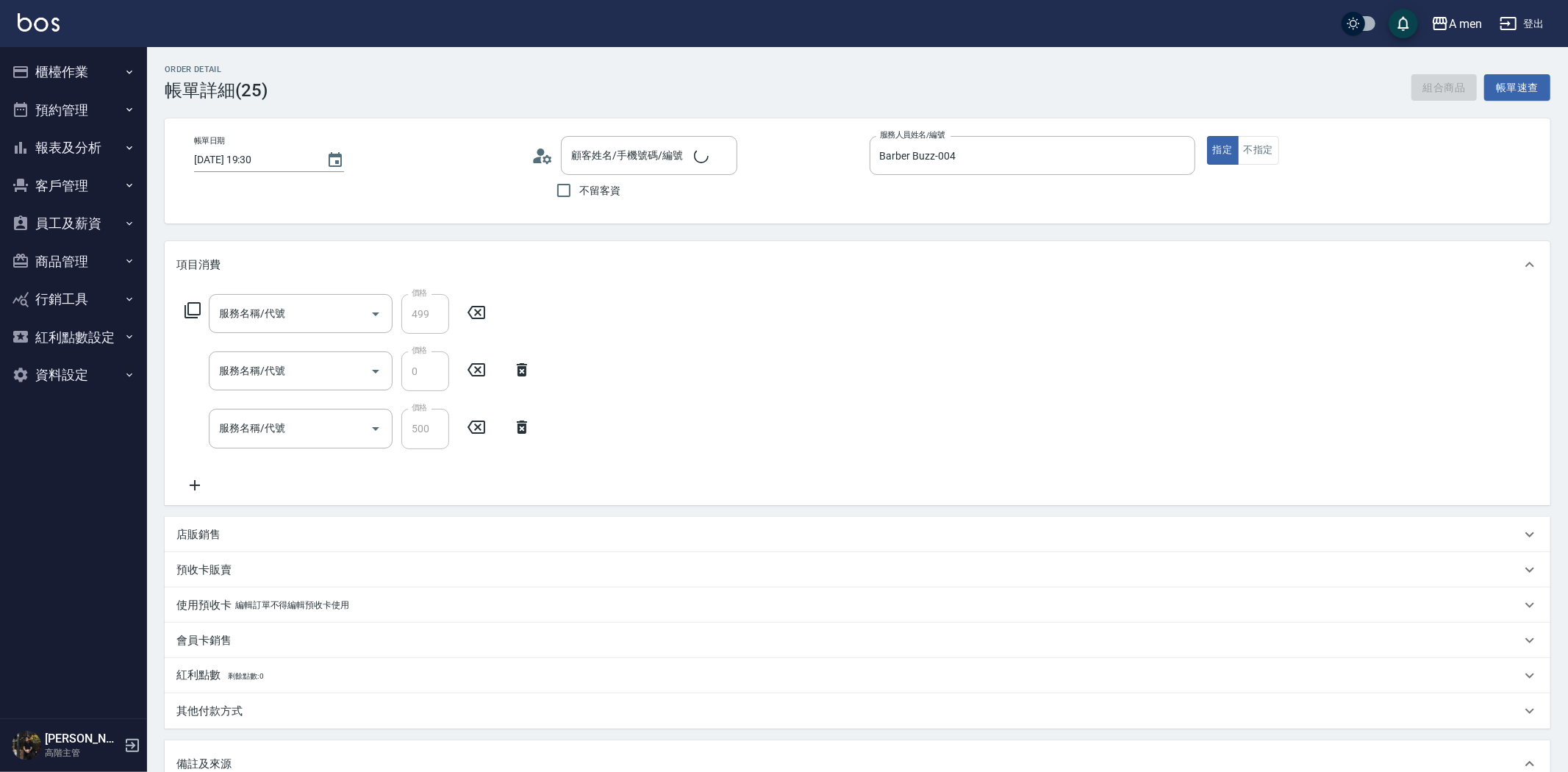
type input "2025/08/04 19:30"
type input "Barber Buzz-004"
type input "搖擺"
type input "謝震宇/0917379371/null"
type input "養護師-999套餐"
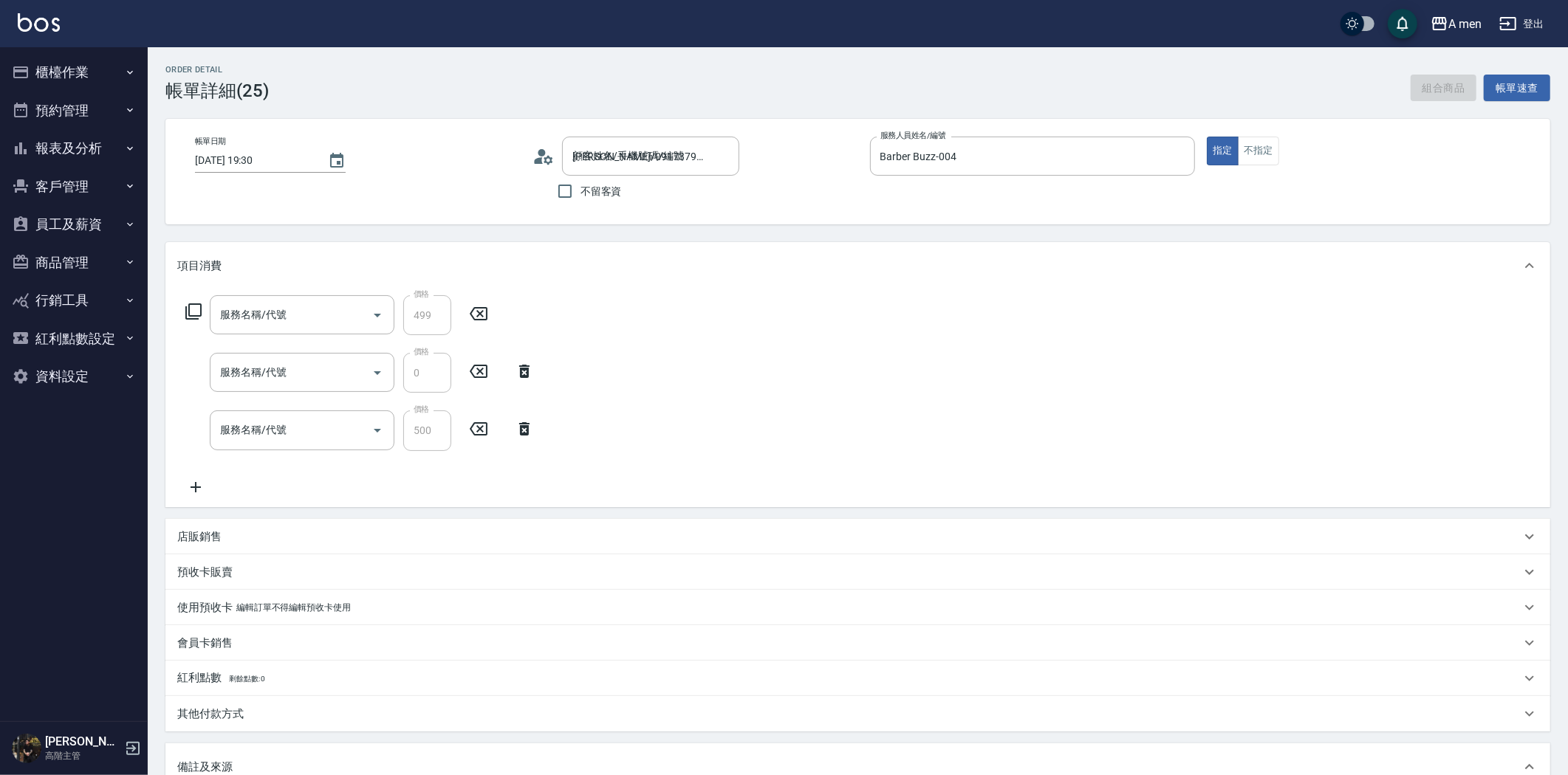
type input "升單獎金-999套餐"
type input "組合活動 剪髮"
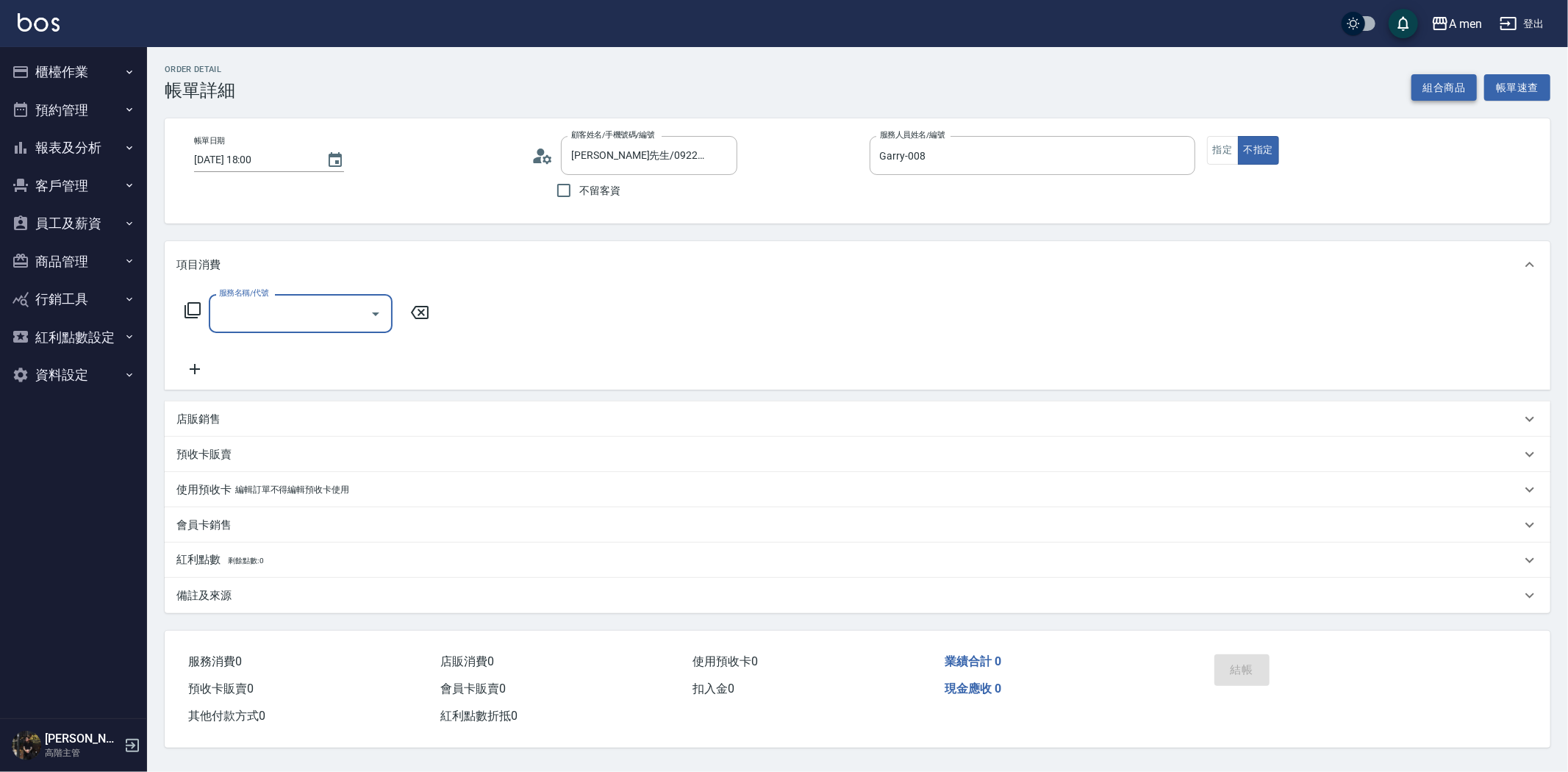
click at [1459, 86] on button "組合商品" at bounding box center [1445, 87] width 66 height 27
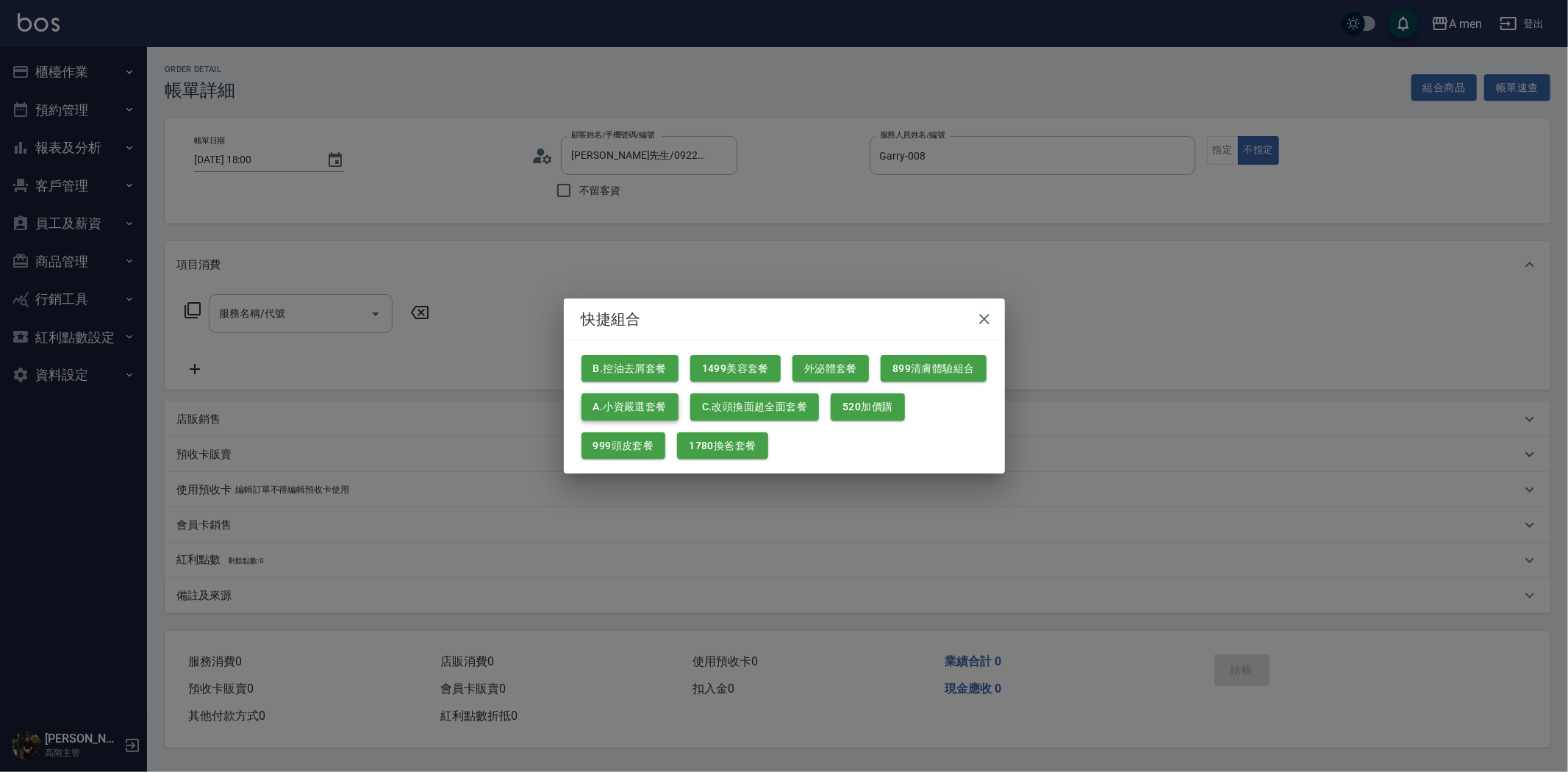
click at [632, 405] on button "A.小資嚴選套餐" at bounding box center [630, 406] width 97 height 27
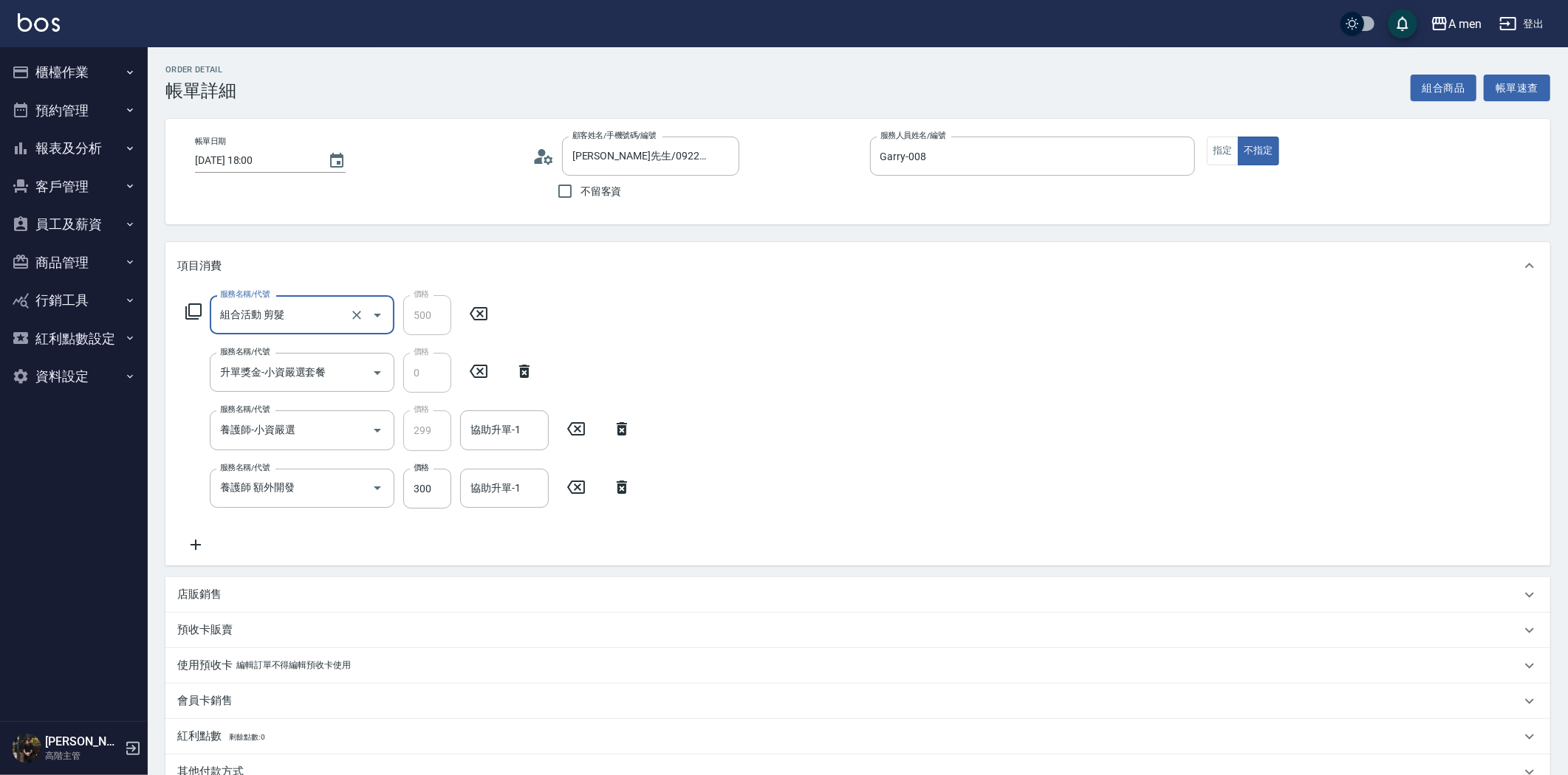
click at [630, 492] on icon at bounding box center [622, 487] width 37 height 18
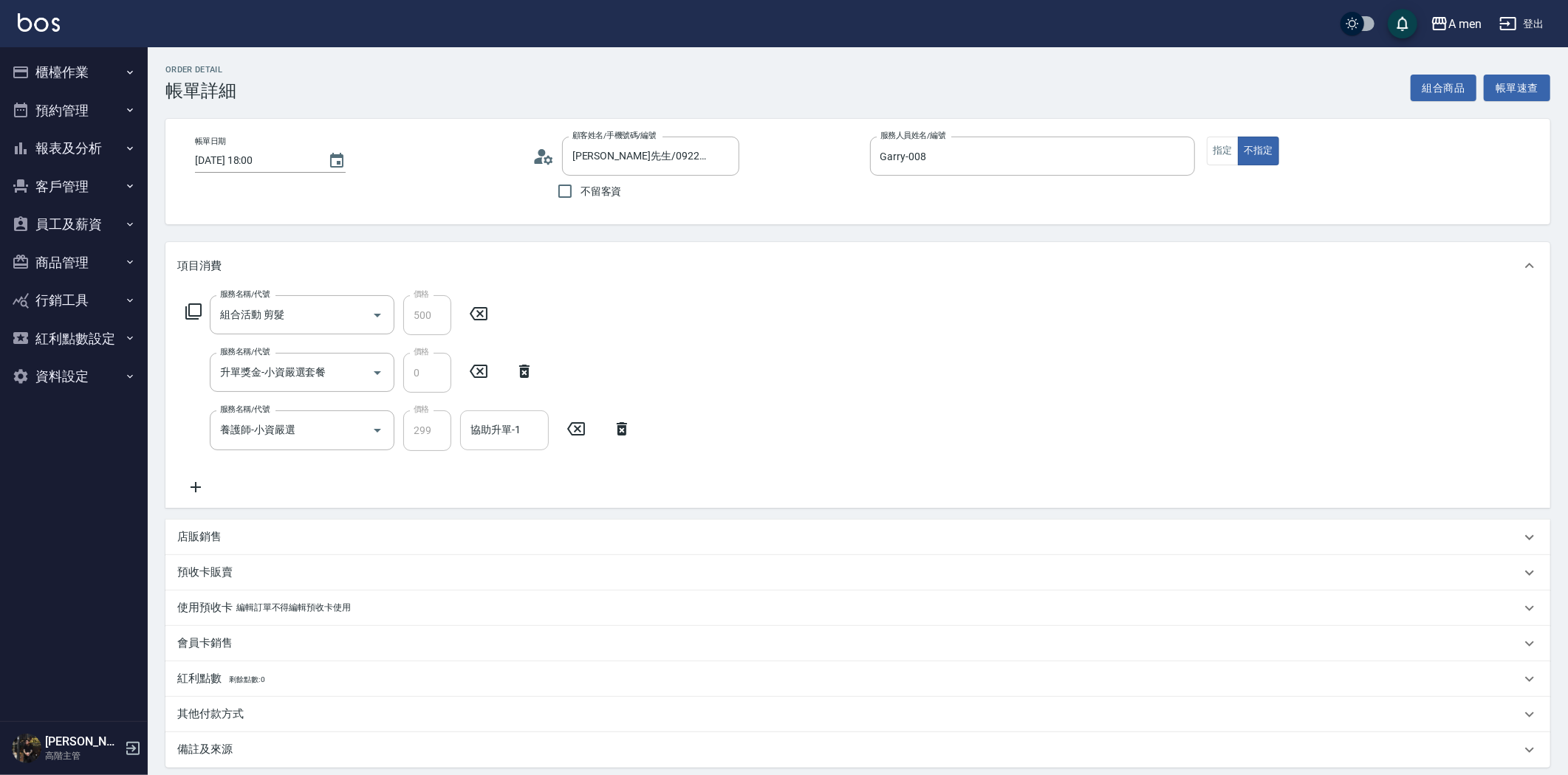
click at [515, 434] on input "協助升單-1" at bounding box center [504, 430] width 75 height 26
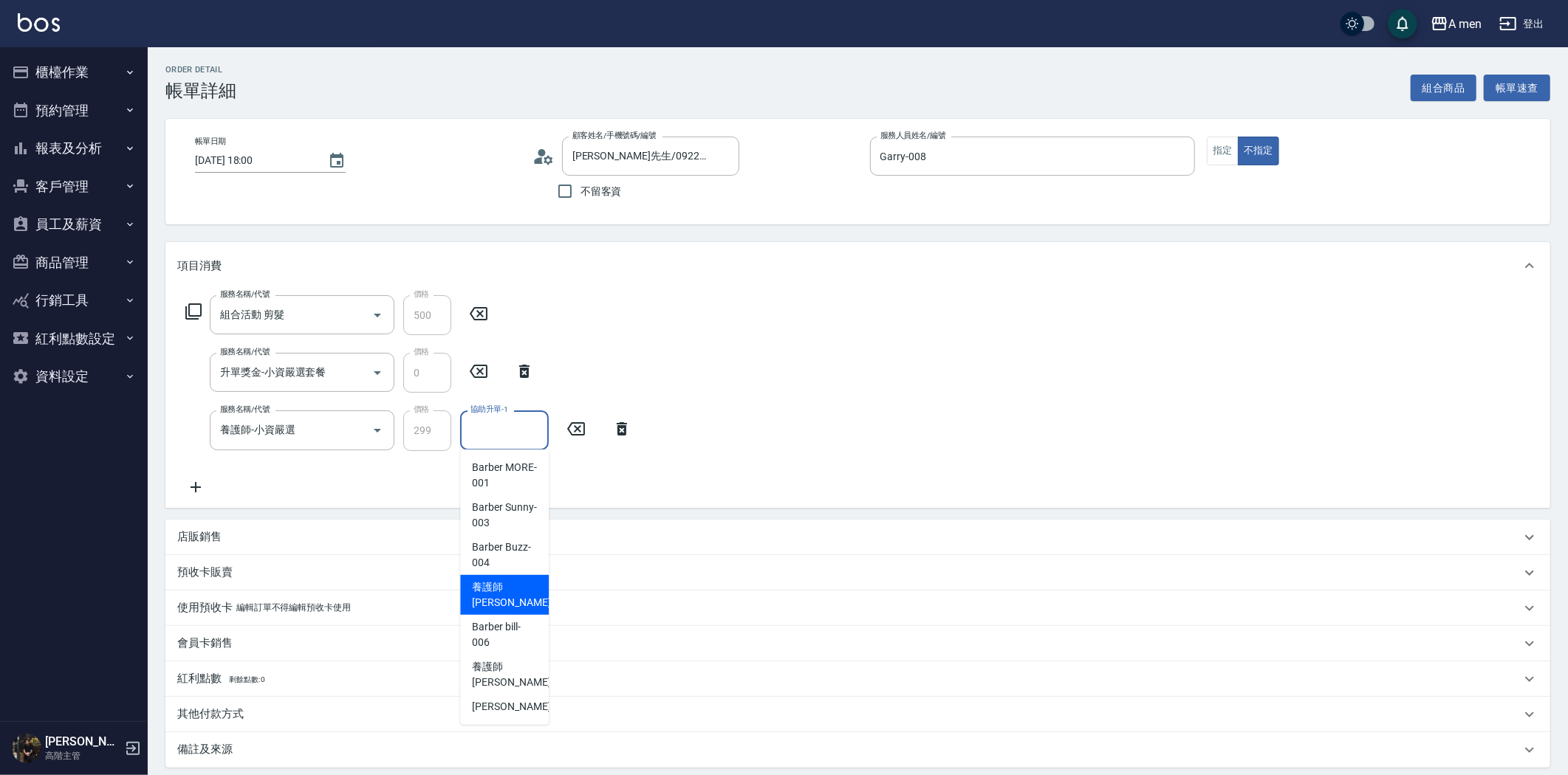
click at [523, 600] on span "養護師 小蔡 -005" at bounding box center [521, 595] width 99 height 31
type input "養護師 小蔡-005"
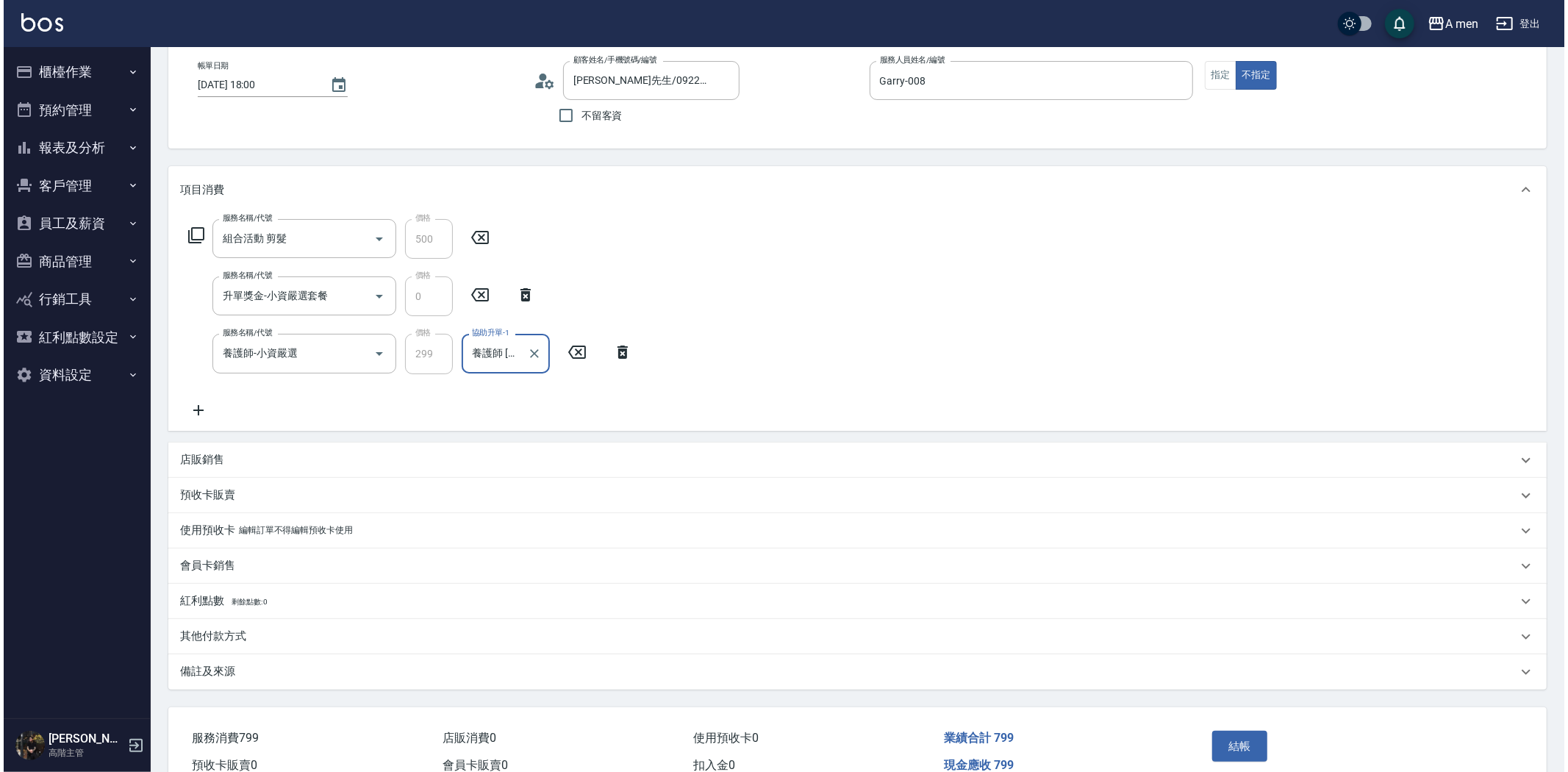
scroll to position [150, 0]
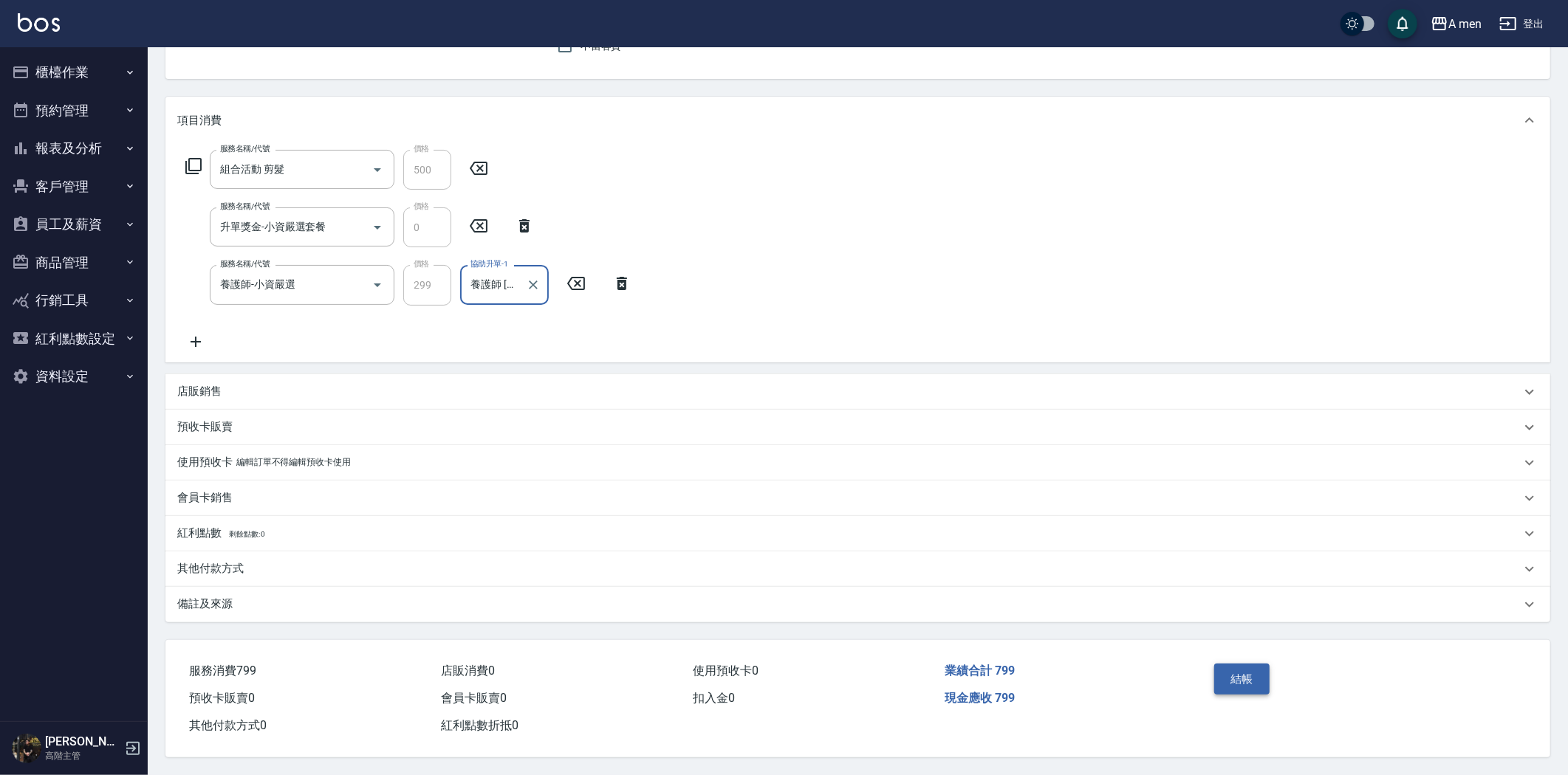
click at [1244, 670] on button "結帳" at bounding box center [1243, 679] width 56 height 31
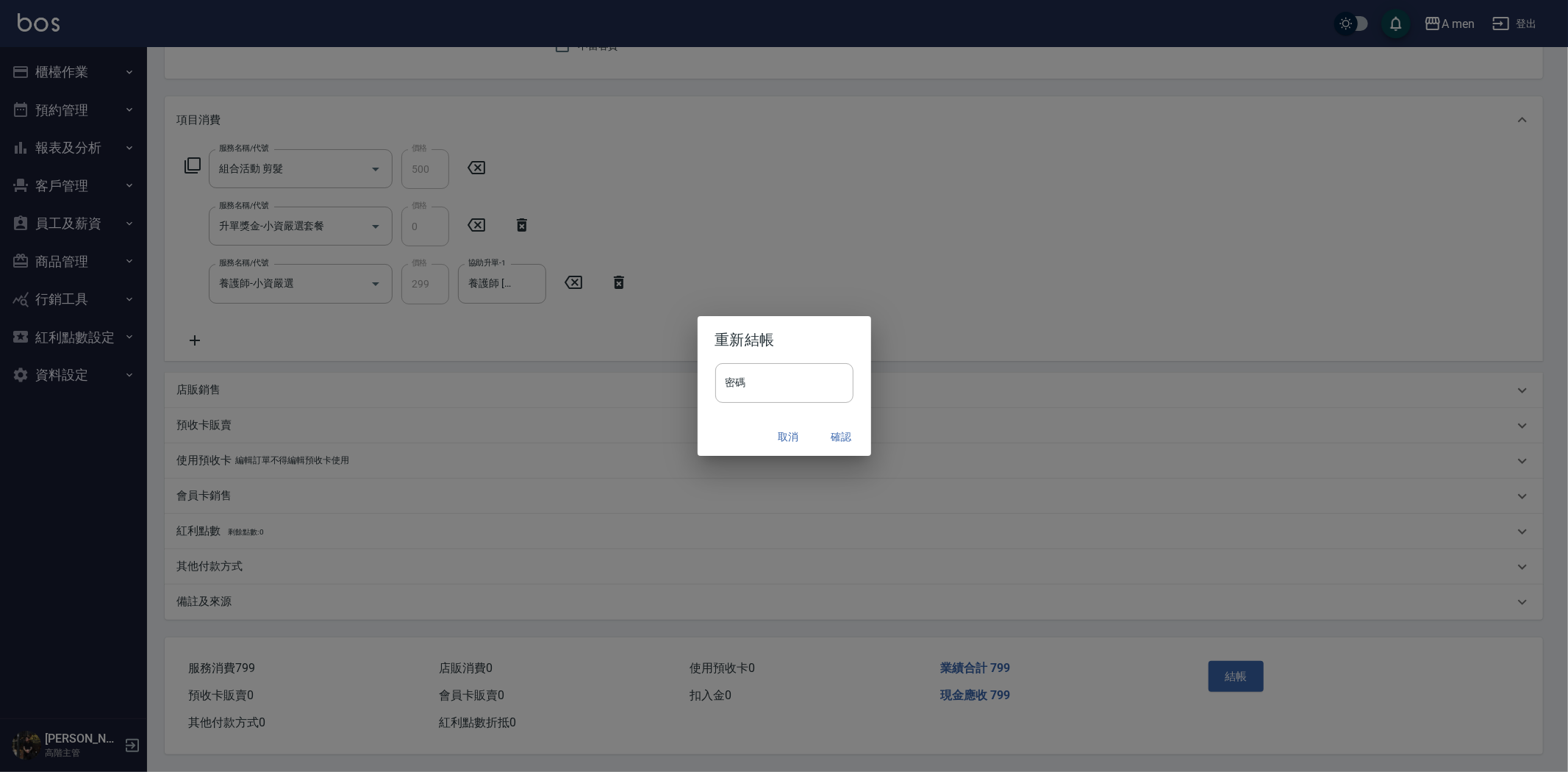
click at [855, 437] on button "確認" at bounding box center [841, 437] width 47 height 27
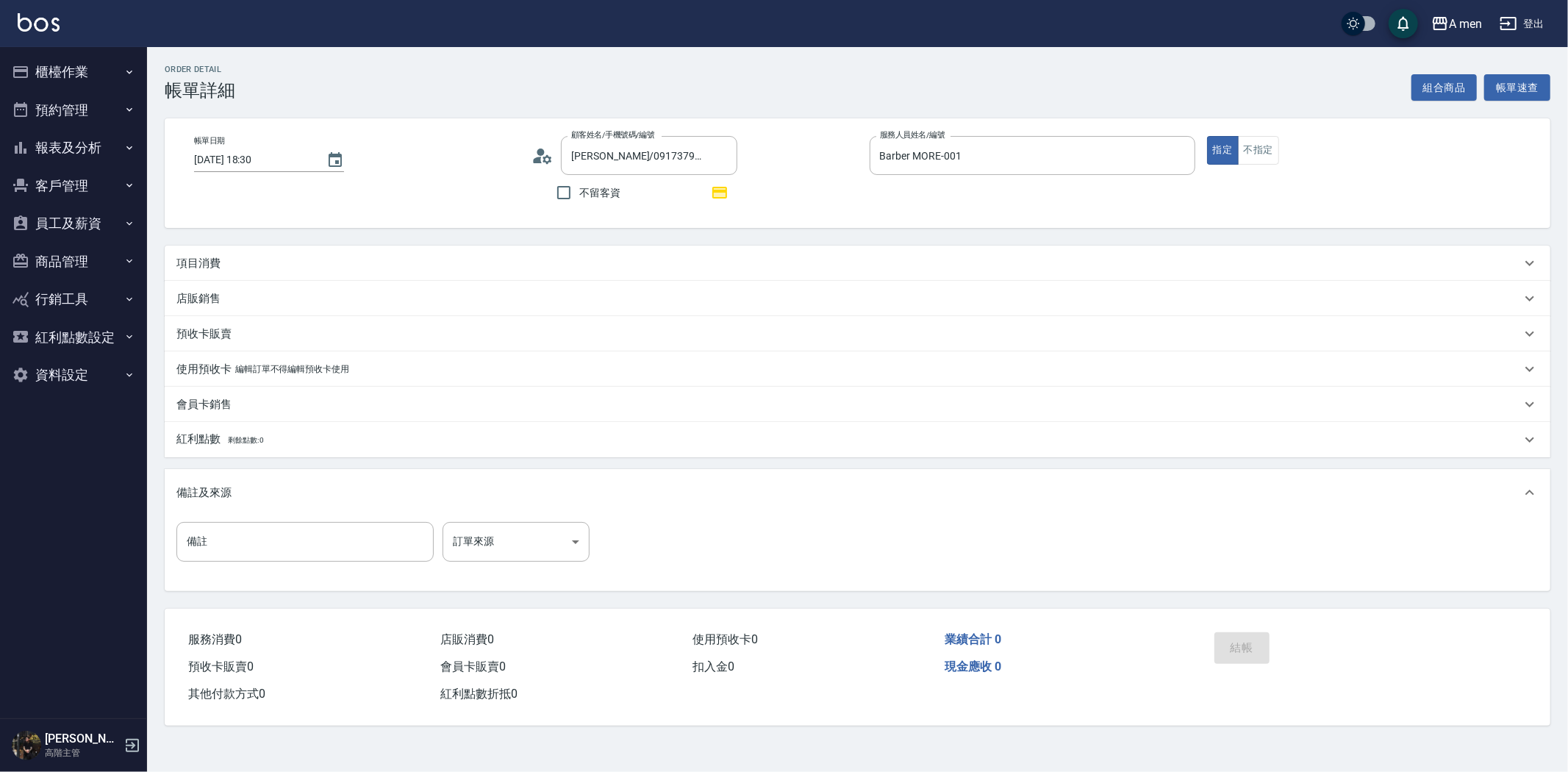
click at [428, 254] on div "項目消費" at bounding box center [857, 263] width 1385 height 35
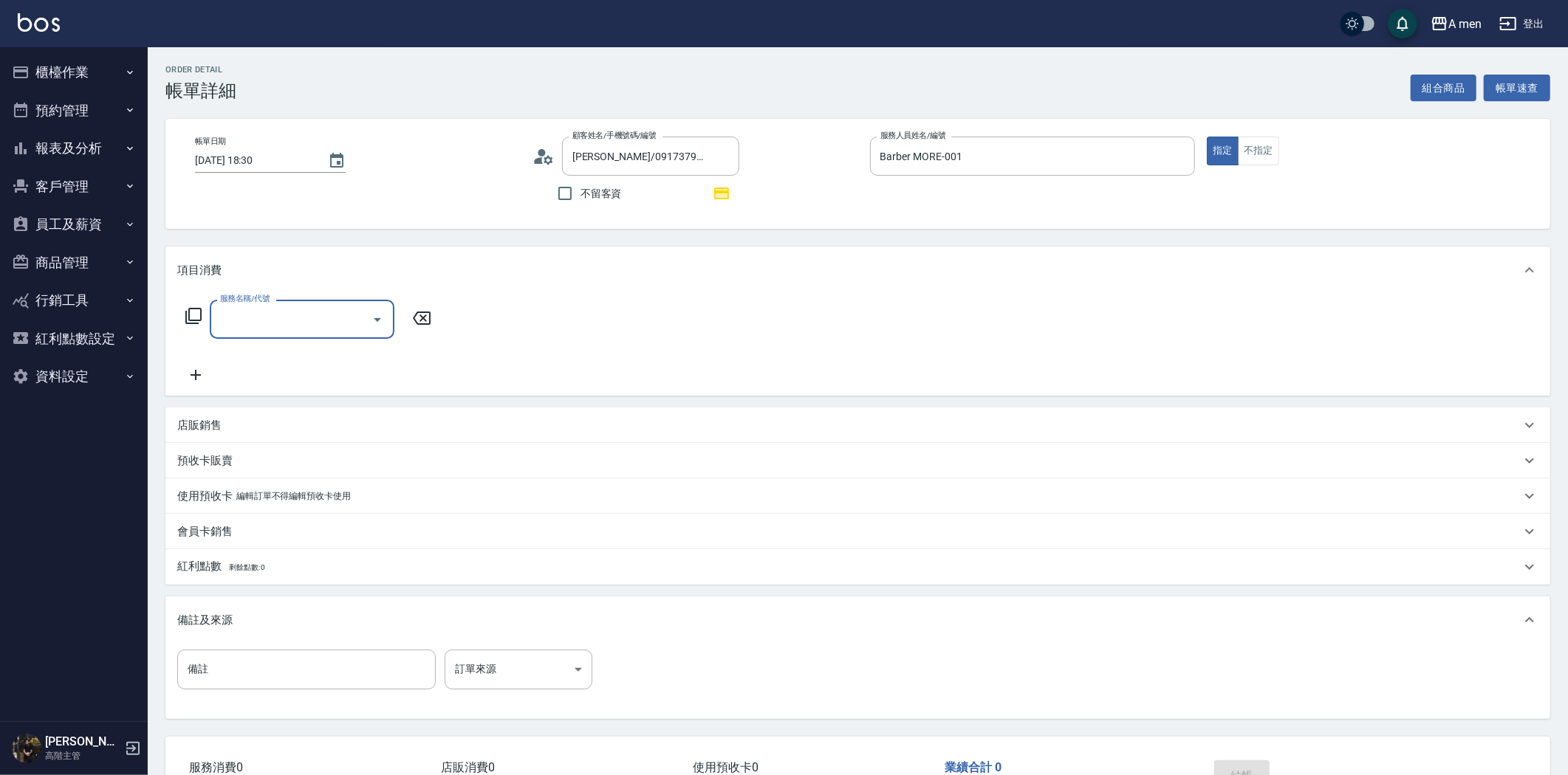
click at [345, 326] on input "服務名稱/代號" at bounding box center [291, 319] width 150 height 26
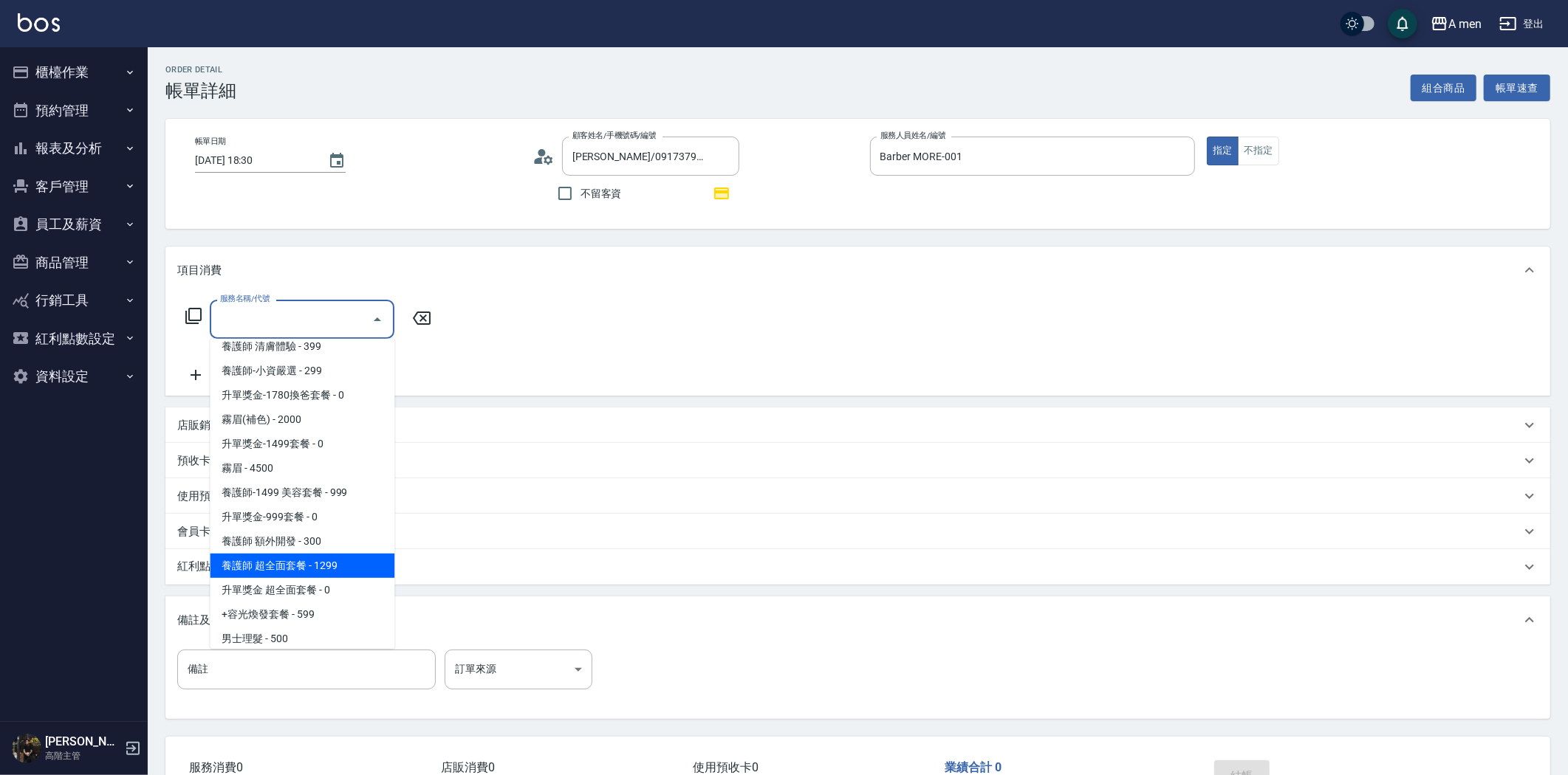
scroll to position [327, 0]
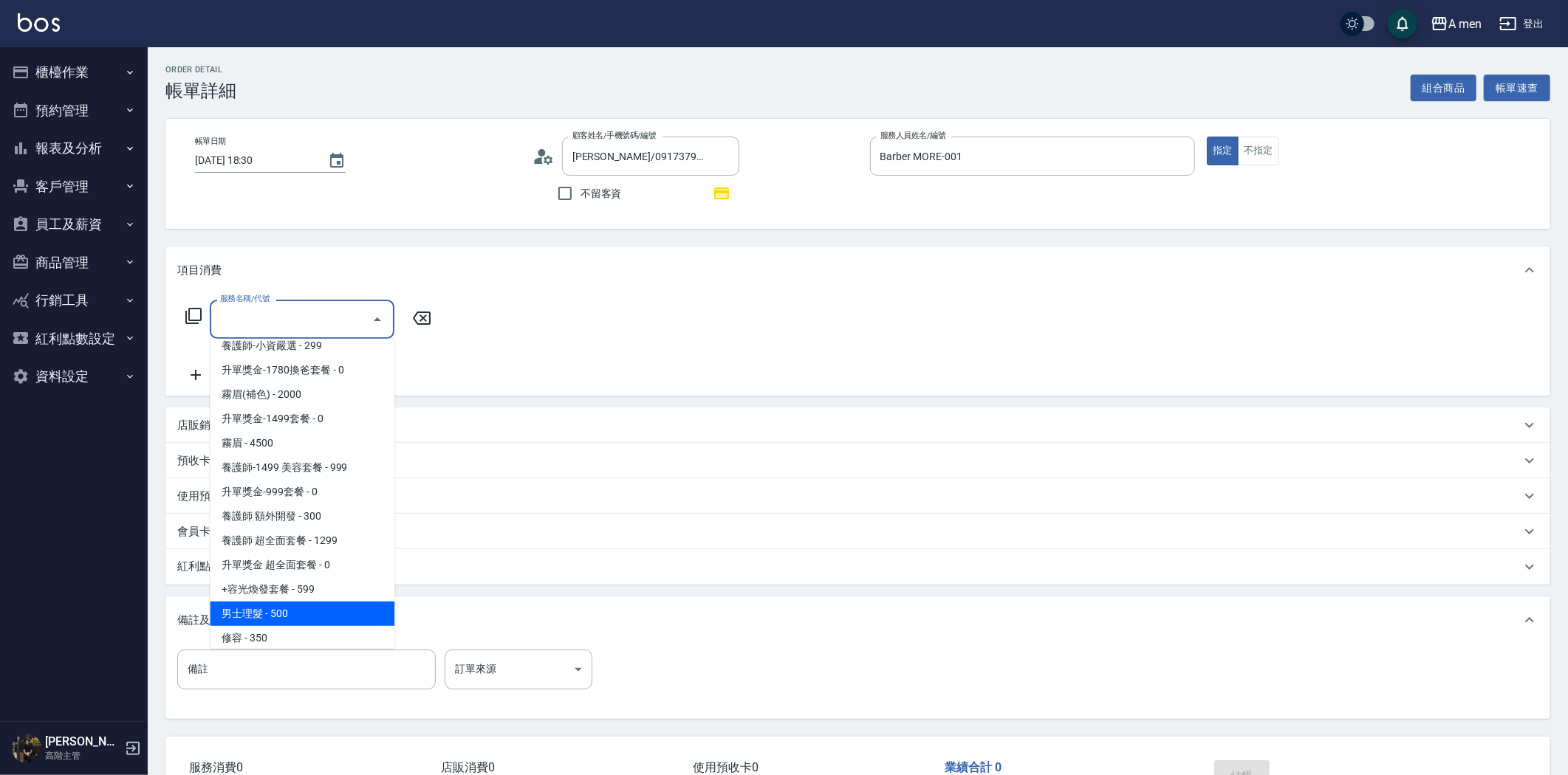
click at [307, 616] on span "男士理髮 - 500" at bounding box center [302, 613] width 184 height 24
type input "男士理髮(A01)"
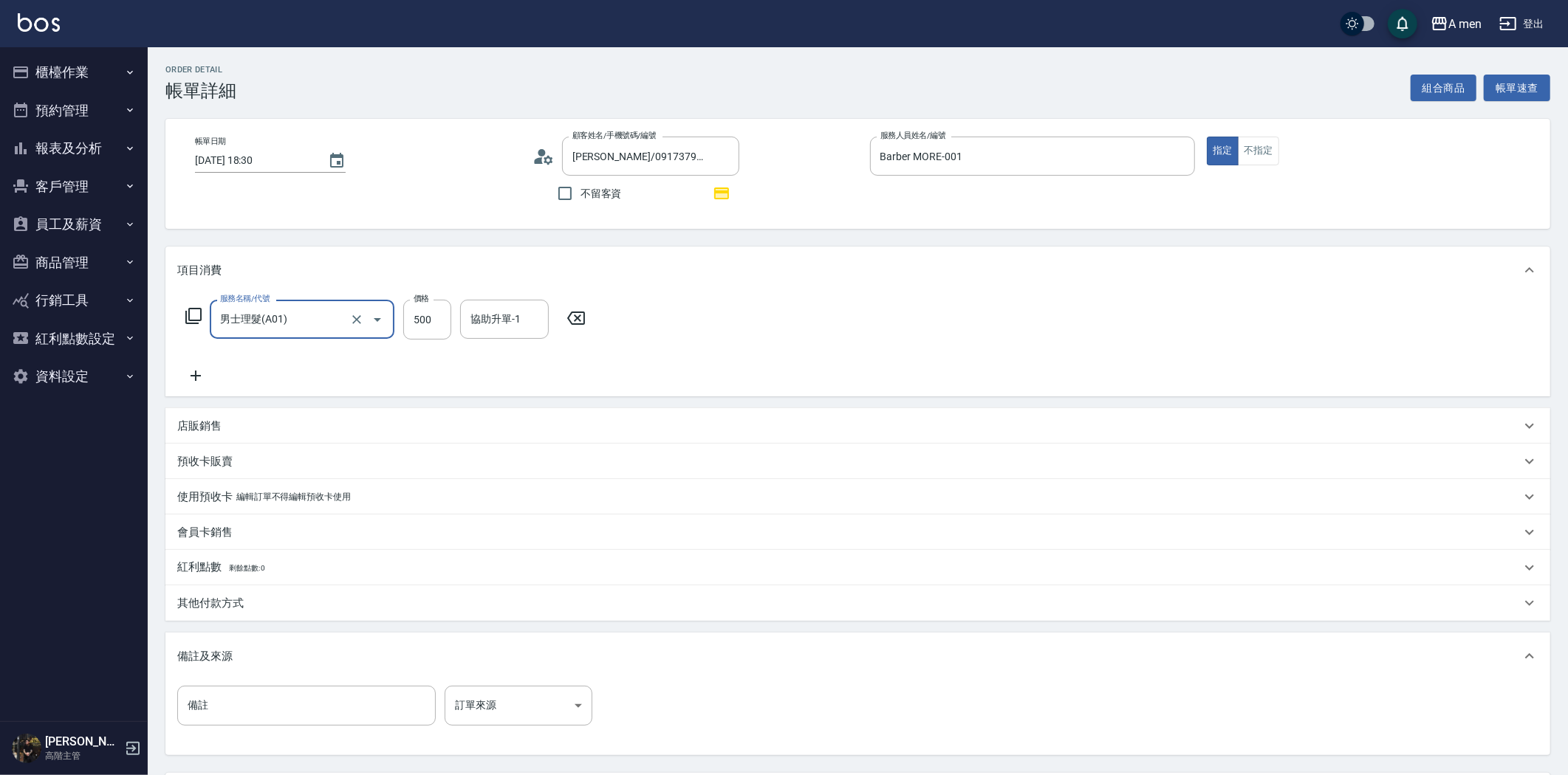
click at [574, 312] on icon at bounding box center [576, 317] width 18 height 13
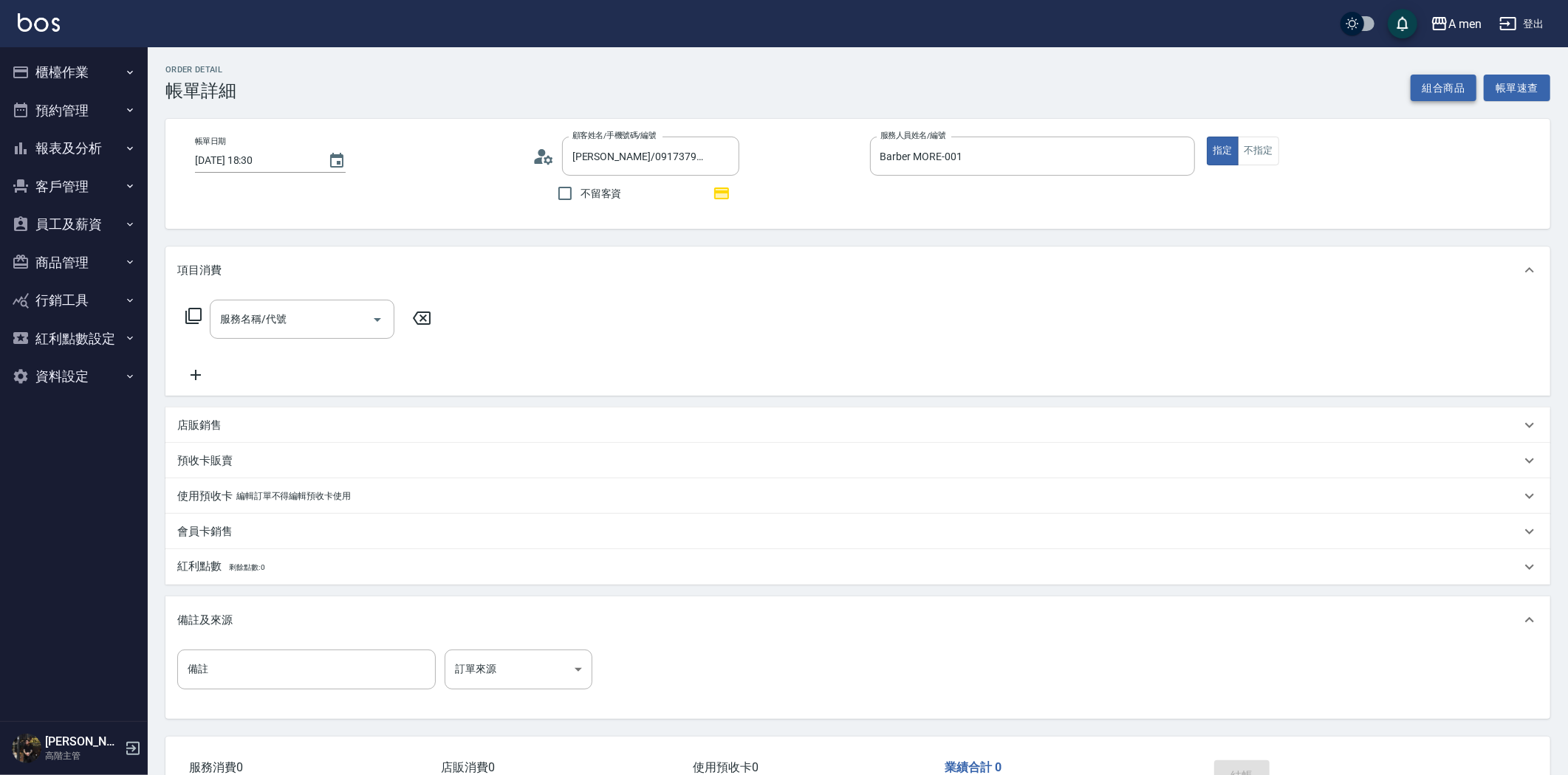
click at [1425, 84] on button "組合商品" at bounding box center [1444, 87] width 67 height 27
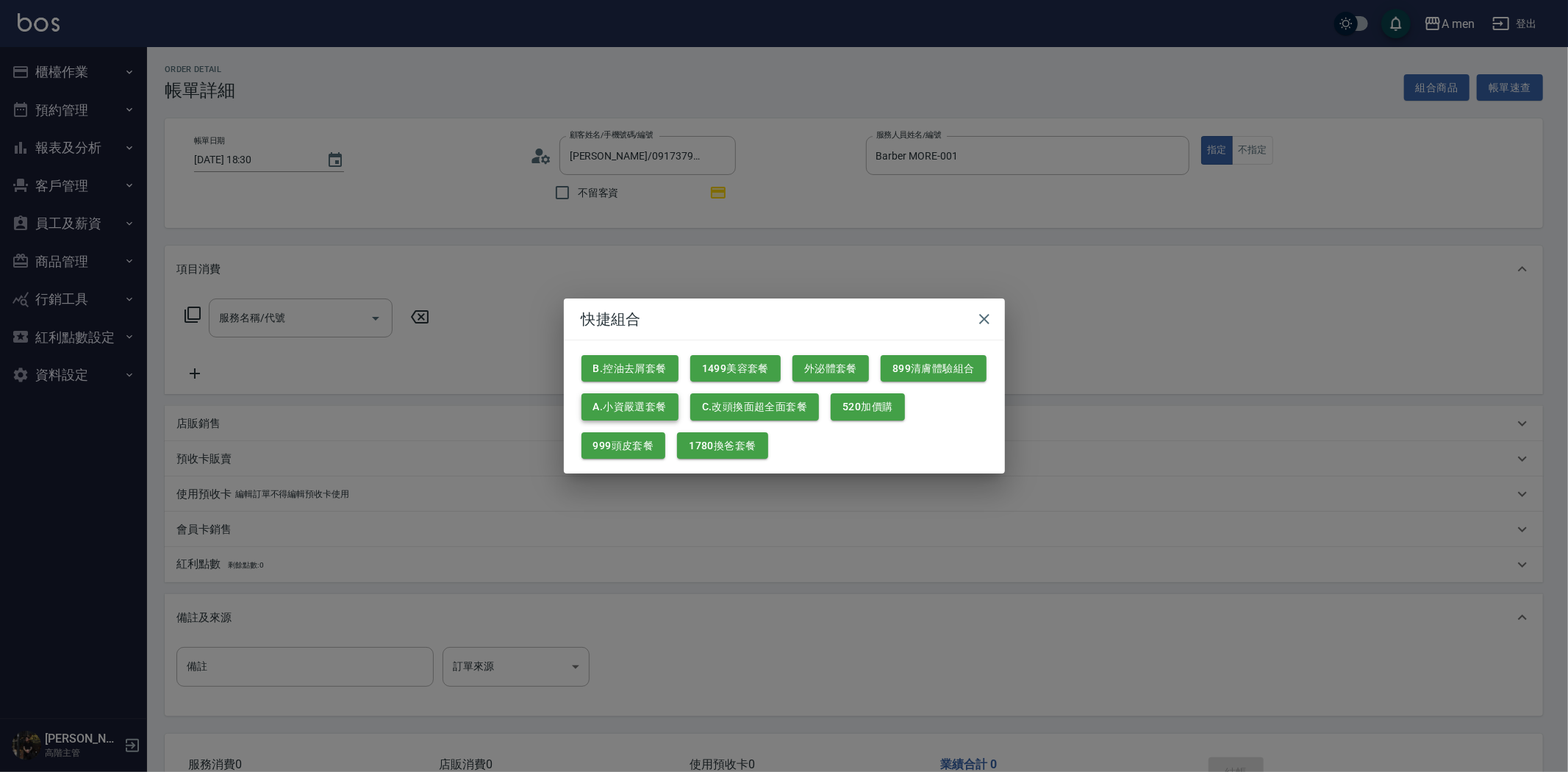
click at [664, 410] on button "A.小資嚴選套餐" at bounding box center [630, 406] width 97 height 27
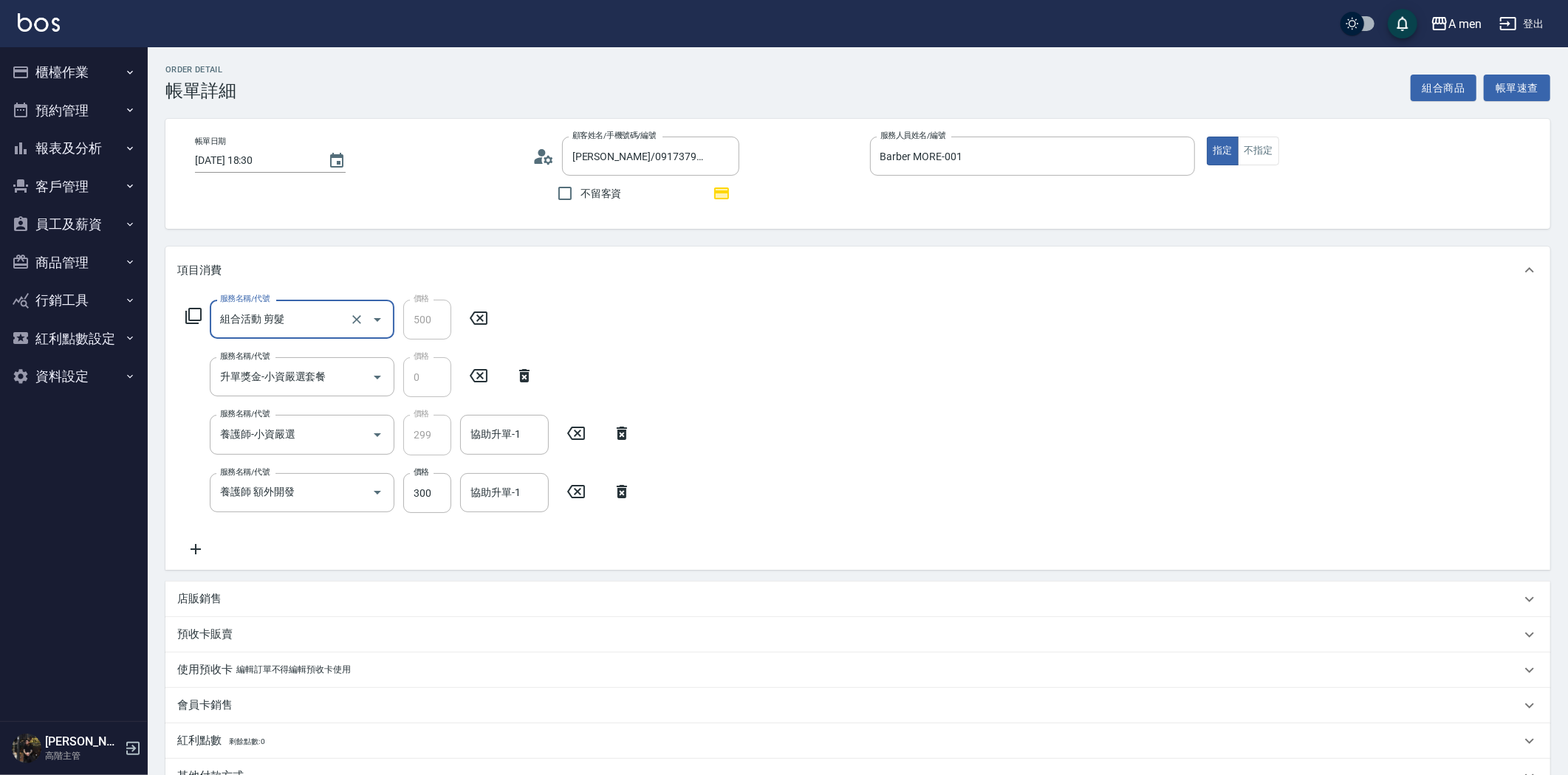
click at [623, 493] on icon at bounding box center [622, 492] width 37 height 18
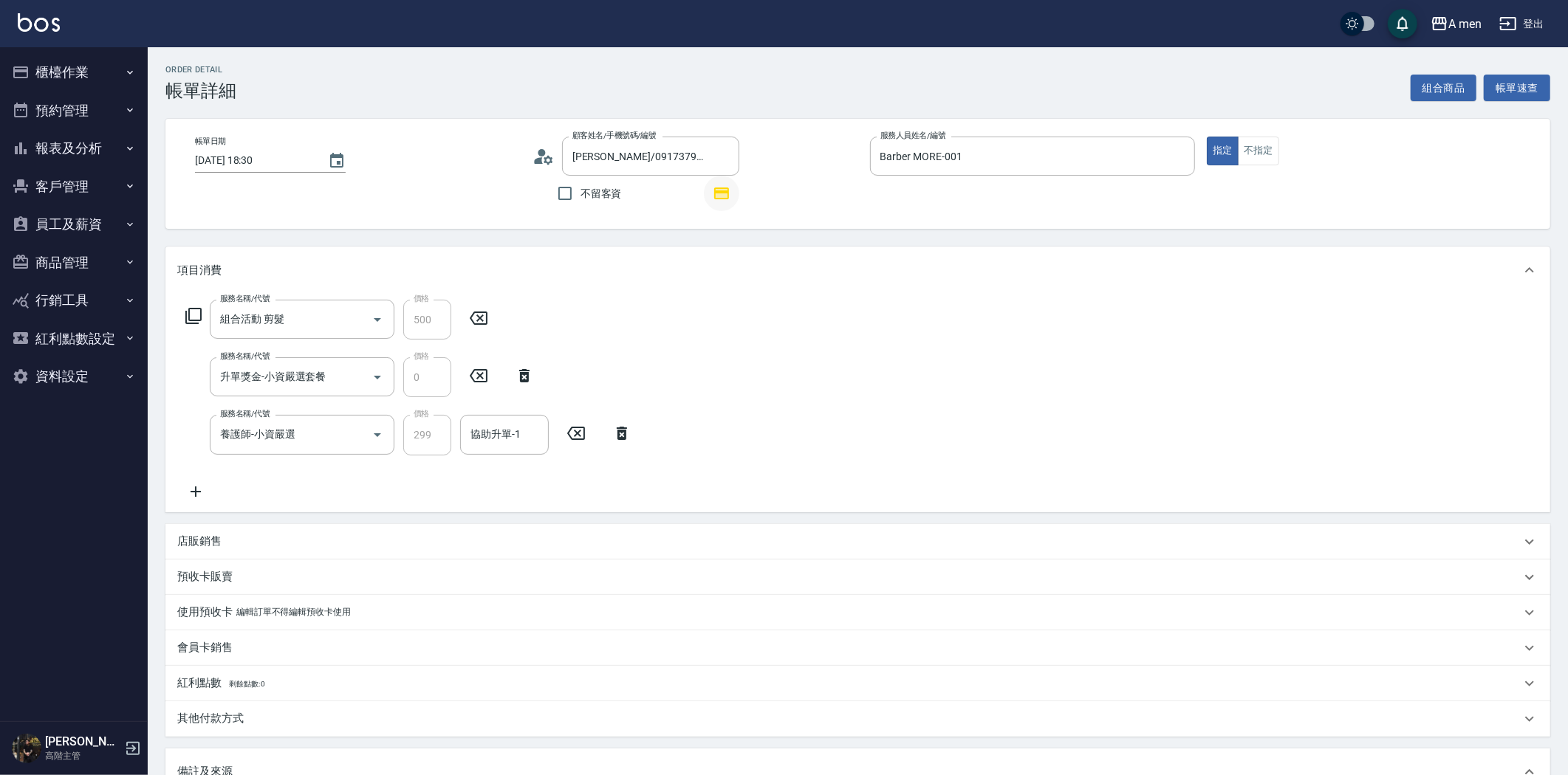
click at [725, 190] on icon "button" at bounding box center [721, 193] width 15 height 12
click at [676, 313] on div "服務名稱/代號 組合活動 剪髮 服務名稱/代號 價格 500 價格 服務名稱/代號 升單獎金-小資嚴選套餐 服務名稱/代號 價格 0 價格 服務名稱/代號 養…" at bounding box center [858, 403] width 1385 height 218
click at [496, 430] on div "協助升單-1 協助升單-1" at bounding box center [504, 434] width 88 height 39
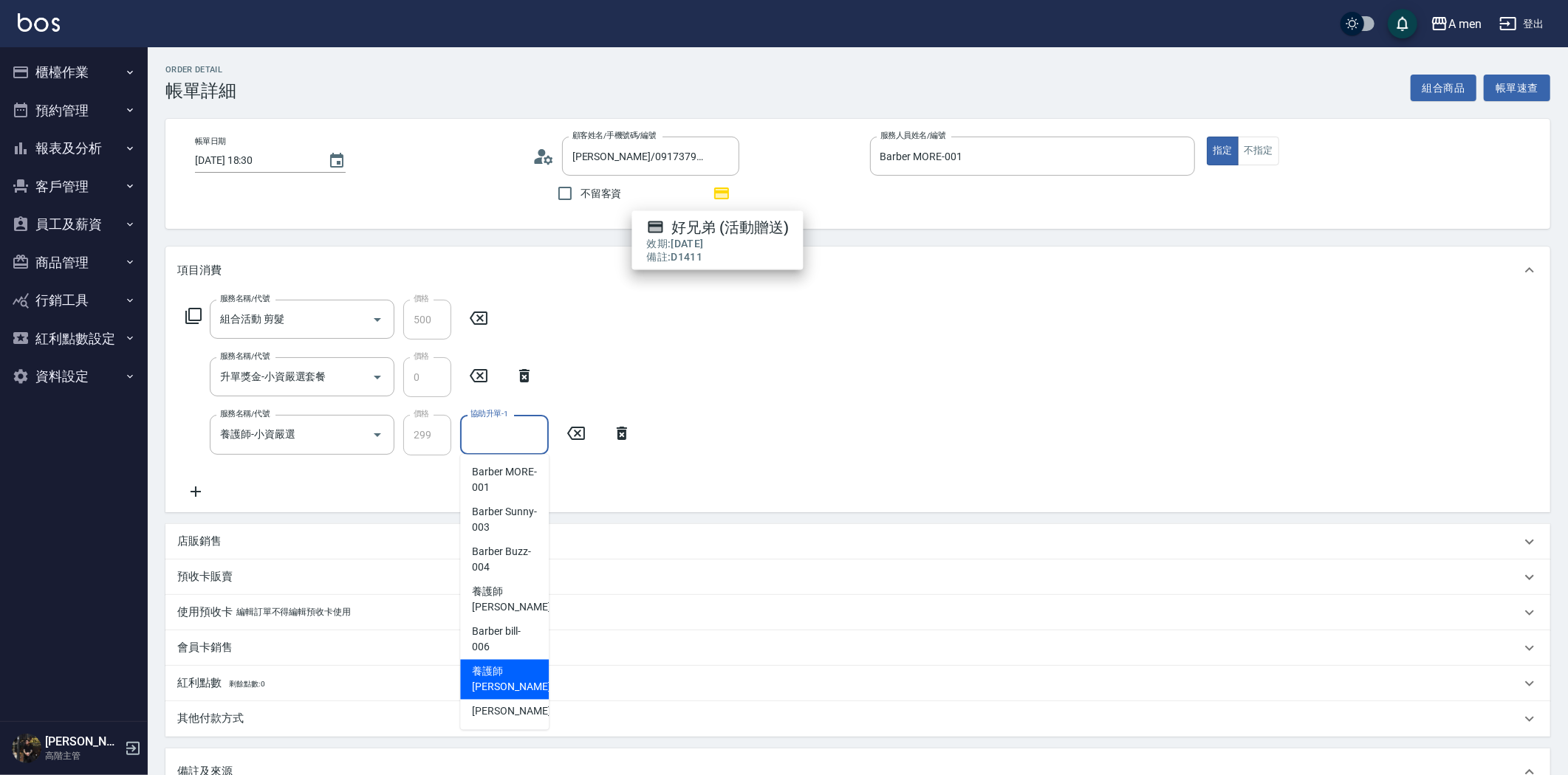
drag, startPoint x: 508, startPoint y: 665, endPoint x: 564, endPoint y: 652, distance: 57.5
click at [510, 666] on span "養護師 小趙 -007" at bounding box center [521, 680] width 99 height 31
type input "養護師 小趙-007"
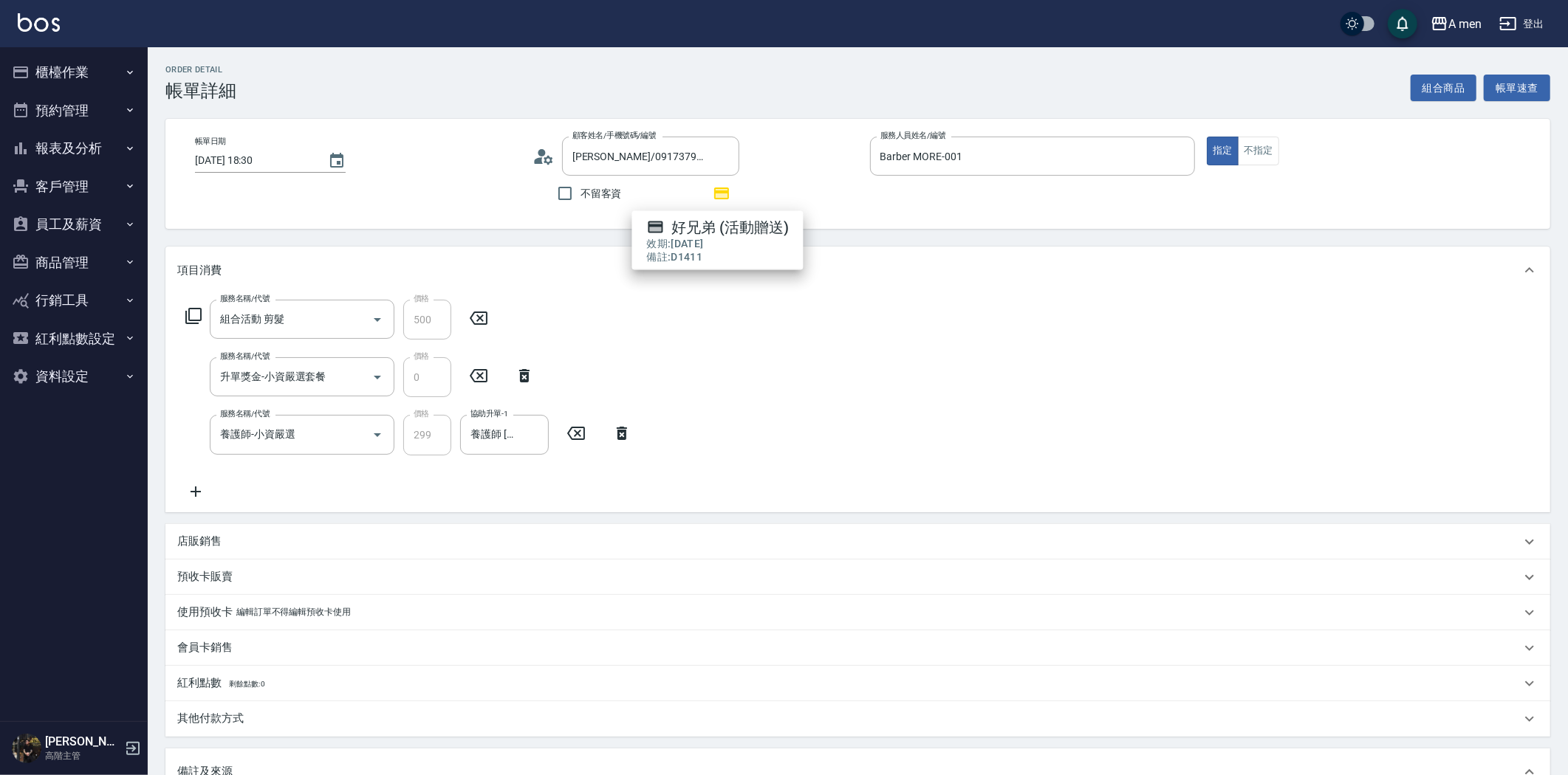
click at [882, 503] on div "服務名稱/代號 組合活動 剪髮 服務名稱/代號 價格 500 價格 服務名稱/代號 升單獎金-小資嚴選套餐 服務名稱/代號 價格 0 價格 服務名稱/代號 養…" at bounding box center [858, 403] width 1385 height 218
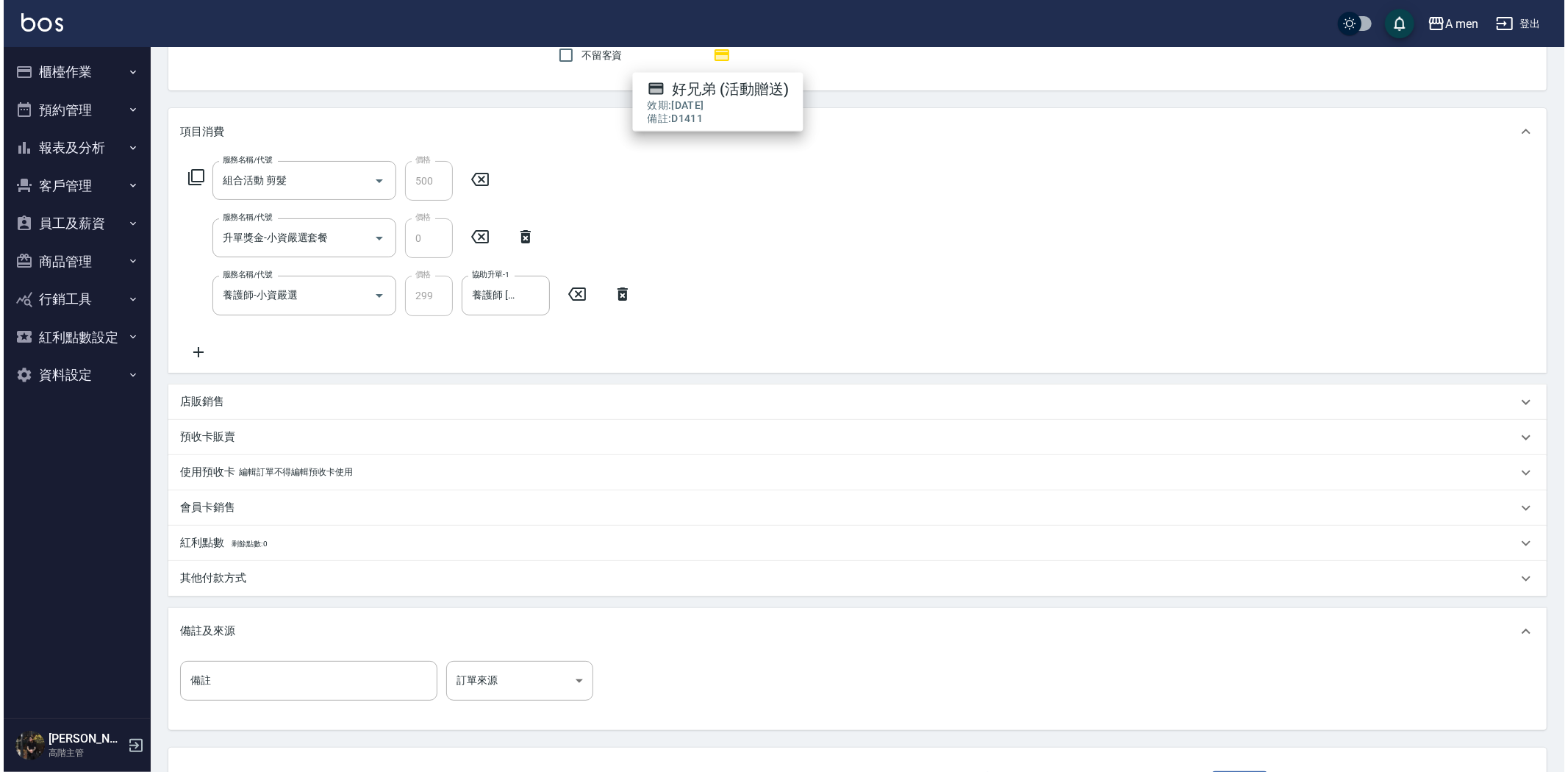
scroll to position [252, 0]
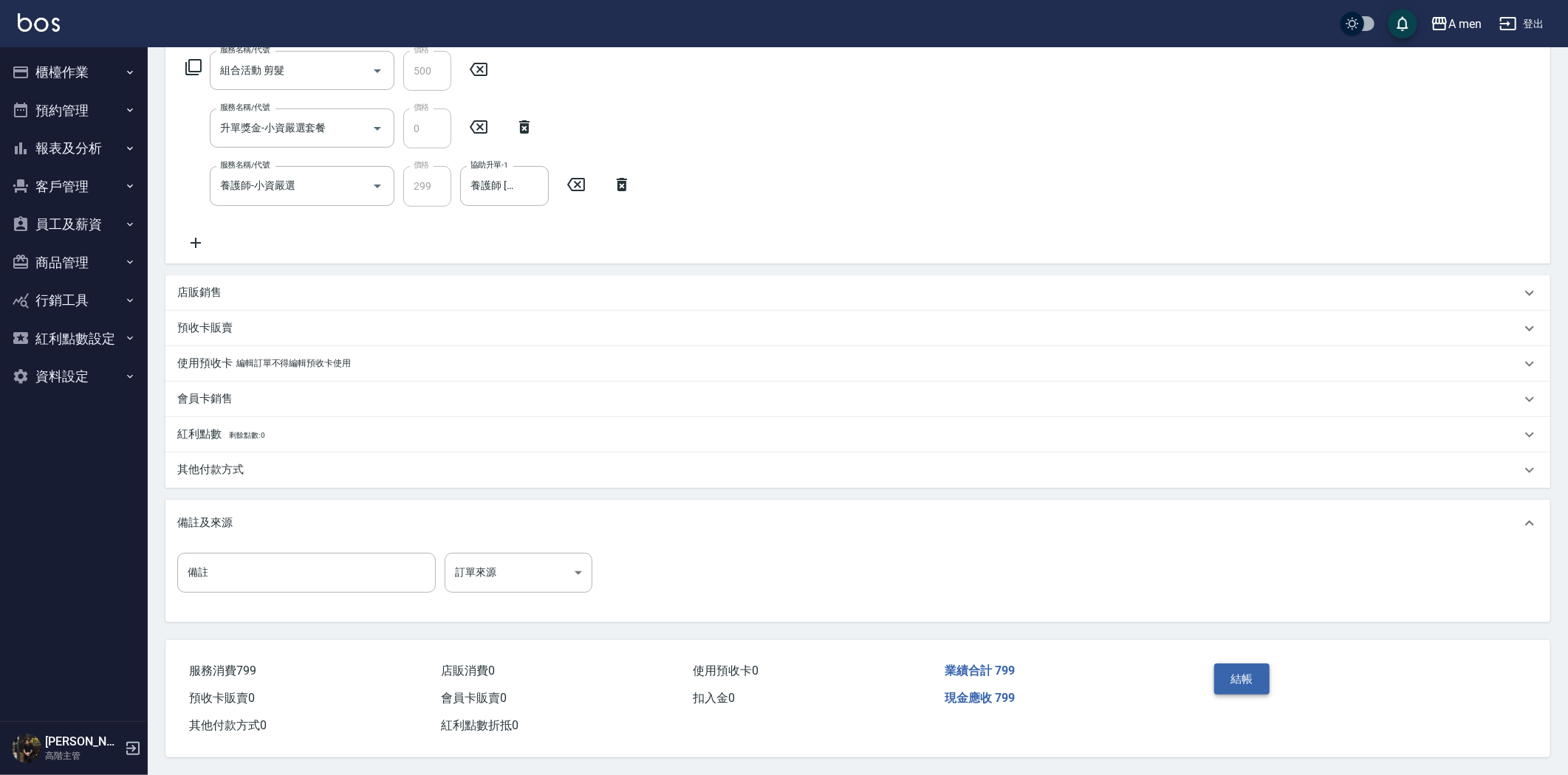
click at [1226, 666] on button "結帳" at bounding box center [1243, 679] width 56 height 31
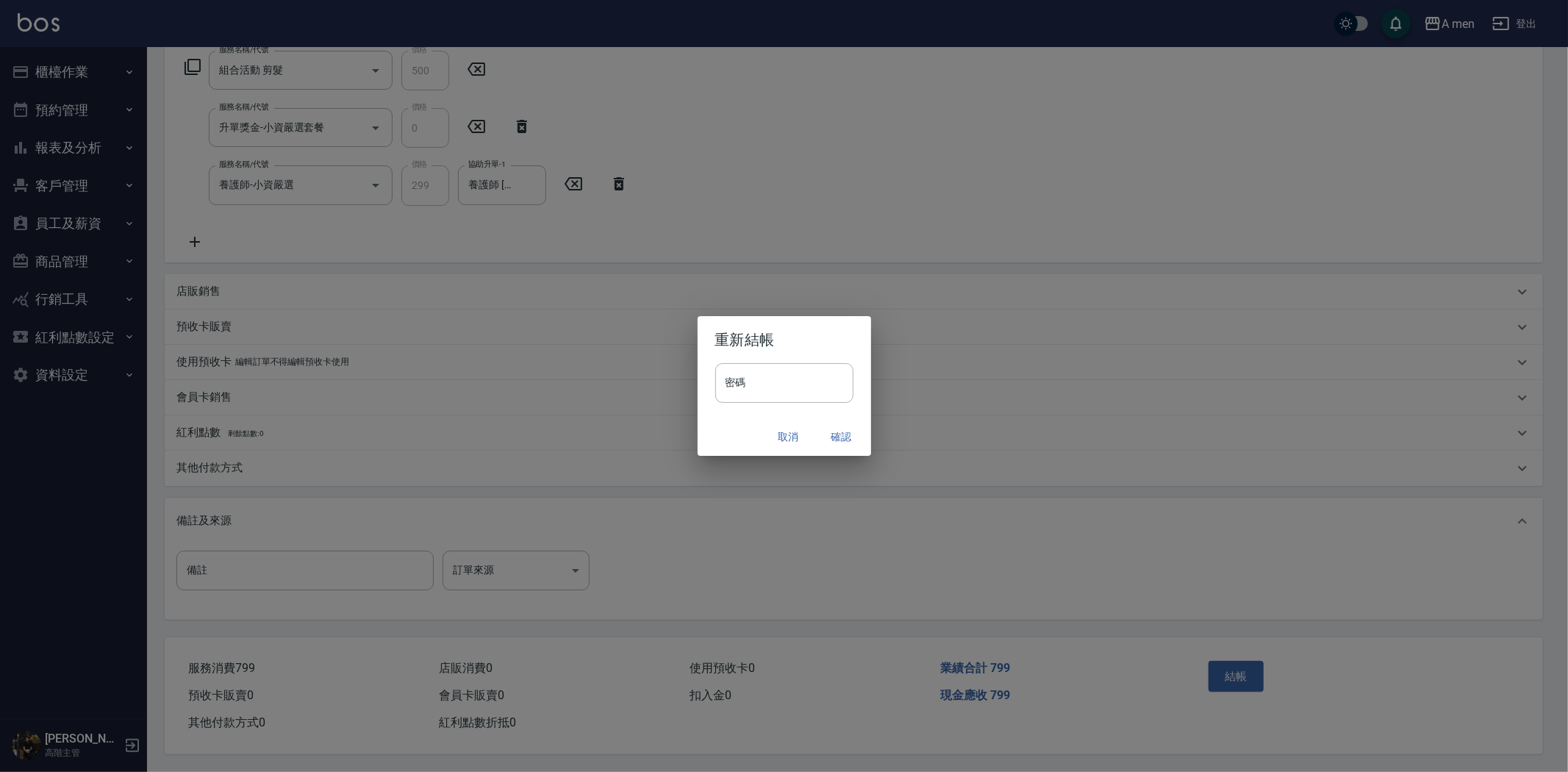
click at [822, 432] on button "確認" at bounding box center [841, 437] width 47 height 27
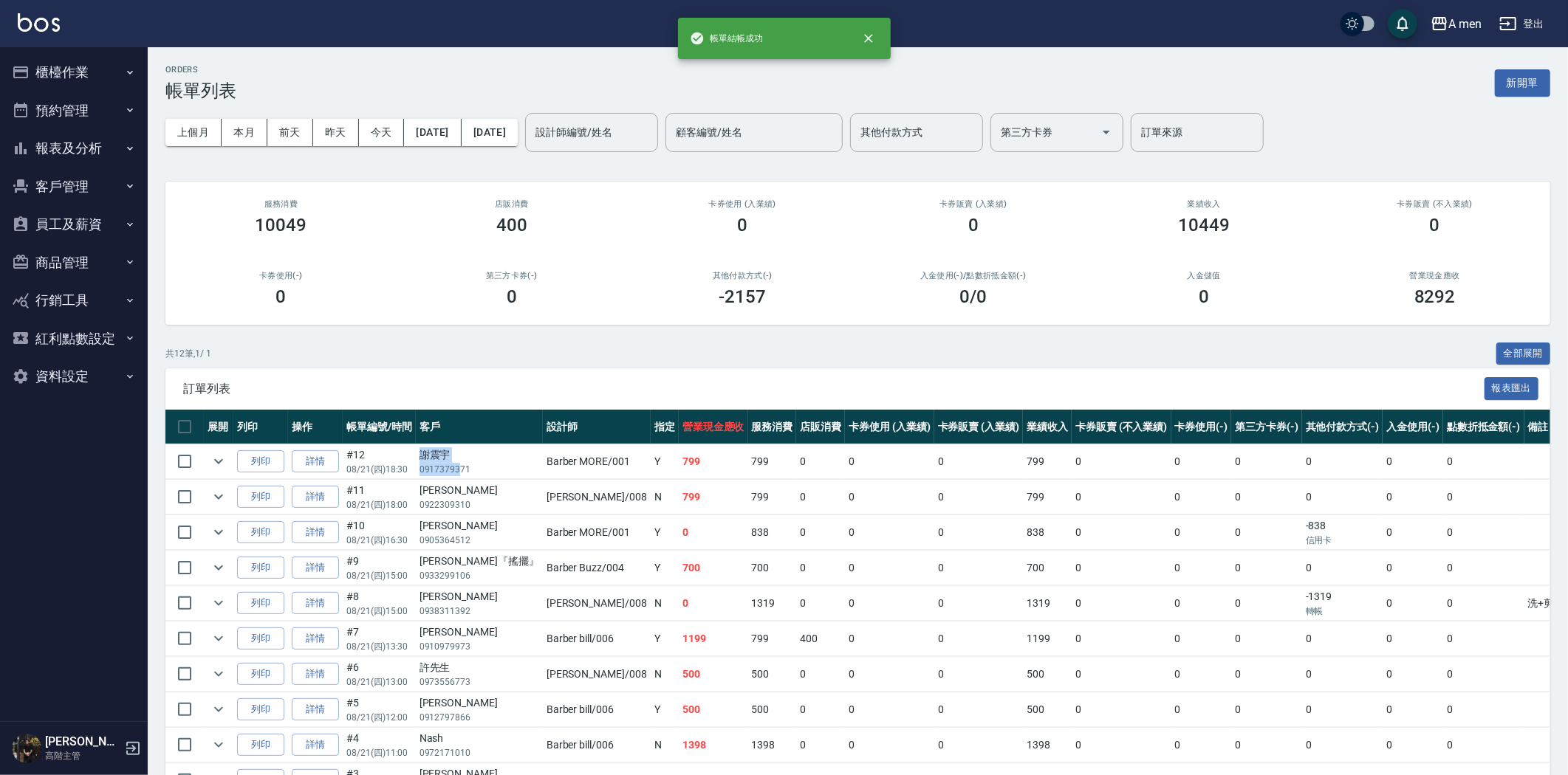
drag, startPoint x: 414, startPoint y: 468, endPoint x: 476, endPoint y: 470, distance: 62.0
click at [459, 468] on tr "列印 詳情 #12 08/21 (四) 18:30 謝震宇 0917379371 Barber MORE /001 Y 799 799 0 0 0 799 0…" at bounding box center [992, 461] width 1652 height 35
click at [476, 470] on p "0917379371" at bounding box center [480, 469] width 119 height 13
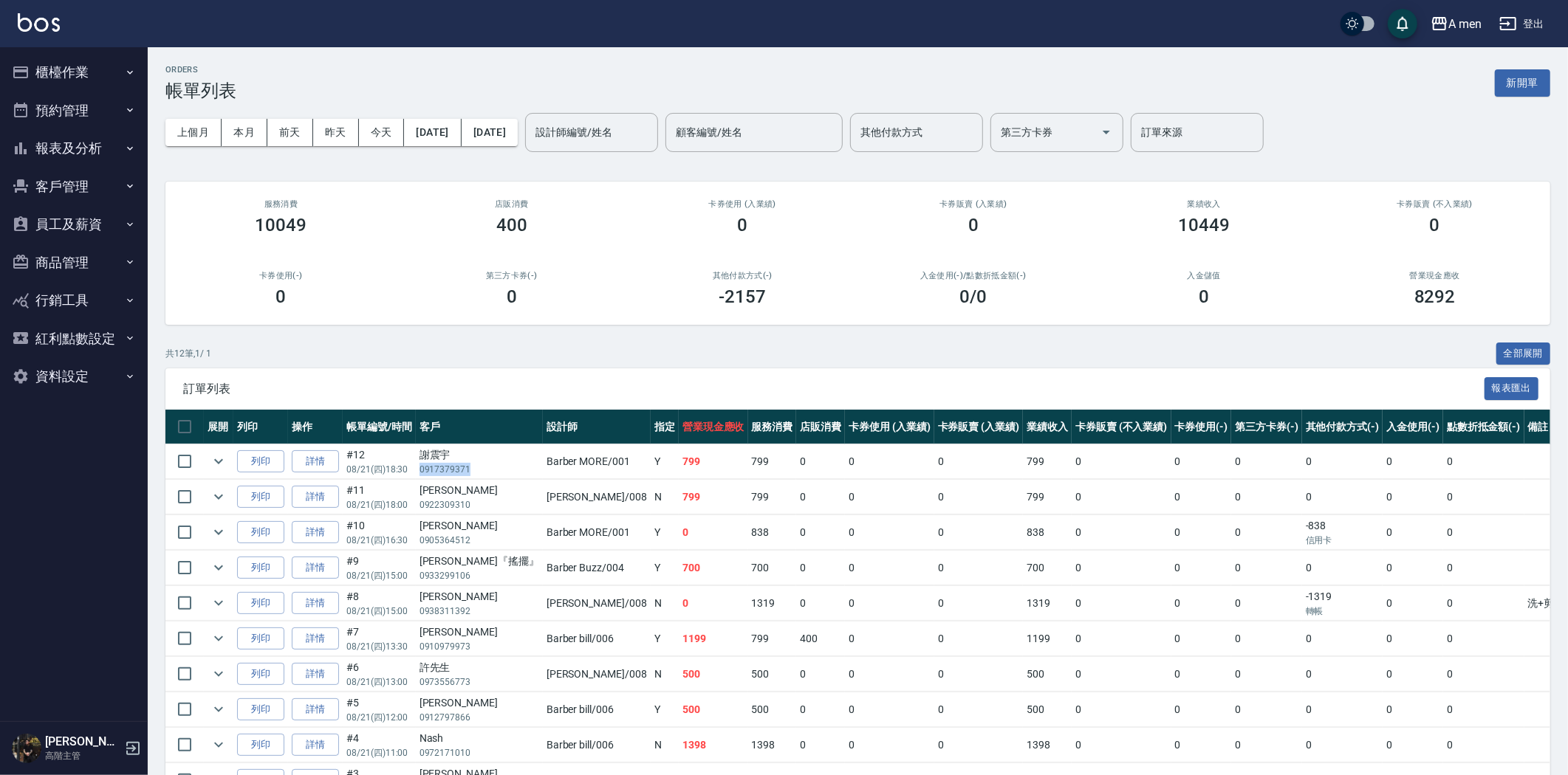
drag, startPoint x: 473, startPoint y: 468, endPoint x: 419, endPoint y: 475, distance: 54.5
click at [420, 475] on p "0917379371" at bounding box center [480, 469] width 119 height 13
copy p "0917379371"
click at [71, 225] on button "員工及薪資" at bounding box center [74, 225] width 136 height 39
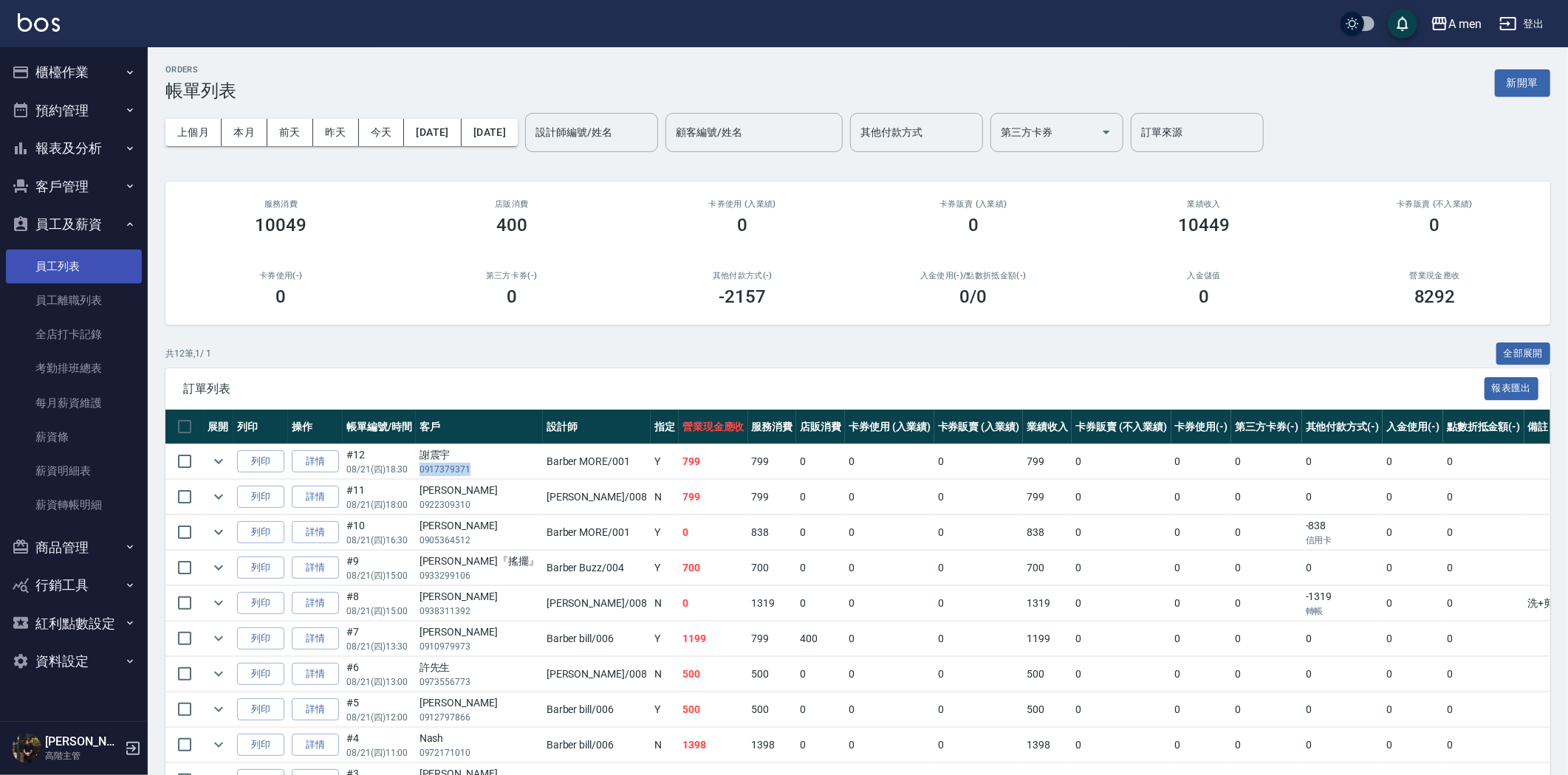
click at [98, 273] on link "員工列表" at bounding box center [74, 266] width 136 height 34
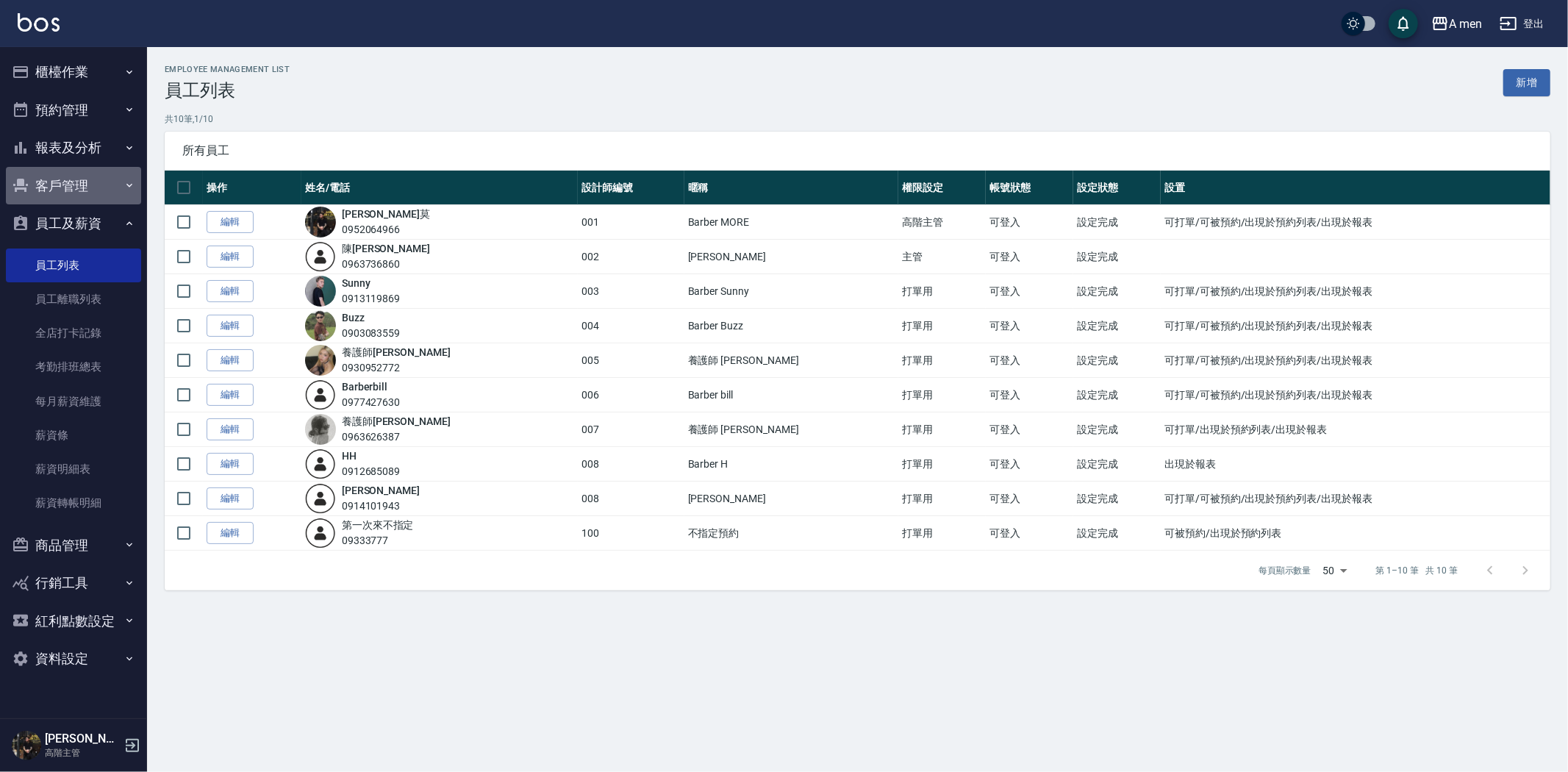
click at [82, 175] on button "客戶管理" at bounding box center [73, 186] width 135 height 39
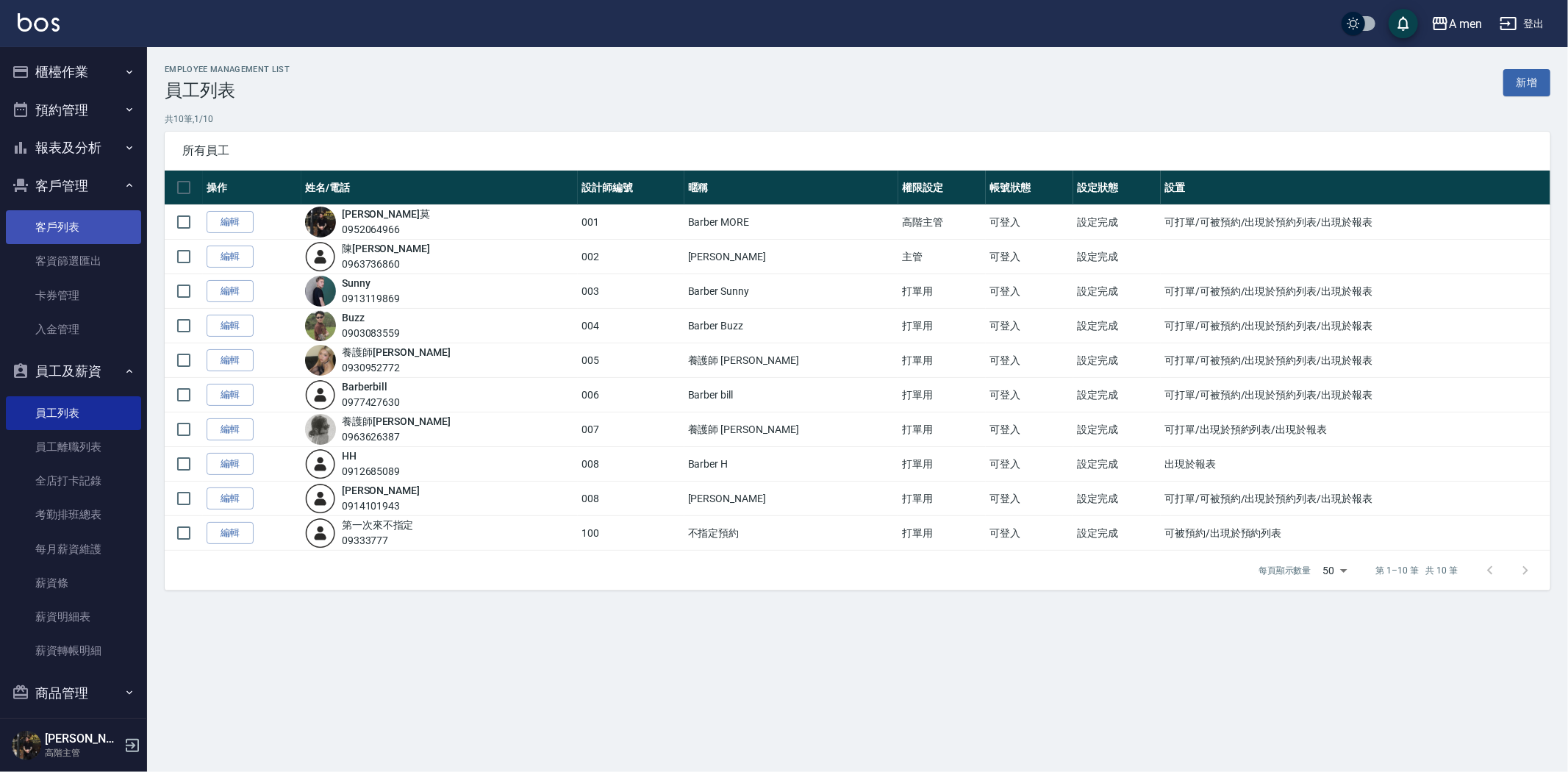
click at [86, 228] on link "客戶列表" at bounding box center [73, 228] width 135 height 34
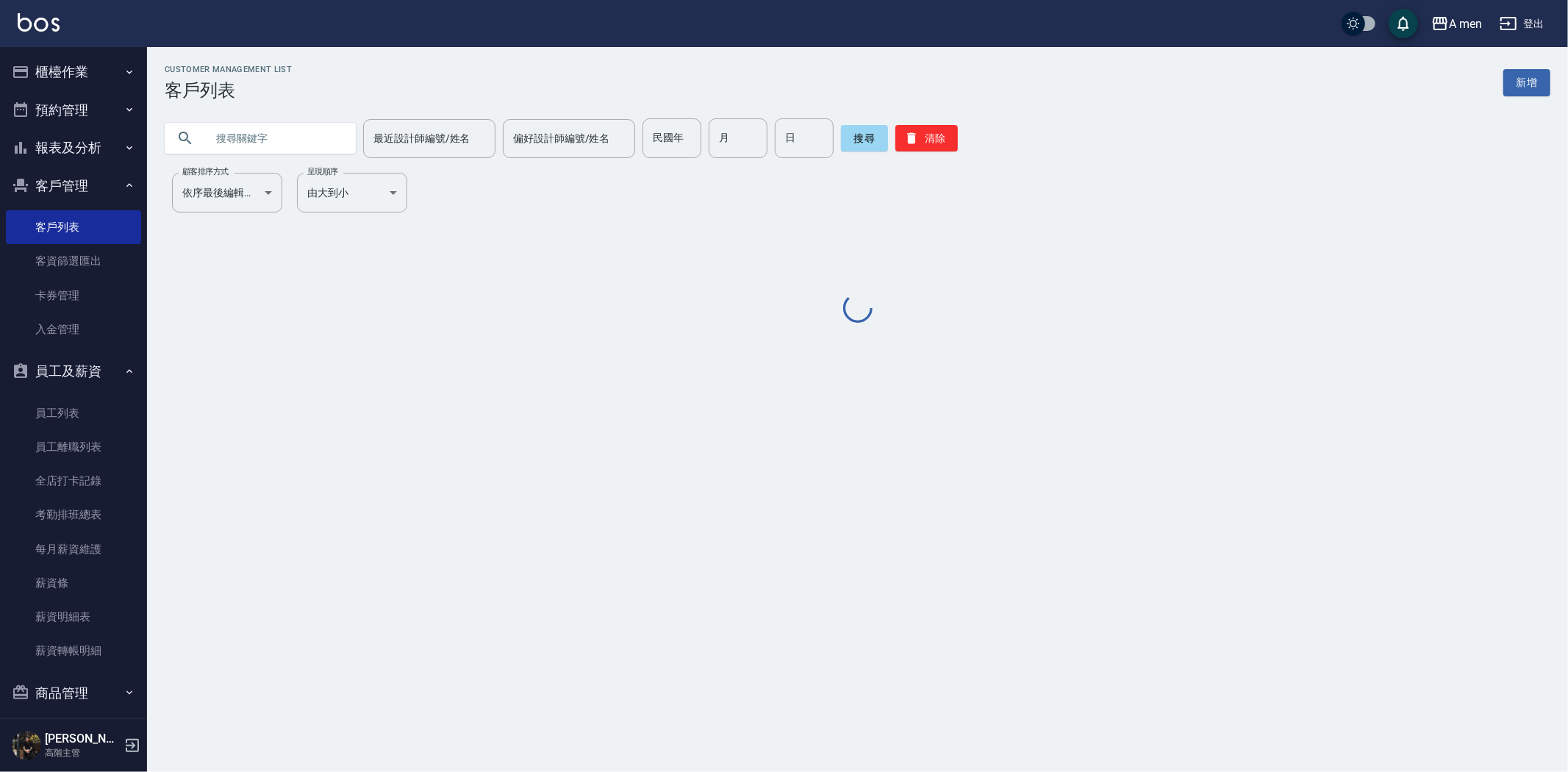
click at [281, 140] on input "text" at bounding box center [274, 138] width 138 height 39
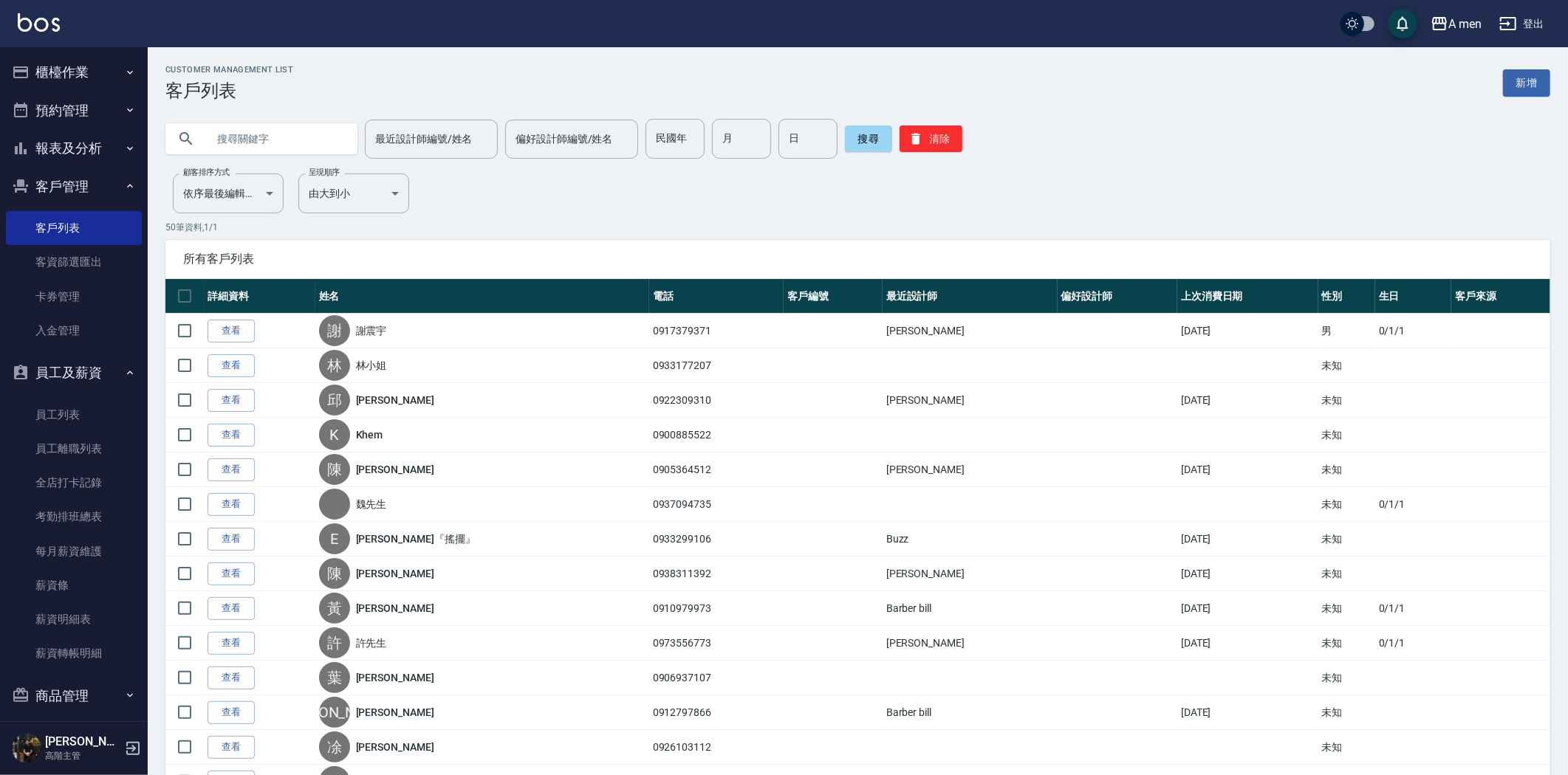
paste input "0917379371"
type input "0917379371"
click at [854, 150] on button "搜尋" at bounding box center [868, 139] width 47 height 26
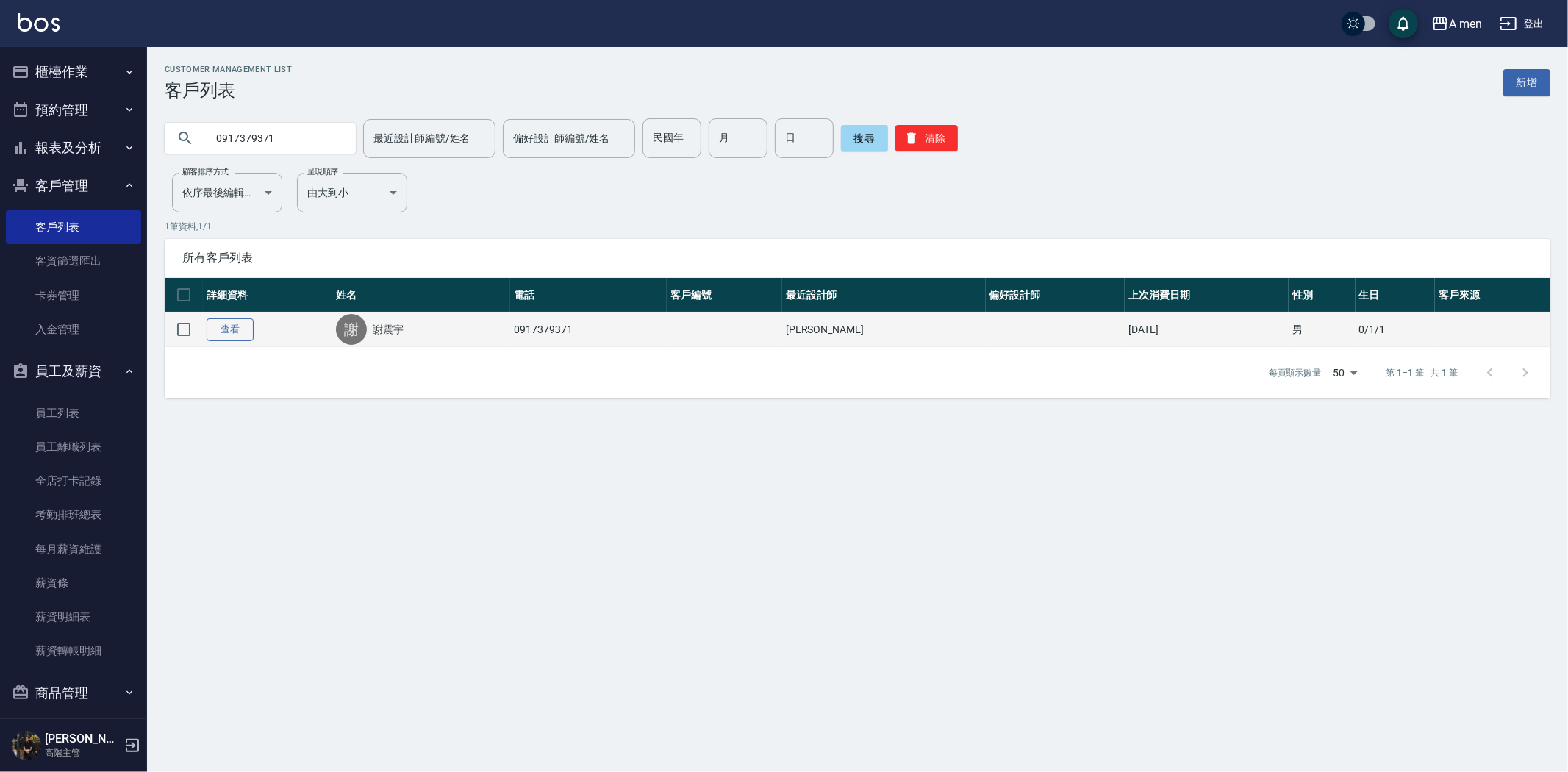
click at [225, 325] on link "查看" at bounding box center [230, 330] width 47 height 23
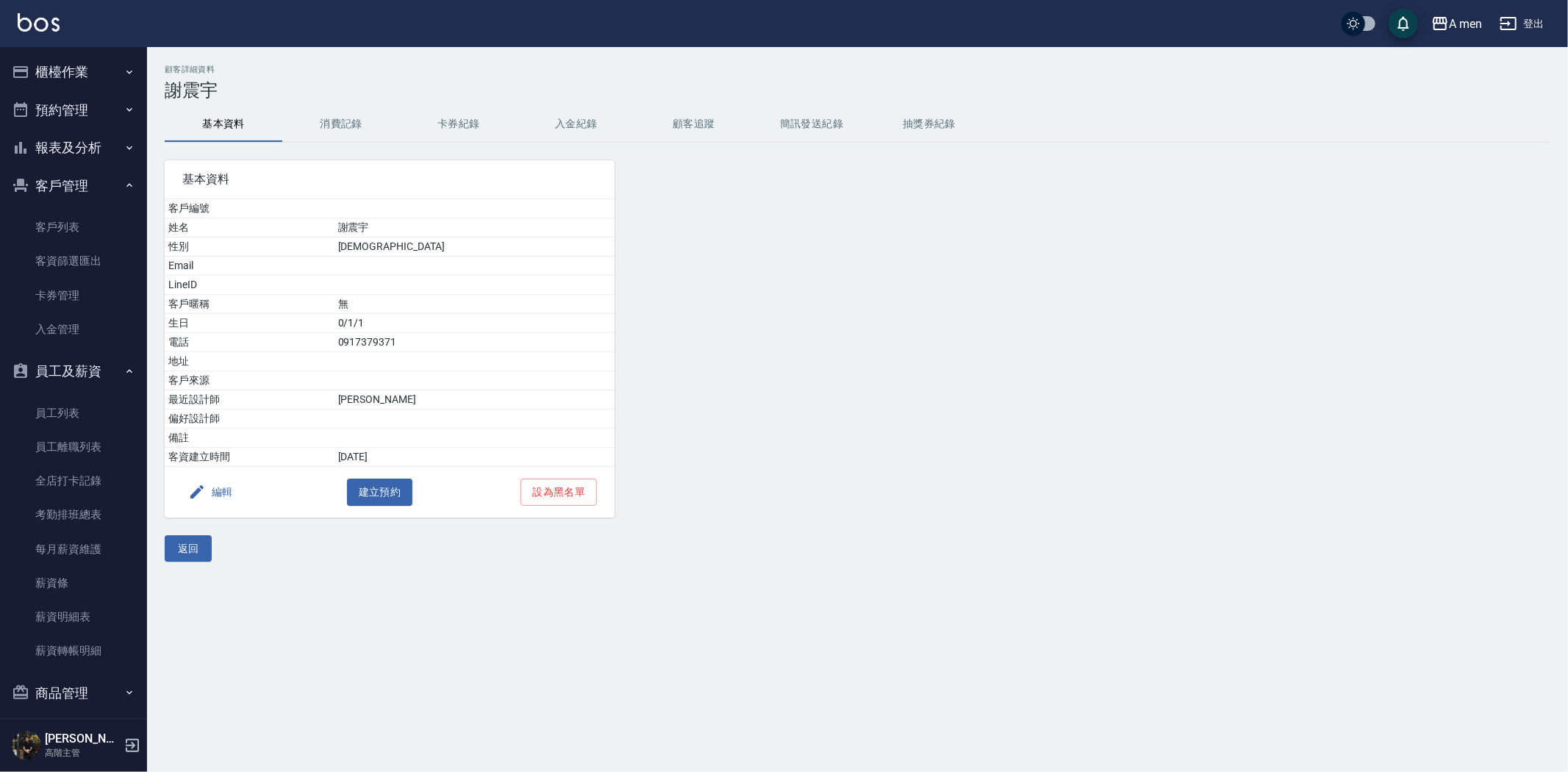
click at [349, 126] on button "消費記錄" at bounding box center [341, 124] width 118 height 35
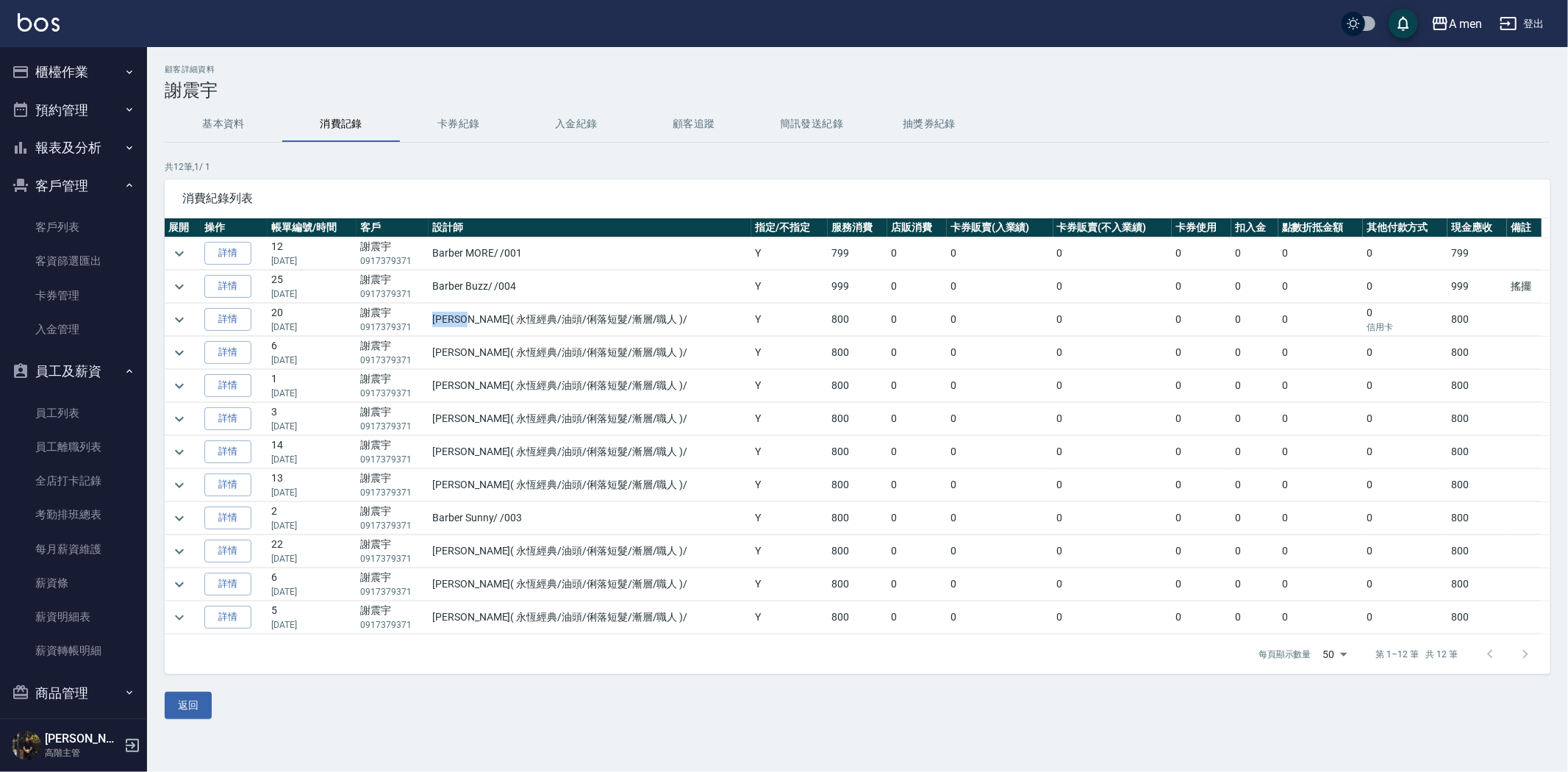
drag, startPoint x: 449, startPoint y: 319, endPoint x: 494, endPoint y: 320, distance: 45.0
click at [494, 320] on td "澯( 永恆經典/油頭/俐落短髮/漸層/職人 ) /" at bounding box center [590, 320] width 323 height 32
click at [617, 344] on td "澯( 永恆經典/油頭/俐落短髮/漸層/職人 ) /" at bounding box center [590, 353] width 323 height 32
drag, startPoint x: 335, startPoint y: 334, endPoint x: 296, endPoint y: 334, distance: 39.0
click at [296, 334] on p "02/01/2024" at bounding box center [312, 327] width 82 height 13
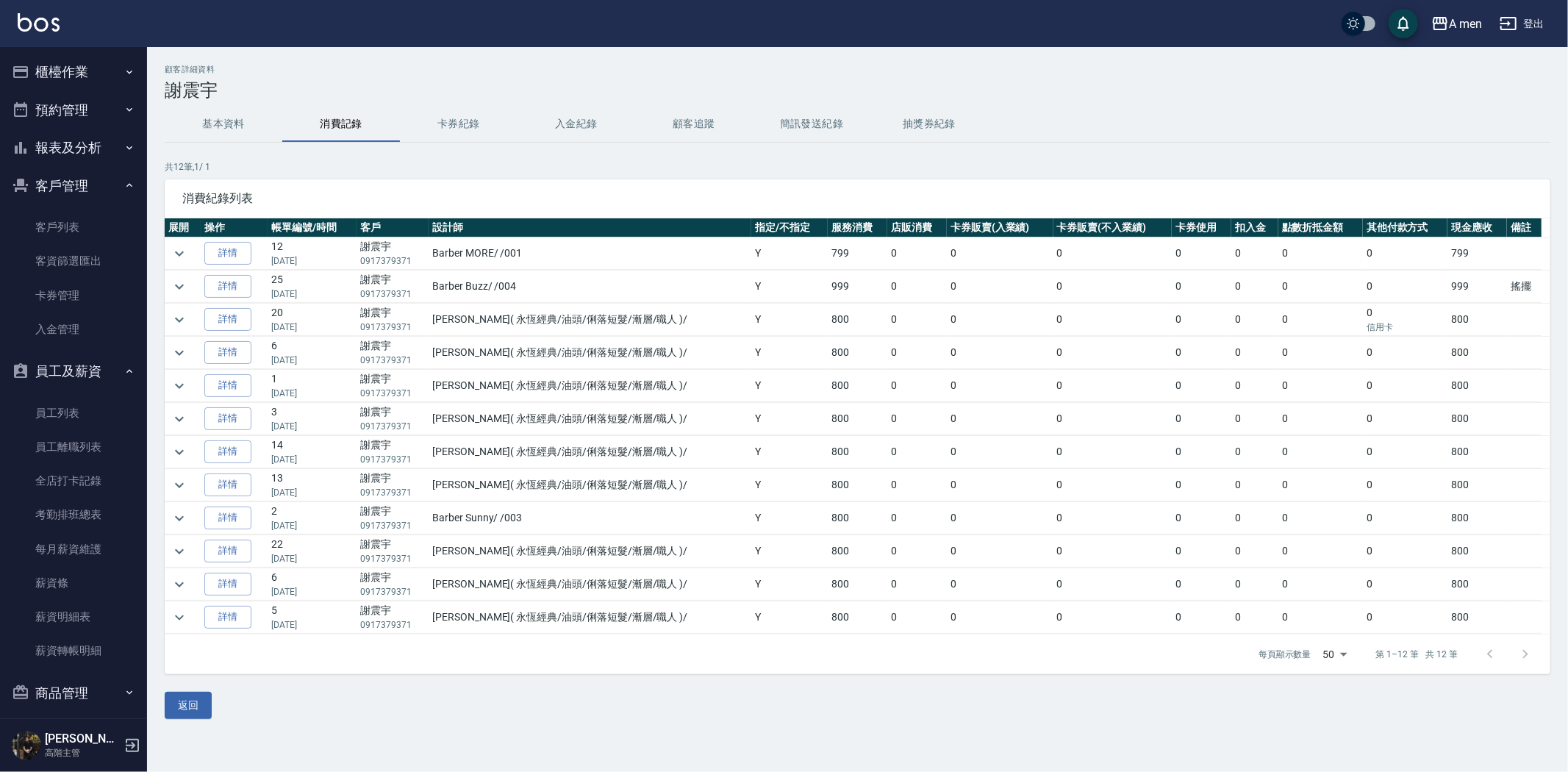
click at [281, 333] on p "02/01/2024" at bounding box center [312, 327] width 82 height 13
drag, startPoint x: 279, startPoint y: 294, endPoint x: 315, endPoint y: 294, distance: 36.0
click at [315, 294] on p "08/04/2025" at bounding box center [312, 294] width 82 height 13
click at [317, 294] on p "08/04/2025" at bounding box center [312, 294] width 82 height 13
drag, startPoint x: 324, startPoint y: 291, endPoint x: 259, endPoint y: 291, distance: 65.0
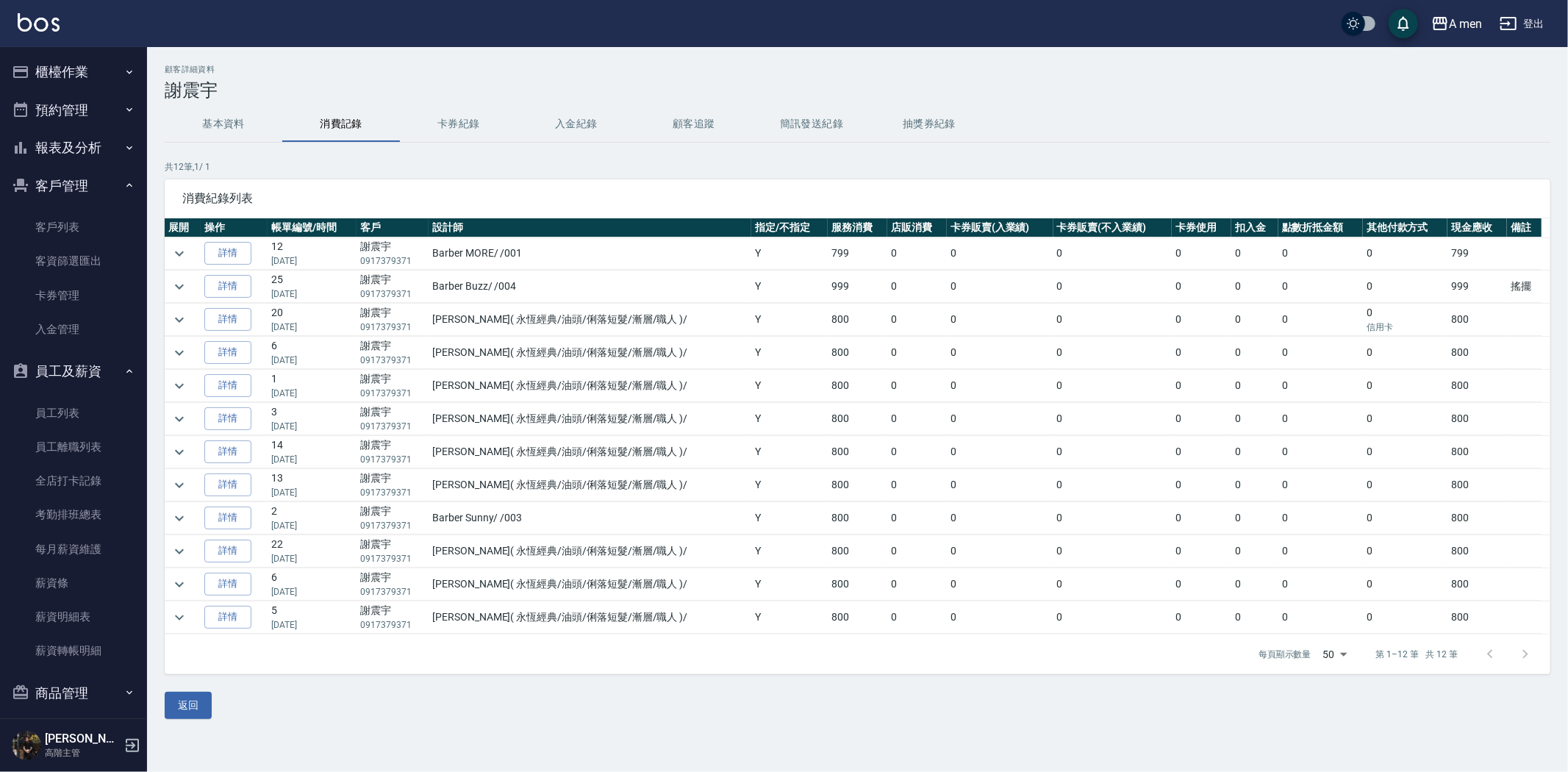
click at [259, 291] on tr "詳情 25 08/04/2025 謝震宇 0917379371 Barber Buzz / /004 Y 999 0 0 0 0 0 0 0 999 搖擺" at bounding box center [857, 287] width 1385 height 32
click at [259, 291] on td "詳情" at bounding box center [234, 287] width 67 height 32
drag, startPoint x: 1532, startPoint y: 283, endPoint x: 1507, endPoint y: 288, distance: 25.5
click at [1507, 288] on td "搖擺" at bounding box center [1524, 287] width 35 height 32
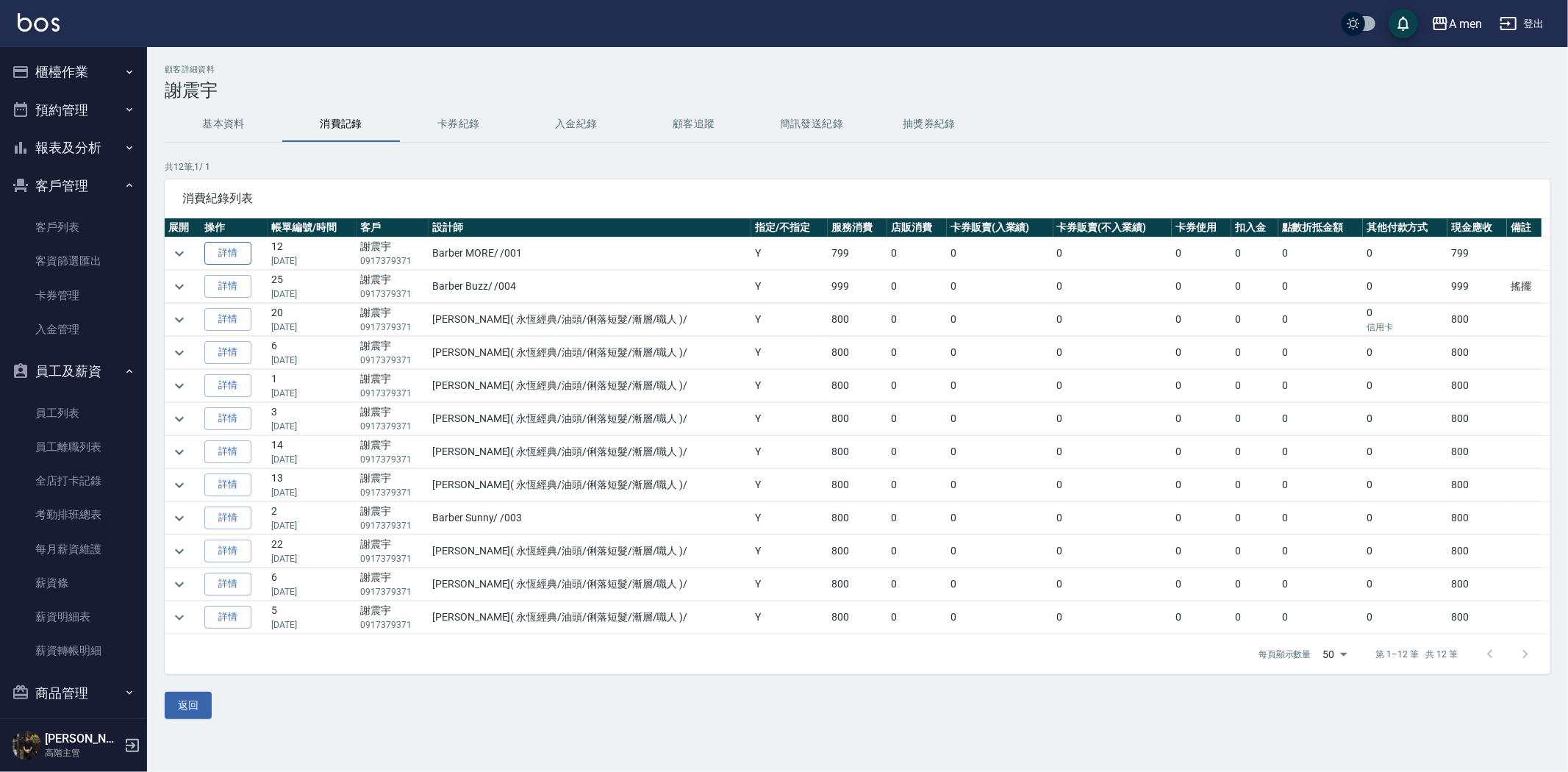
click at [229, 246] on link "詳情" at bounding box center [227, 254] width 47 height 23
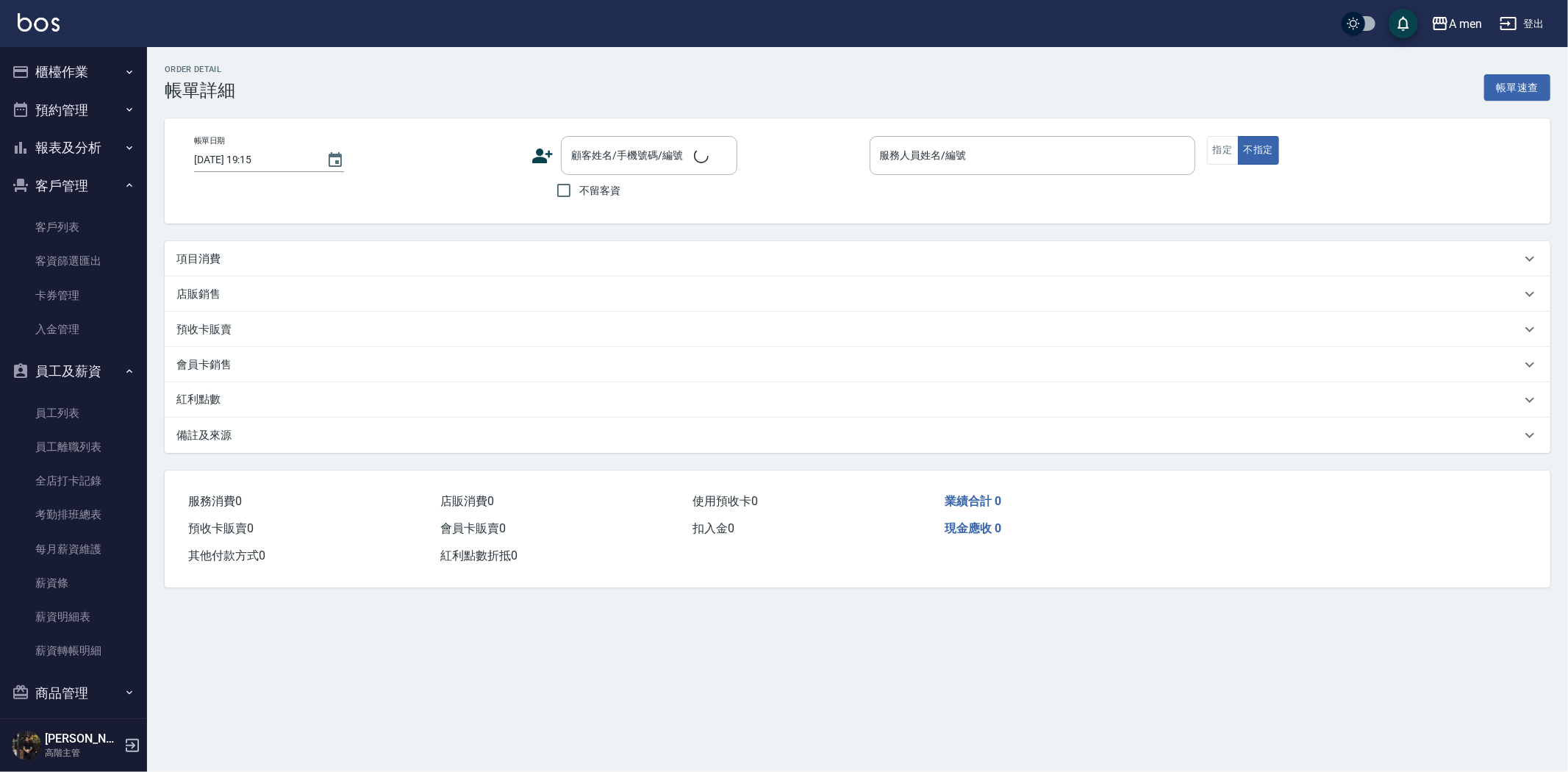
type input "2025/08/21 18:30"
type input "Barber MORE-001"
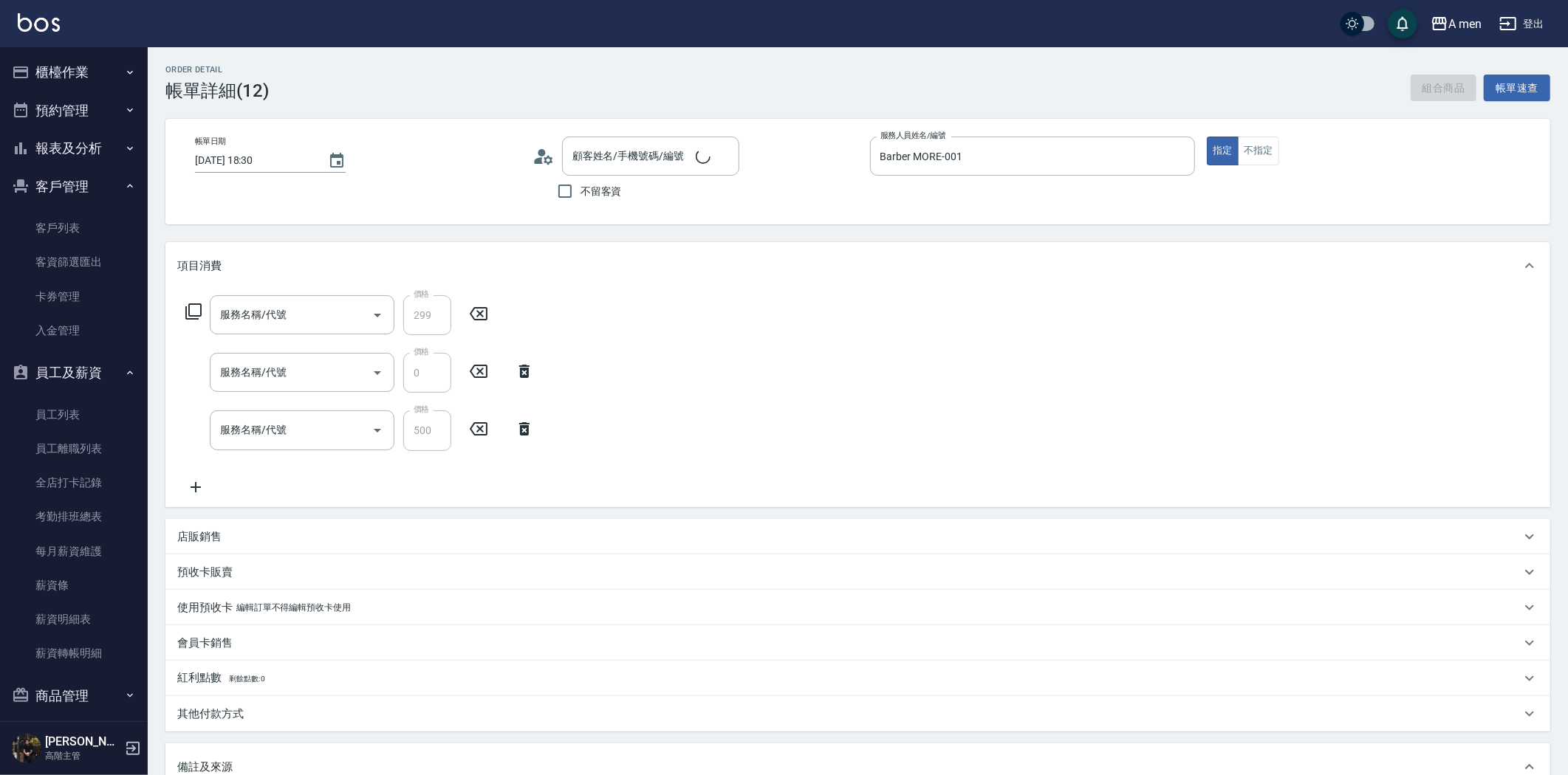
type input "養護師-小資嚴選"
type input "升單獎金-小資嚴選套餐"
type input "組合活動 剪髮"
type input "謝震宇/0917379371/null"
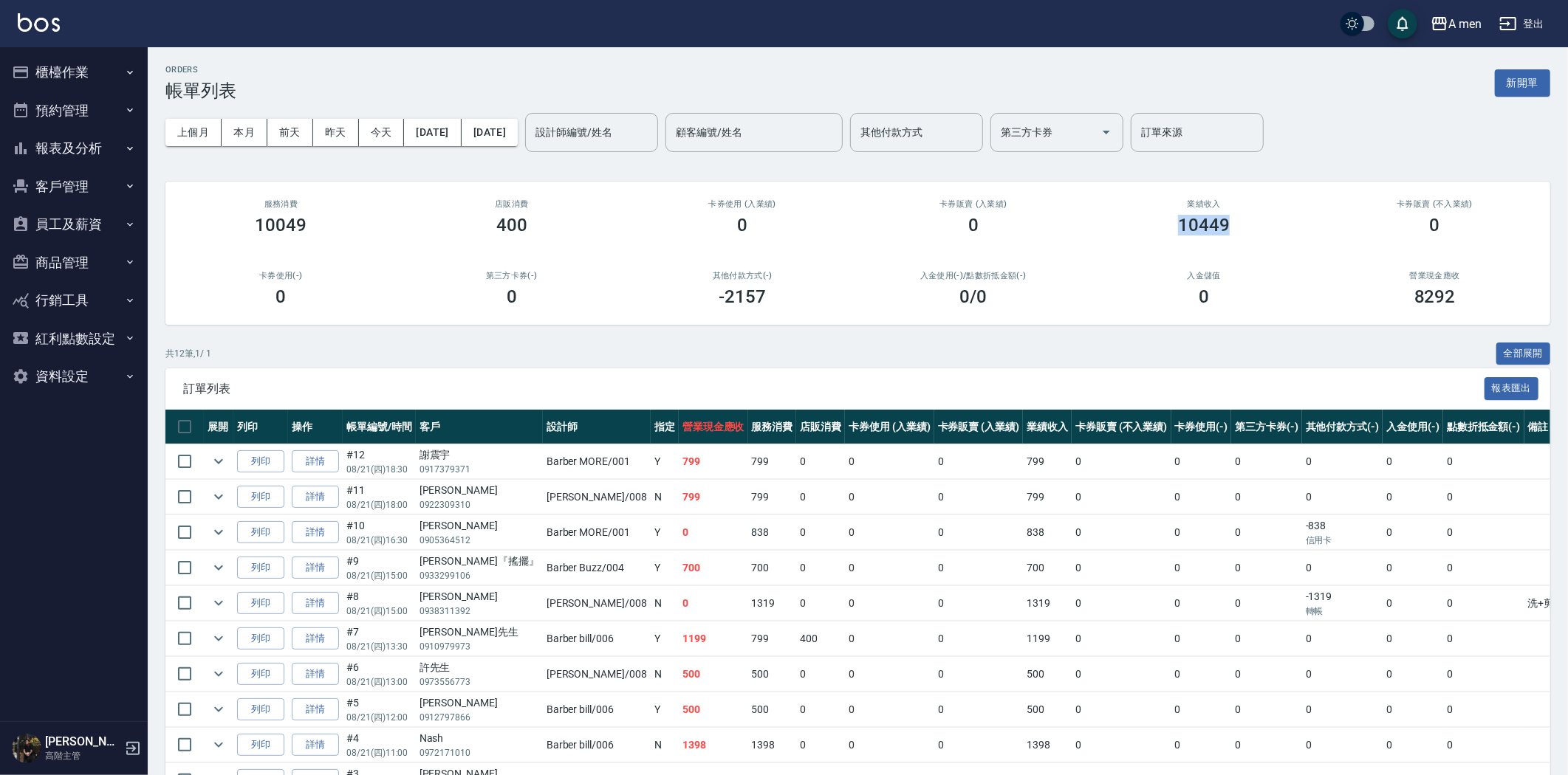
drag, startPoint x: 1257, startPoint y: 240, endPoint x: 1169, endPoint y: 242, distance: 88.0
click at [1171, 242] on div "業績收入 10449" at bounding box center [1205, 218] width 231 height 71
click at [1170, 247] on div "業績收入 10449" at bounding box center [1205, 218] width 231 height 71
click at [1178, 303] on div "0" at bounding box center [1204, 297] width 196 height 21
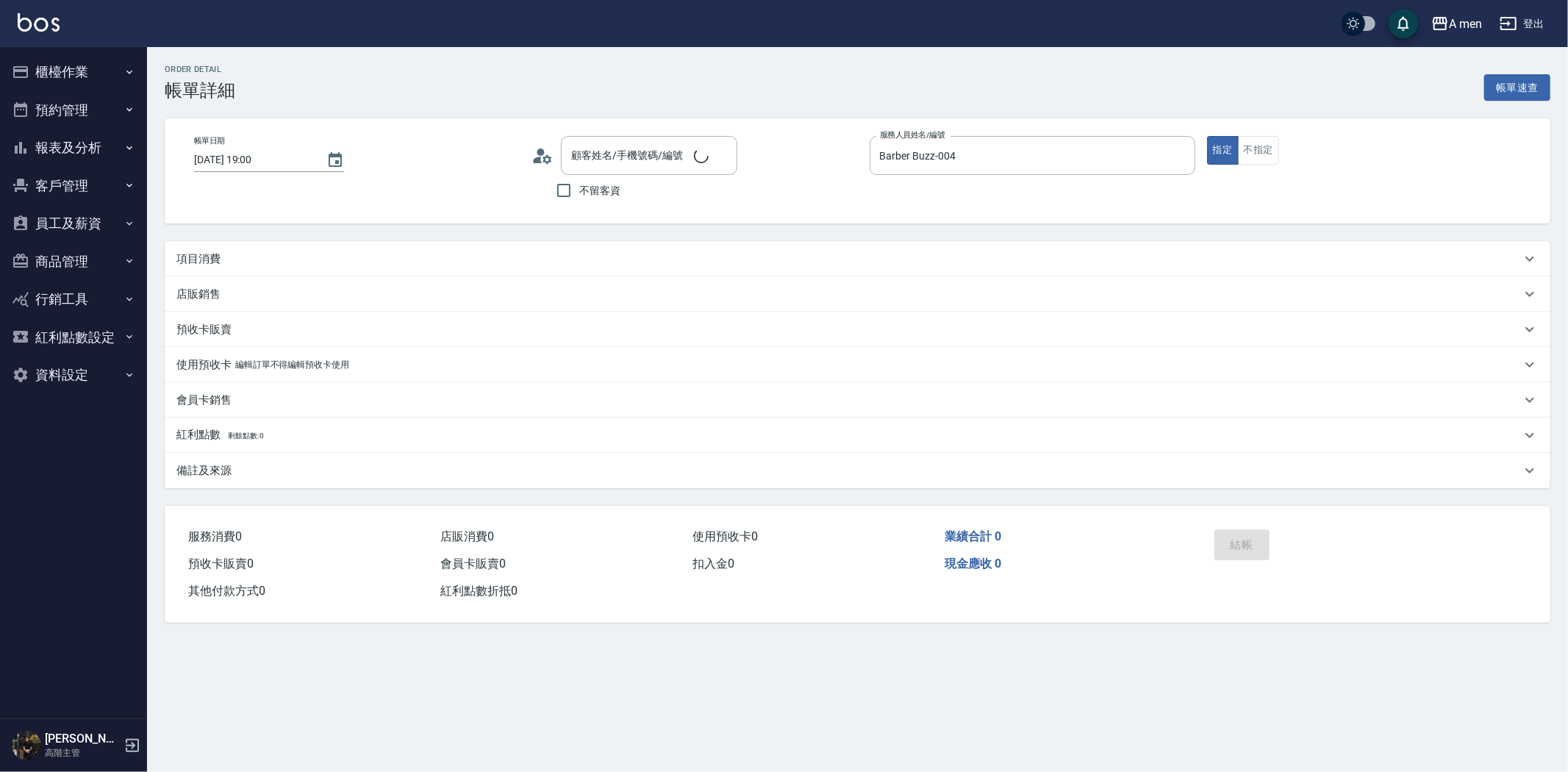
type input "[PERSON_NAME]『搖擺』/0975055332/null"
click at [398, 258] on div "項目消費" at bounding box center [849, 259] width 1344 height 15
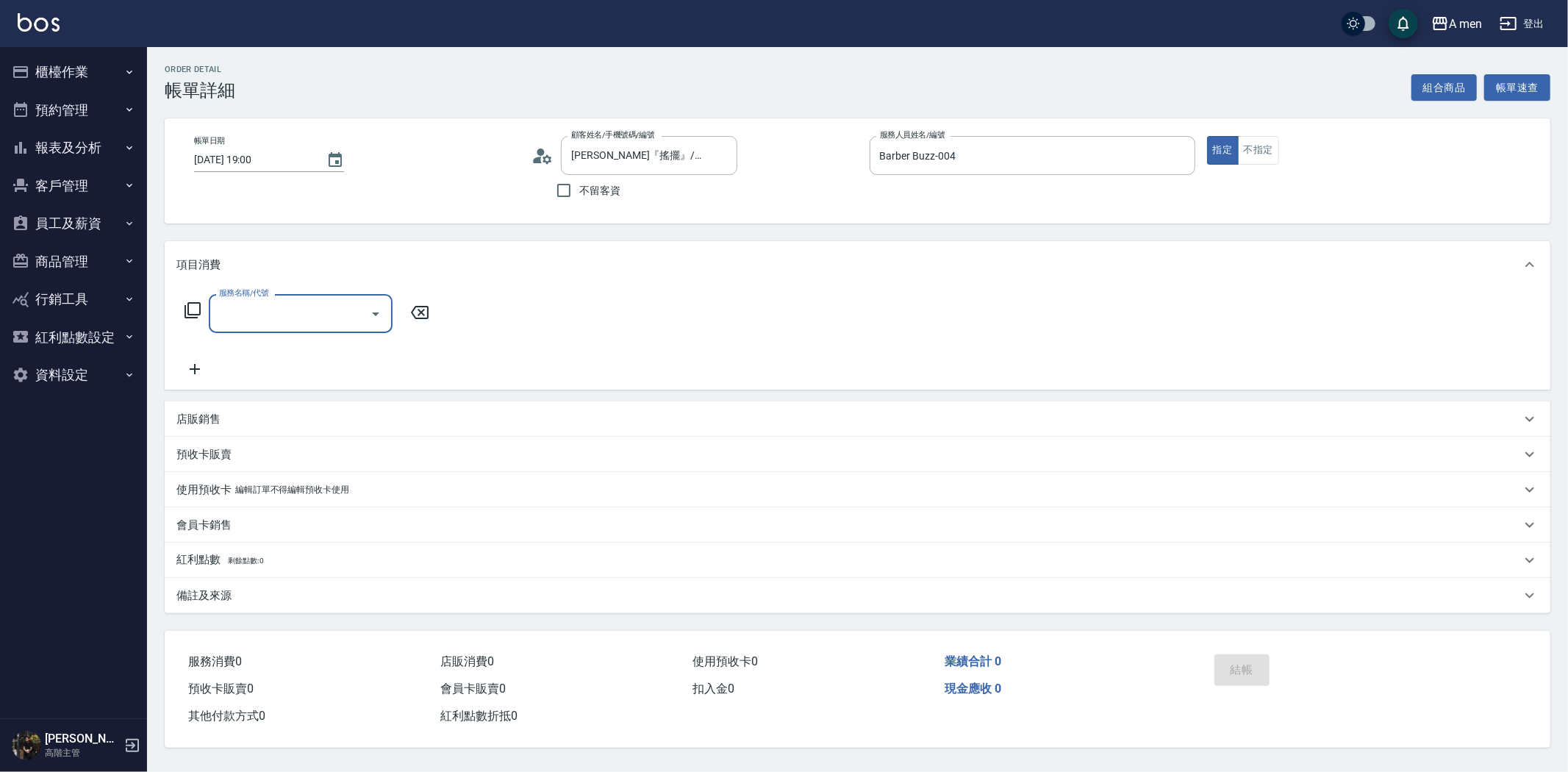
click at [318, 317] on input "服務名稱/代號" at bounding box center [289, 313] width 149 height 25
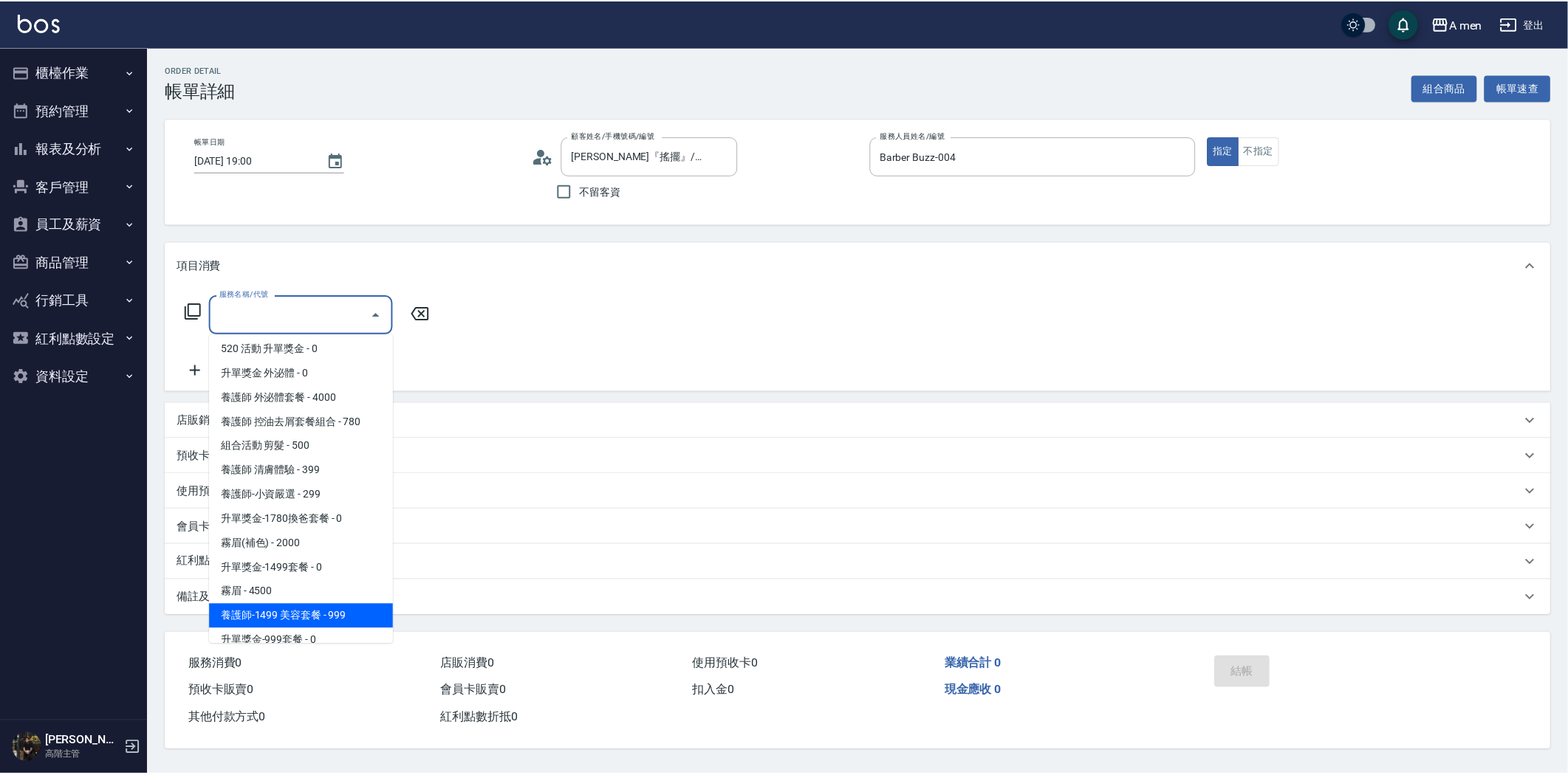
scroll to position [327, 0]
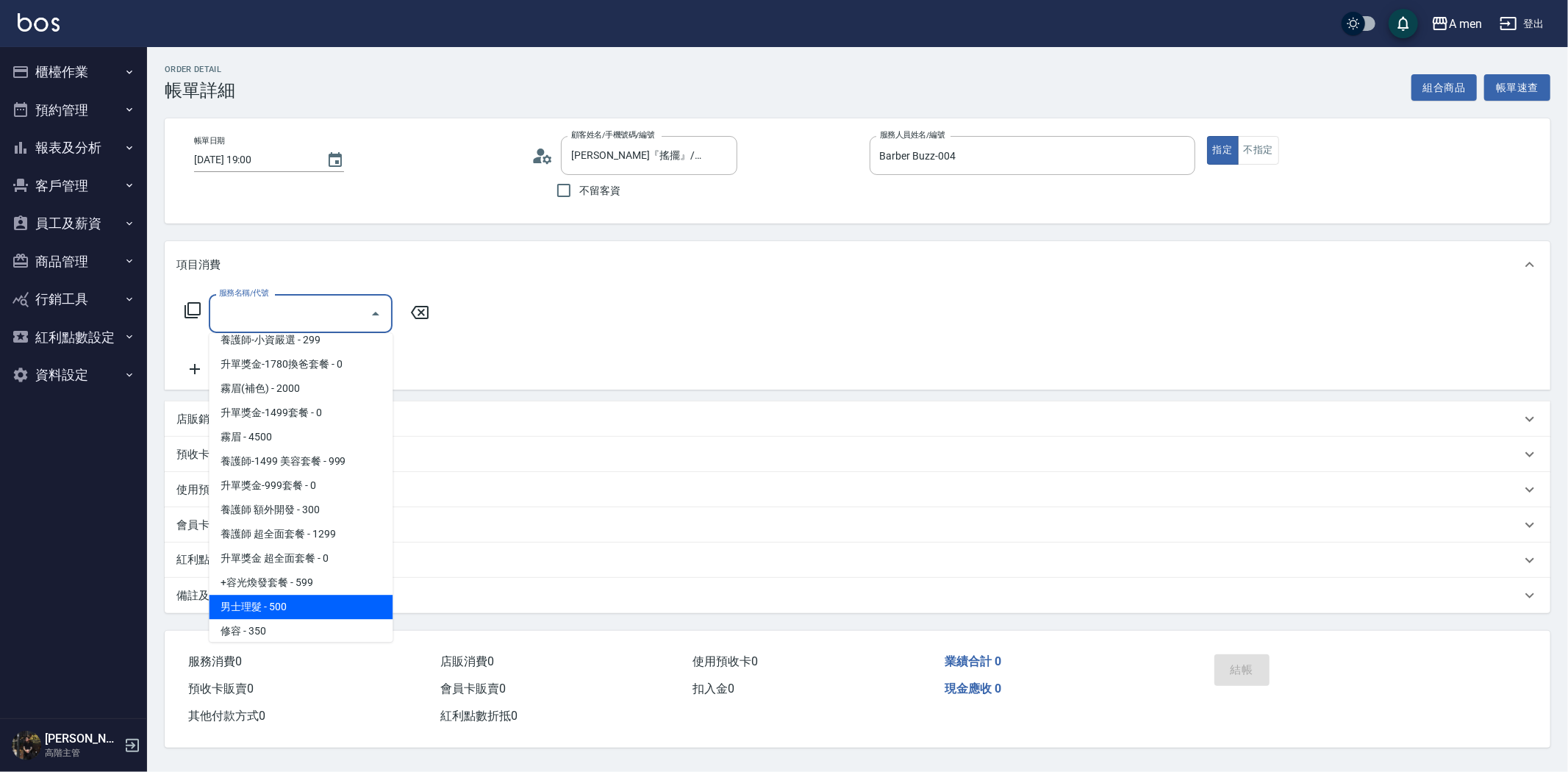
click at [338, 612] on span "男士理髮 - 500" at bounding box center [301, 606] width 183 height 24
type input "男士理髮(A01)"
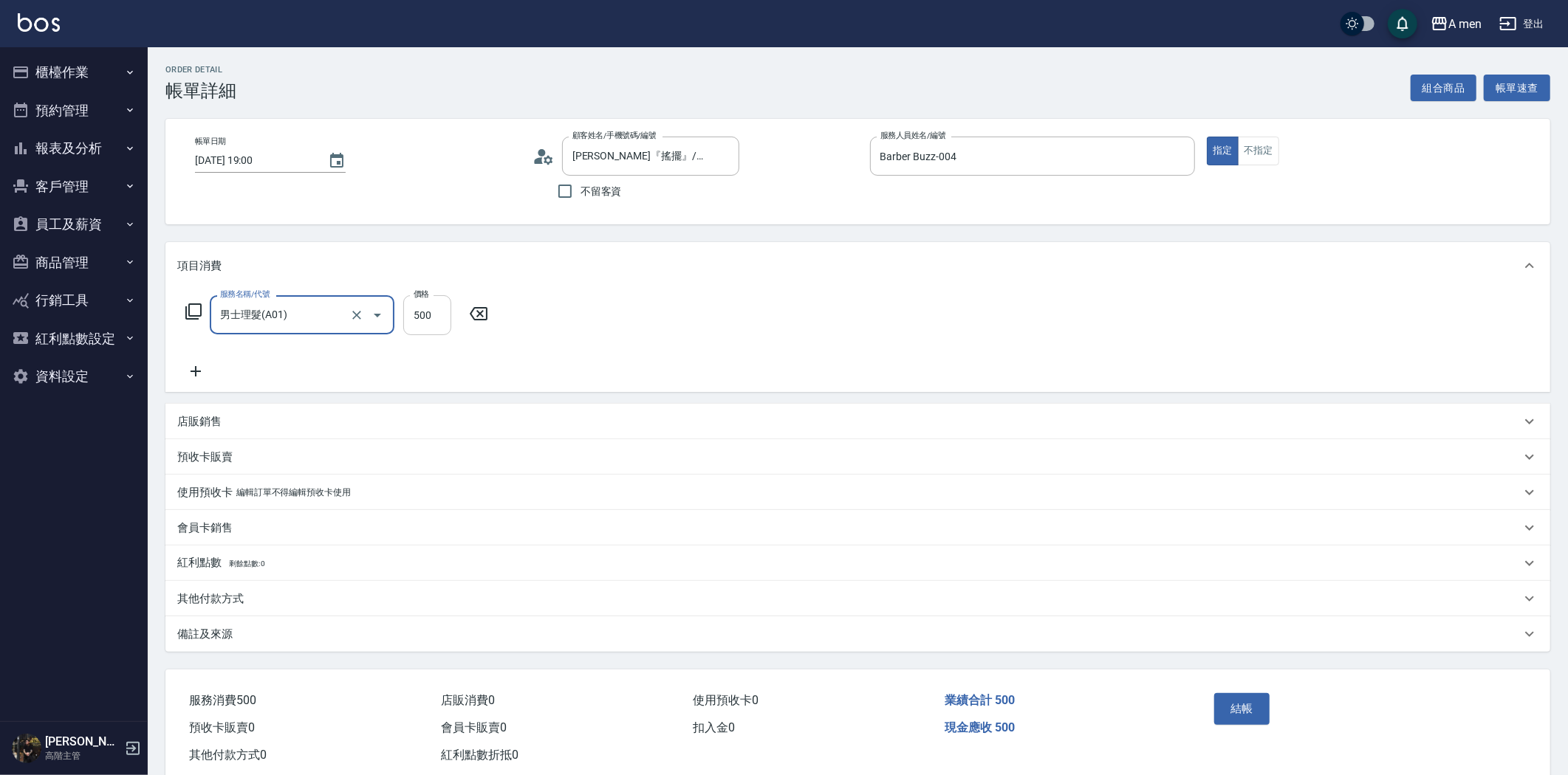
click at [429, 327] on input "500" at bounding box center [428, 314] width 48 height 39
type input "700"
click at [1239, 703] on button "結帳" at bounding box center [1243, 708] width 56 height 31
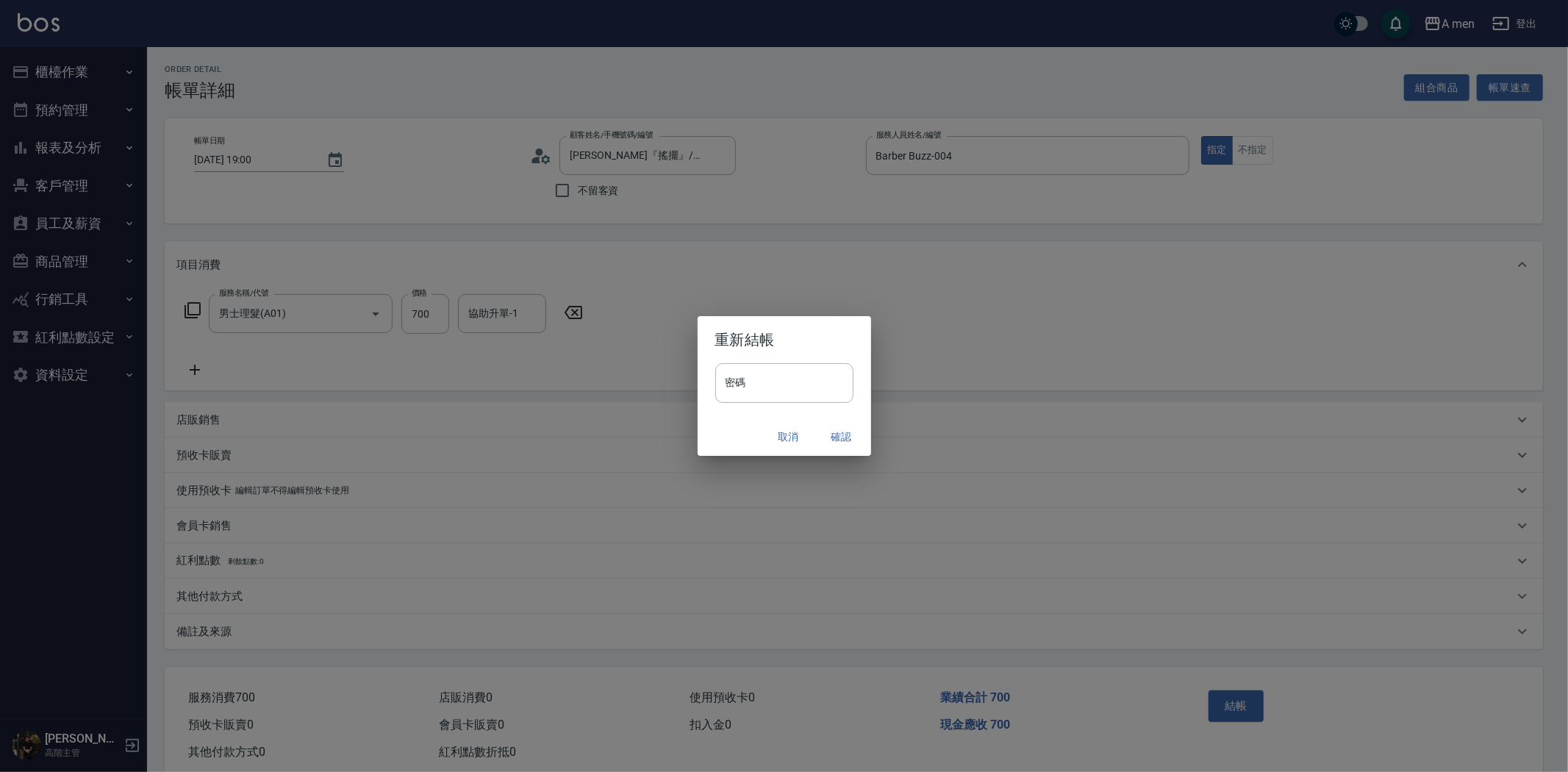
click at [847, 433] on button "確認" at bounding box center [841, 437] width 47 height 27
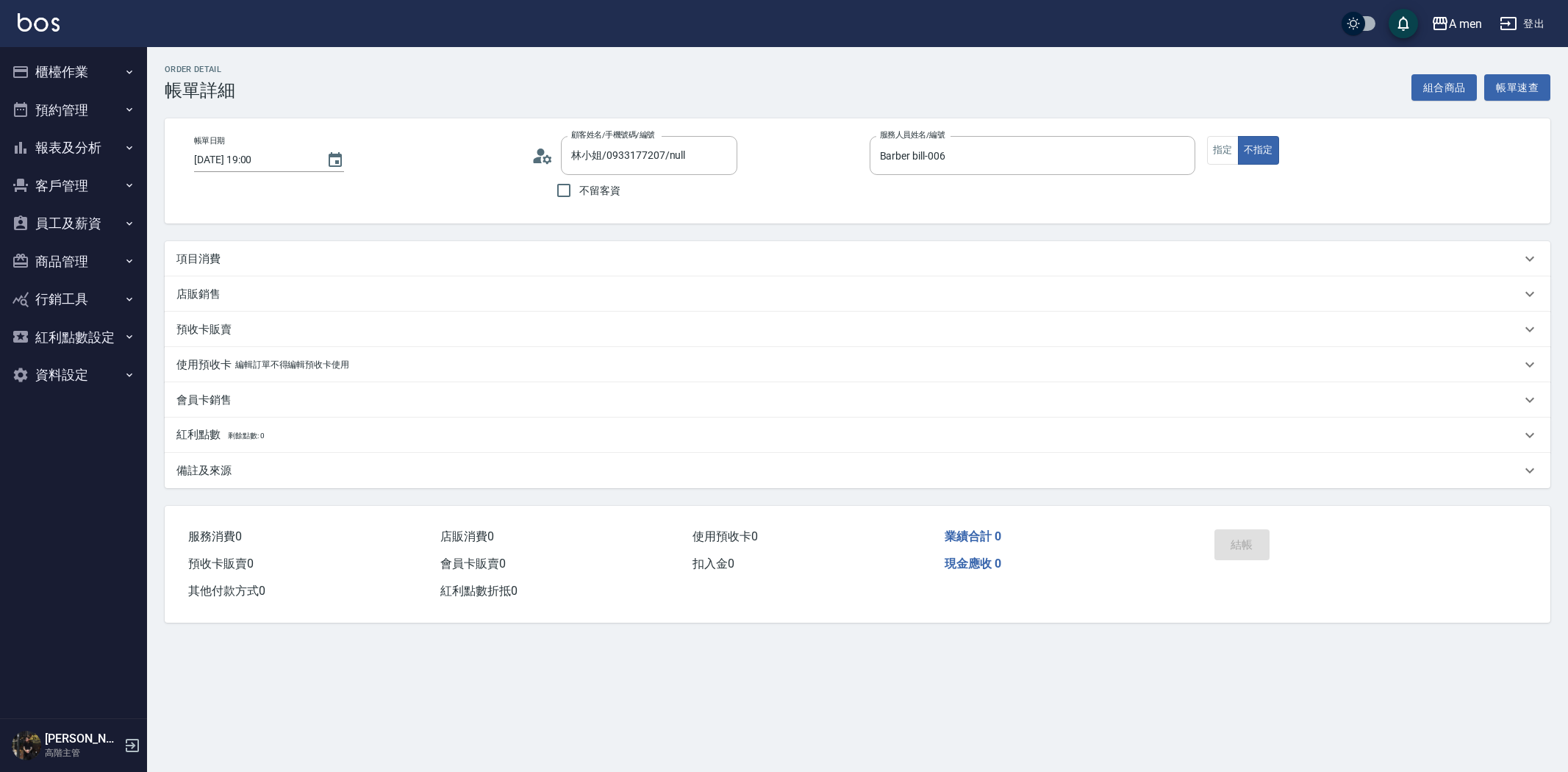
click at [321, 261] on div "項目消費" at bounding box center [849, 259] width 1344 height 15
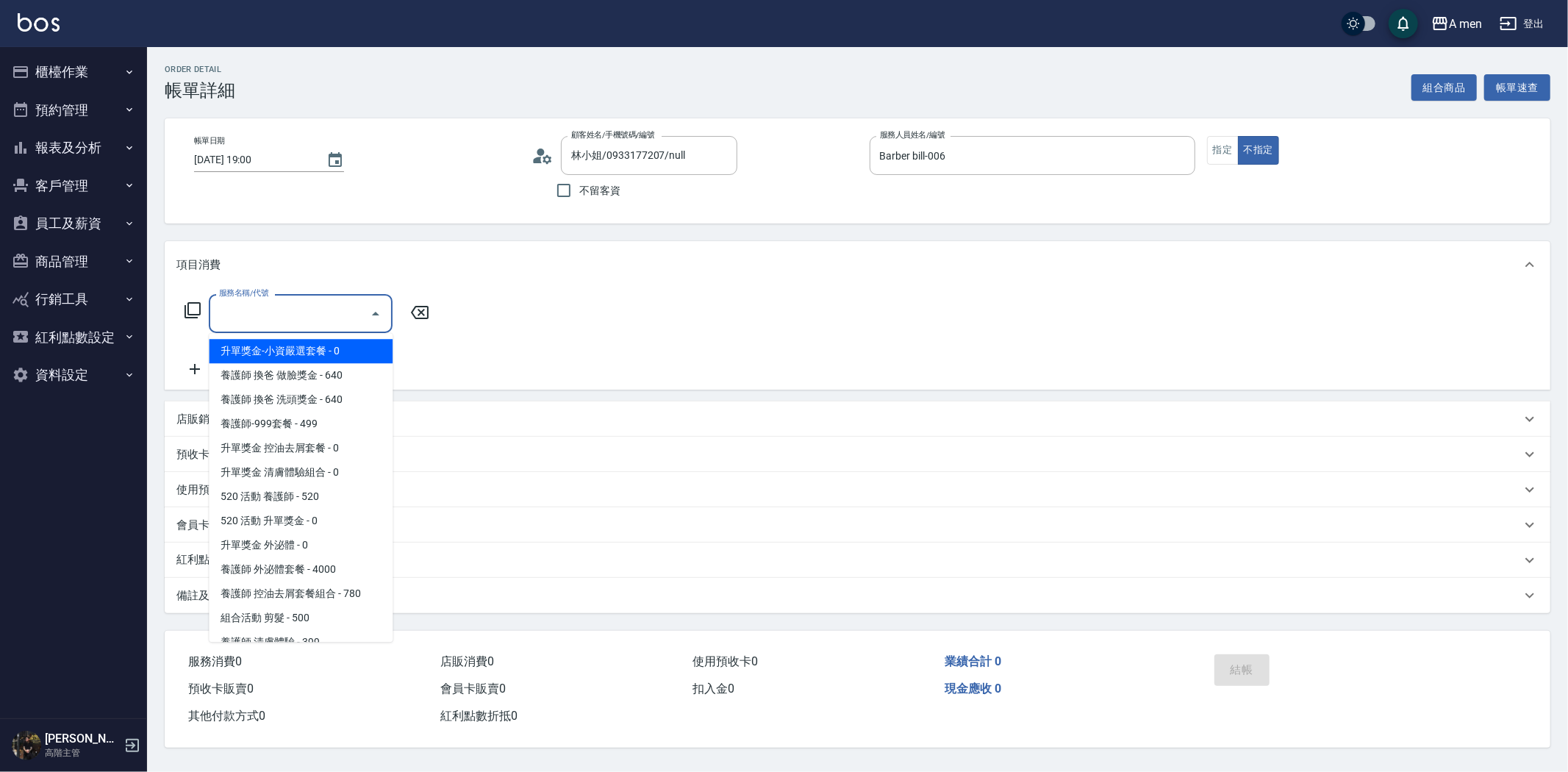
click at [274, 309] on input "服務名稱/代號" at bounding box center [289, 313] width 149 height 25
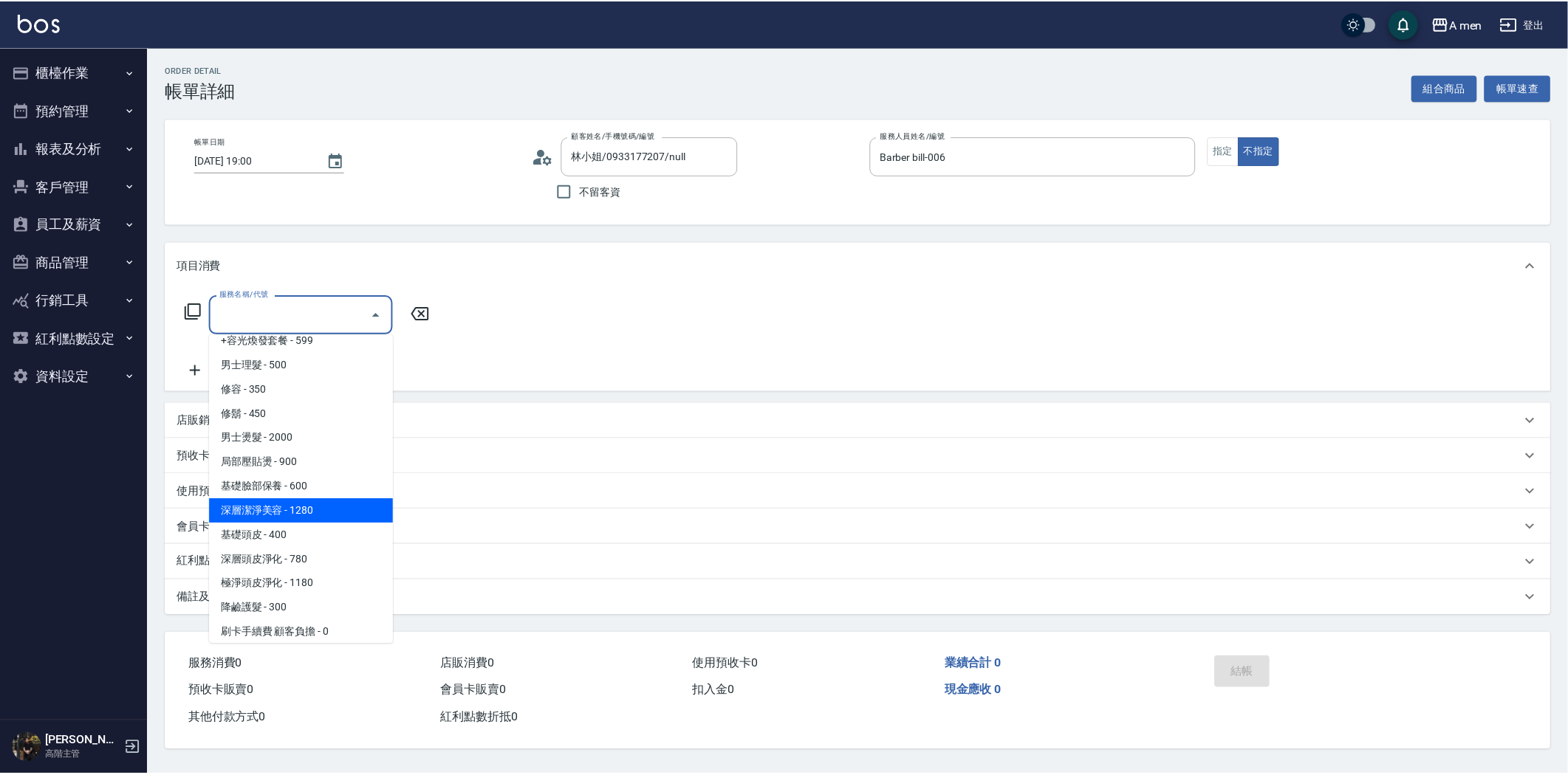
scroll to position [574, 0]
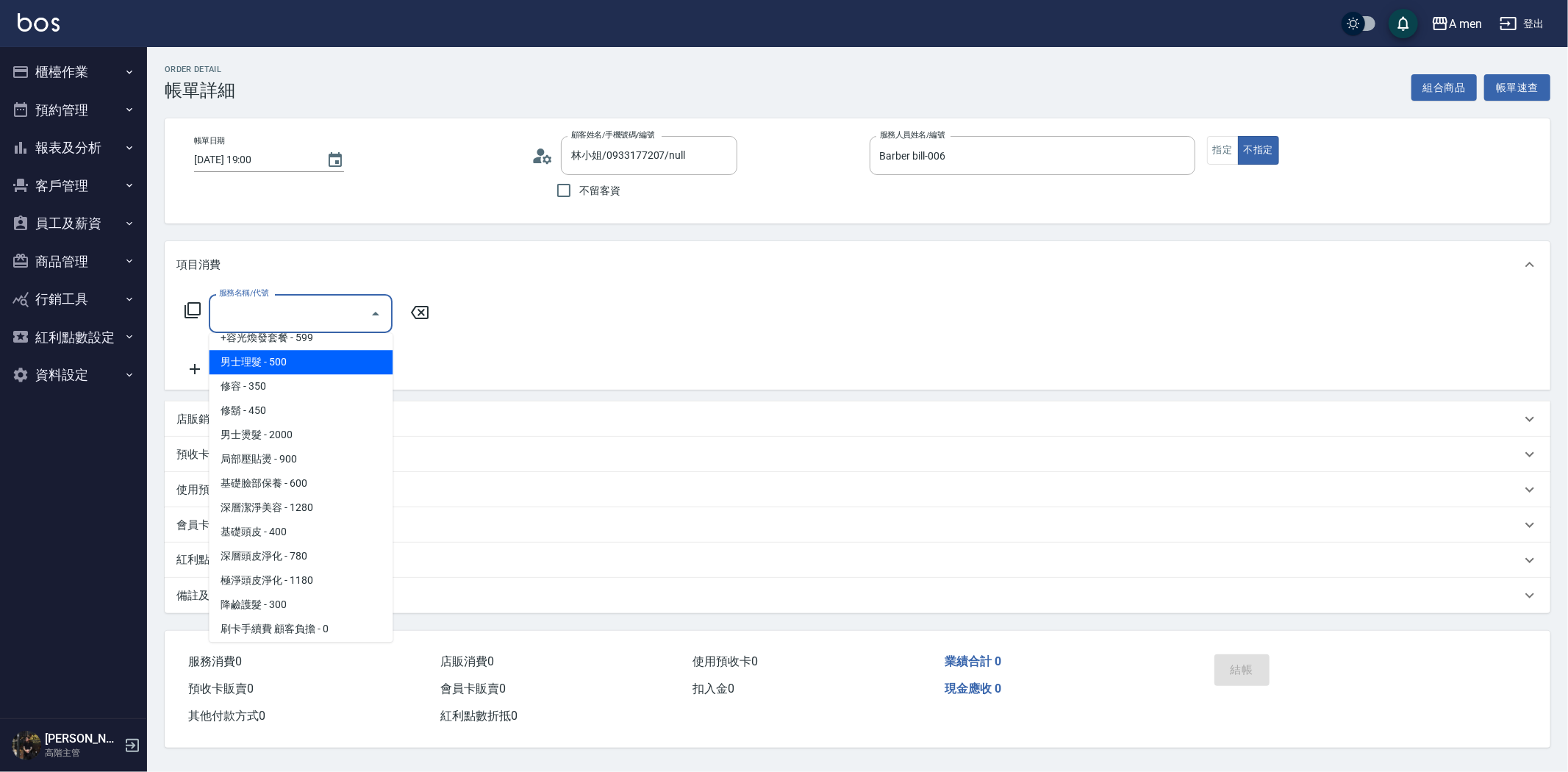
click at [325, 357] on span "男士理髮 - 500" at bounding box center [301, 362] width 183 height 24
type input "男士理髮(A01)"
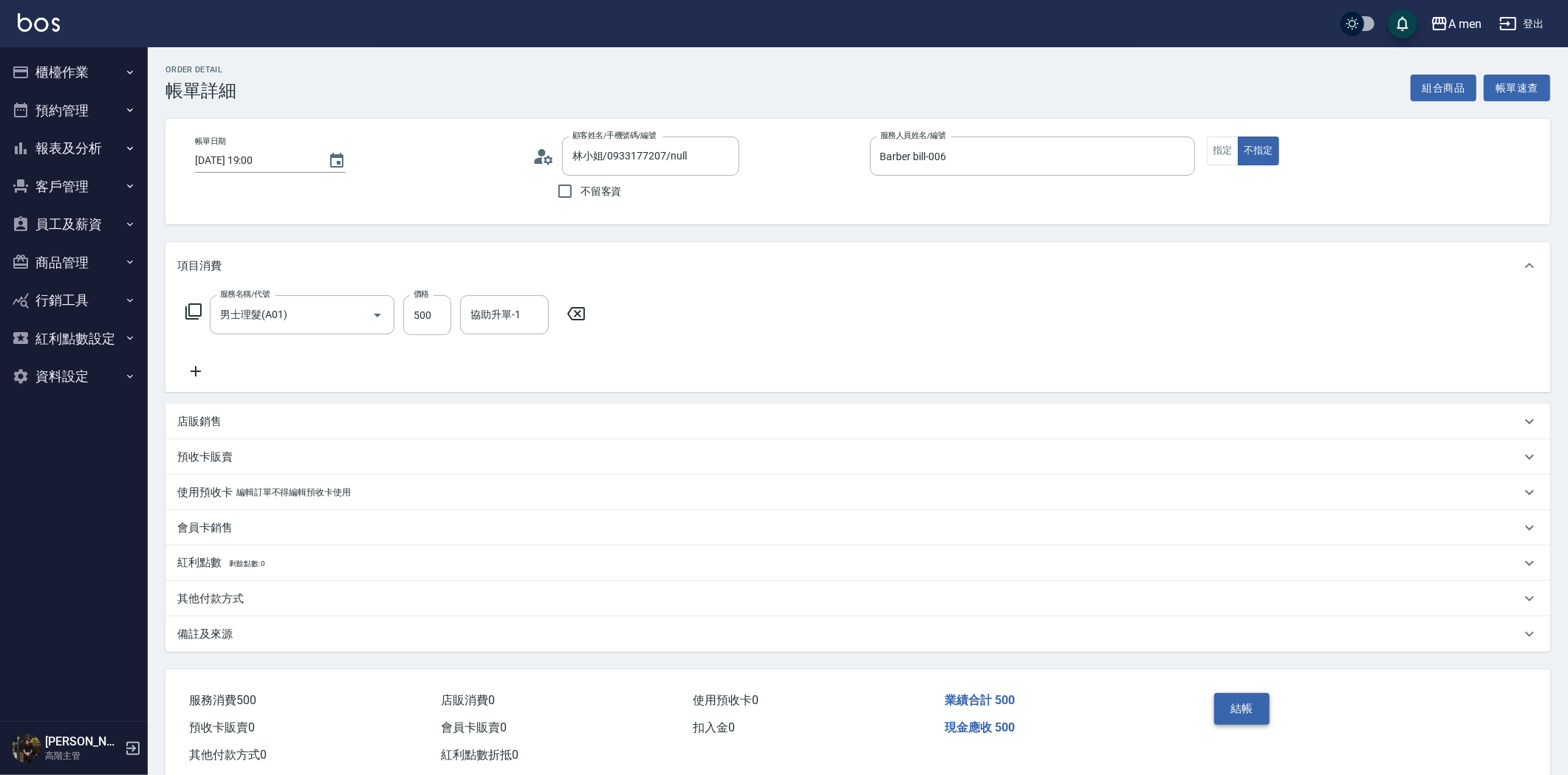
drag, startPoint x: 1249, startPoint y: 725, endPoint x: 1228, endPoint y: 712, distance: 24.7
click at [1249, 724] on div "結帳" at bounding box center [1284, 719] width 153 height 64
click at [1228, 707] on button "結帳" at bounding box center [1243, 708] width 56 height 31
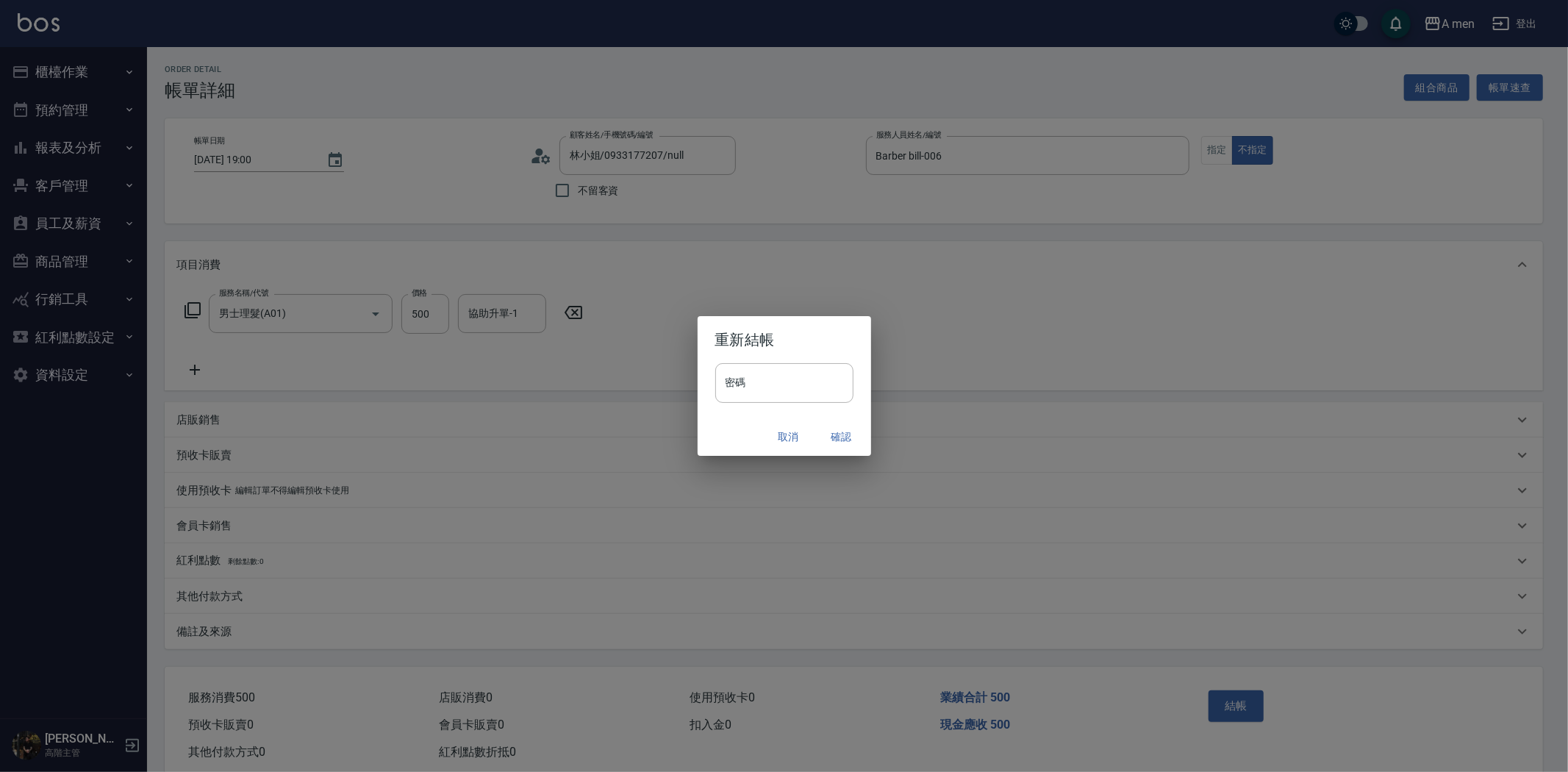
click at [836, 434] on button "確認" at bounding box center [841, 437] width 47 height 27
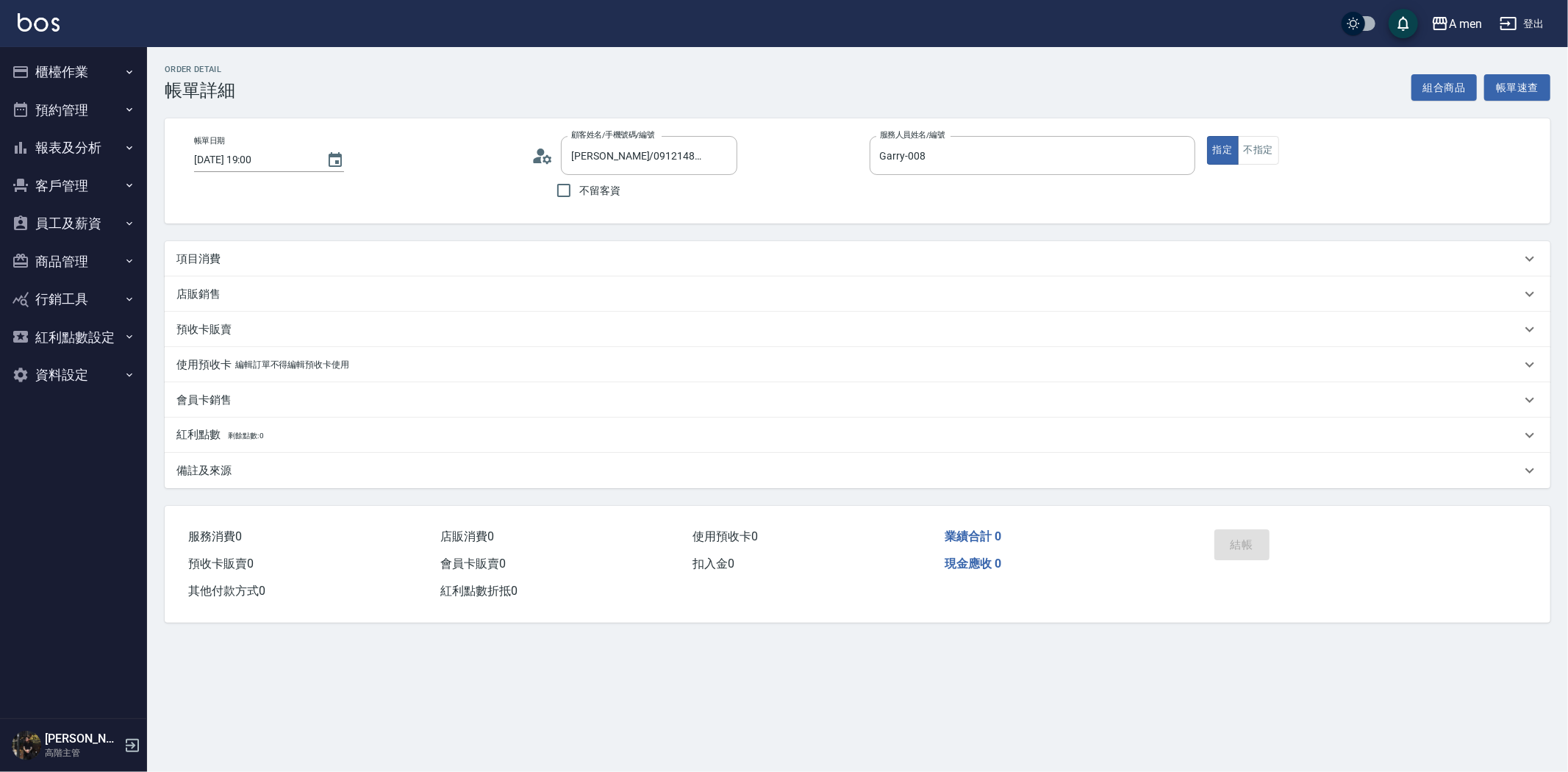
click at [537, 255] on div "項目消費" at bounding box center [849, 259] width 1344 height 15
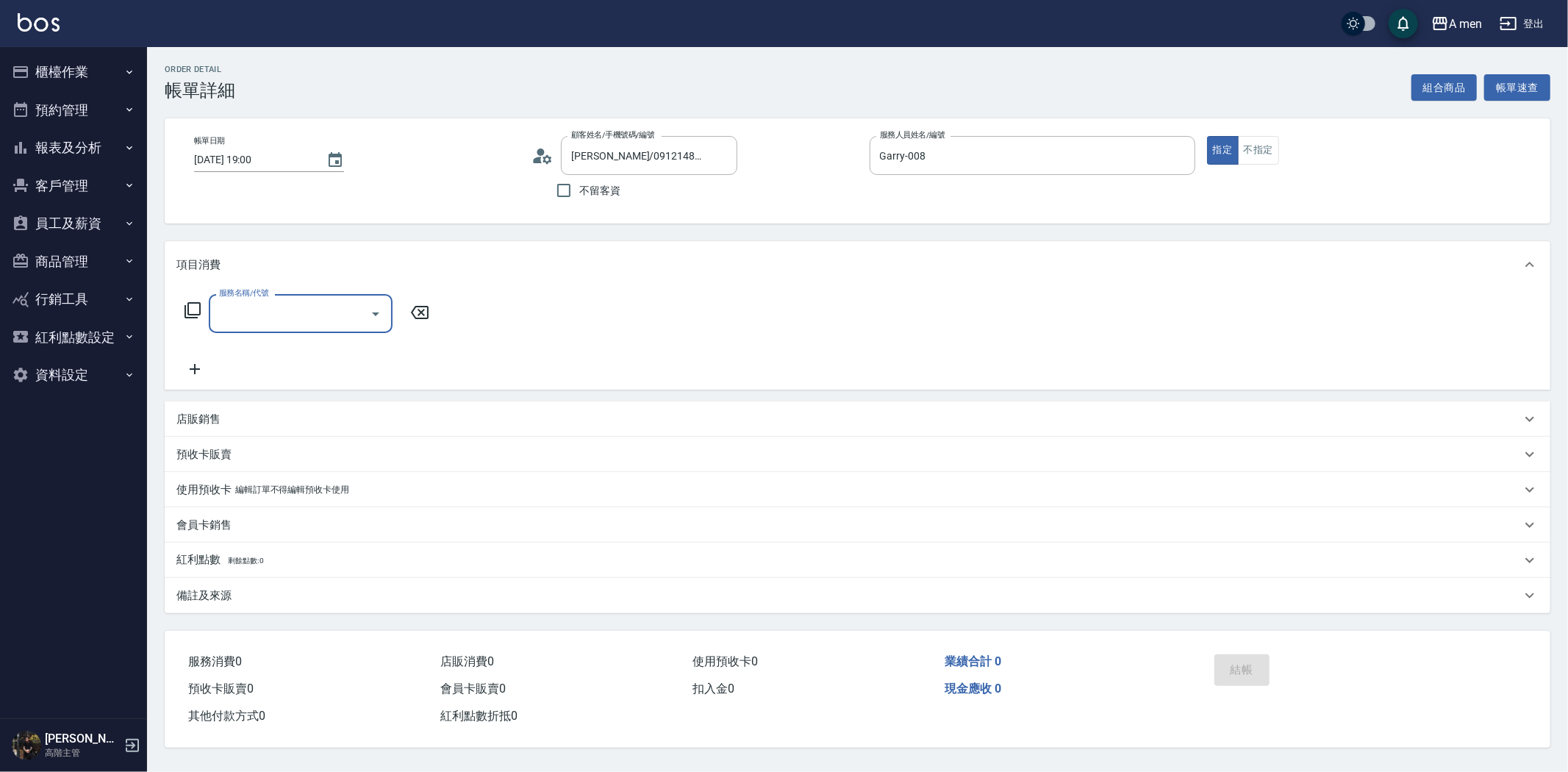
click at [334, 321] on input "服務名稱/代號" at bounding box center [289, 313] width 149 height 25
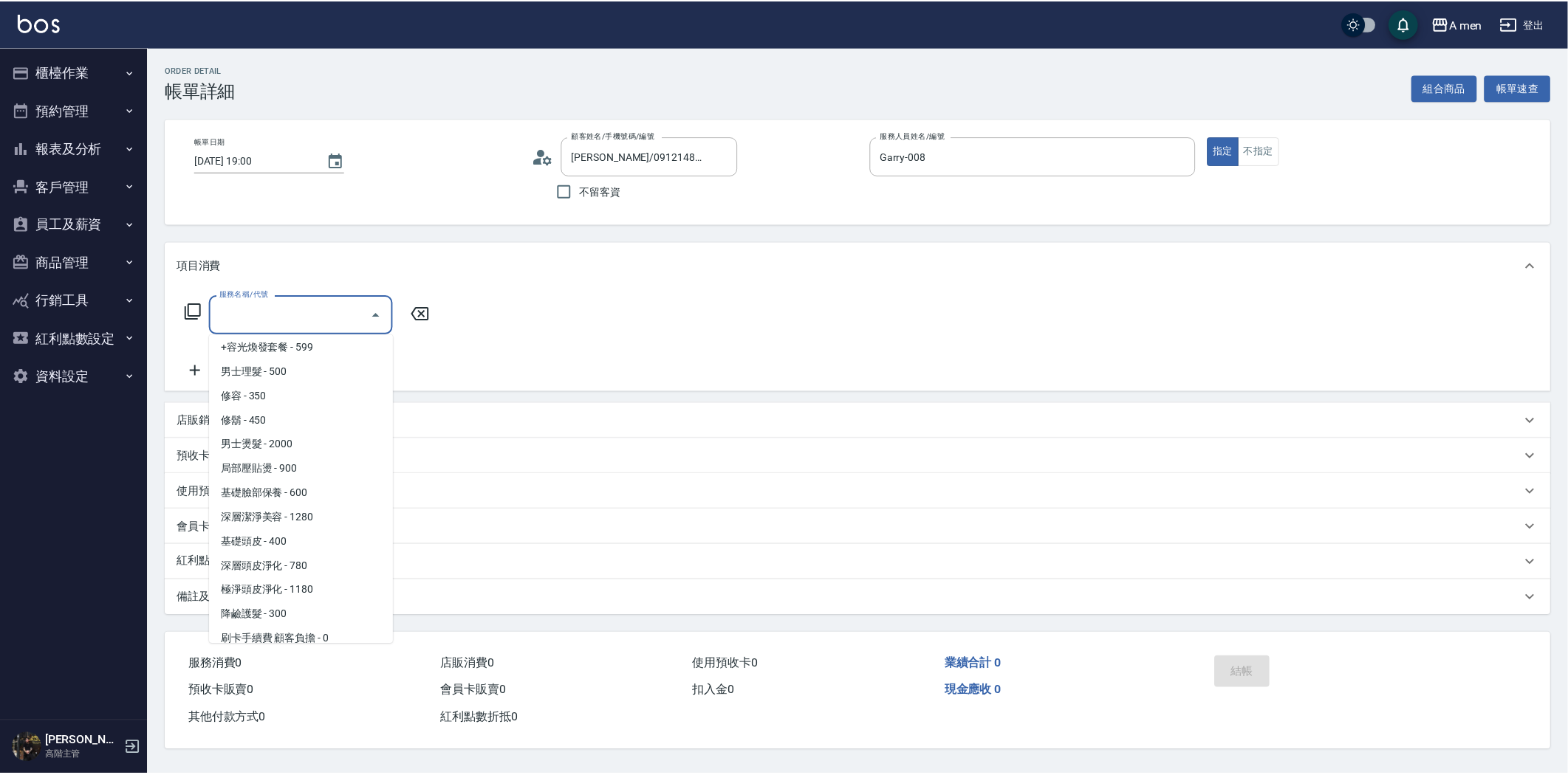
scroll to position [574, 0]
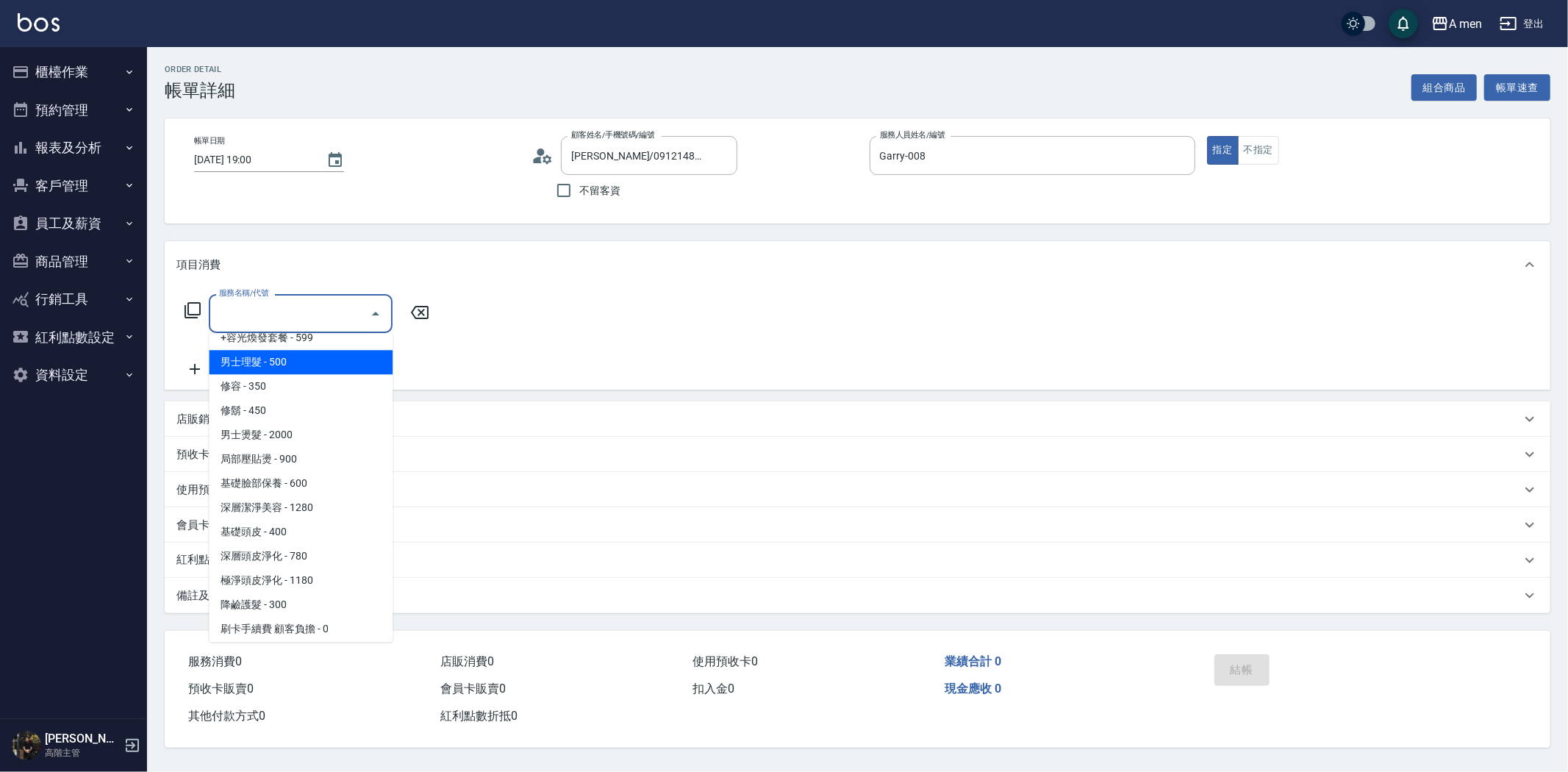
click at [328, 364] on span "男士理髮 - 500" at bounding box center [301, 362] width 183 height 24
type input "男士理髮(A01)"
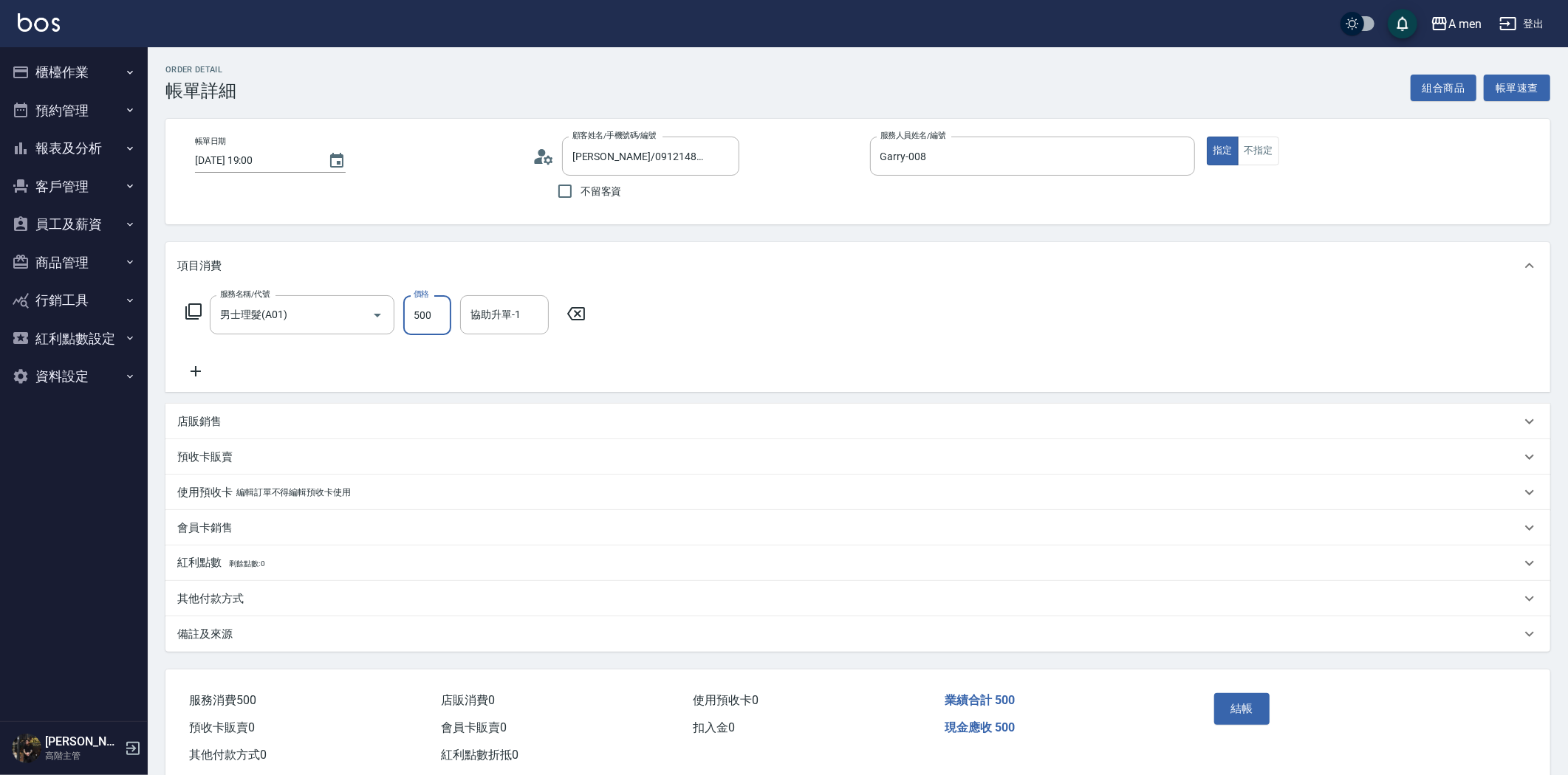
click at [415, 311] on input "500" at bounding box center [428, 314] width 48 height 39
click at [420, 319] on input "500" at bounding box center [428, 314] width 48 height 39
type input "700"
click at [1259, 706] on button "結帳" at bounding box center [1243, 708] width 56 height 31
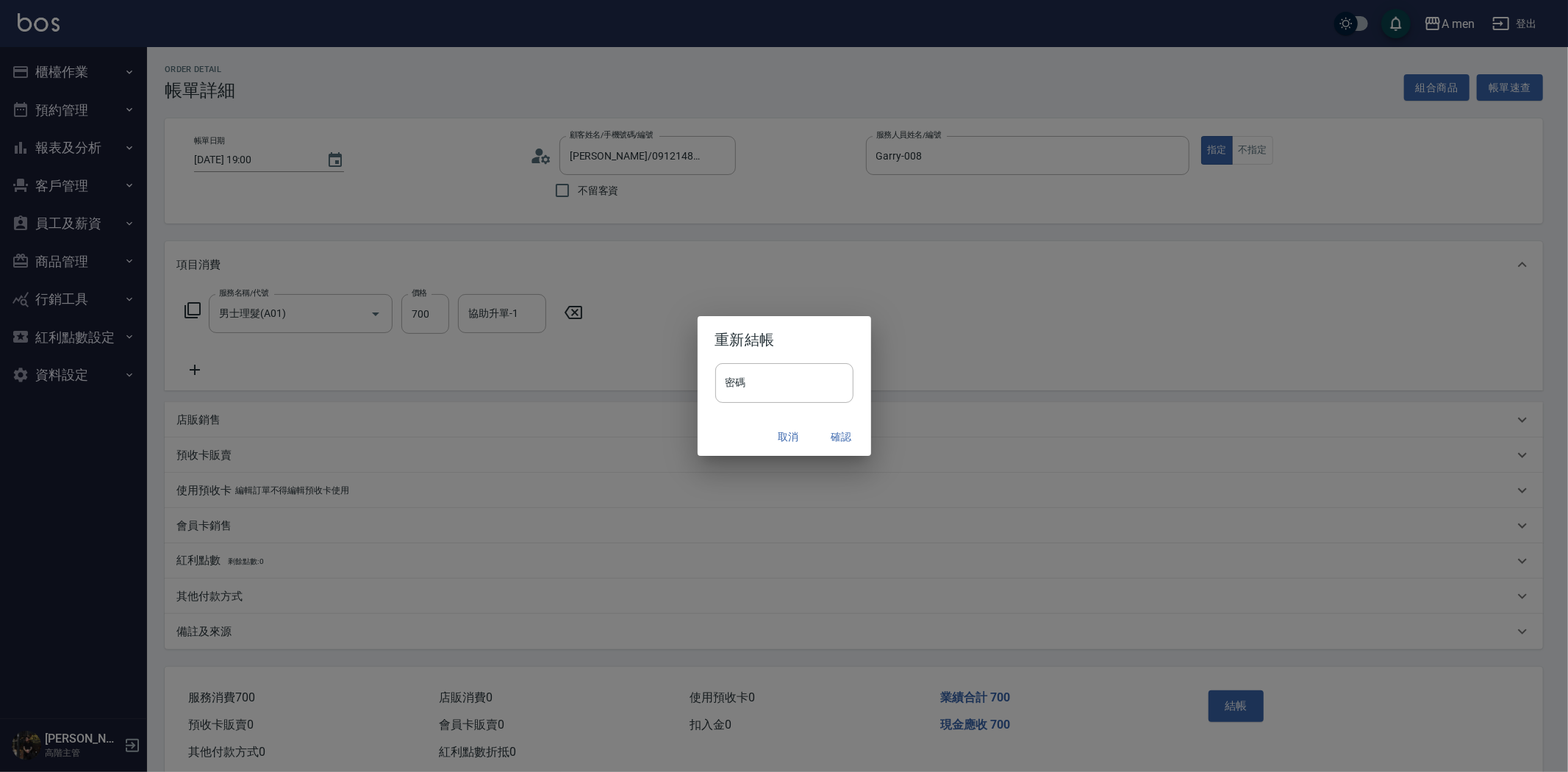
click at [847, 440] on button "確認" at bounding box center [841, 437] width 47 height 27
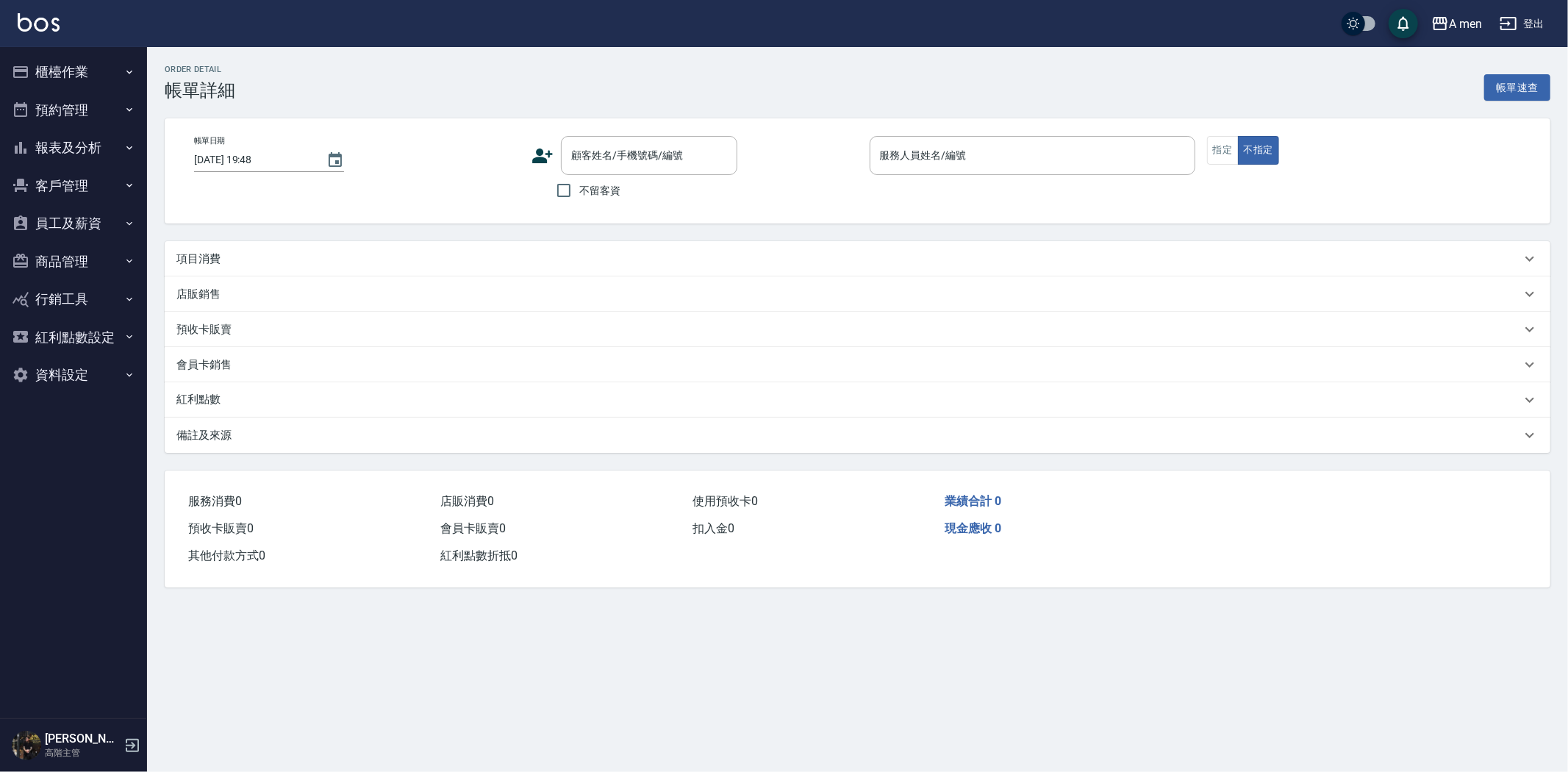
type input "[DATE] 18:30"
type input "Barber Buzz-004"
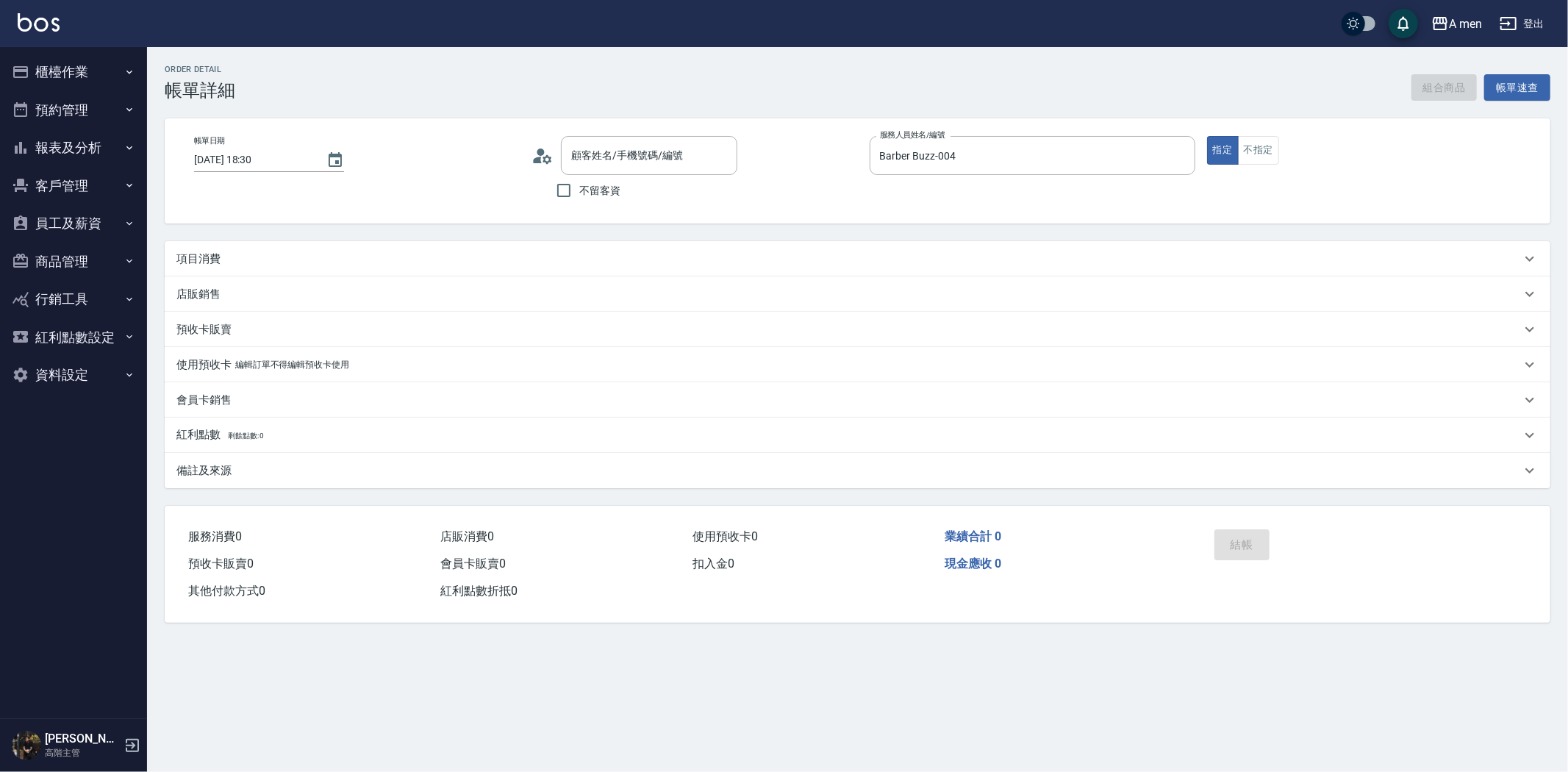
type input "簡義濱/0932397937/null"
click at [1432, 93] on button "組合商品" at bounding box center [1445, 87] width 66 height 27
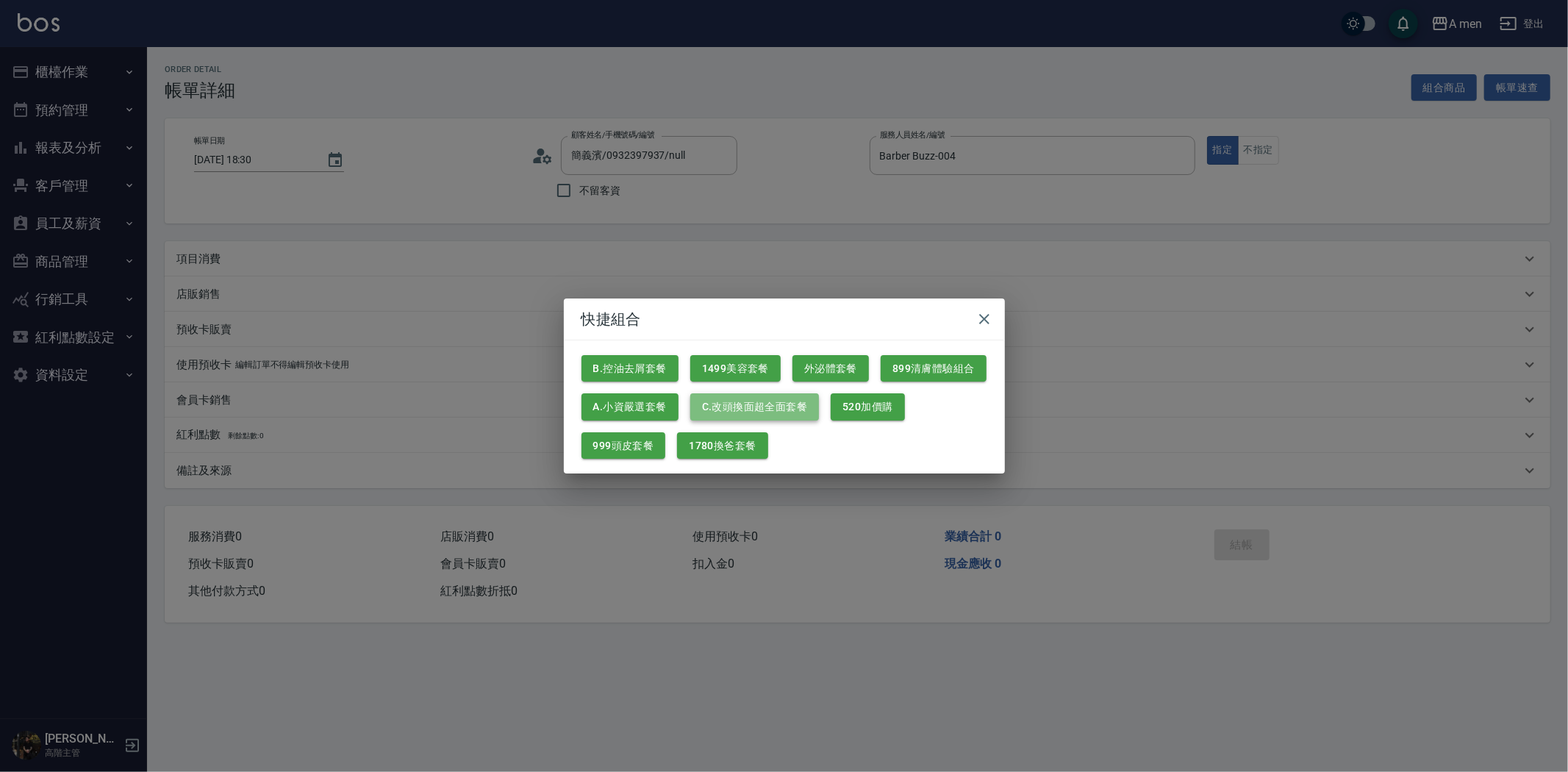
click at [795, 410] on button "C.改頭換面超全面套餐" at bounding box center [754, 406] width 129 height 27
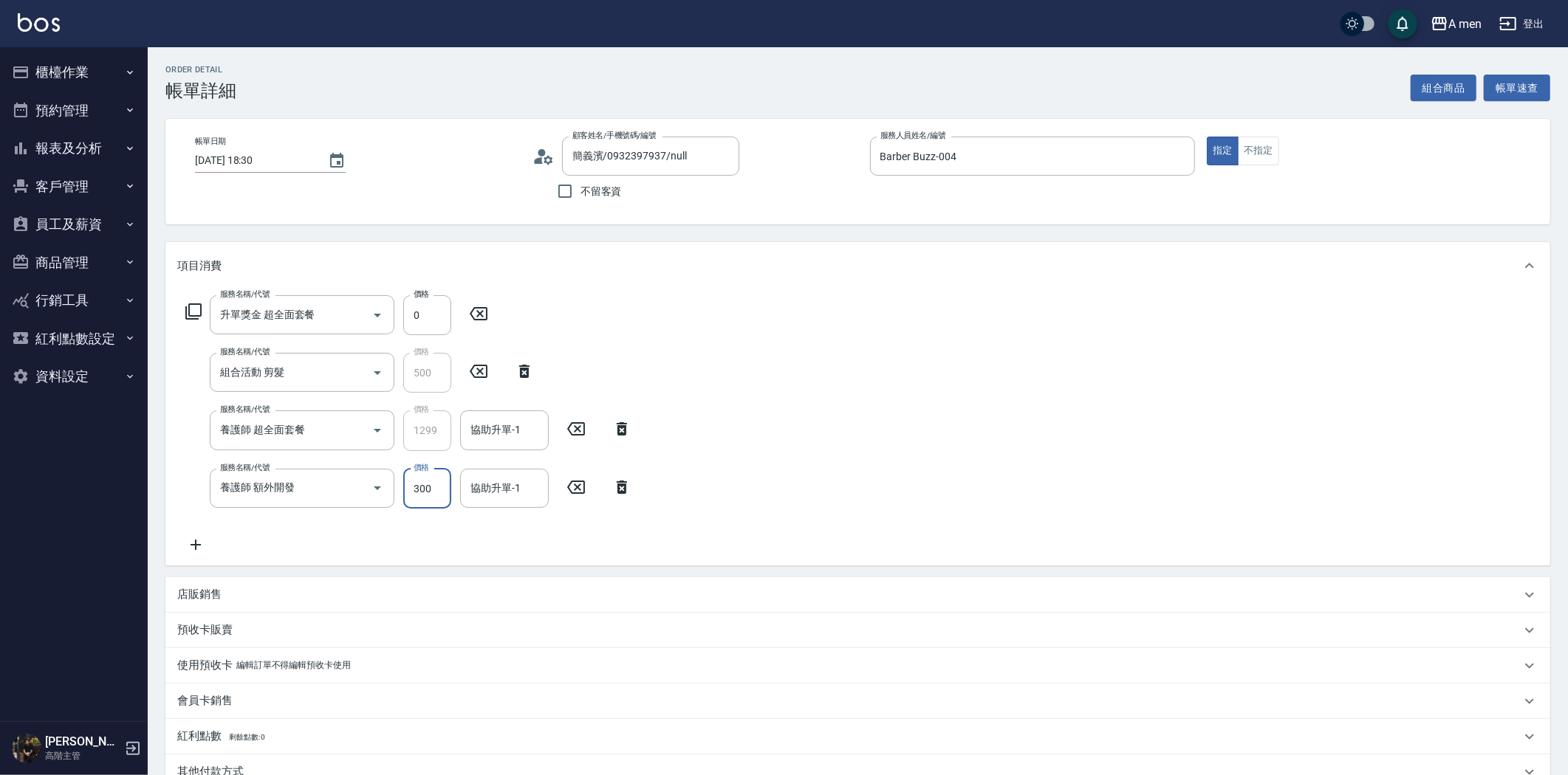
click at [426, 489] on input "300" at bounding box center [428, 489] width 48 height 39
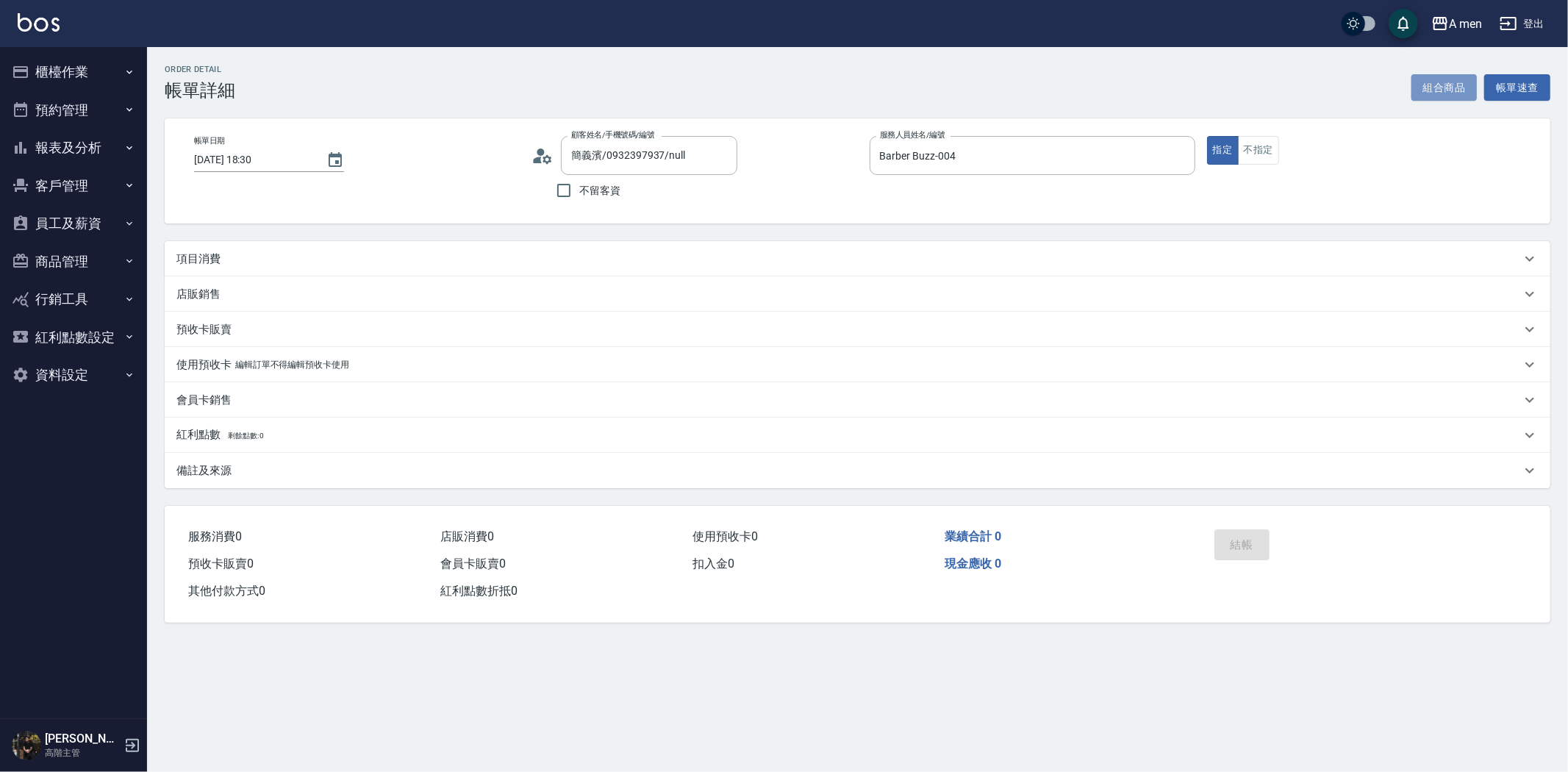
click at [1449, 85] on button "組合商品" at bounding box center [1445, 87] width 66 height 27
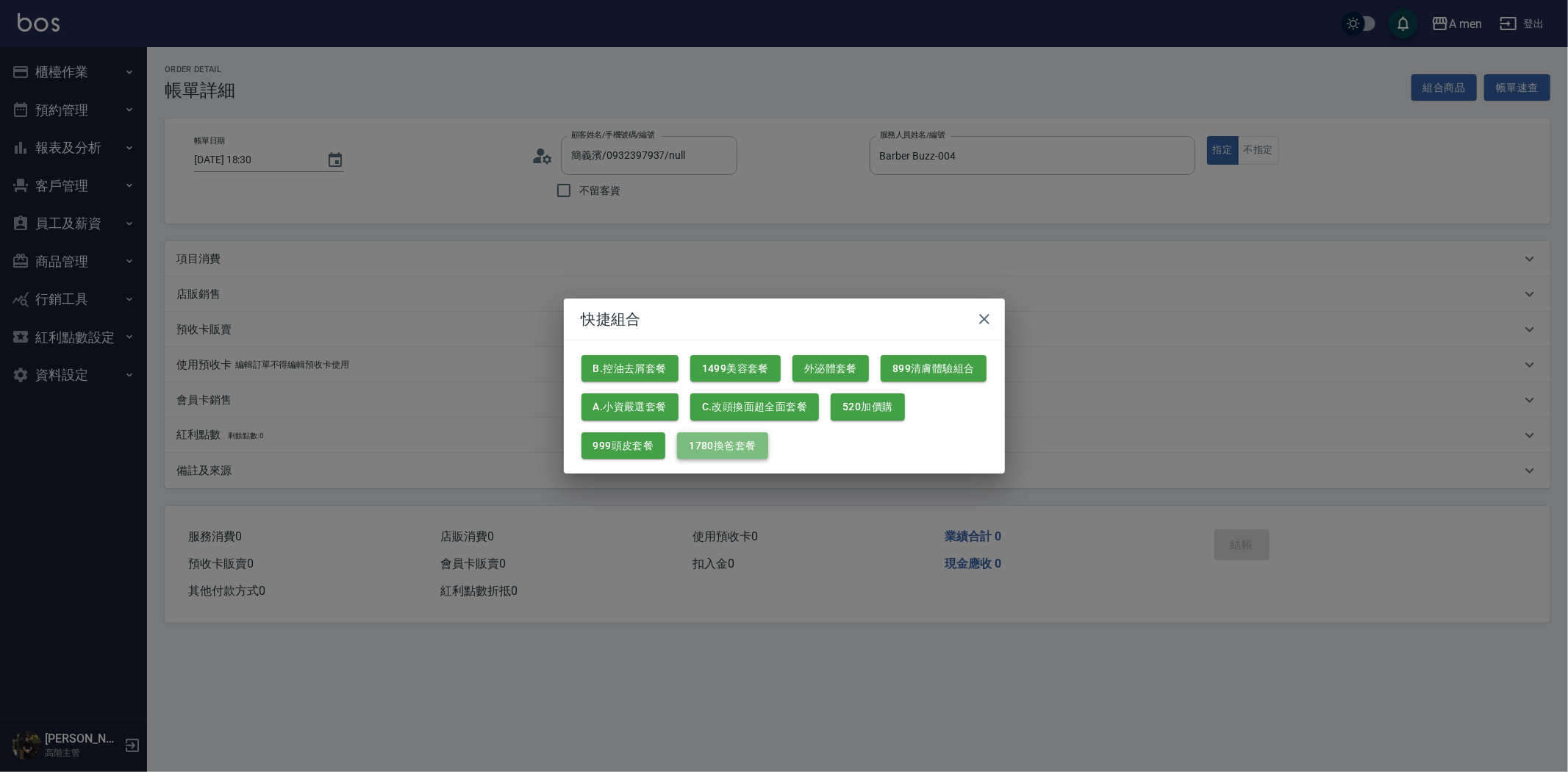
click at [714, 453] on button "1780換爸套餐" at bounding box center [722, 446] width 90 height 27
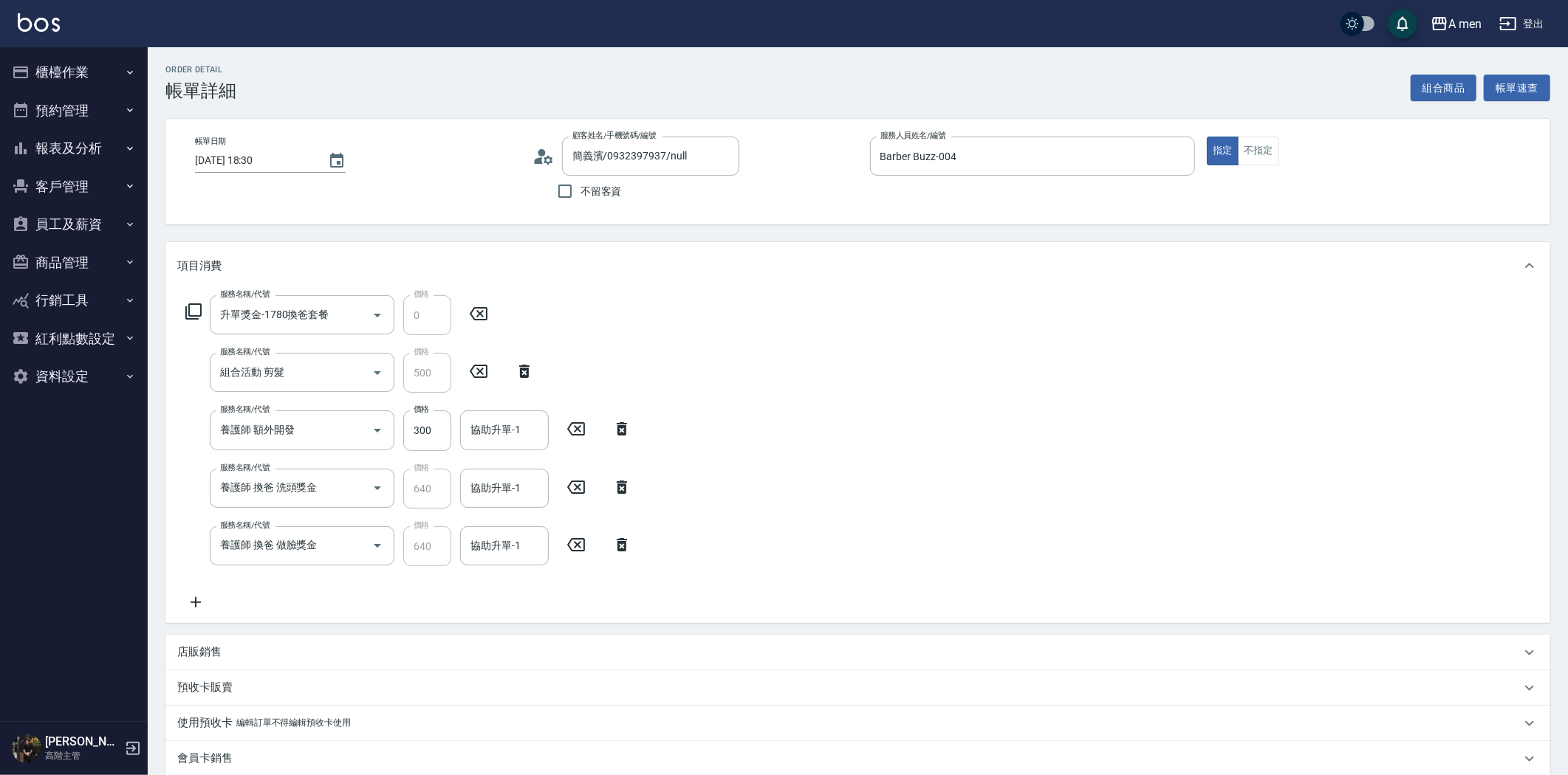
click at [622, 540] on icon at bounding box center [622, 544] width 37 height 18
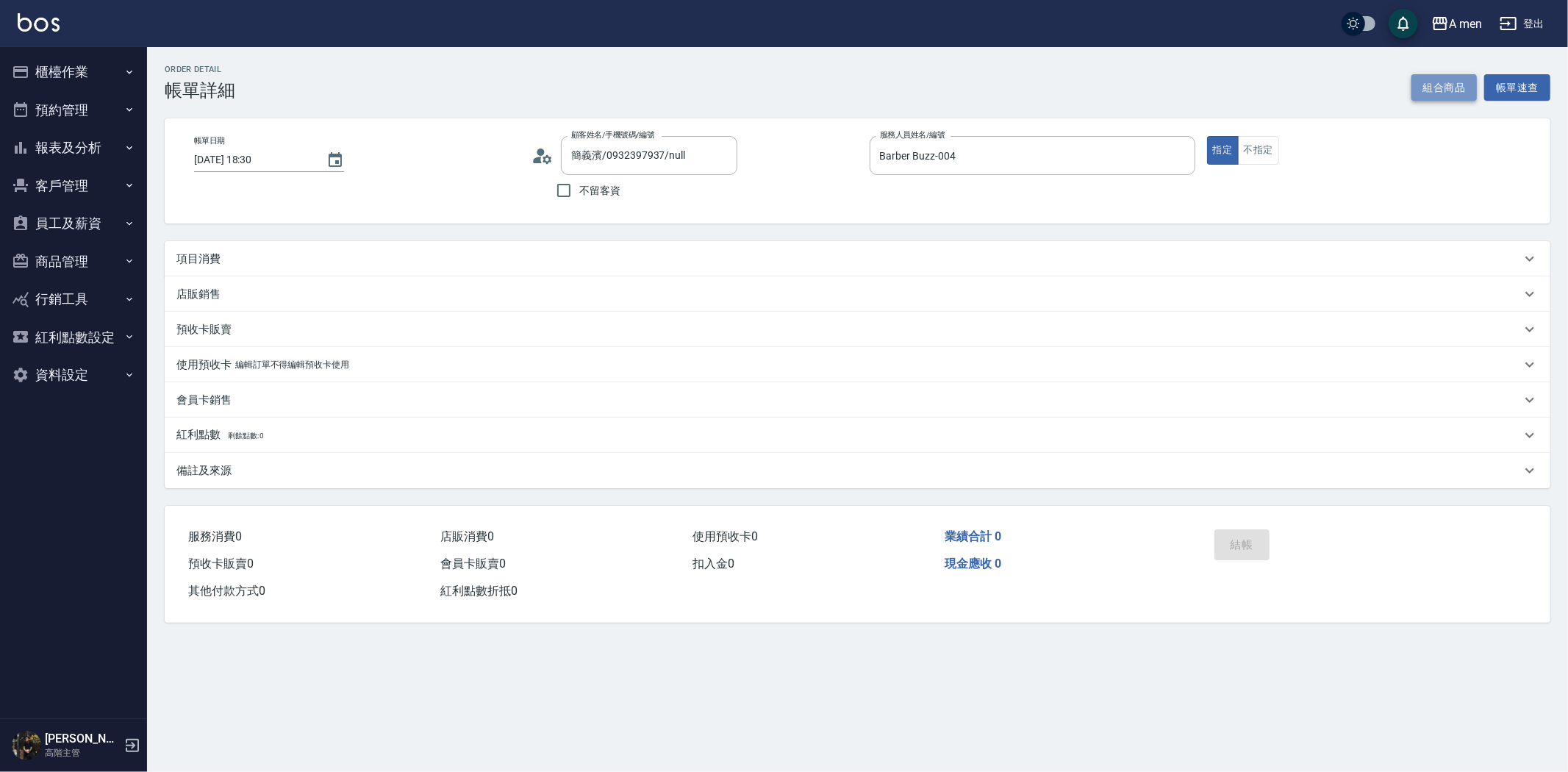
click at [1457, 93] on button "組合商品" at bounding box center [1445, 87] width 66 height 27
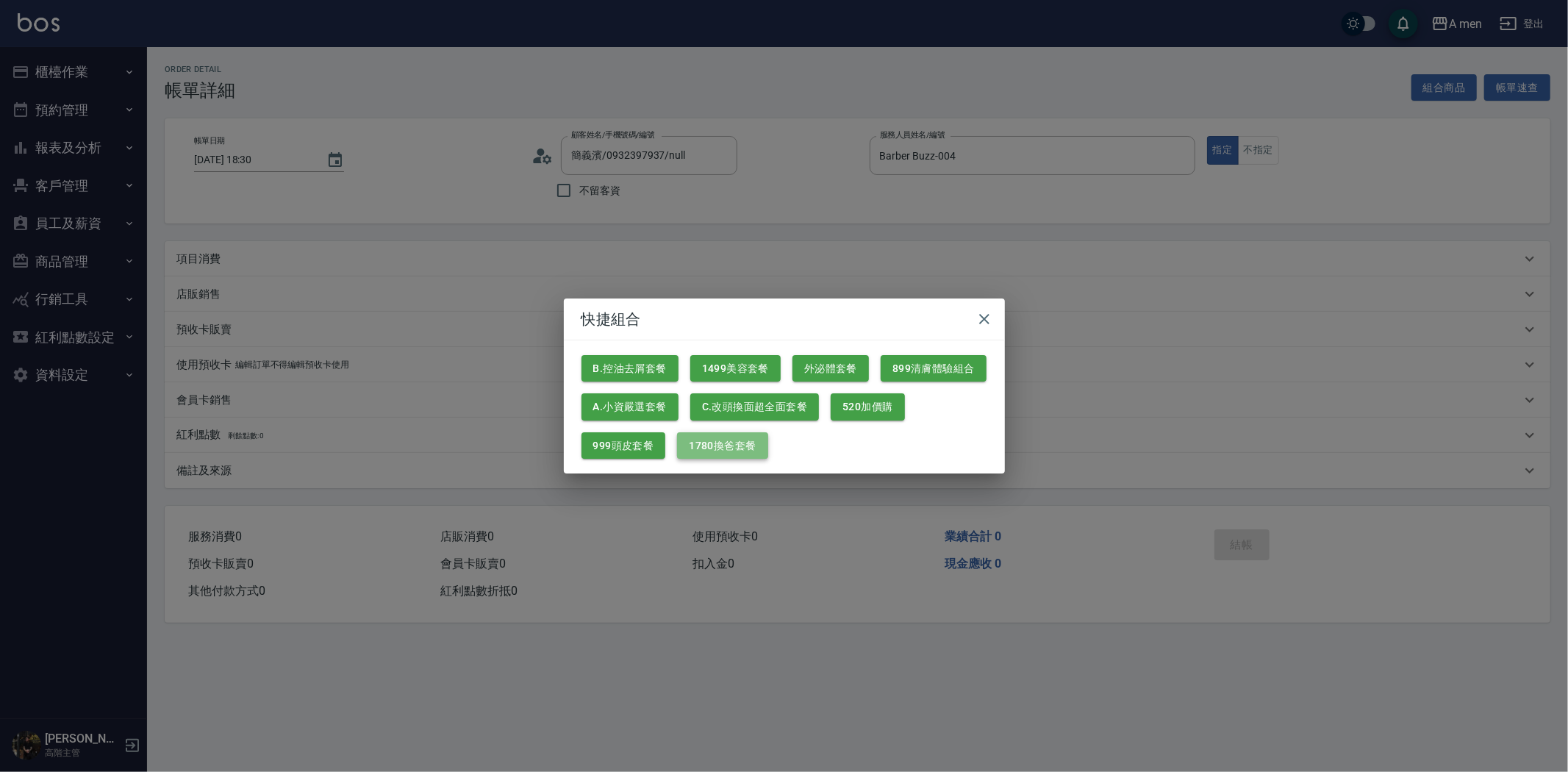
click at [725, 442] on button "1780換爸套餐" at bounding box center [722, 446] width 90 height 27
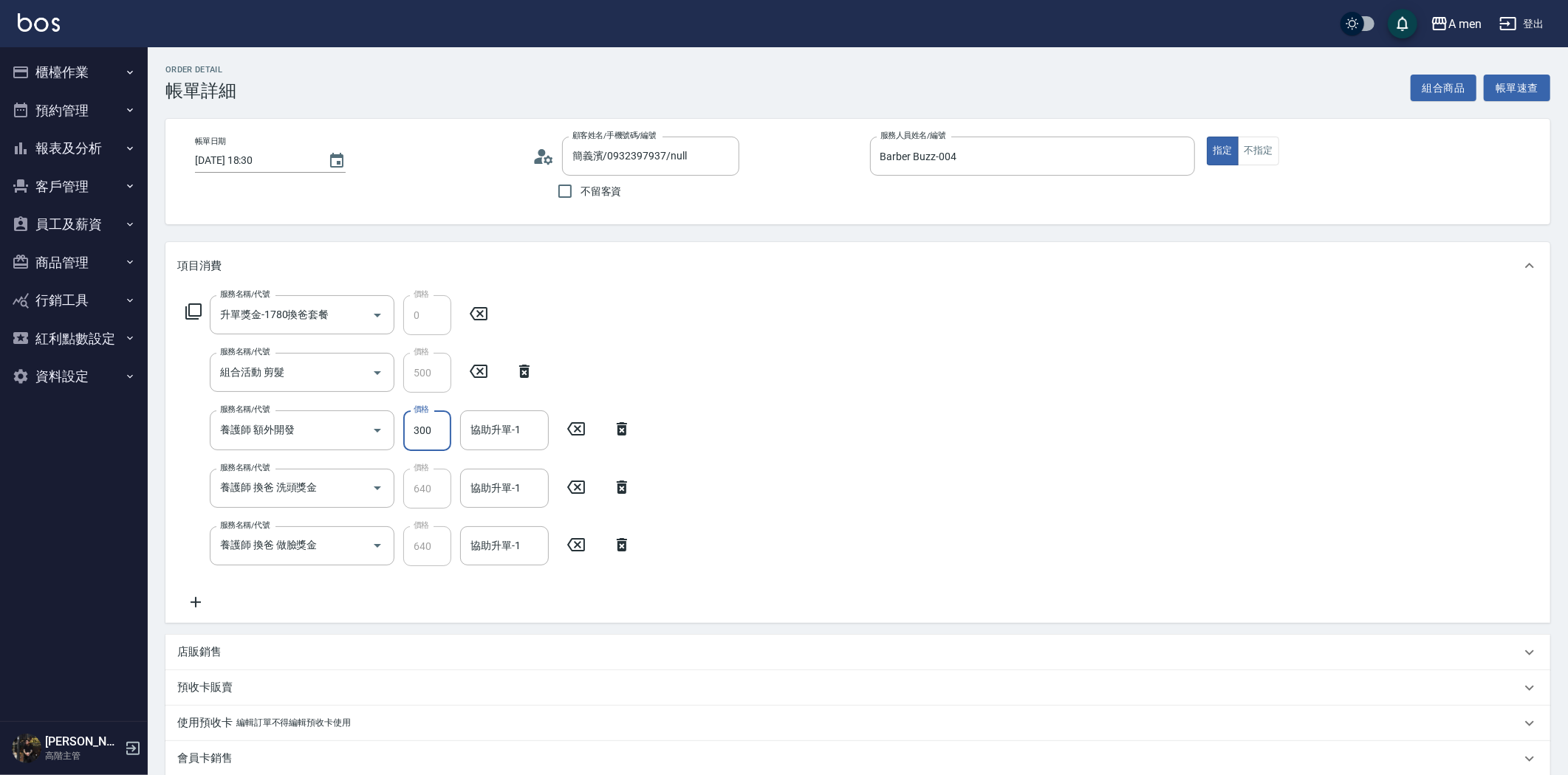
click at [414, 427] on input "300" at bounding box center [428, 430] width 48 height 39
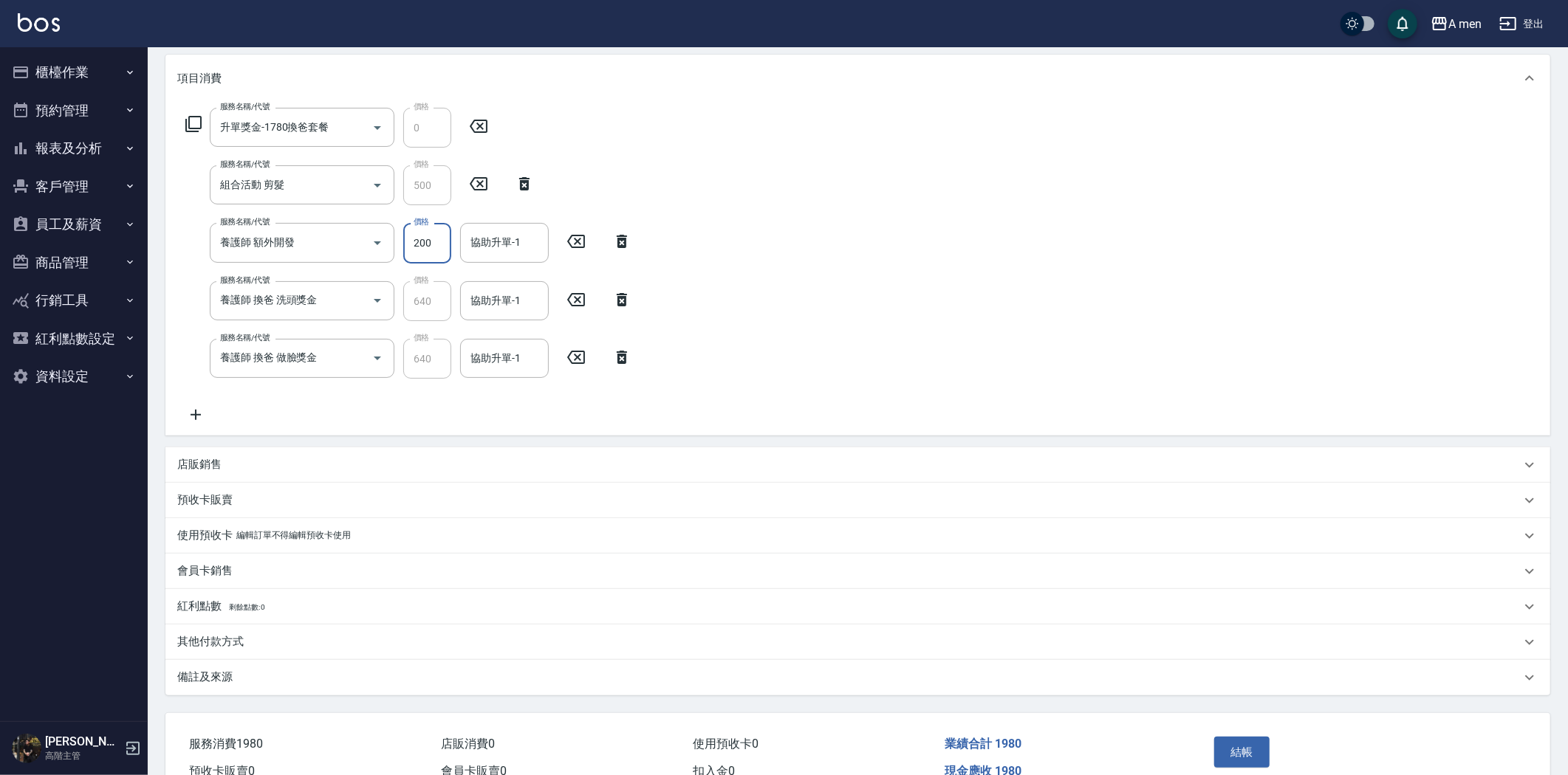
scroll to position [19, 0]
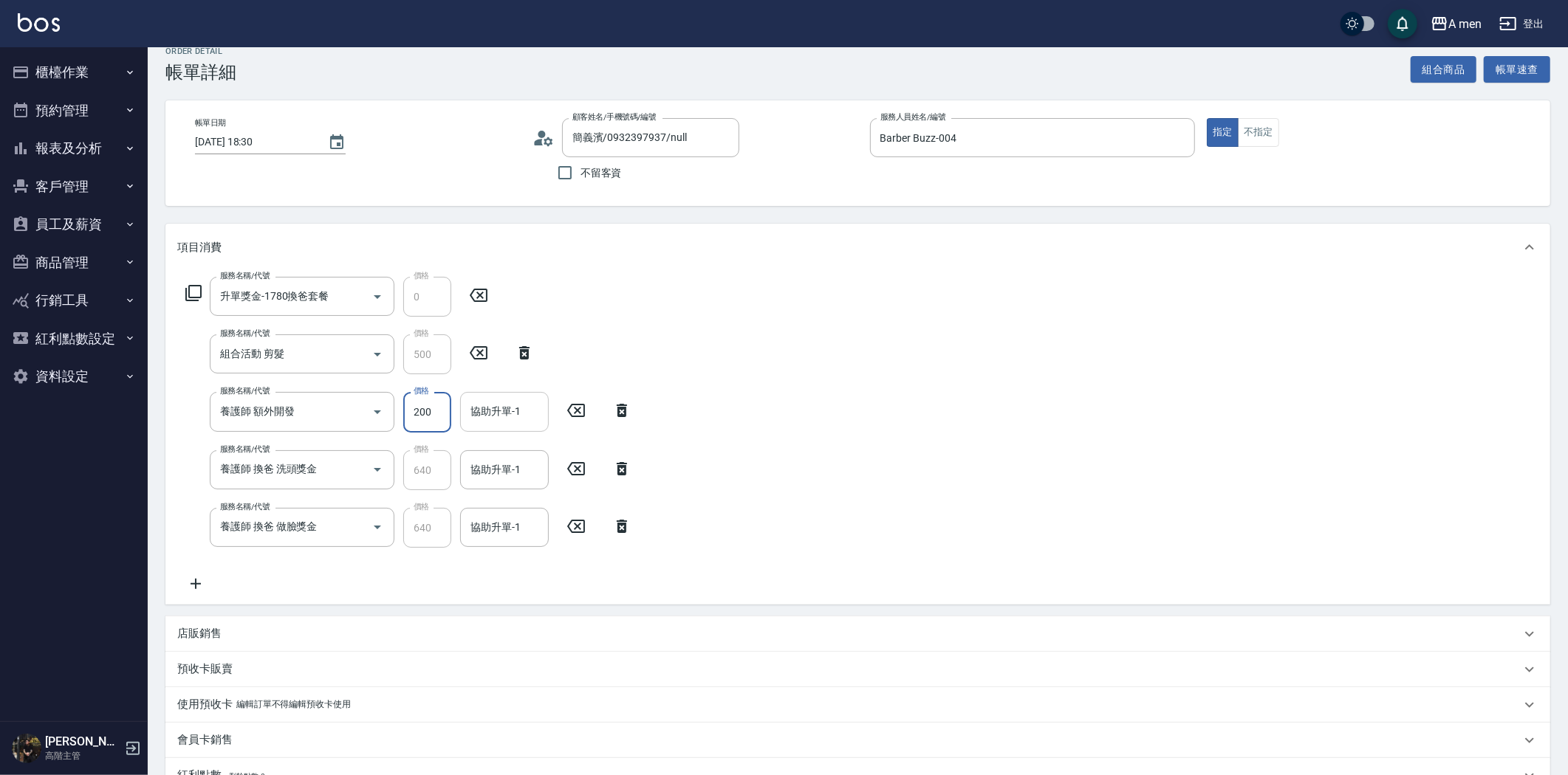
type input "200"
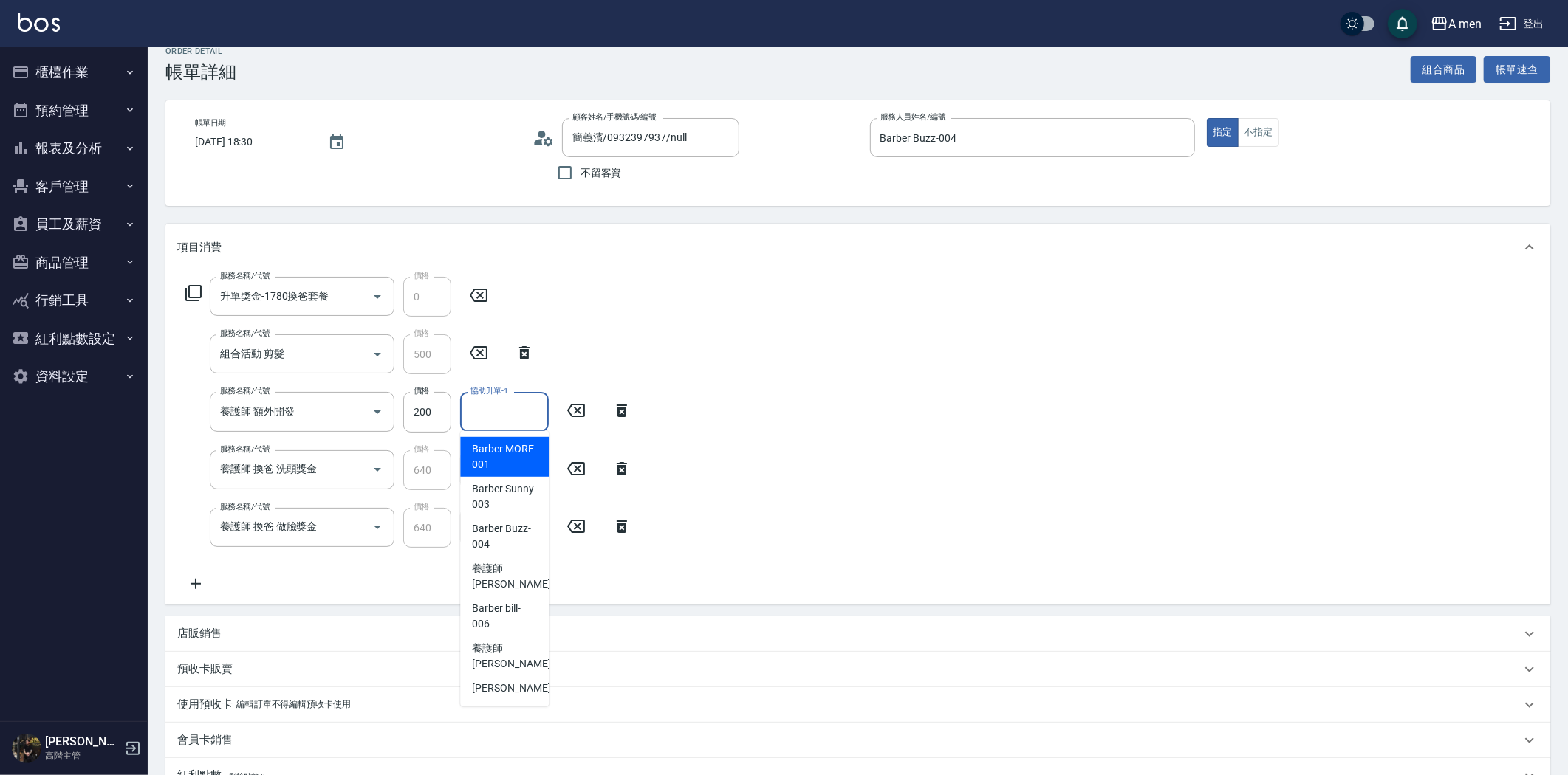
click at [519, 416] on input "協助升單-1" at bounding box center [504, 411] width 75 height 26
click at [508, 584] on span "養護師 小蔡 -005" at bounding box center [521, 577] width 99 height 31
type input "養護師 小蔡-005"
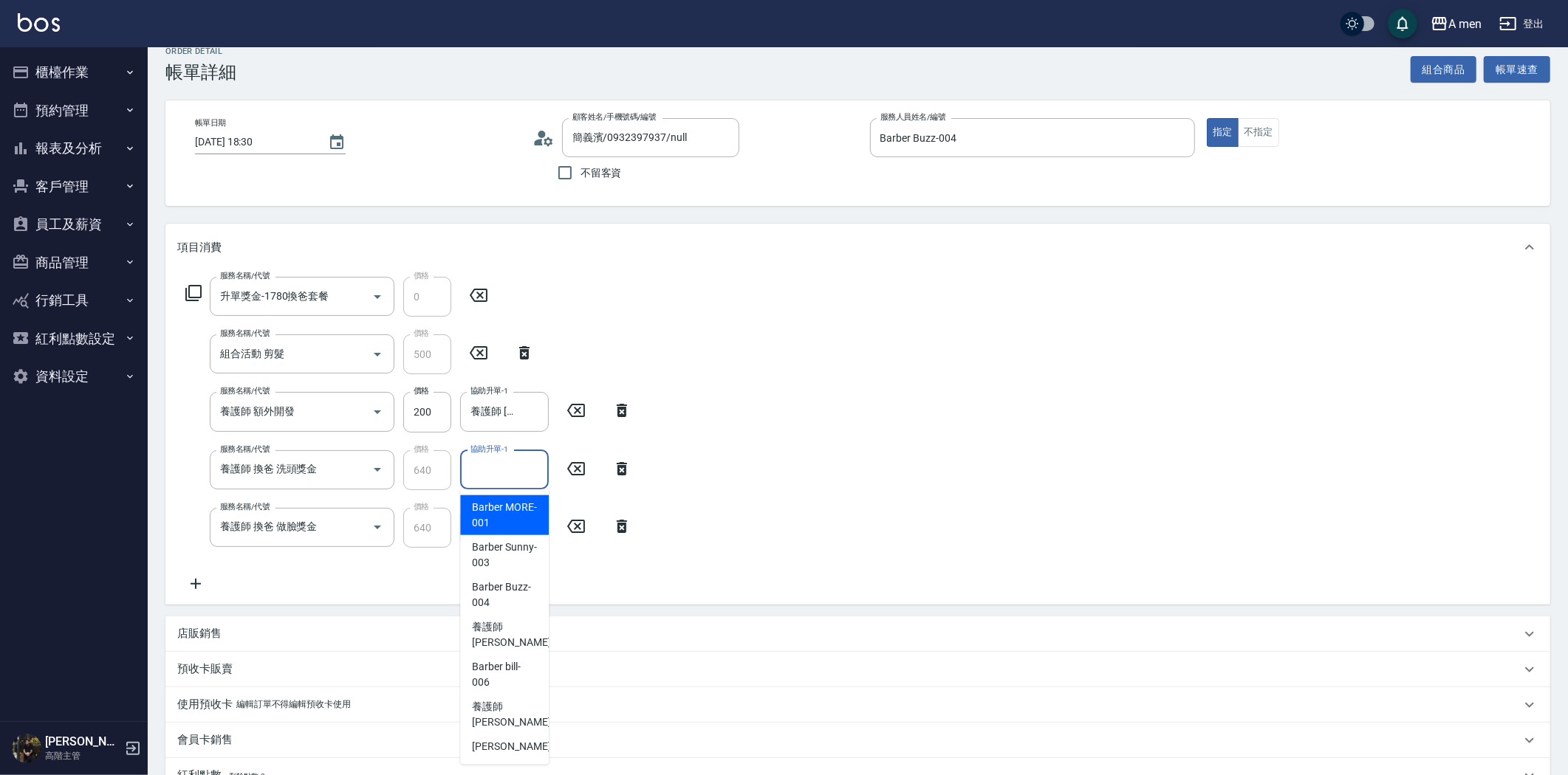
click at [501, 469] on input "協助升單-1" at bounding box center [504, 469] width 75 height 26
click at [523, 640] on span "養護師 小蔡 -005" at bounding box center [521, 635] width 99 height 31
type input "養護師 小蔡-005"
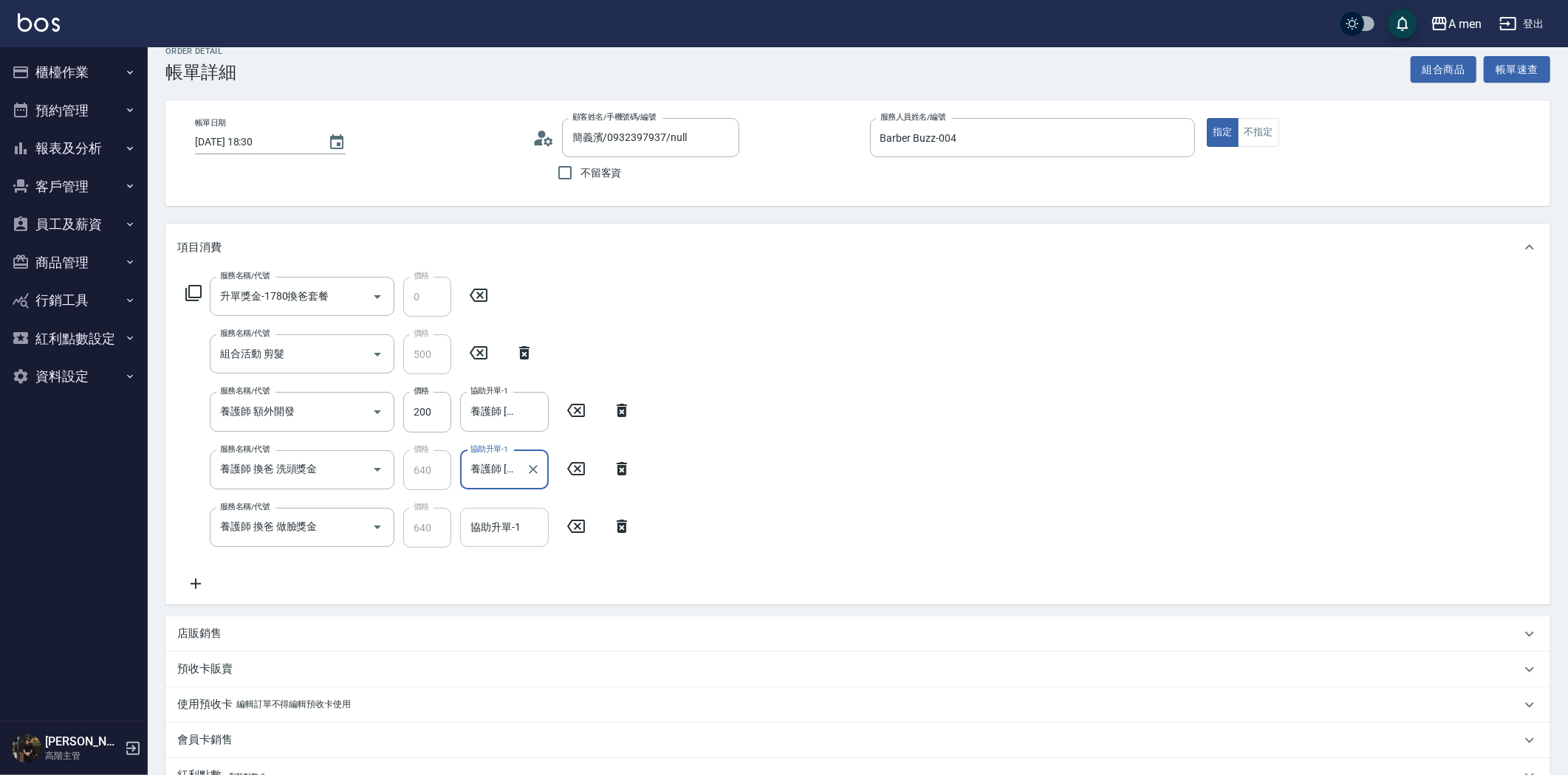
click at [523, 541] on div "協助升單-1" at bounding box center [504, 527] width 88 height 39
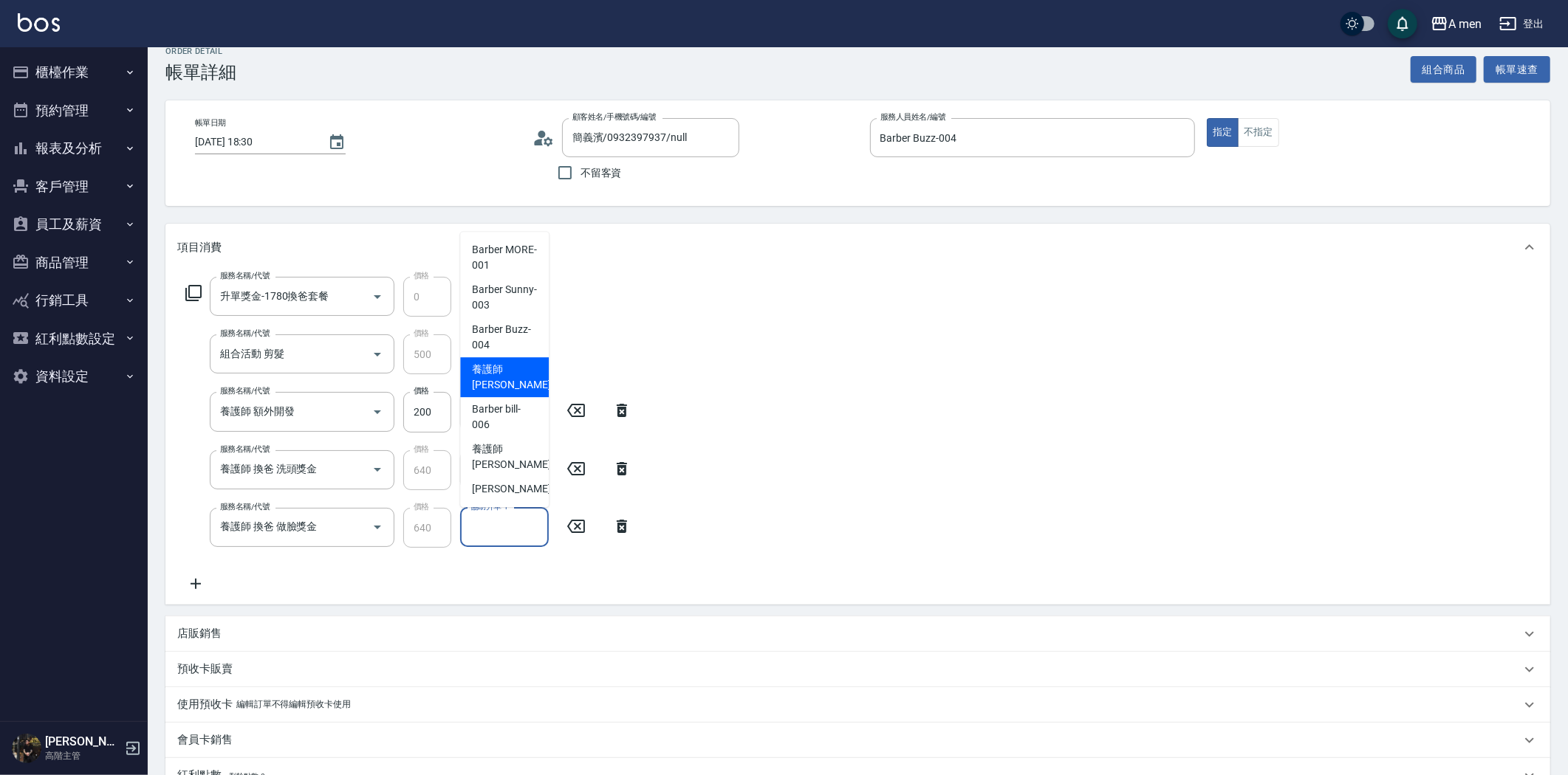
click at [514, 370] on span "養護師 小蔡 -005" at bounding box center [521, 377] width 99 height 31
type input "養護師 小蔡-005"
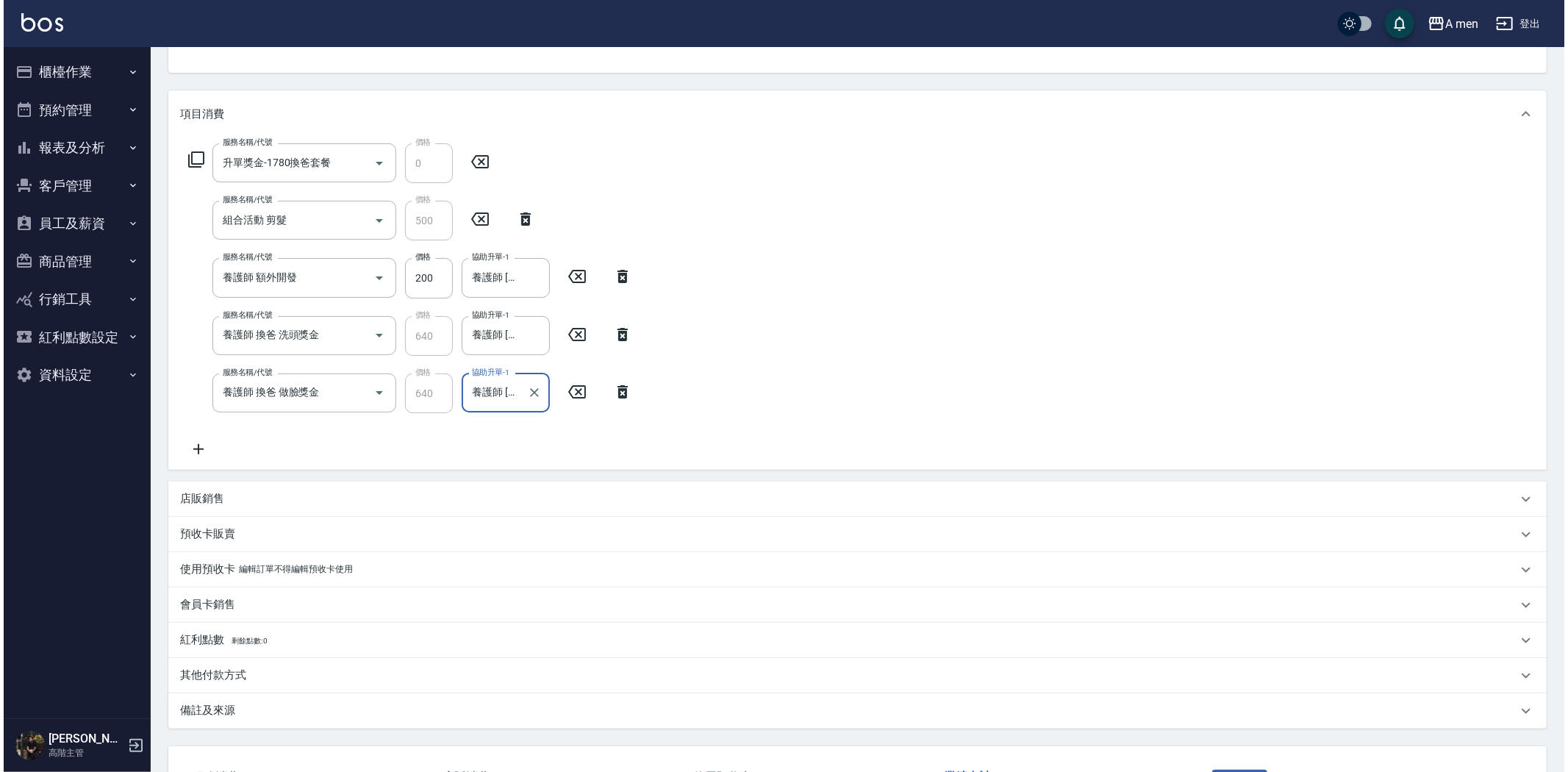
scroll to position [263, 0]
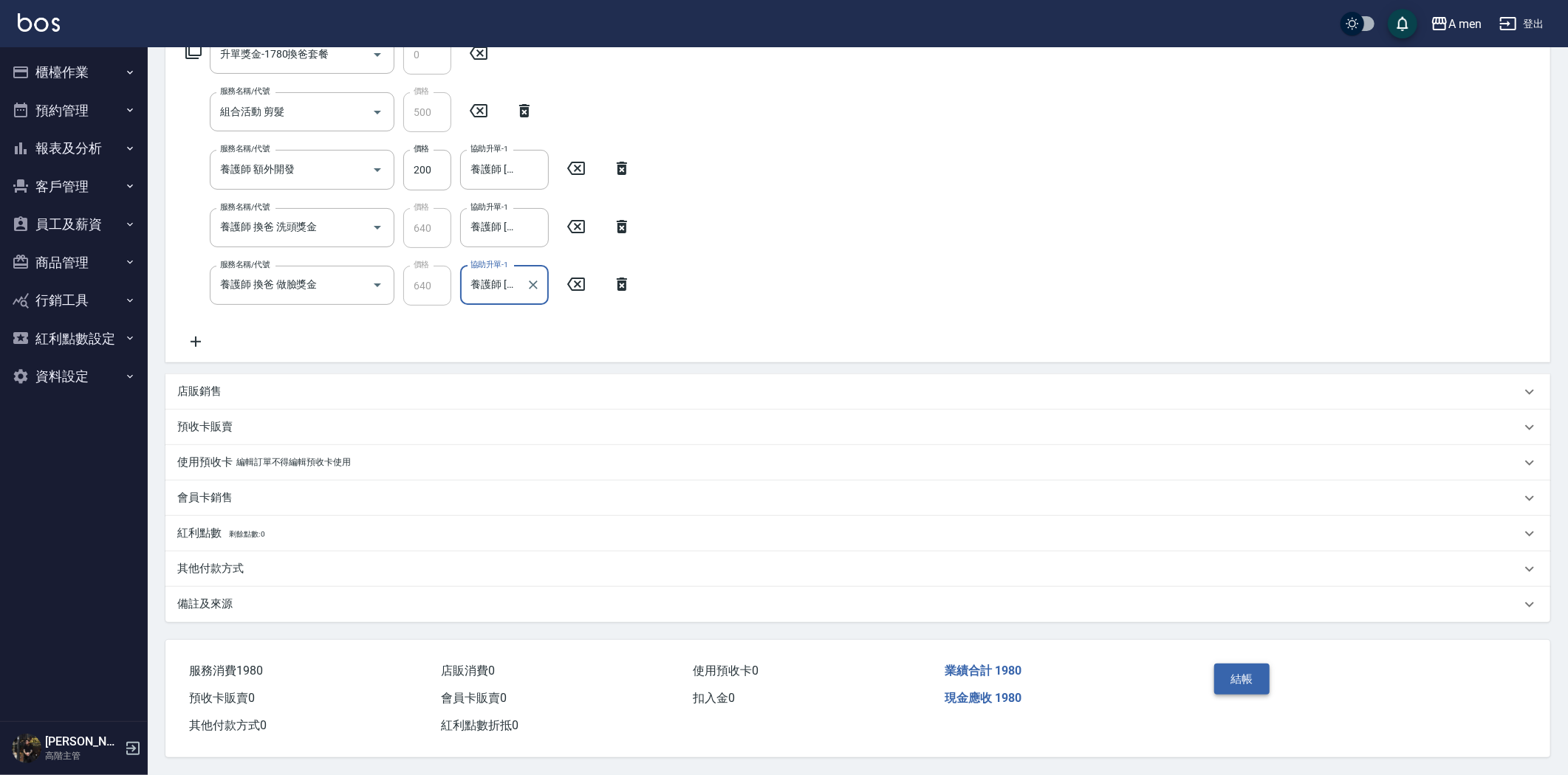
click at [1261, 680] on button "結帳" at bounding box center [1243, 679] width 56 height 31
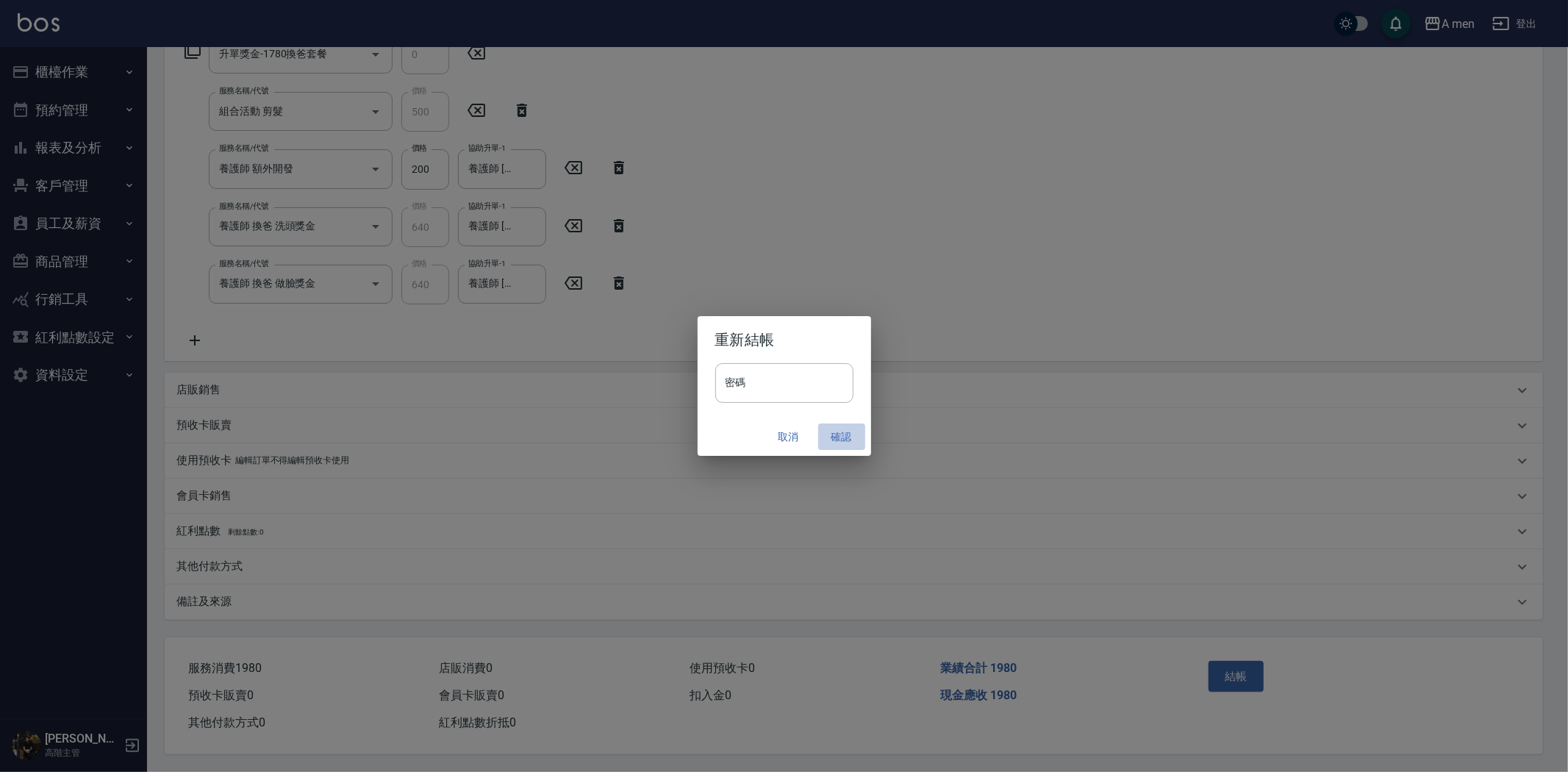
click at [849, 429] on button "確認" at bounding box center [841, 437] width 47 height 27
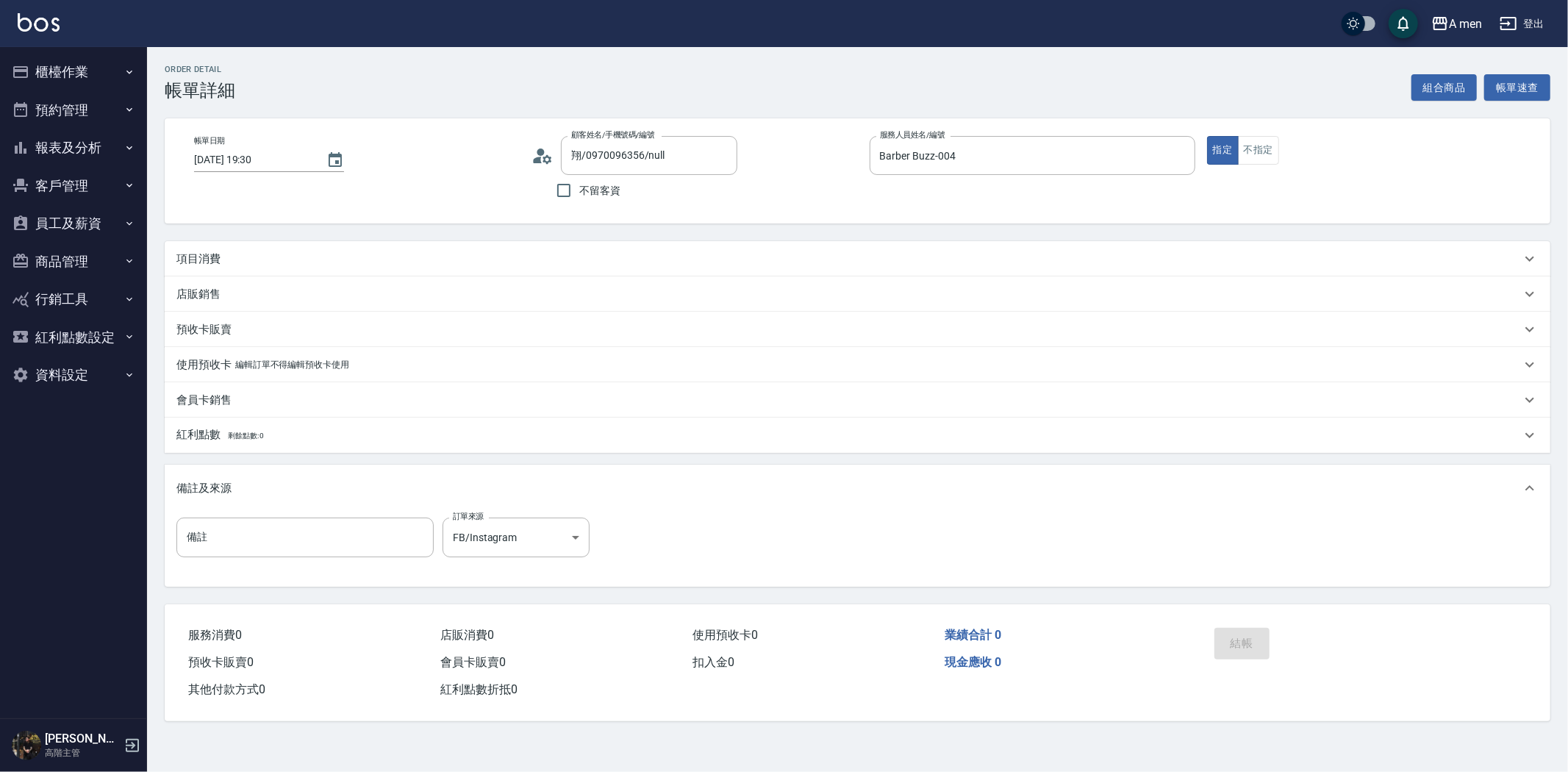
click at [510, 259] on div "項目消費" at bounding box center [849, 259] width 1344 height 15
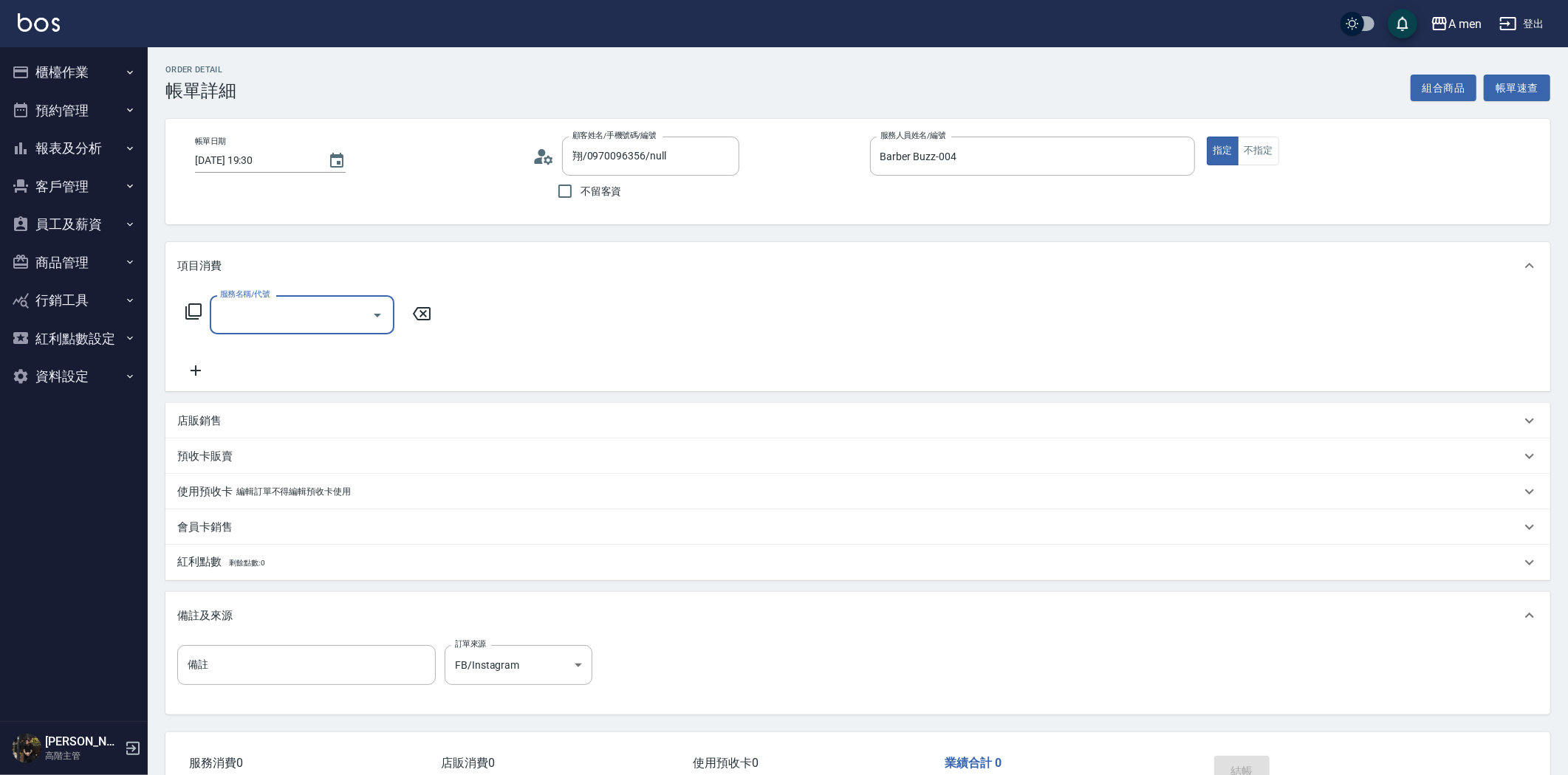
click at [342, 304] on input "服務名稱/代號" at bounding box center [291, 314] width 150 height 26
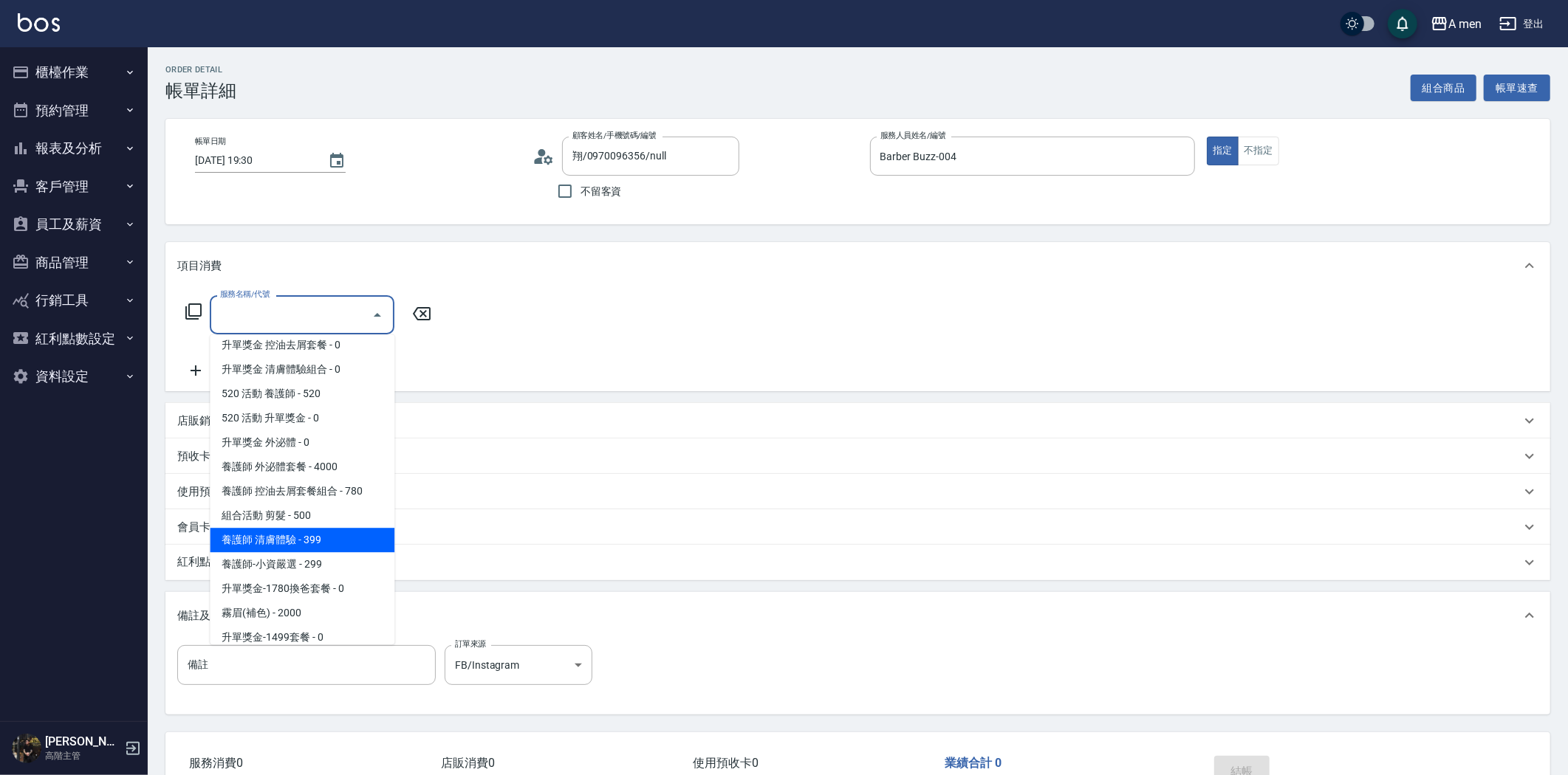
scroll to position [327, 0]
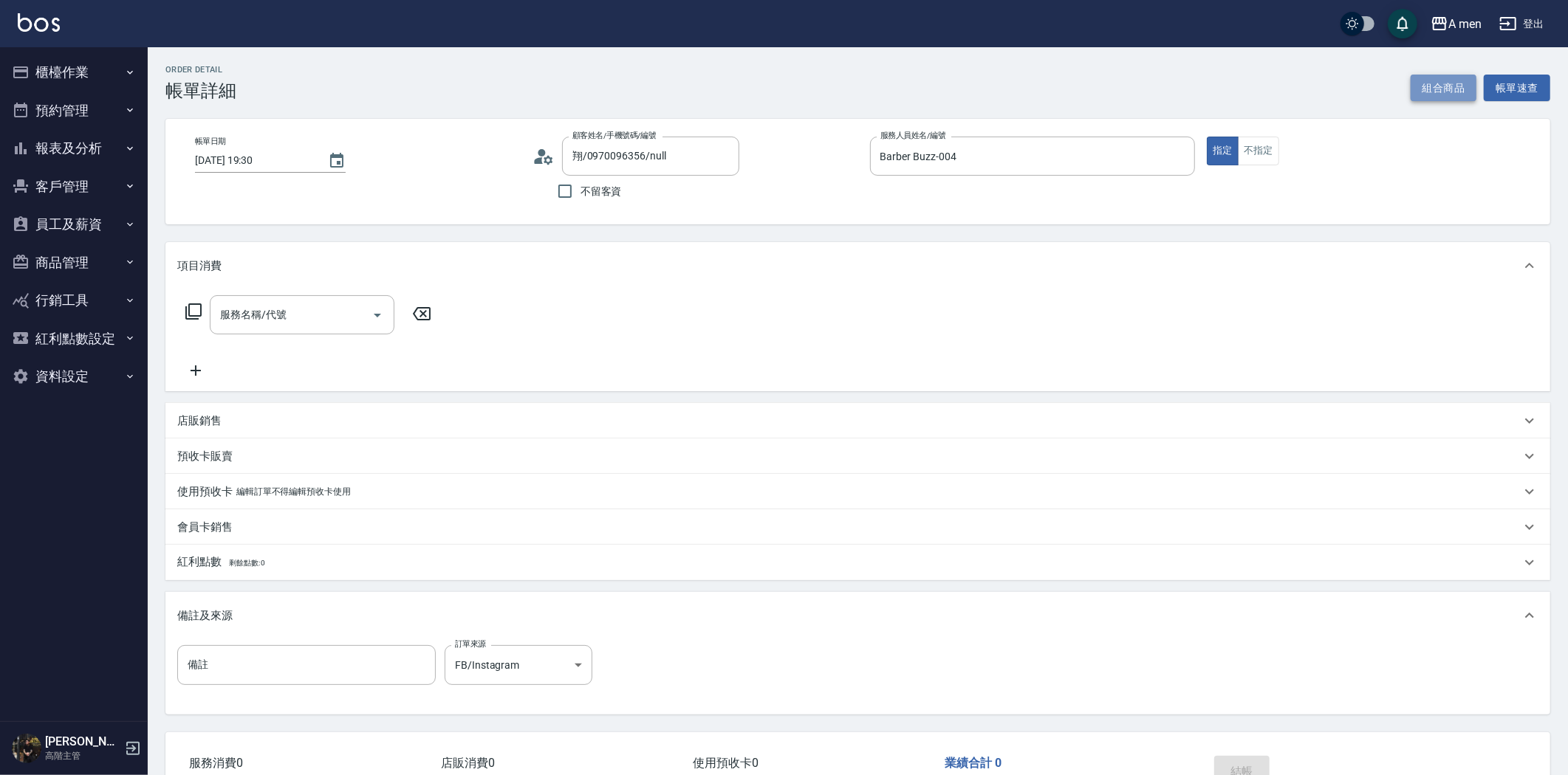
click at [1448, 91] on button "組合商品" at bounding box center [1444, 87] width 67 height 27
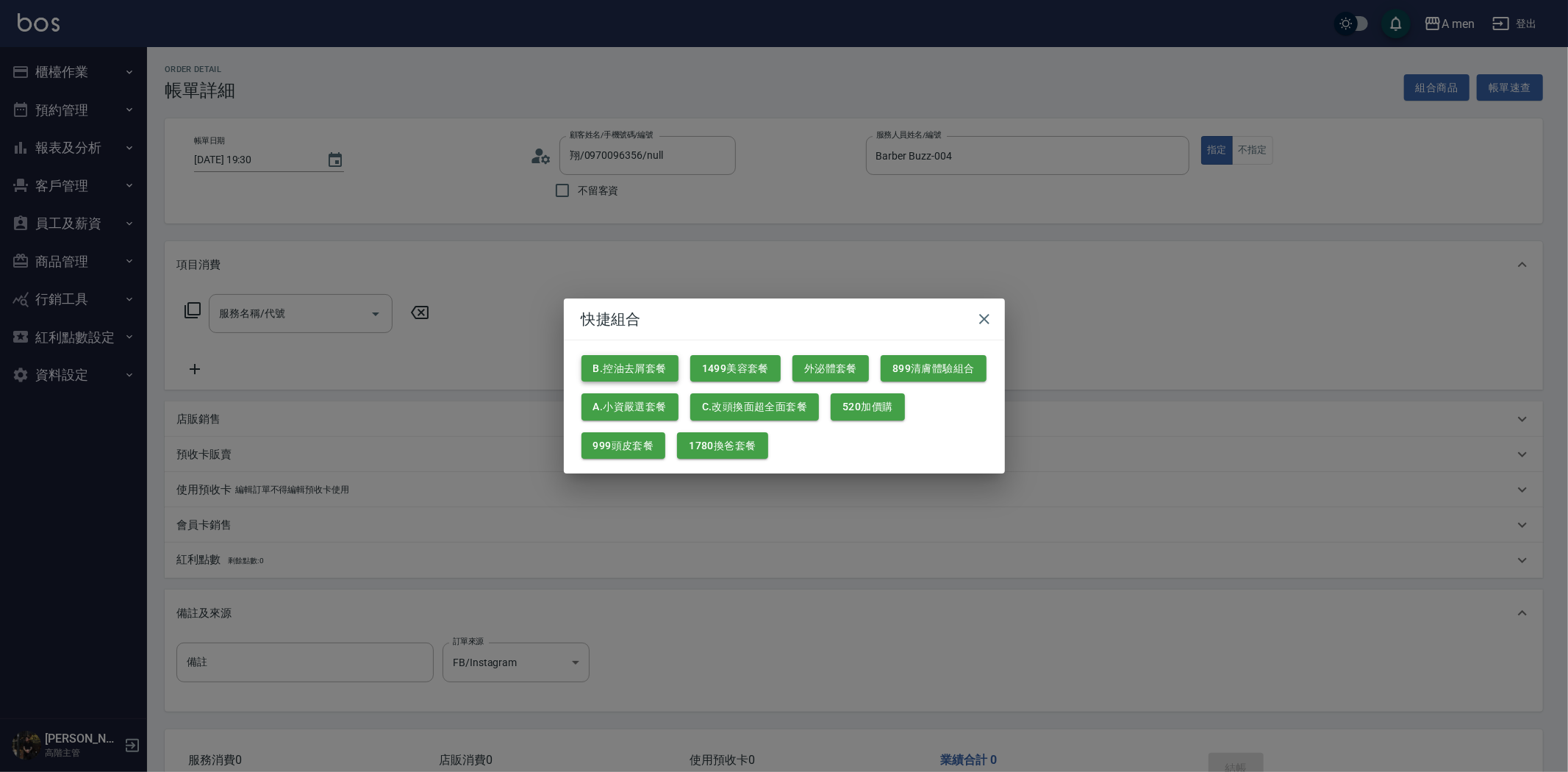
click at [665, 372] on button "B.控油去屑套餐" at bounding box center [630, 369] width 97 height 27
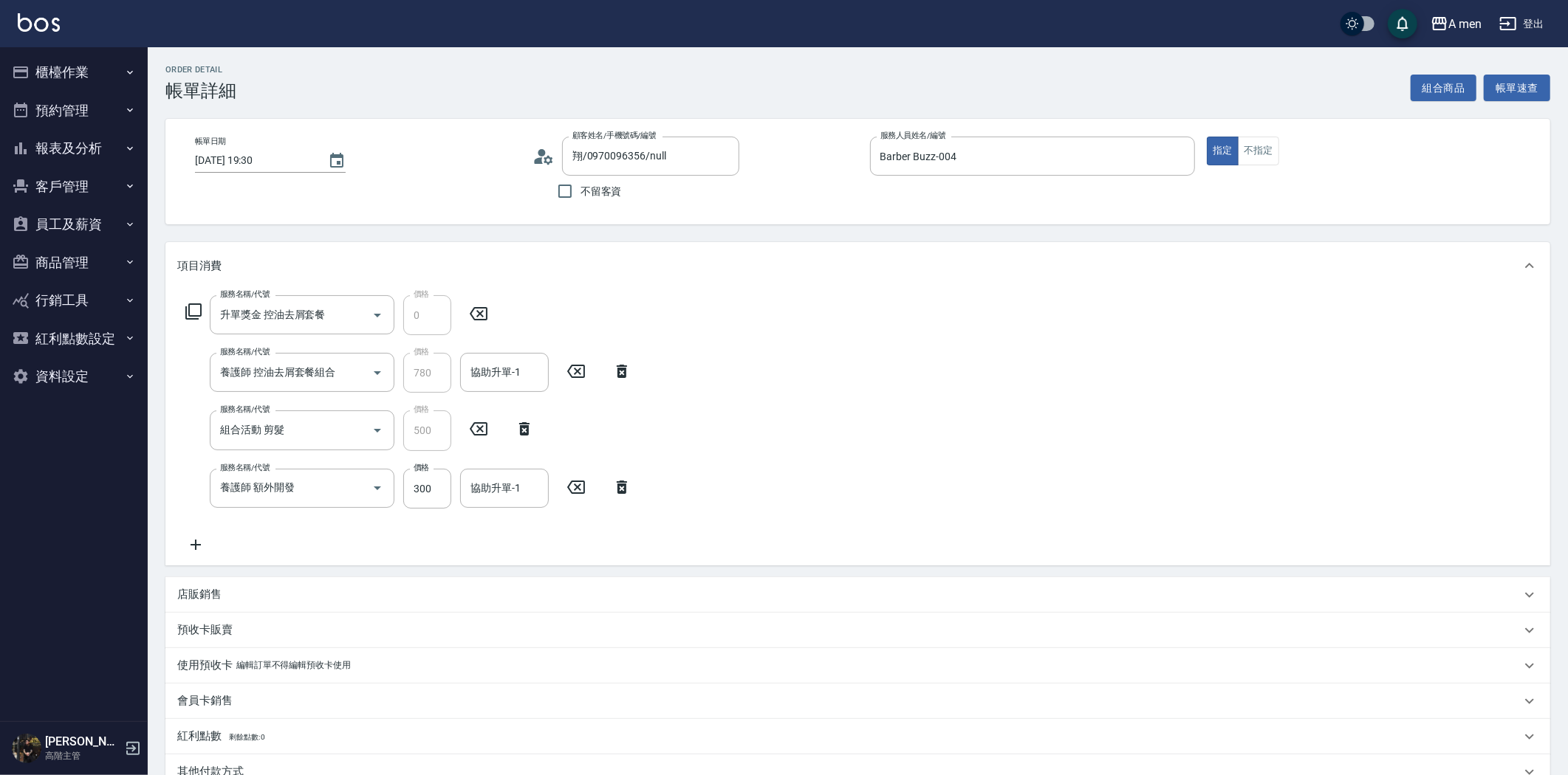
click at [625, 489] on icon at bounding box center [621, 487] width 10 height 13
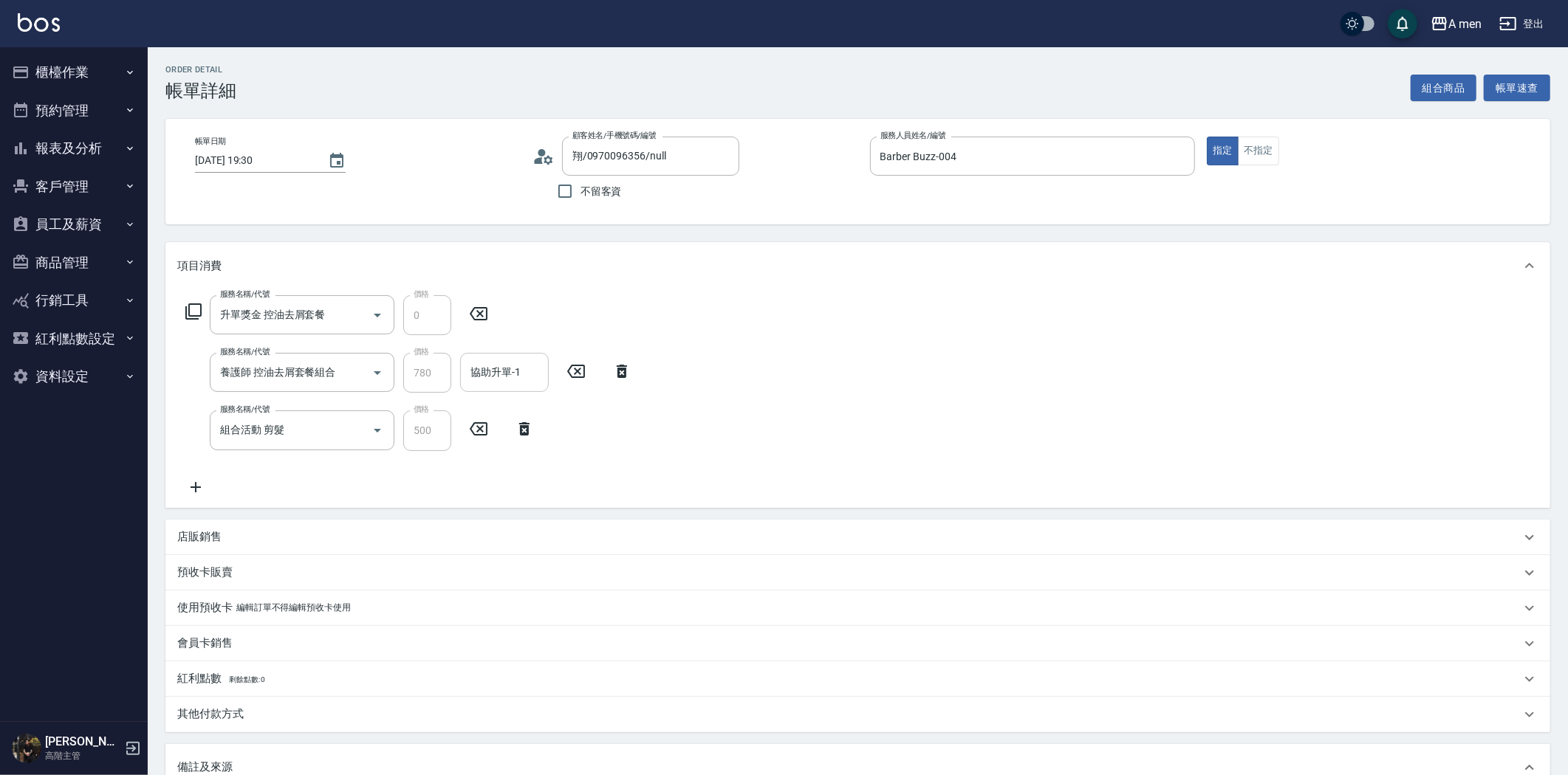
click at [499, 384] on input "協助升單-1" at bounding box center [504, 372] width 75 height 26
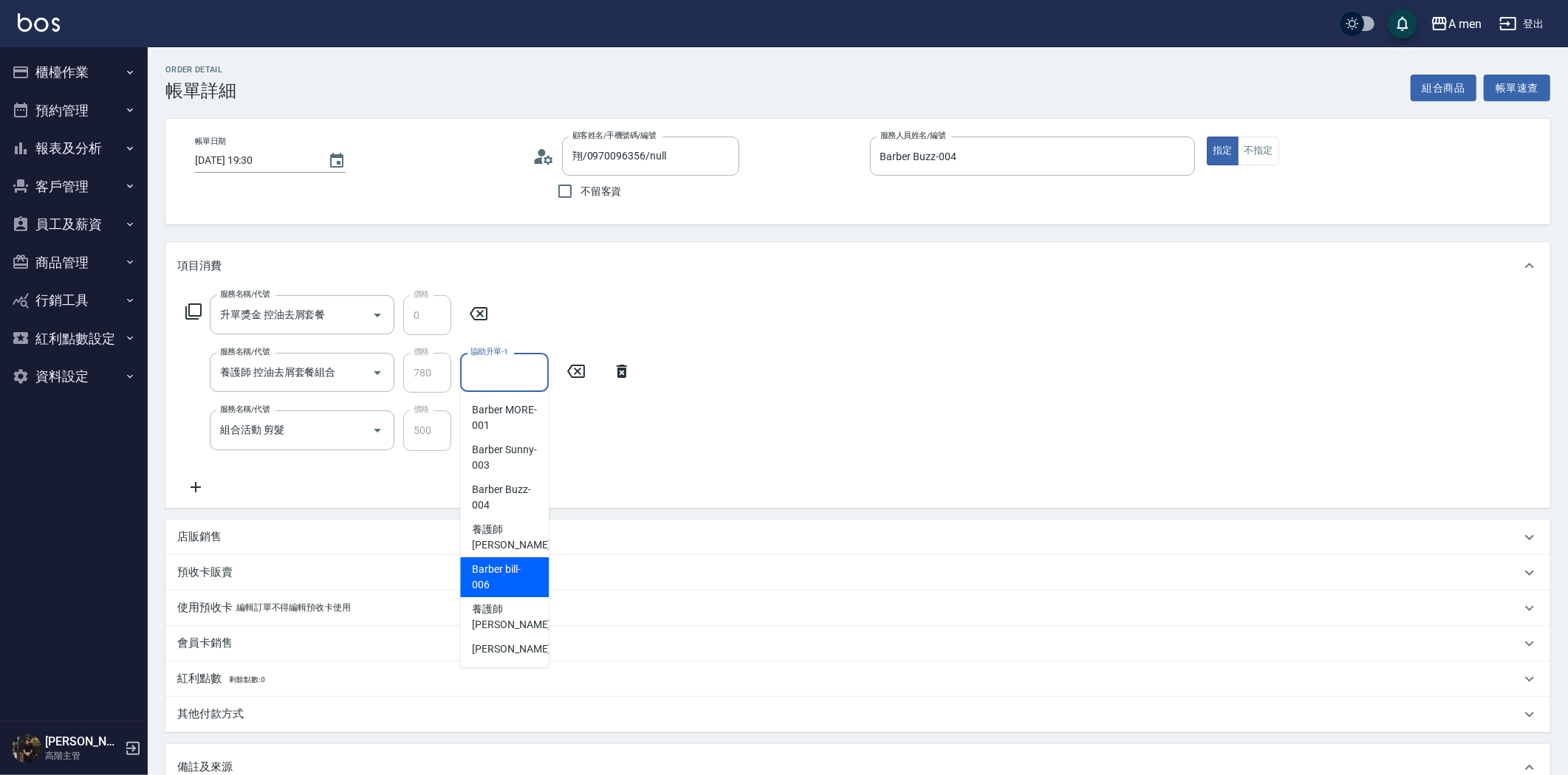
click at [518, 541] on span "養護師 [PERSON_NAME] -005" at bounding box center [521, 537] width 99 height 31
type input "養護師 [PERSON_NAME]-005"
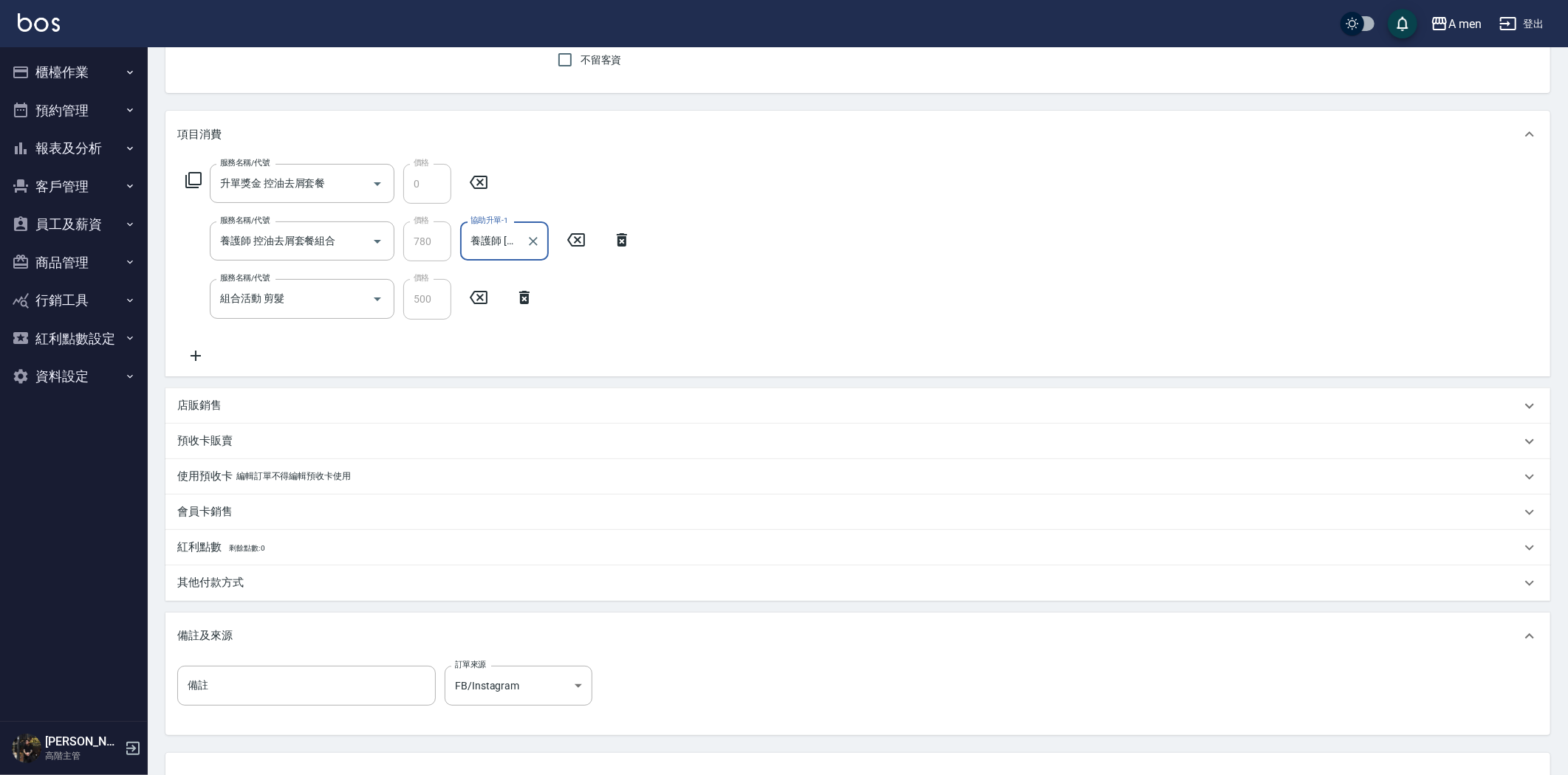
scroll to position [248, 0]
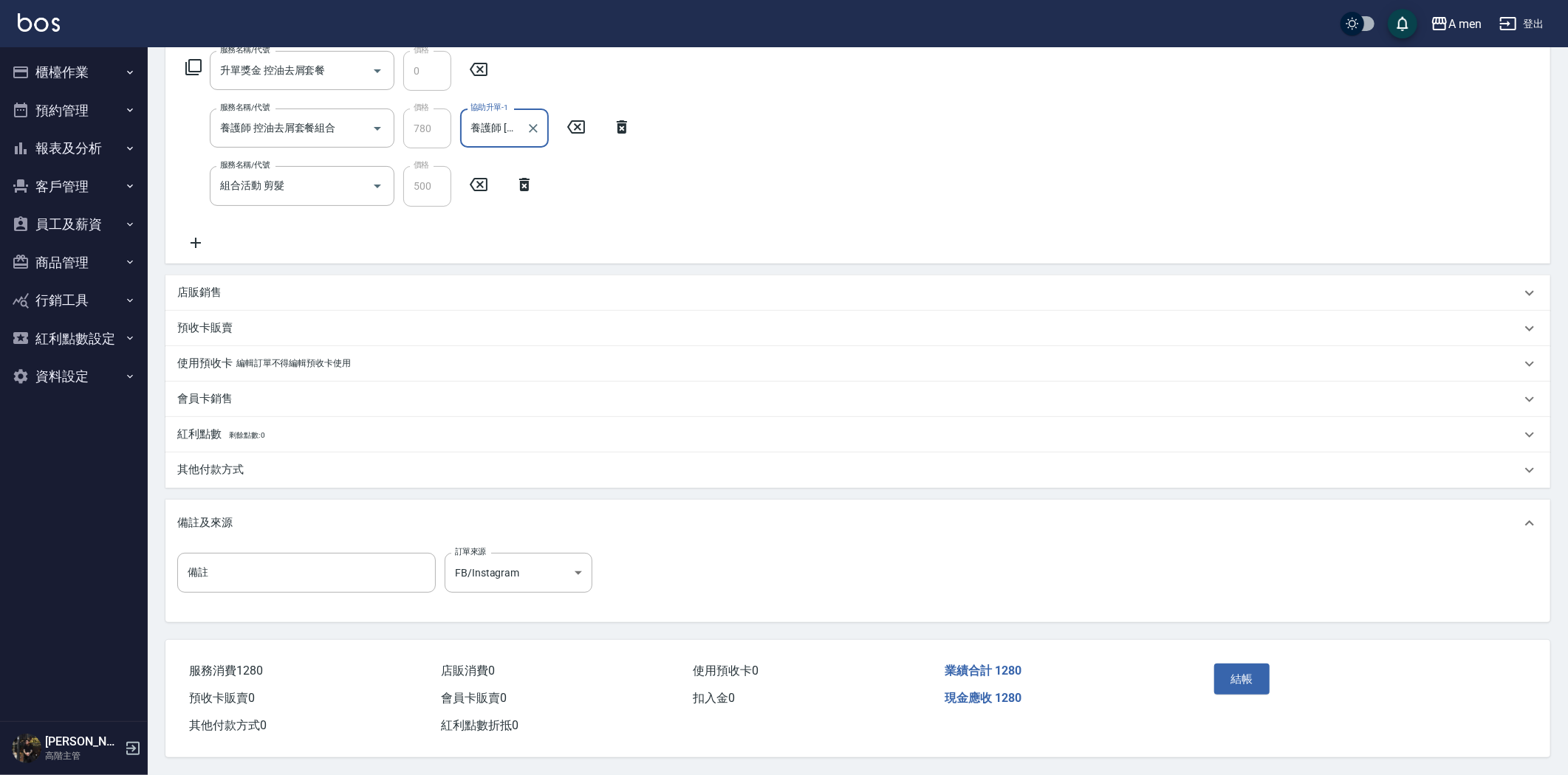
click at [342, 464] on div "其他付款方式" at bounding box center [849, 470] width 1344 height 15
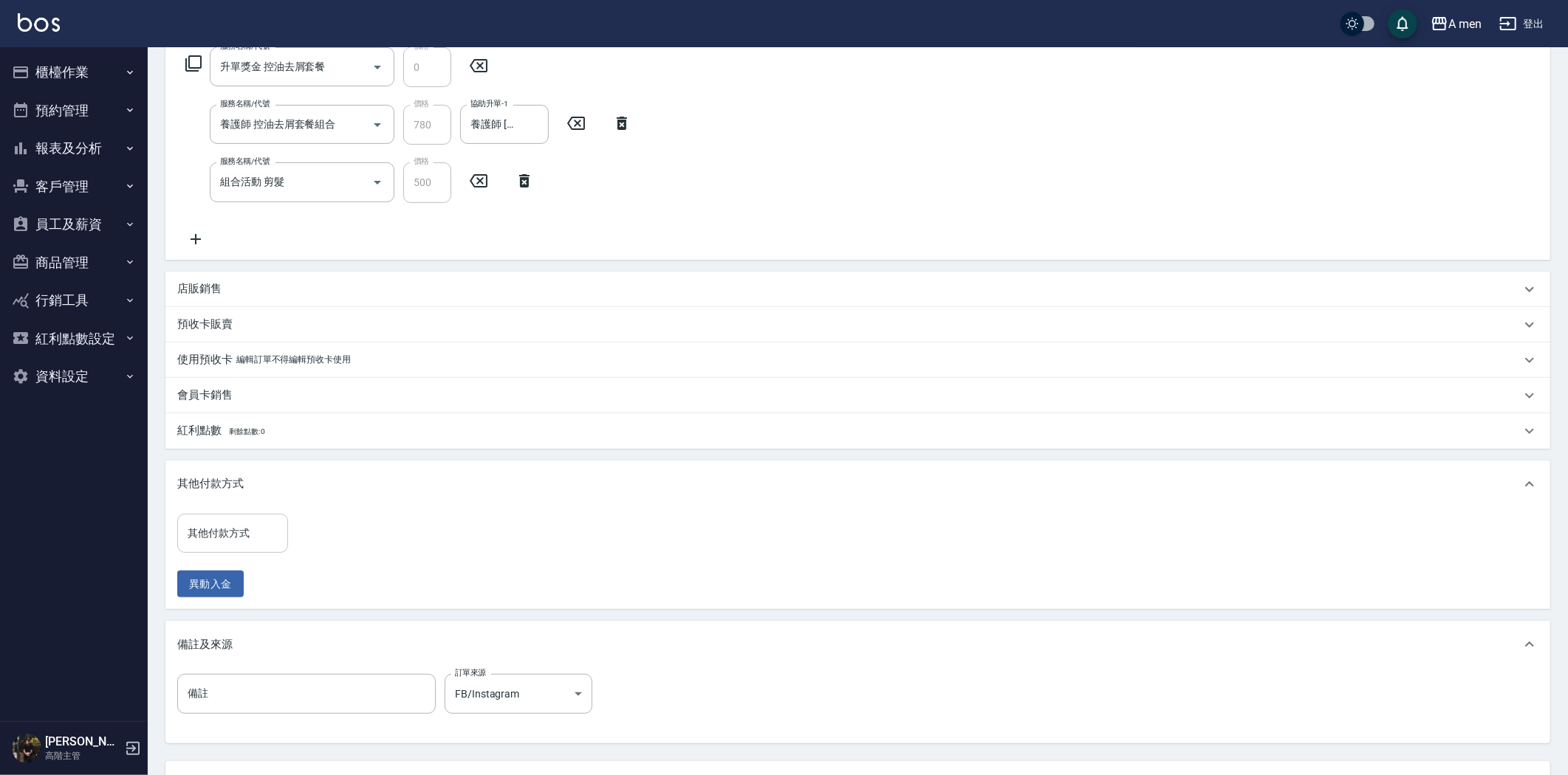
click at [270, 526] on input "其他付款方式" at bounding box center [232, 533] width 98 height 26
click at [255, 583] on span "轉帳" at bounding box center [232, 594] width 111 height 24
type input "轉帳"
click at [333, 539] on input "0" at bounding box center [352, 533] width 111 height 39
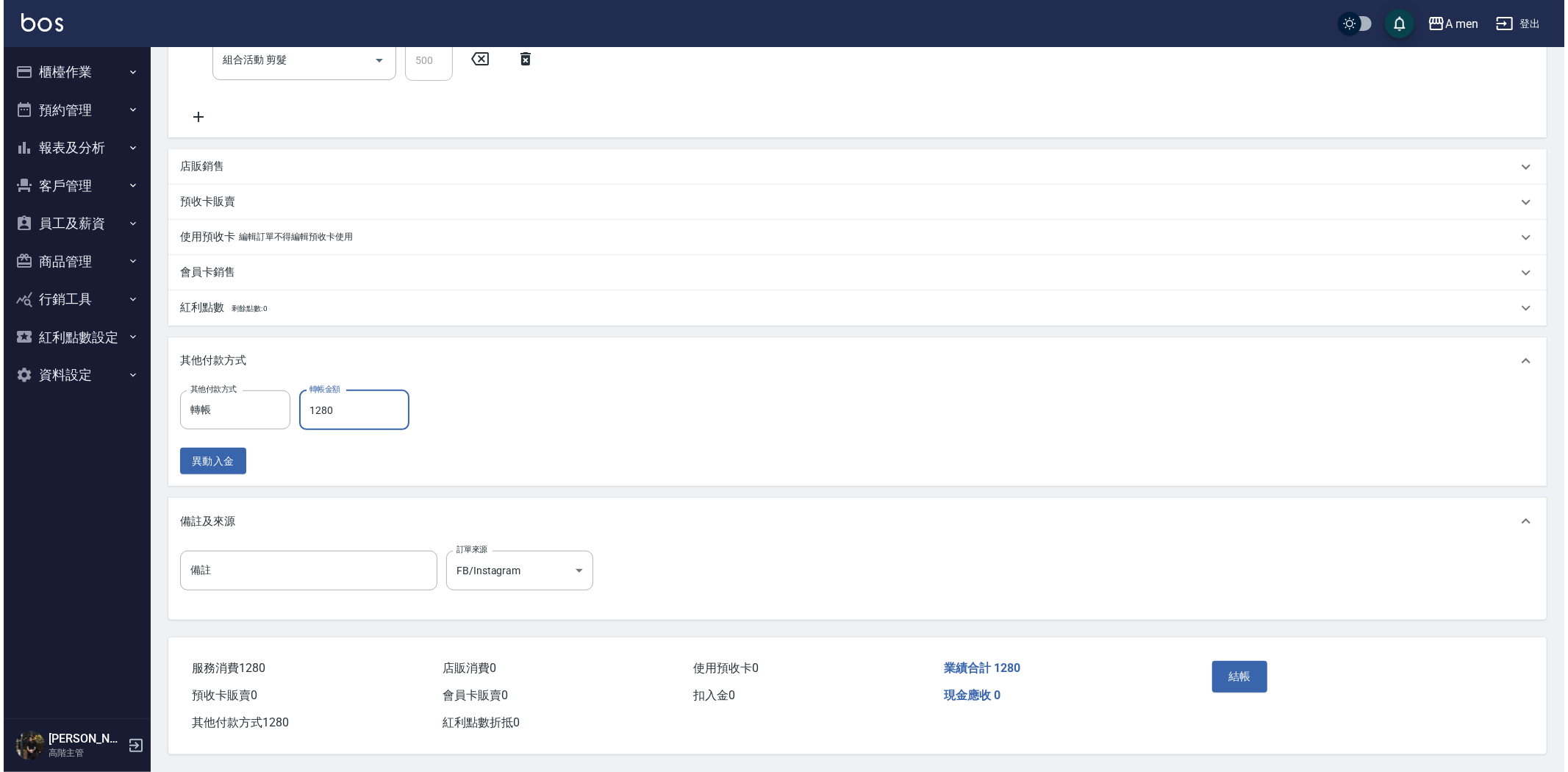
scroll to position [373, 0]
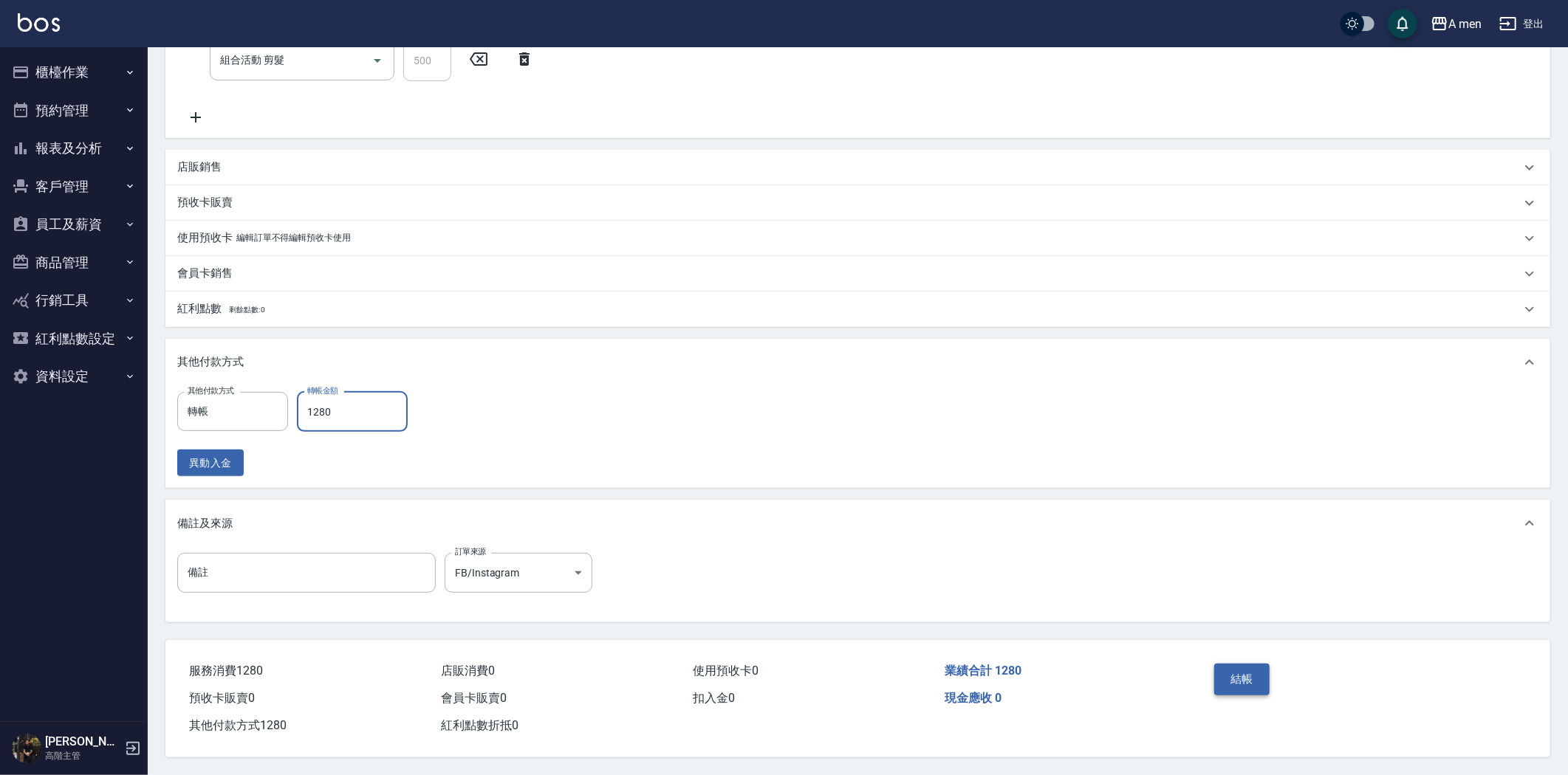
type input "1280"
click at [1249, 676] on button "結帳" at bounding box center [1243, 679] width 56 height 31
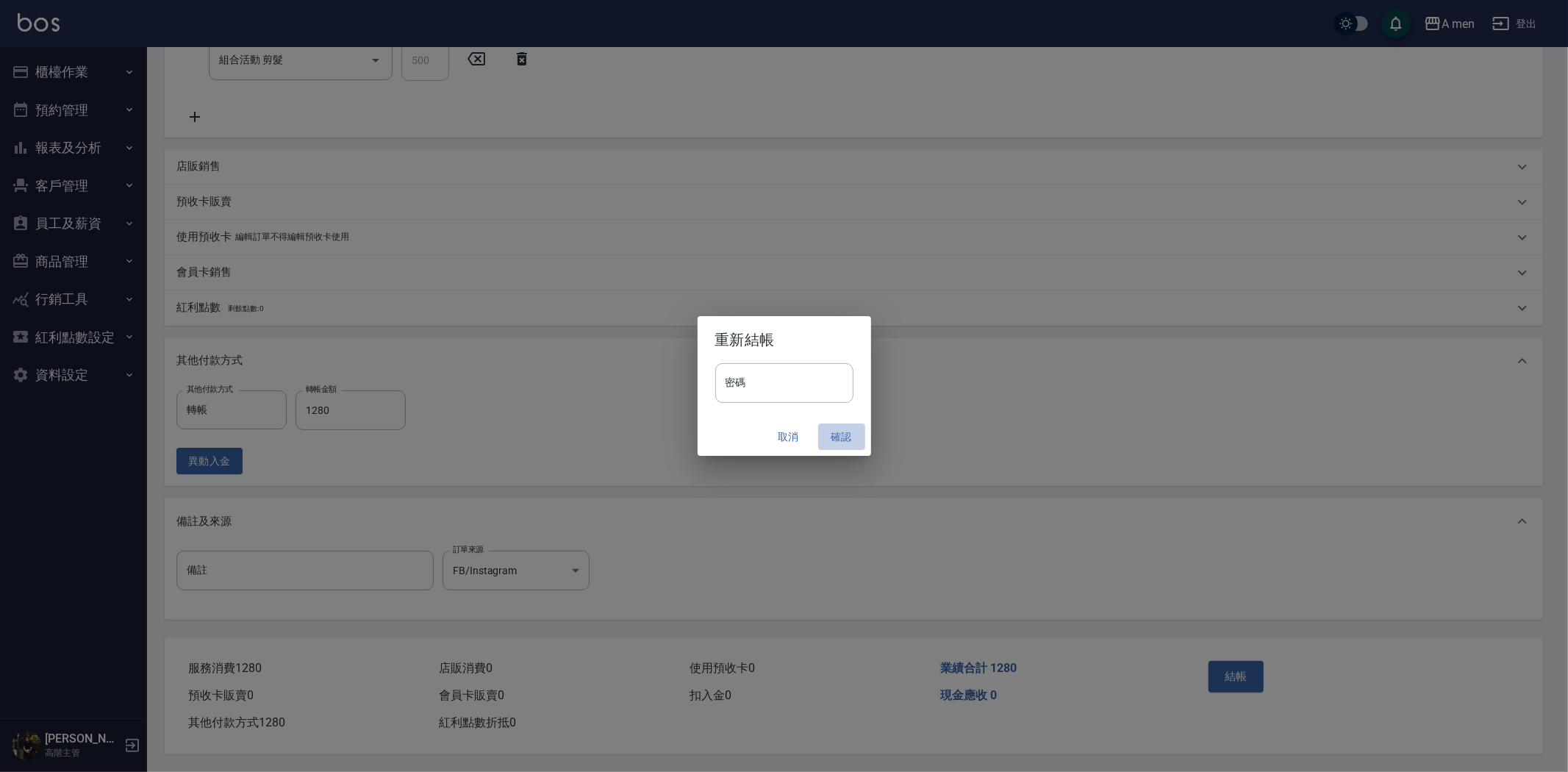
click at [843, 441] on button "確認" at bounding box center [841, 437] width 47 height 27
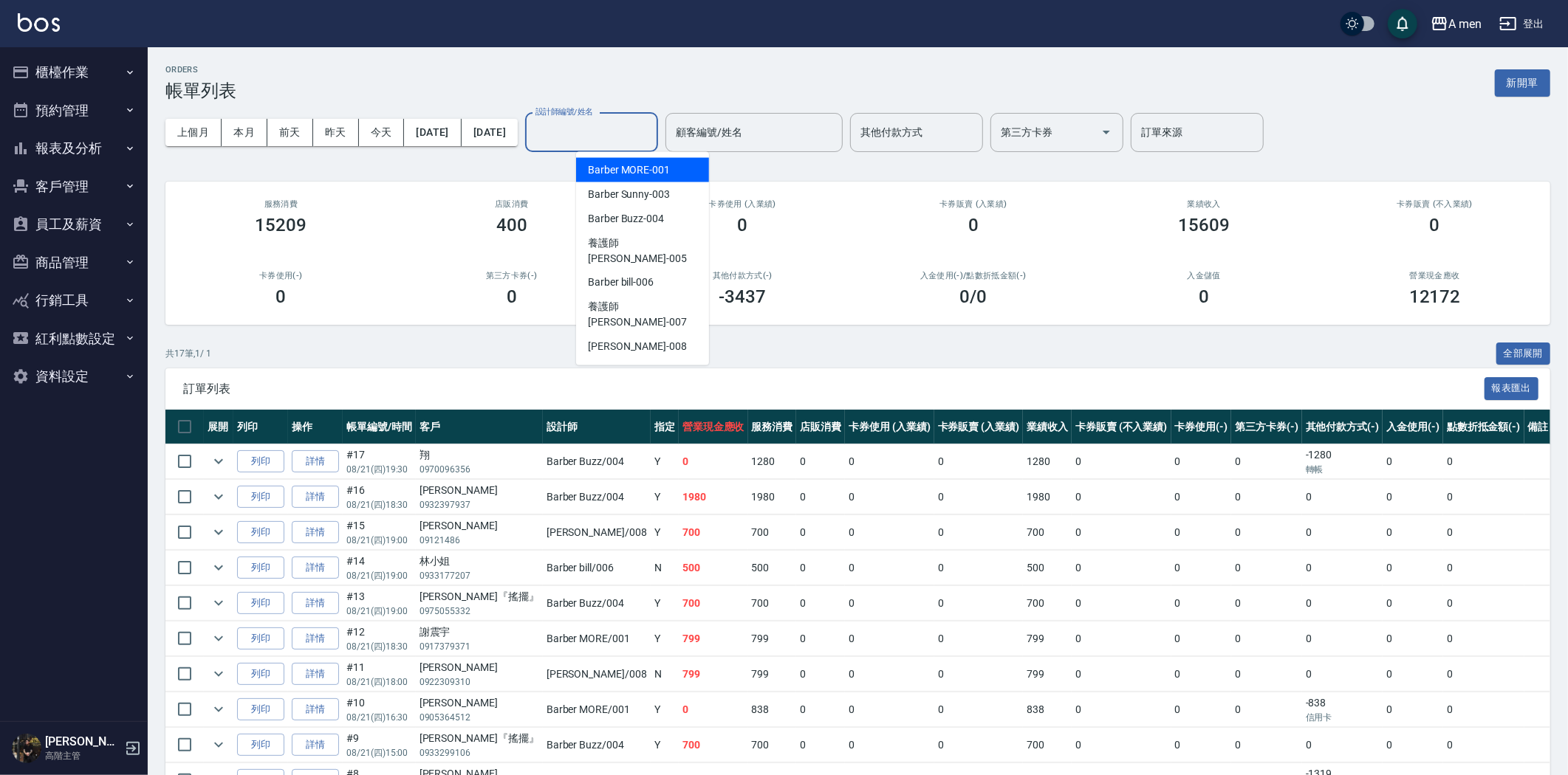
click at [612, 120] on div "設計師編號/姓名 設計師編號/姓名" at bounding box center [592, 132] width 133 height 39
click at [679, 222] on div "Barber Buzz -004" at bounding box center [643, 218] width 133 height 24
type input "Barber Buzz-004"
click at [596, 142] on input "設計師編號/姓名" at bounding box center [592, 132] width 119 height 26
click at [633, 211] on span "Barber Buzz -004" at bounding box center [626, 219] width 76 height 15
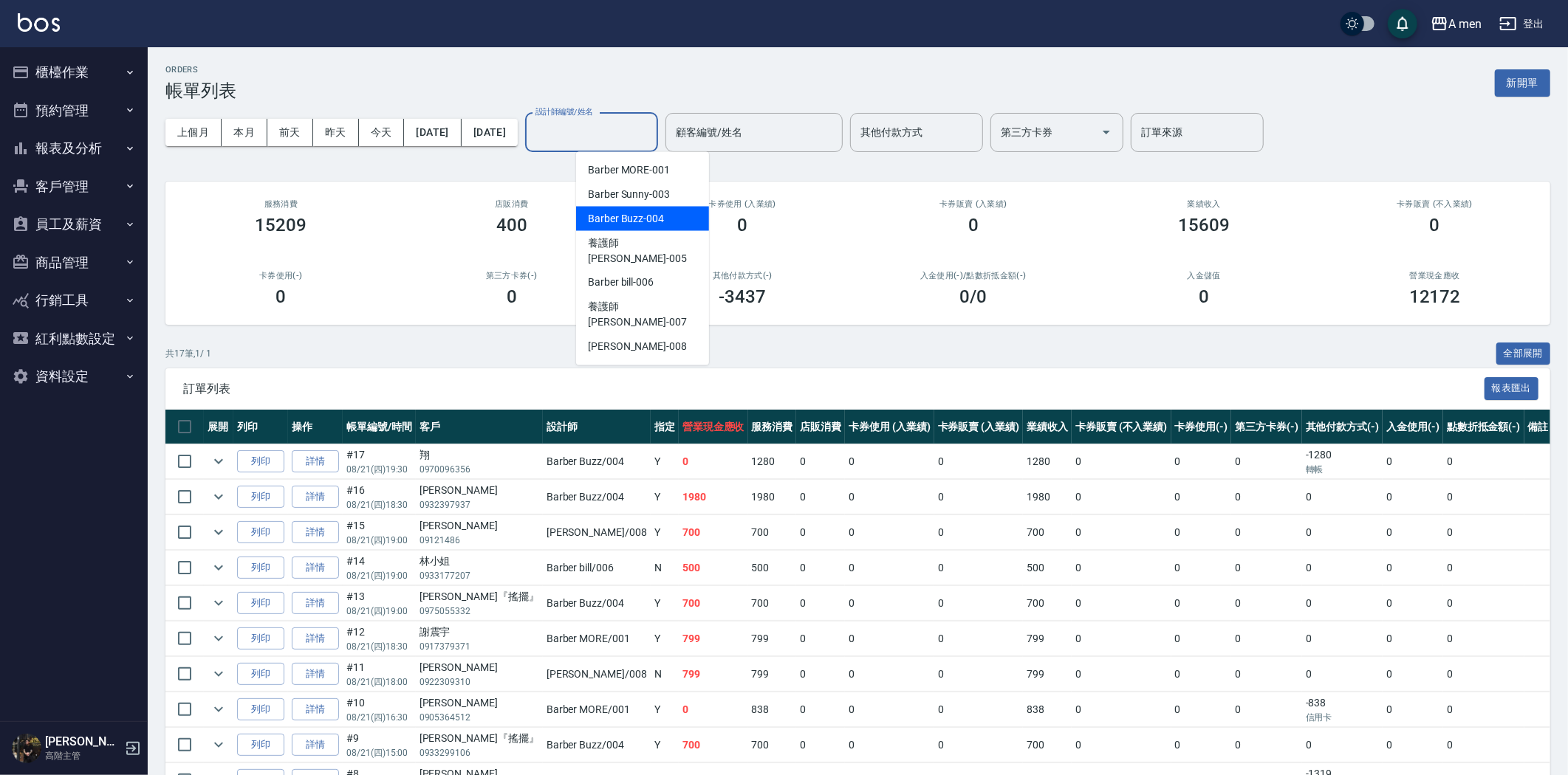
type input "Barber Buzz-004"
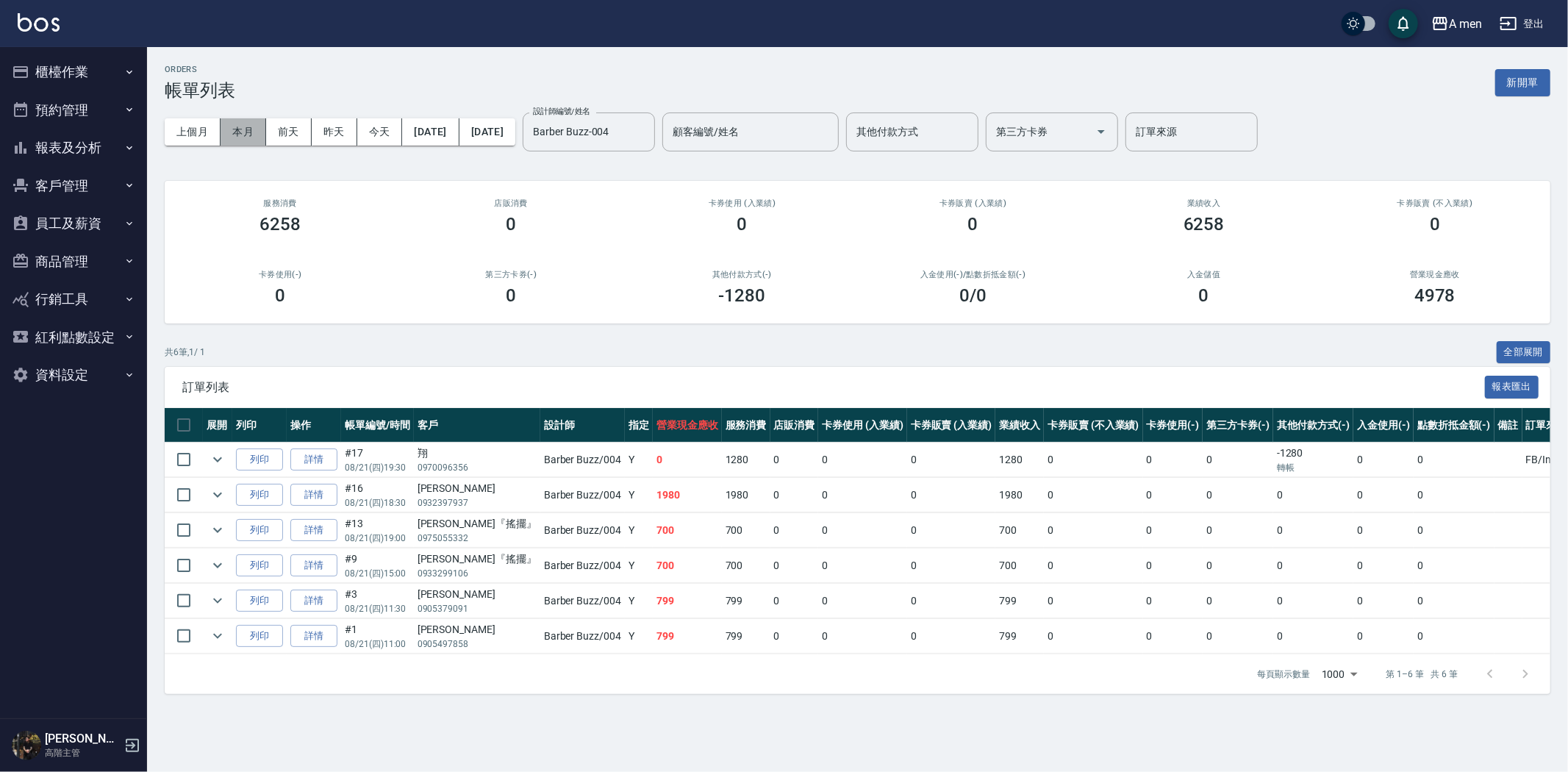
click at [238, 128] on button "本月" at bounding box center [243, 132] width 45 height 27
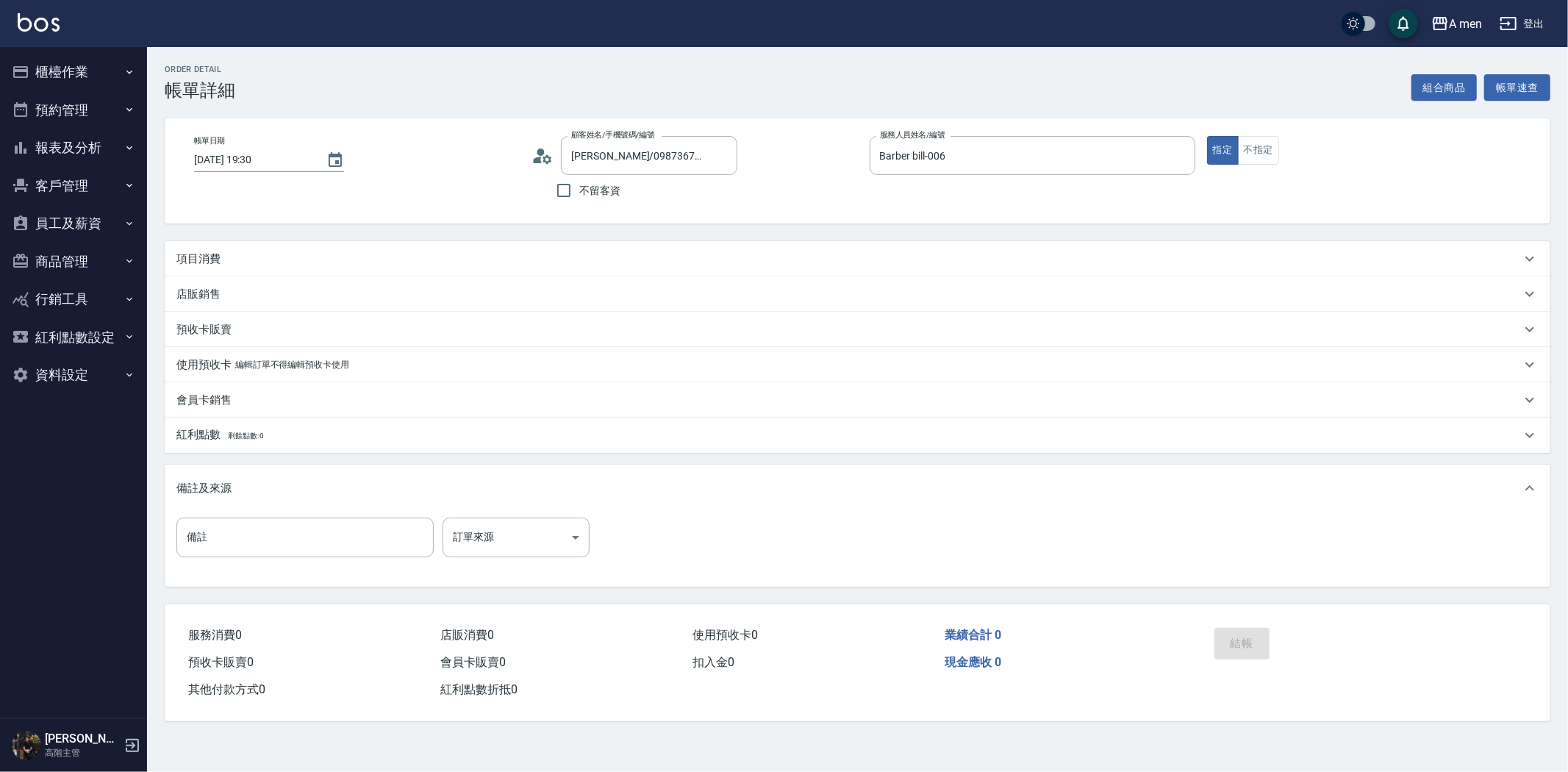
click at [427, 255] on div "項目消費" at bounding box center [849, 259] width 1344 height 15
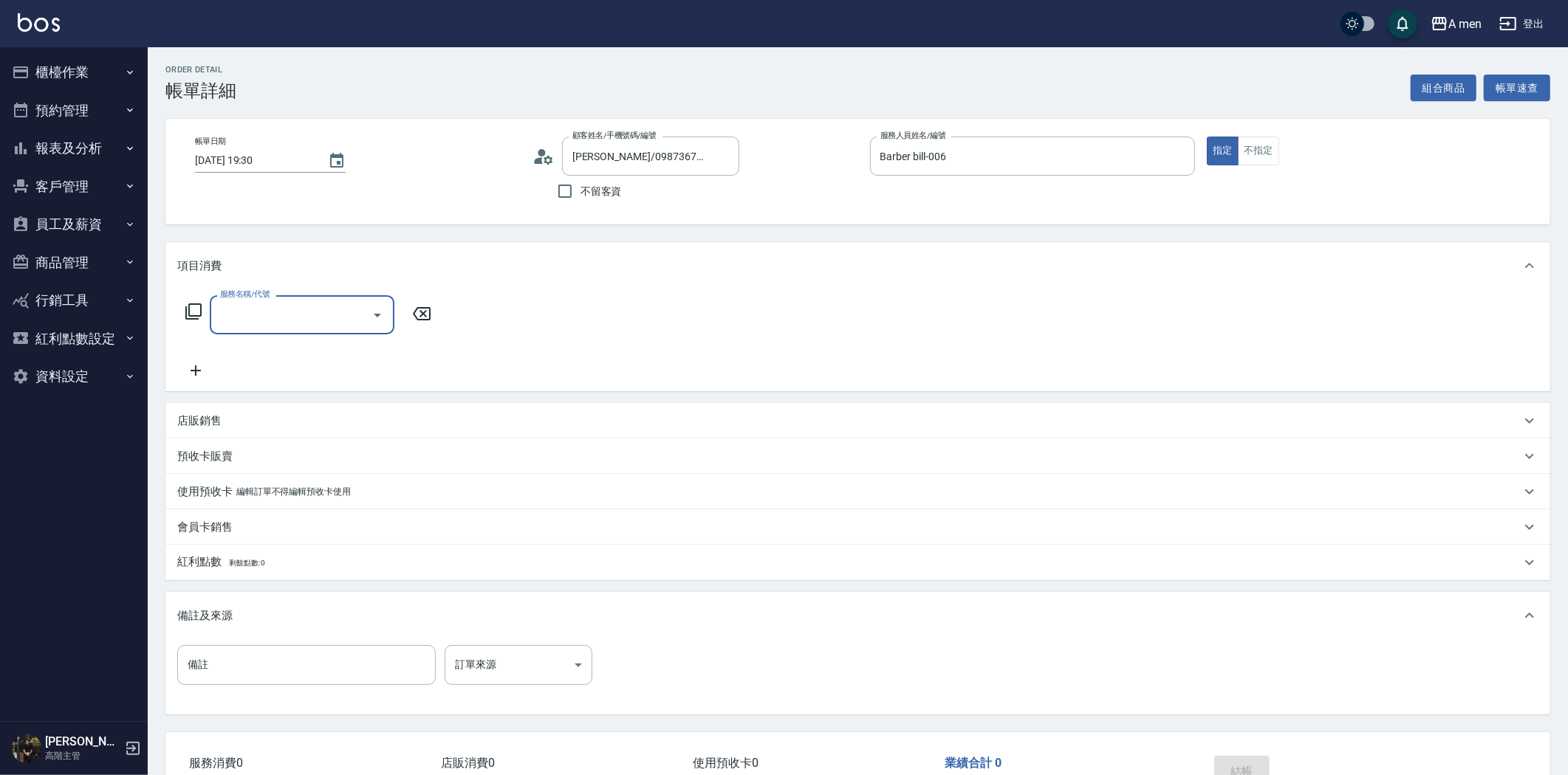
click at [369, 307] on icon "Open" at bounding box center [377, 315] width 18 height 18
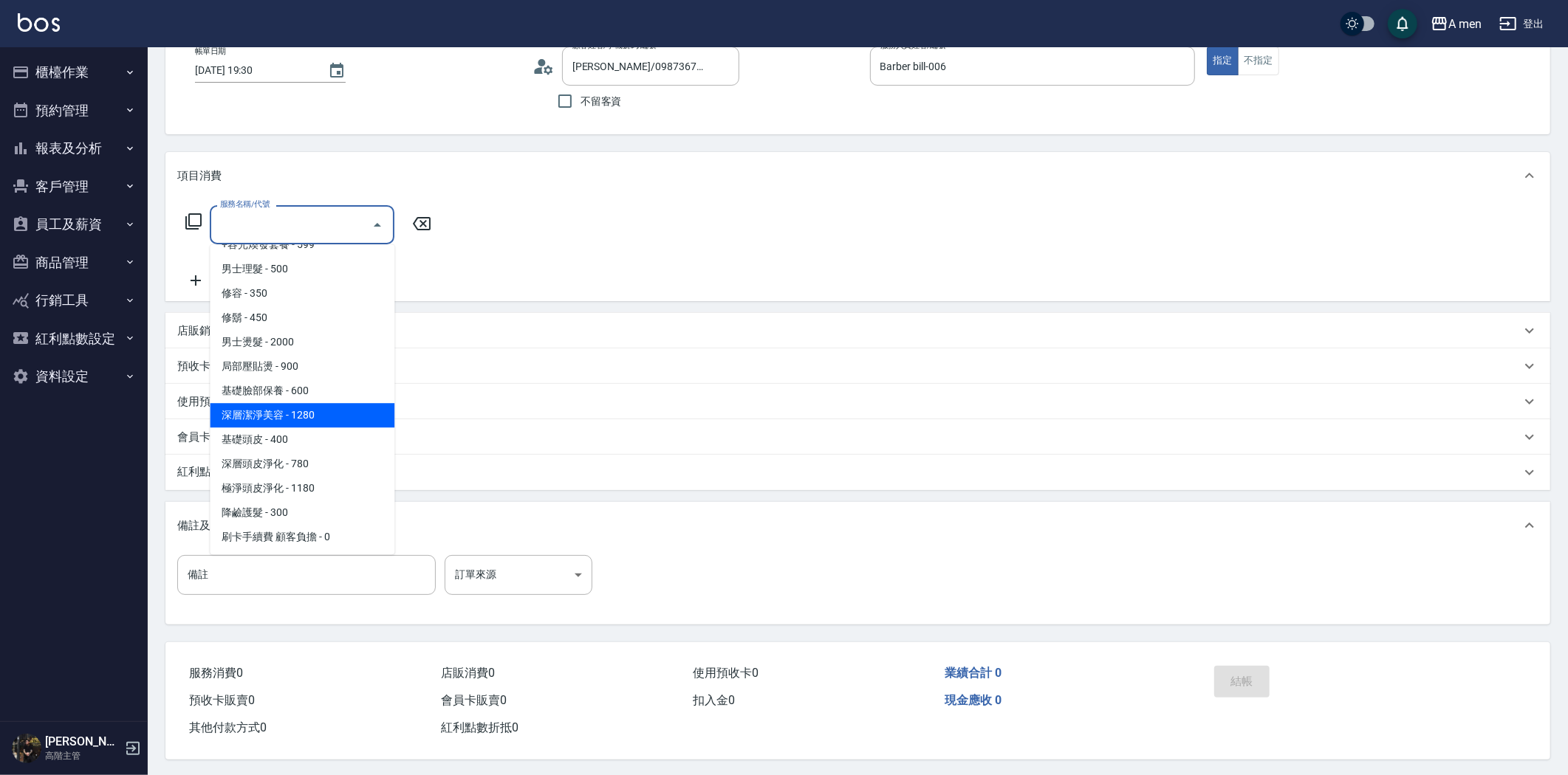
scroll to position [98, 0]
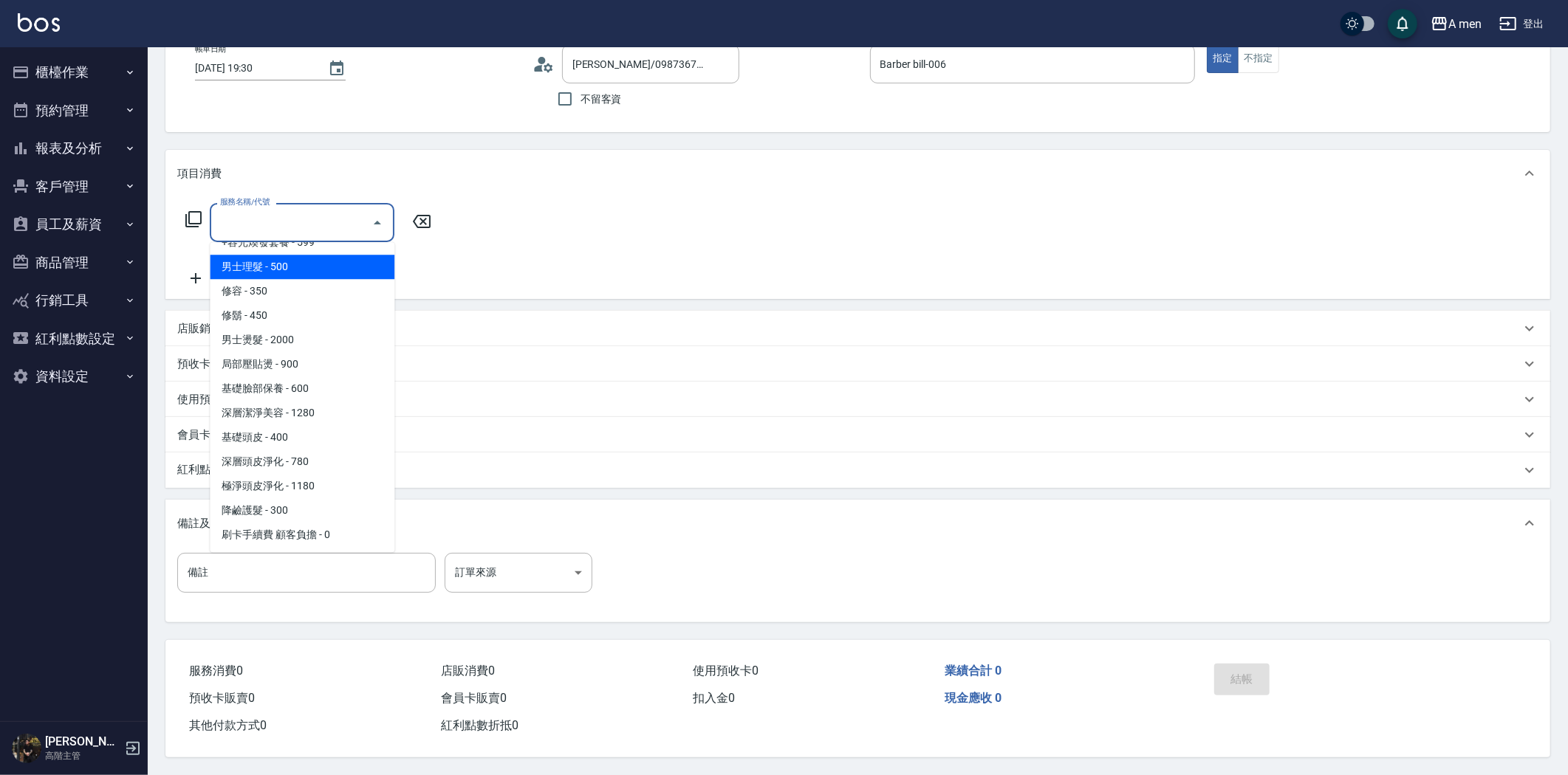
click at [287, 264] on span "男士理髮 - 500" at bounding box center [302, 266] width 184 height 24
type input "男士理髮(A01)"
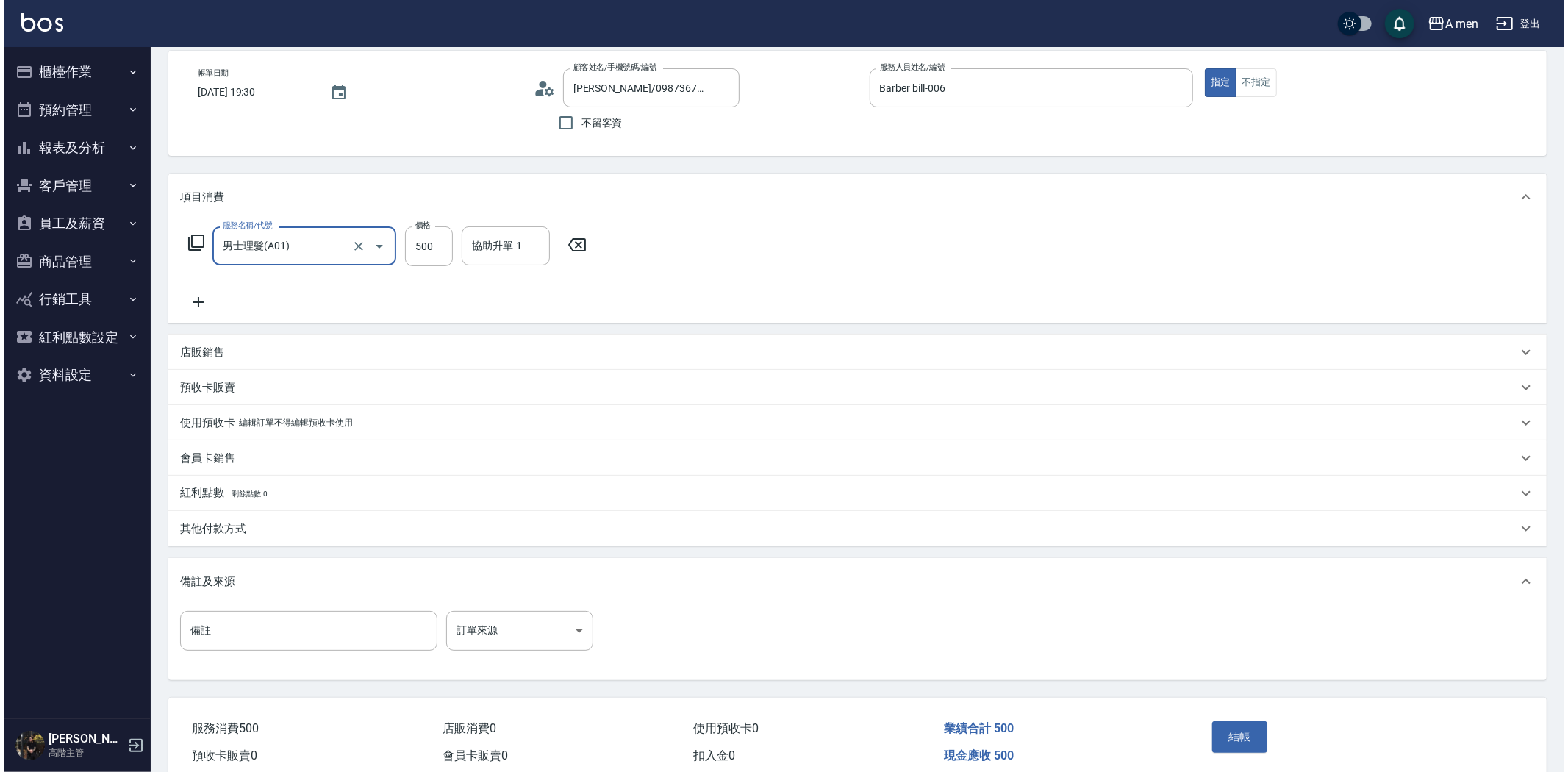
scroll to position [133, 0]
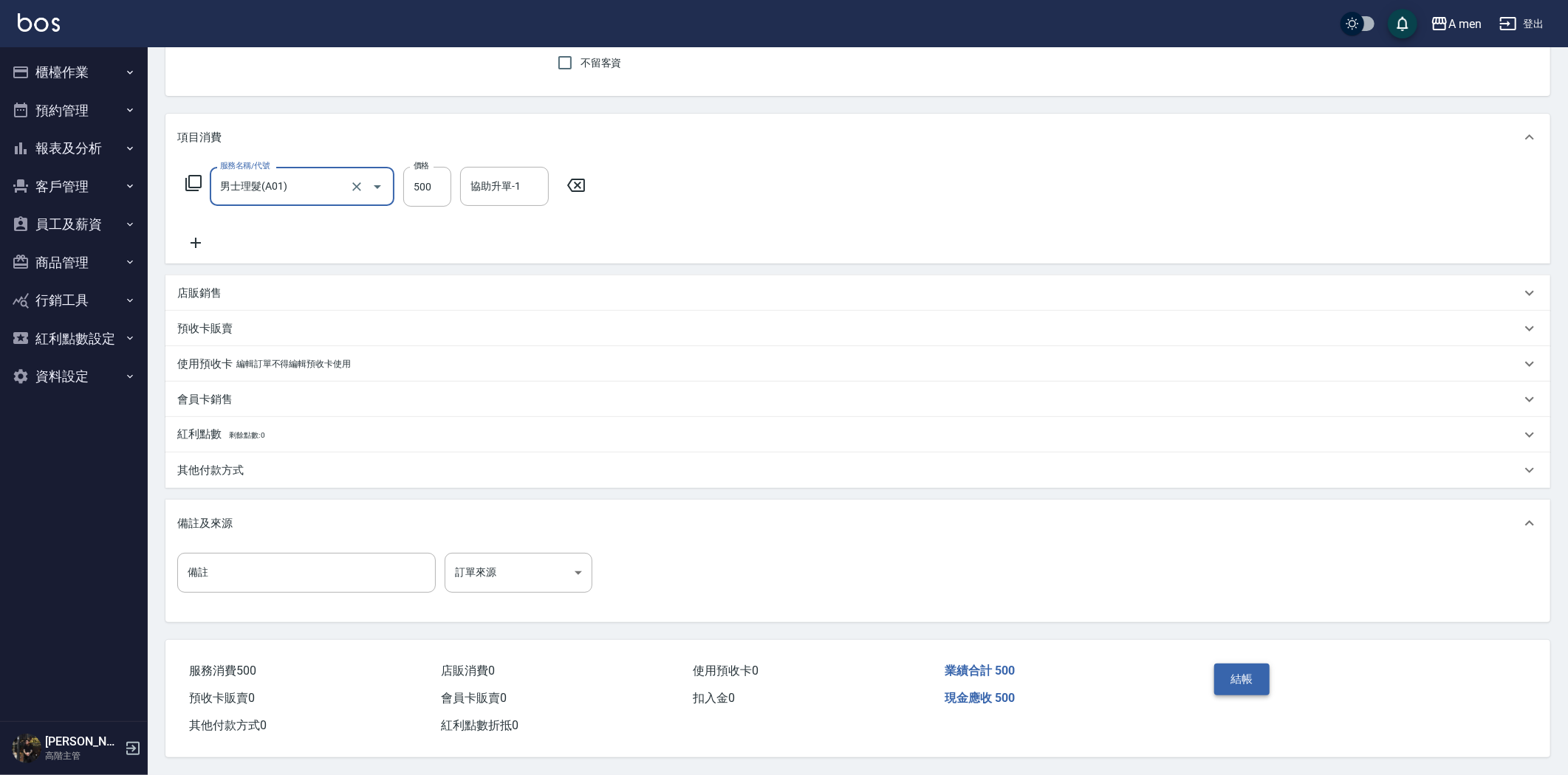
click at [1256, 685] on button "結帳" at bounding box center [1243, 679] width 56 height 31
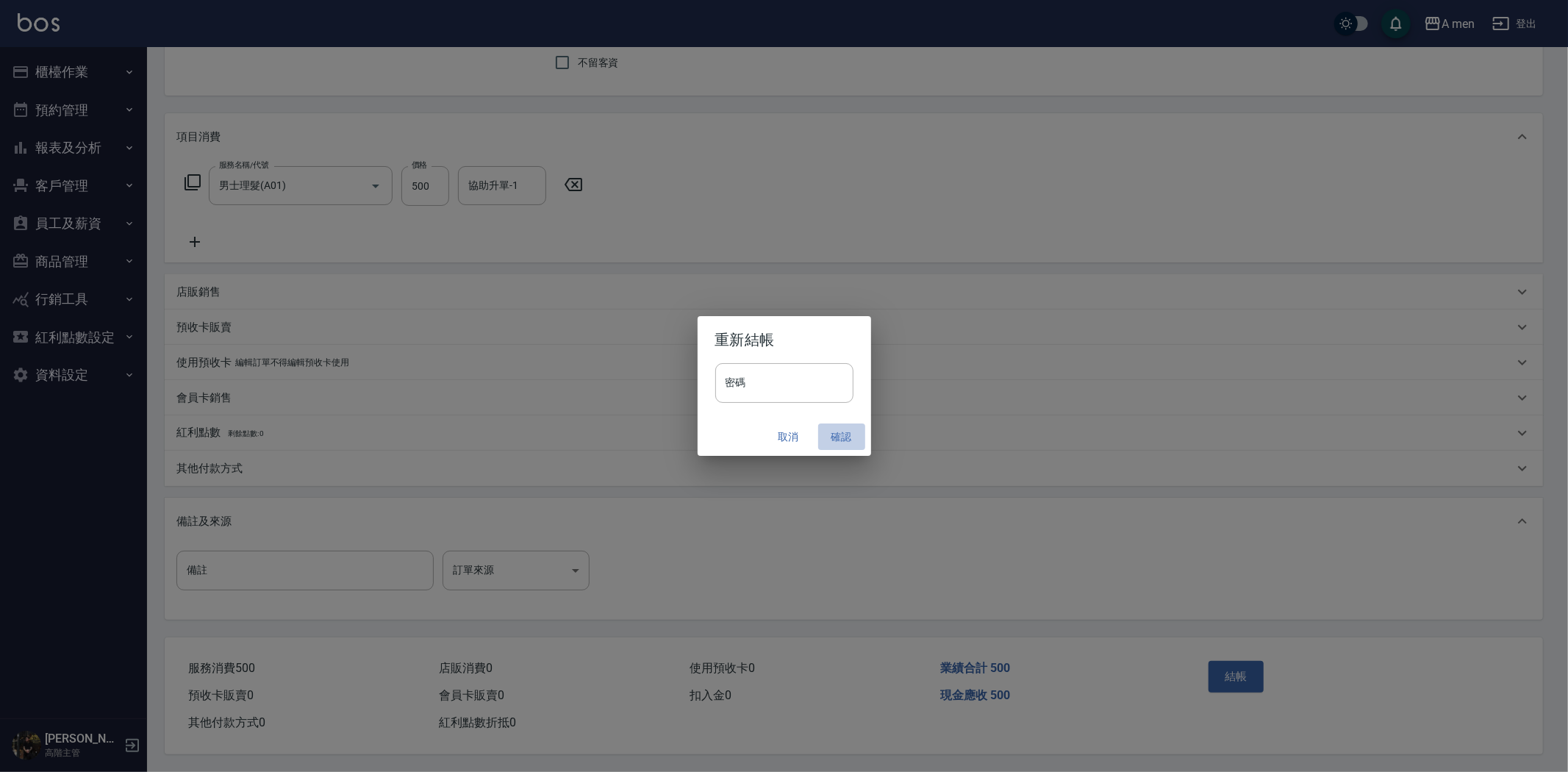
click at [831, 442] on button "確認" at bounding box center [841, 437] width 47 height 27
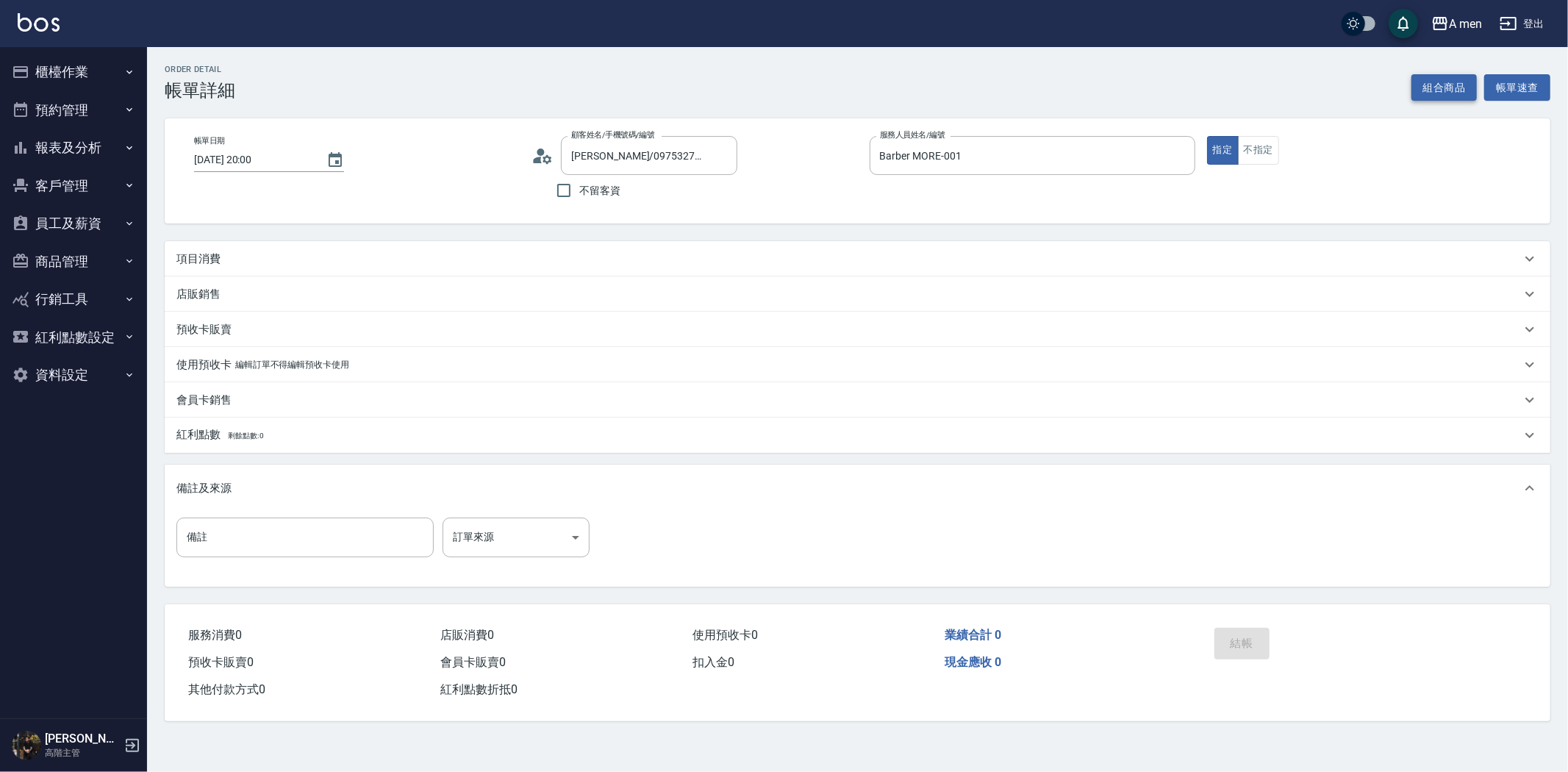
click at [1416, 83] on button "組合商品" at bounding box center [1445, 87] width 66 height 27
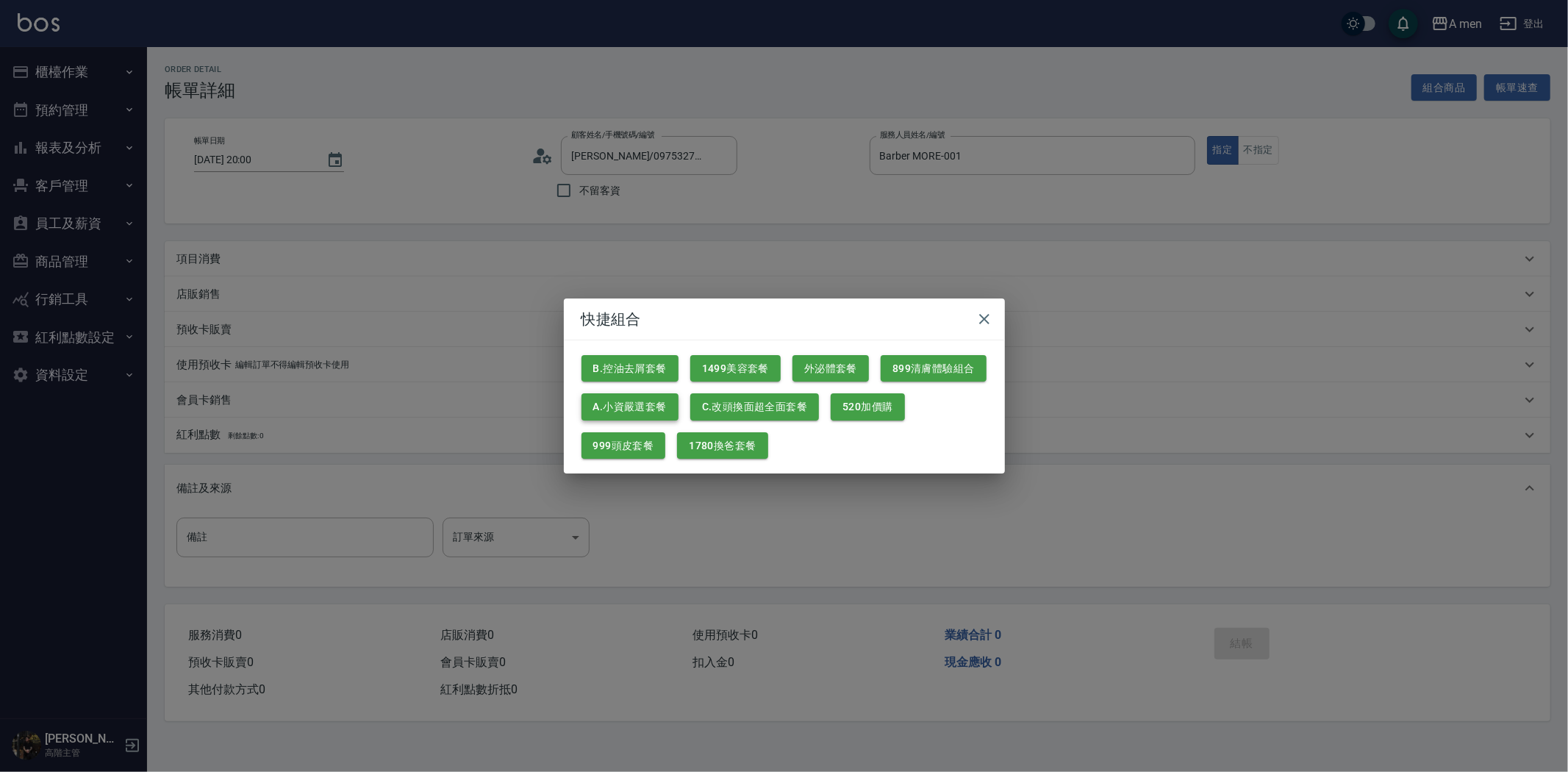
click at [590, 410] on button "A.小資嚴選套餐" at bounding box center [630, 406] width 97 height 27
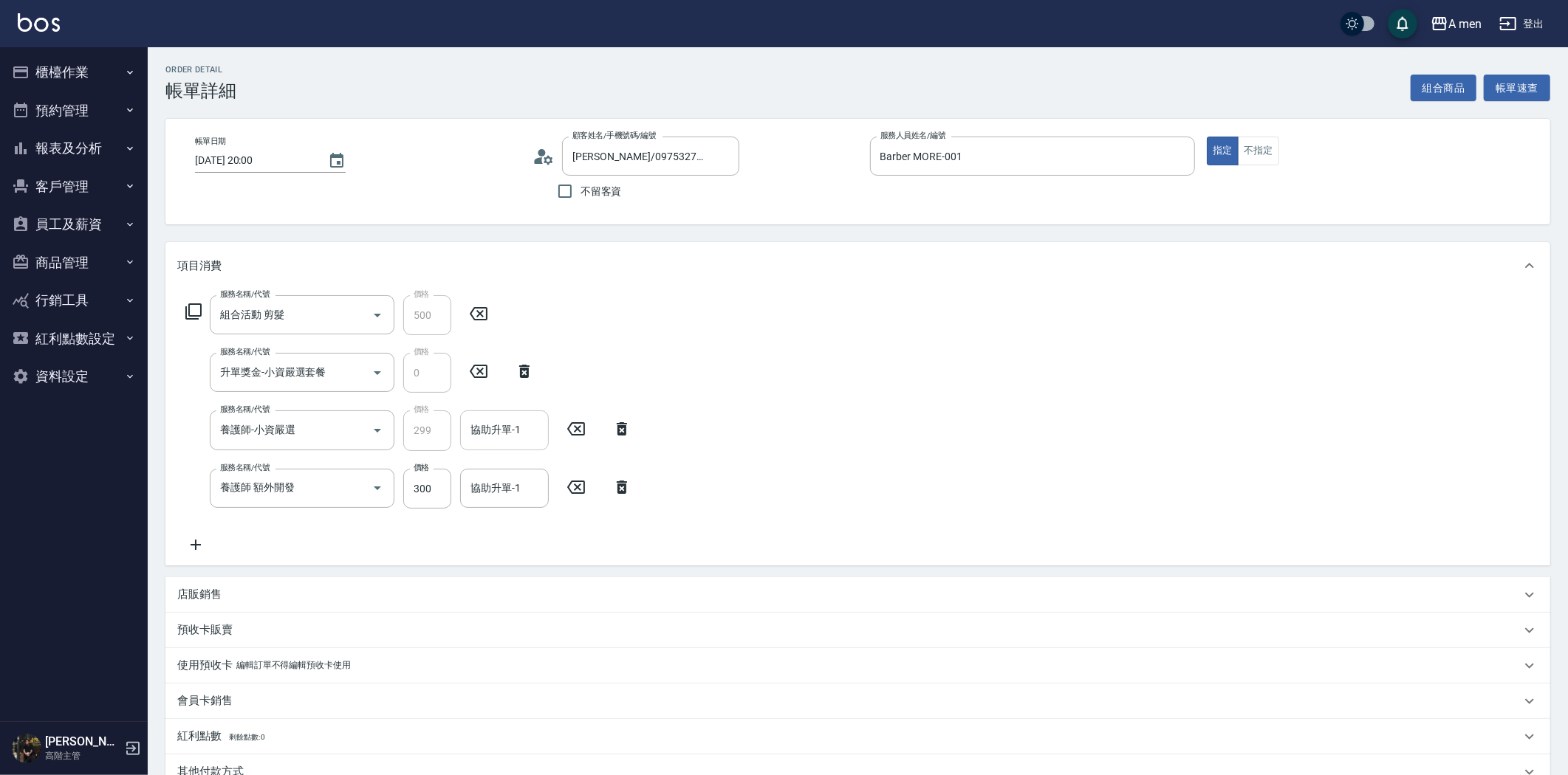
click at [495, 421] on div "協助升單-1 協助升單-1" at bounding box center [504, 430] width 88 height 39
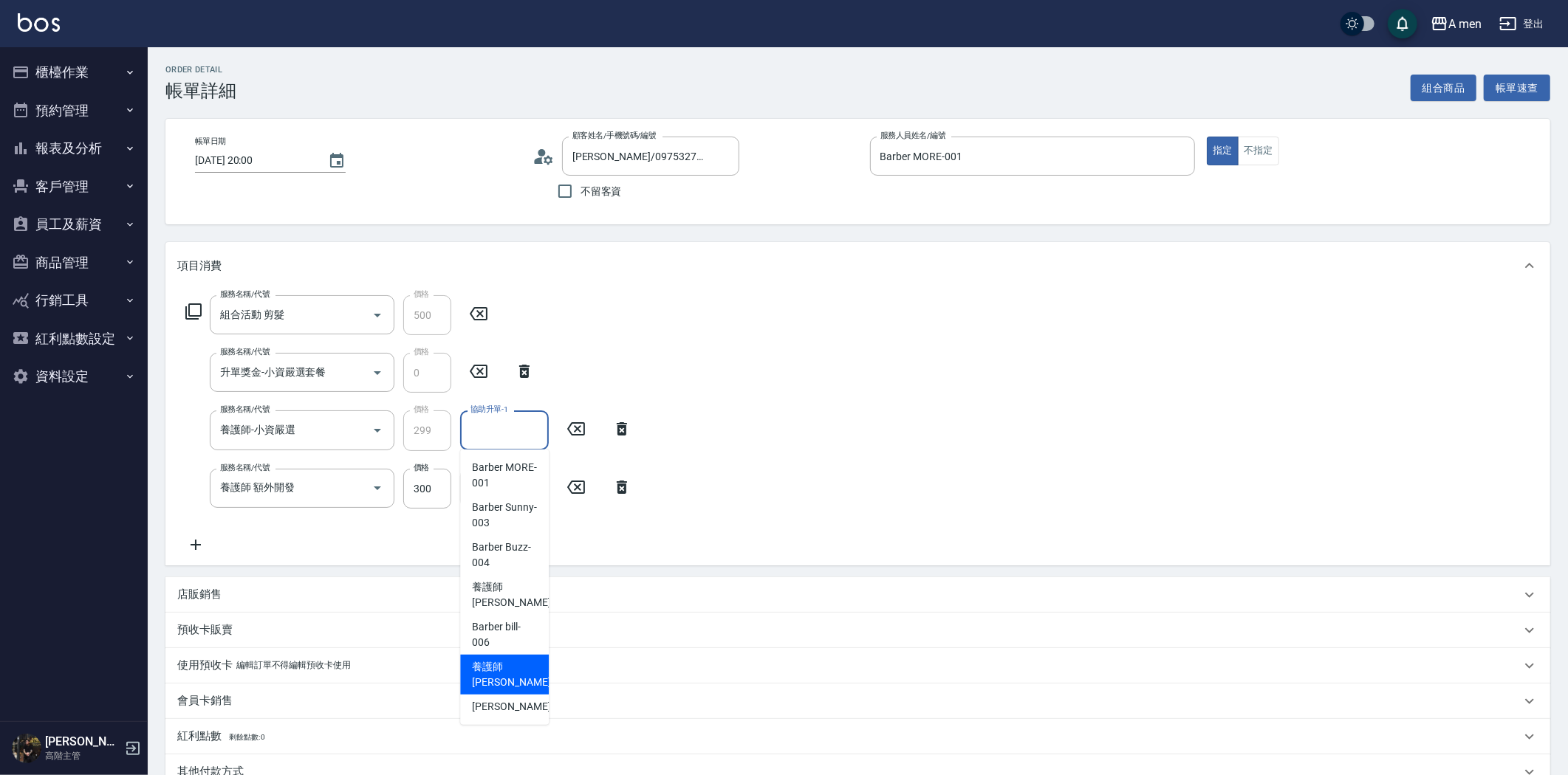
click at [516, 662] on span "養護師 [PERSON_NAME] -007" at bounding box center [521, 675] width 99 height 31
type input "養護師 [PERSON_NAME]-007"
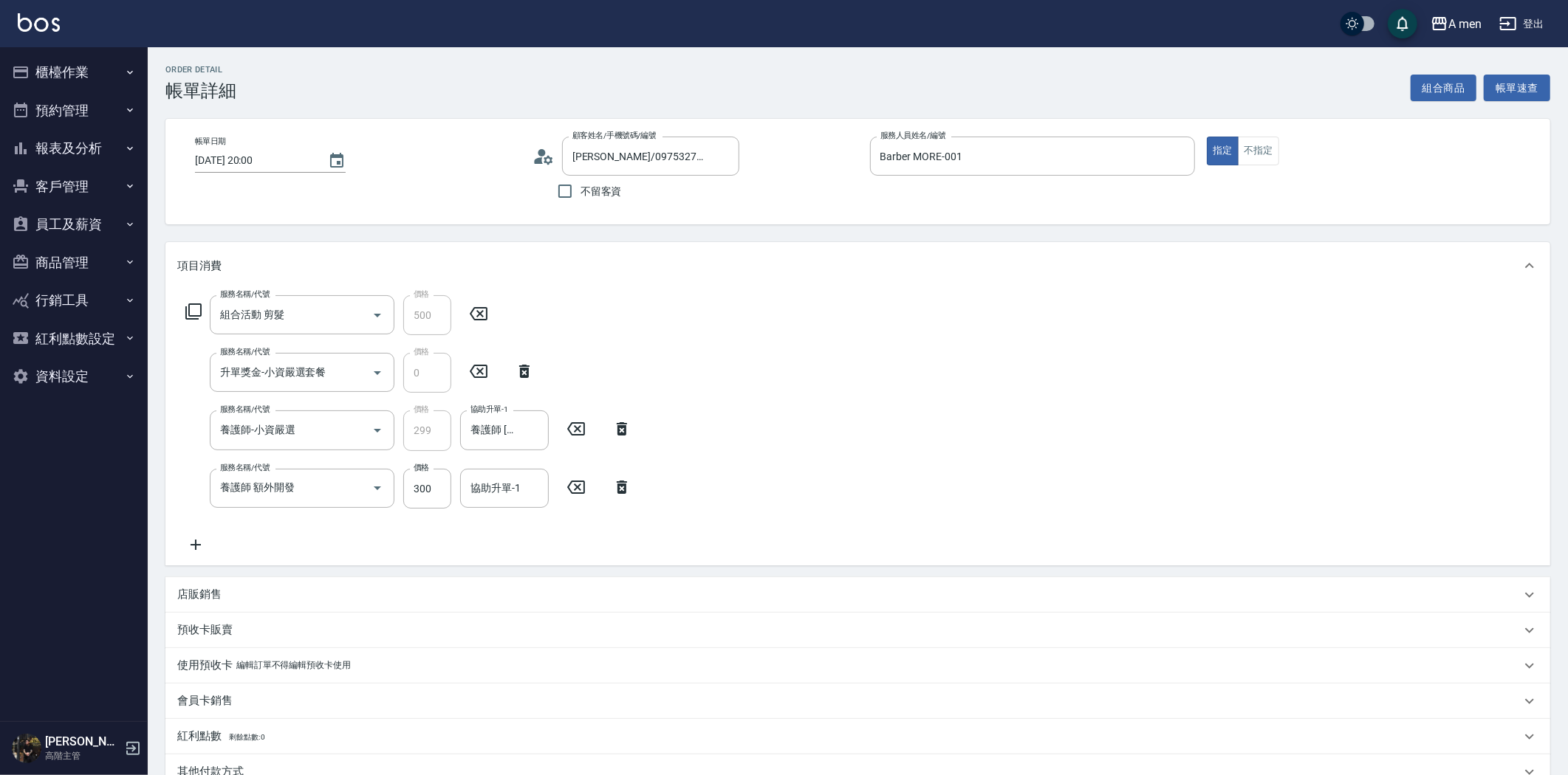
click at [570, 488] on icon at bounding box center [576, 487] width 37 height 18
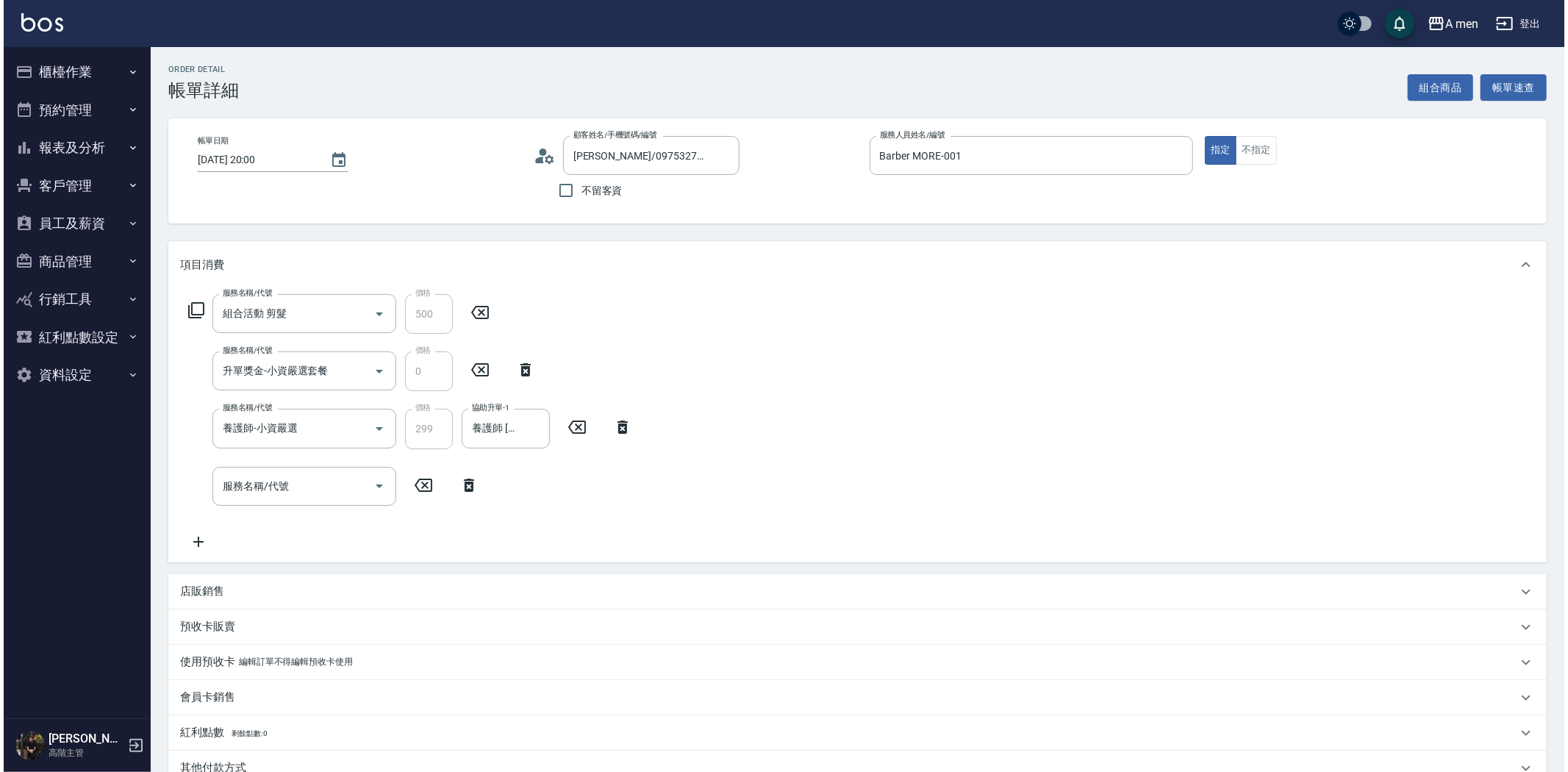
scroll to position [305, 0]
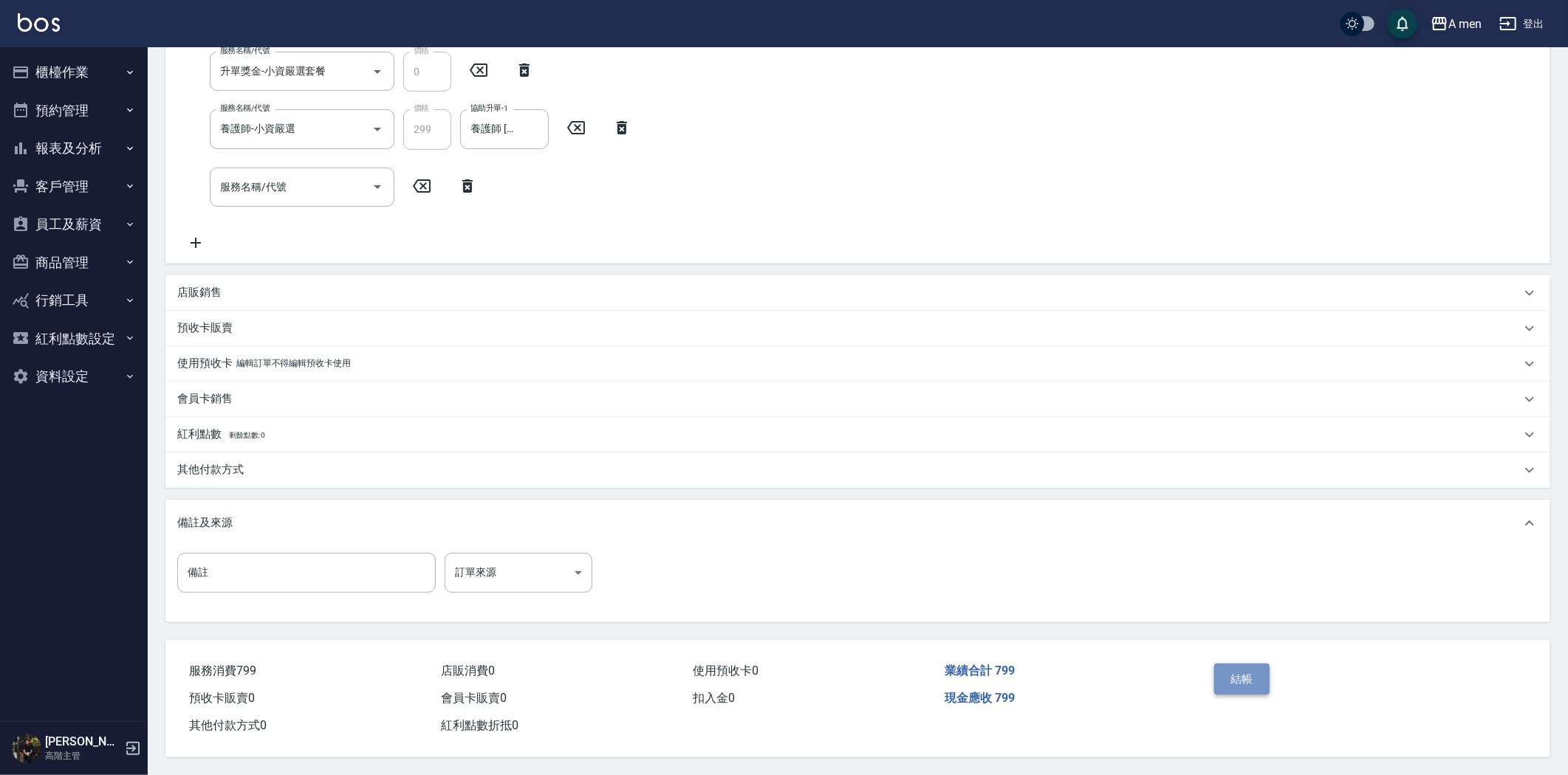
click at [1265, 684] on button "結帳" at bounding box center [1243, 679] width 56 height 31
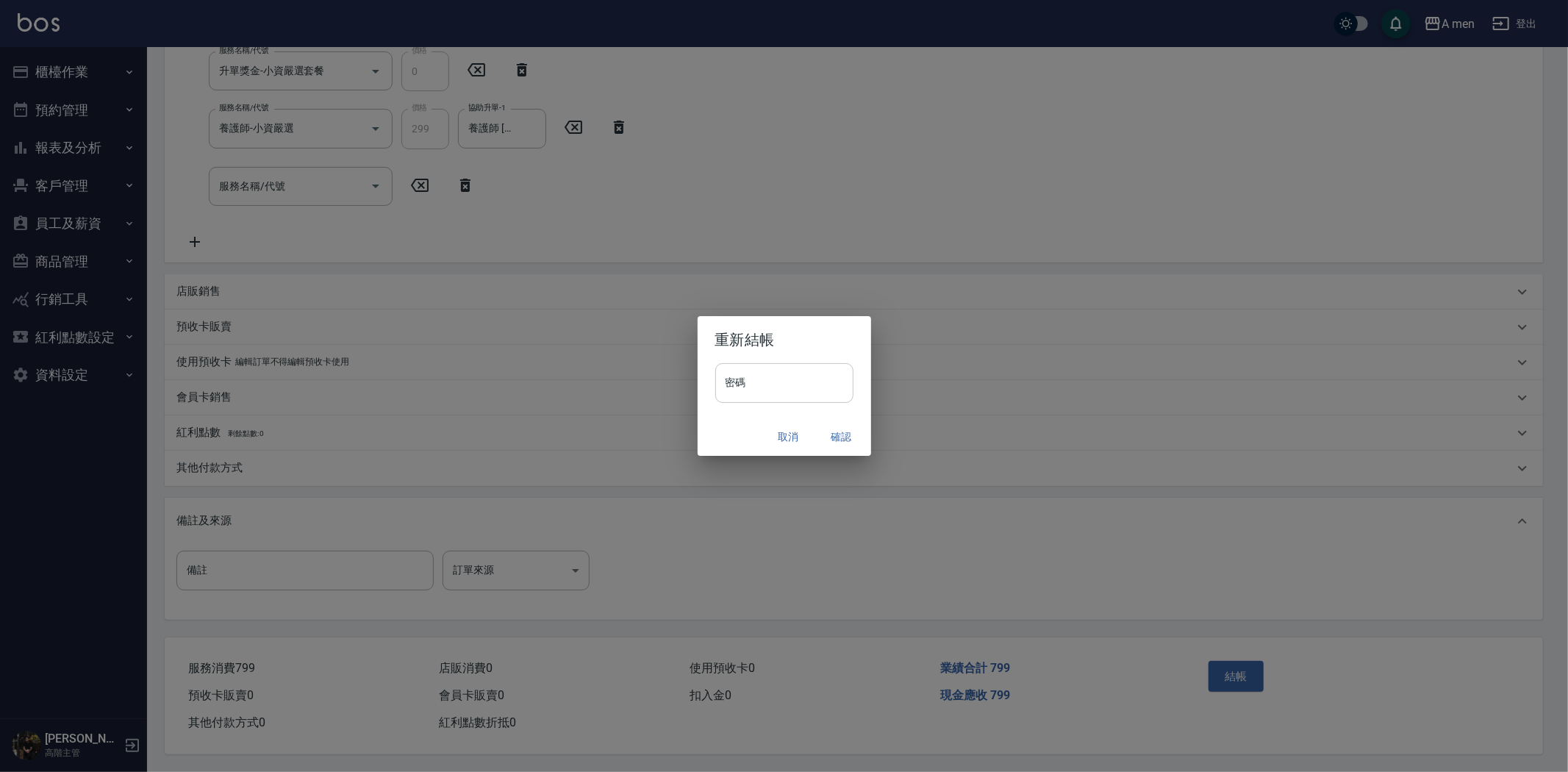
click at [747, 376] on input "密碼" at bounding box center [784, 383] width 138 height 39
type input "****"
click at [843, 424] on button "確認" at bounding box center [841, 437] width 47 height 27
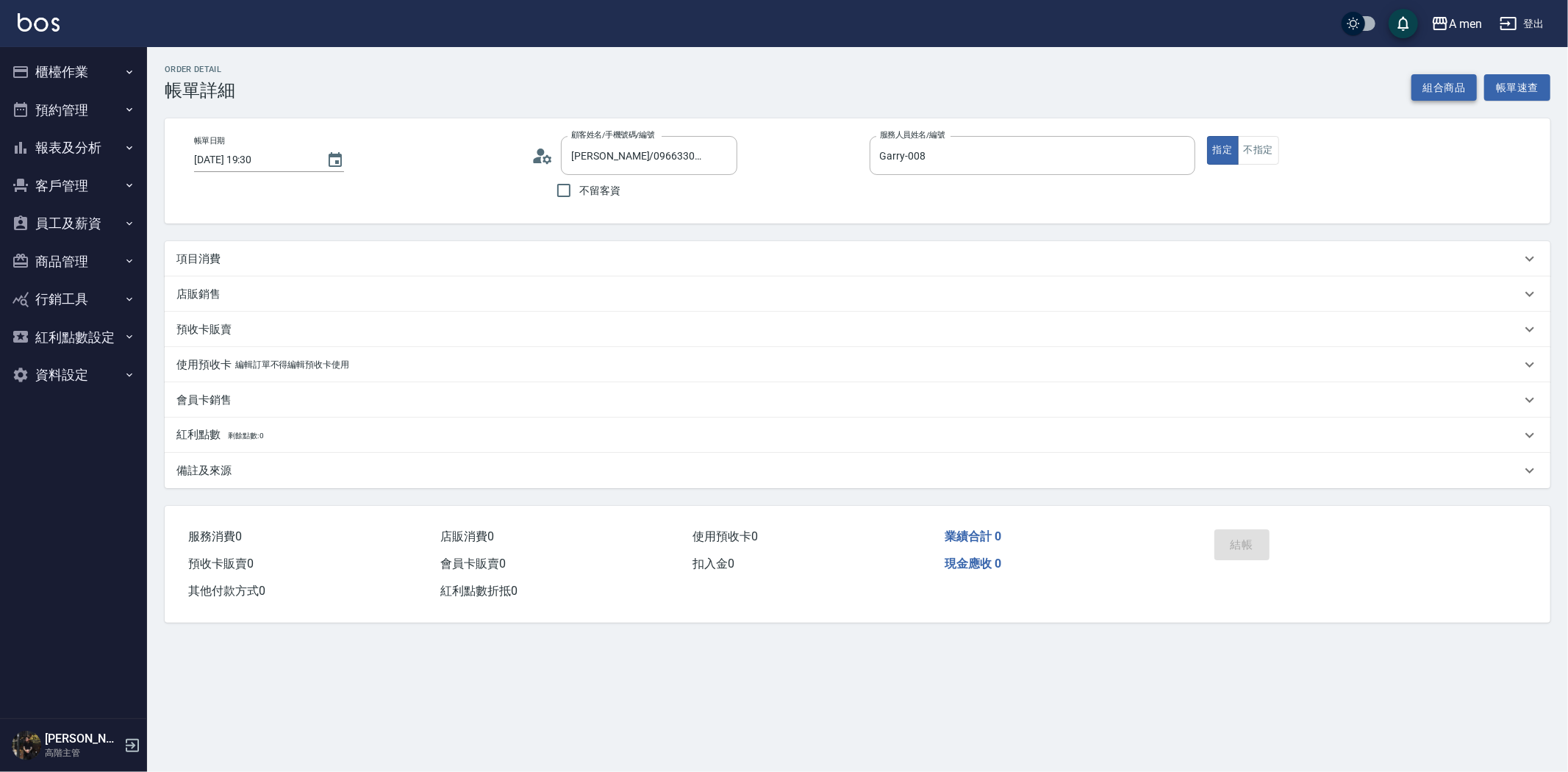
click at [1459, 88] on button "組合商品" at bounding box center [1445, 87] width 66 height 27
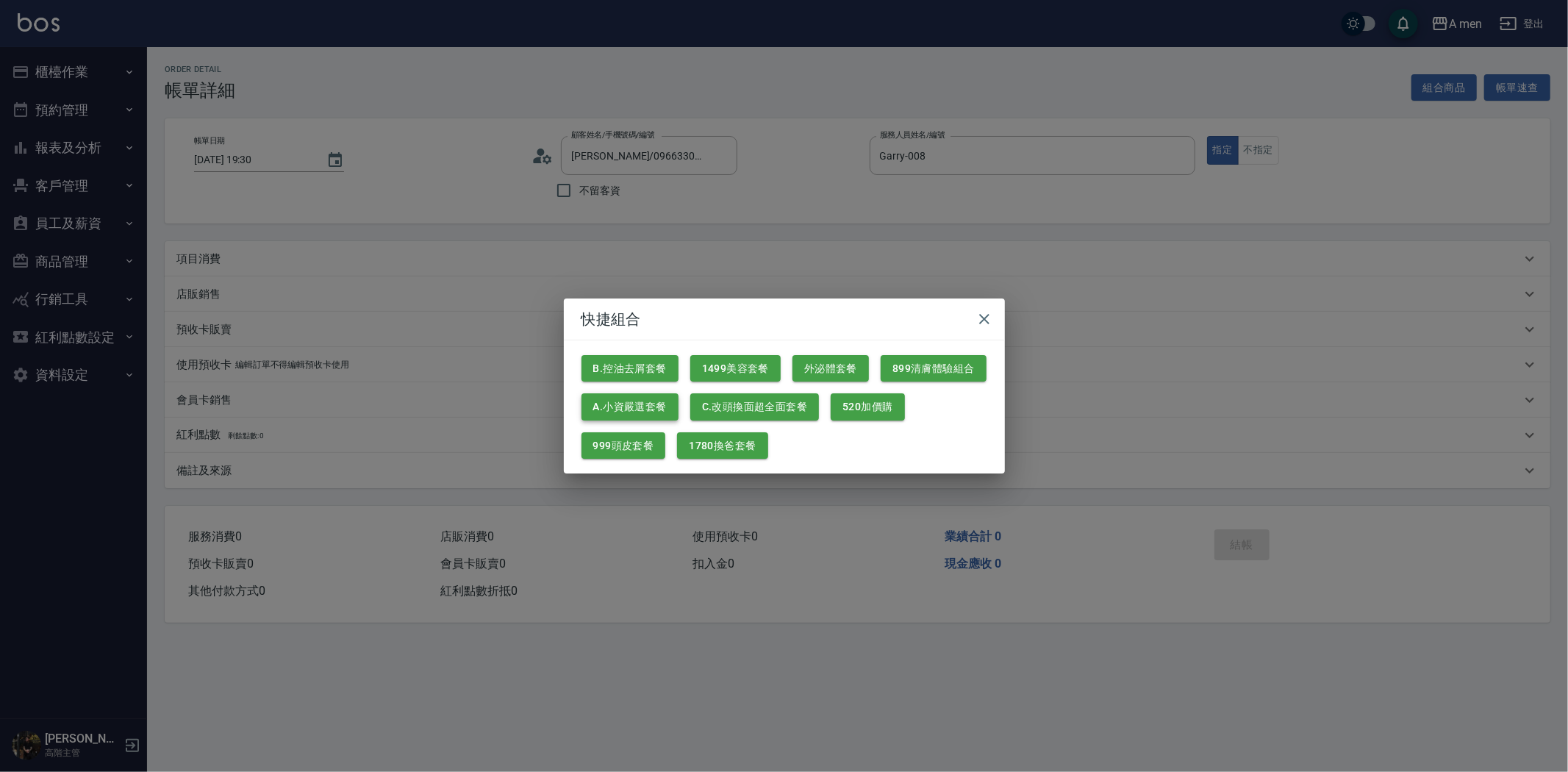
click at [608, 395] on button "A.小資嚴選套餐" at bounding box center [630, 406] width 97 height 27
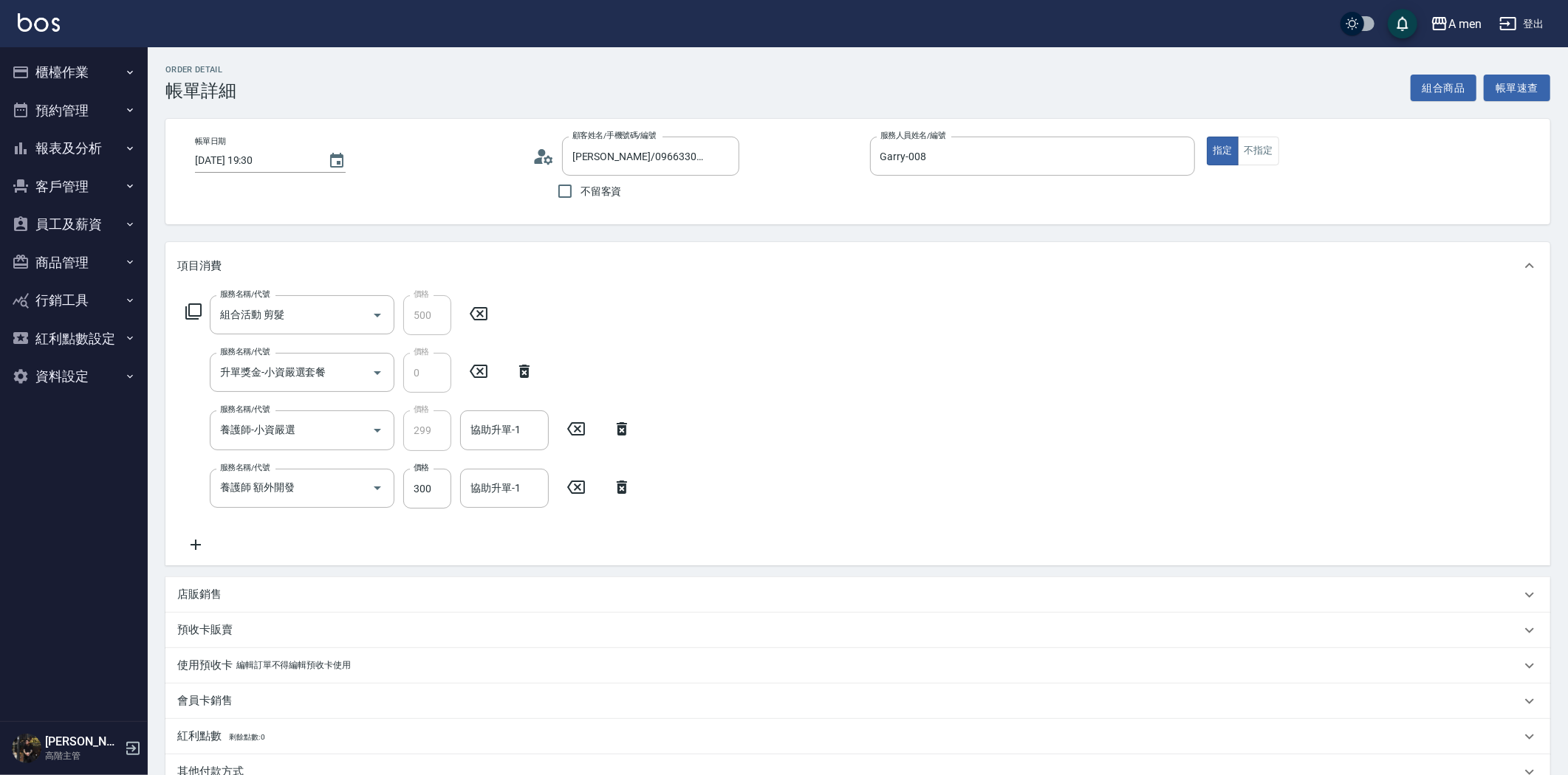
click at [570, 485] on icon at bounding box center [576, 487] width 37 height 18
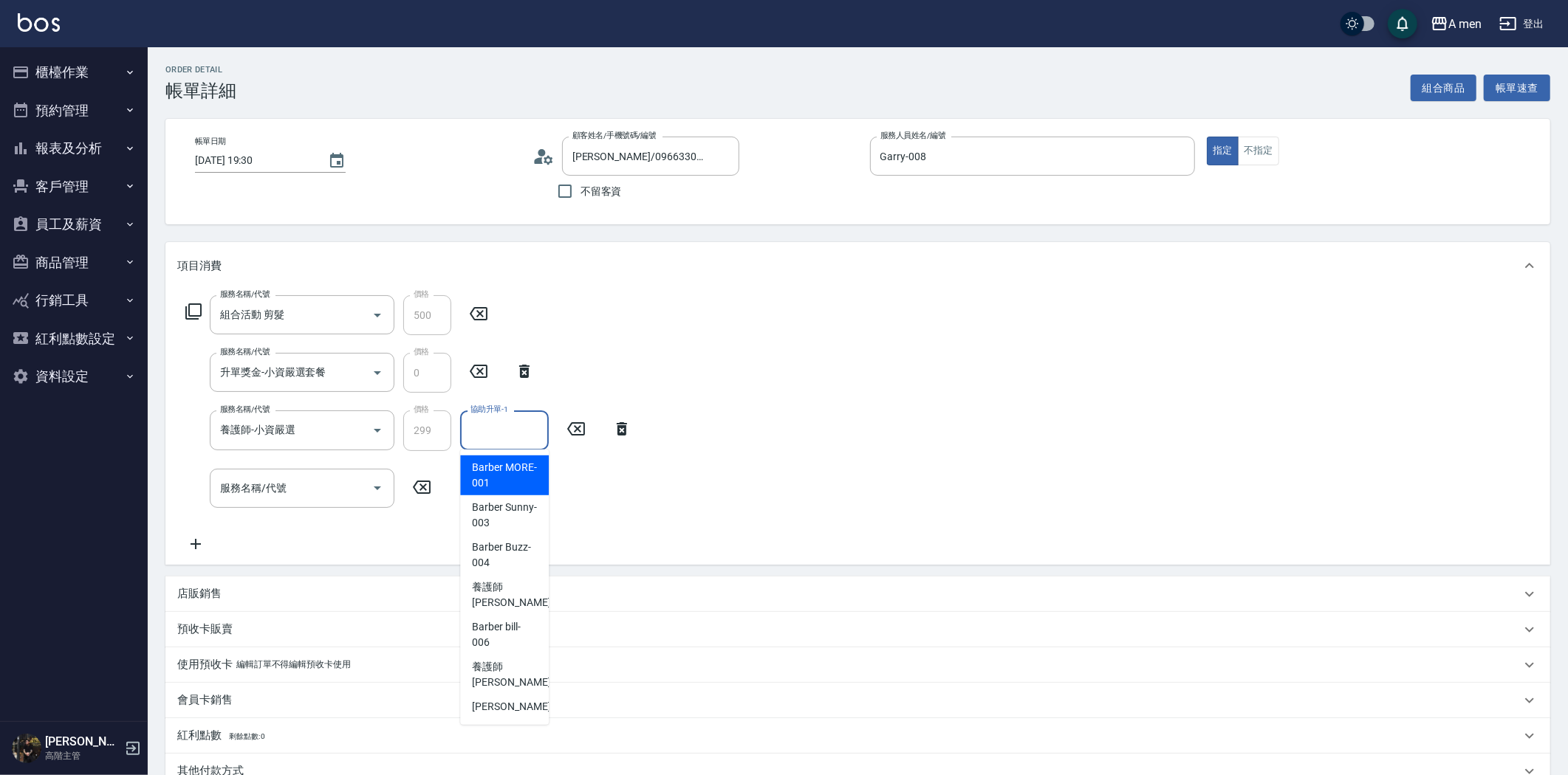
click at [527, 430] on input "協助升單-1" at bounding box center [504, 430] width 75 height 26
click at [520, 695] on div "Garry -008" at bounding box center [504, 706] width 88 height 24
type input "Garry-008"
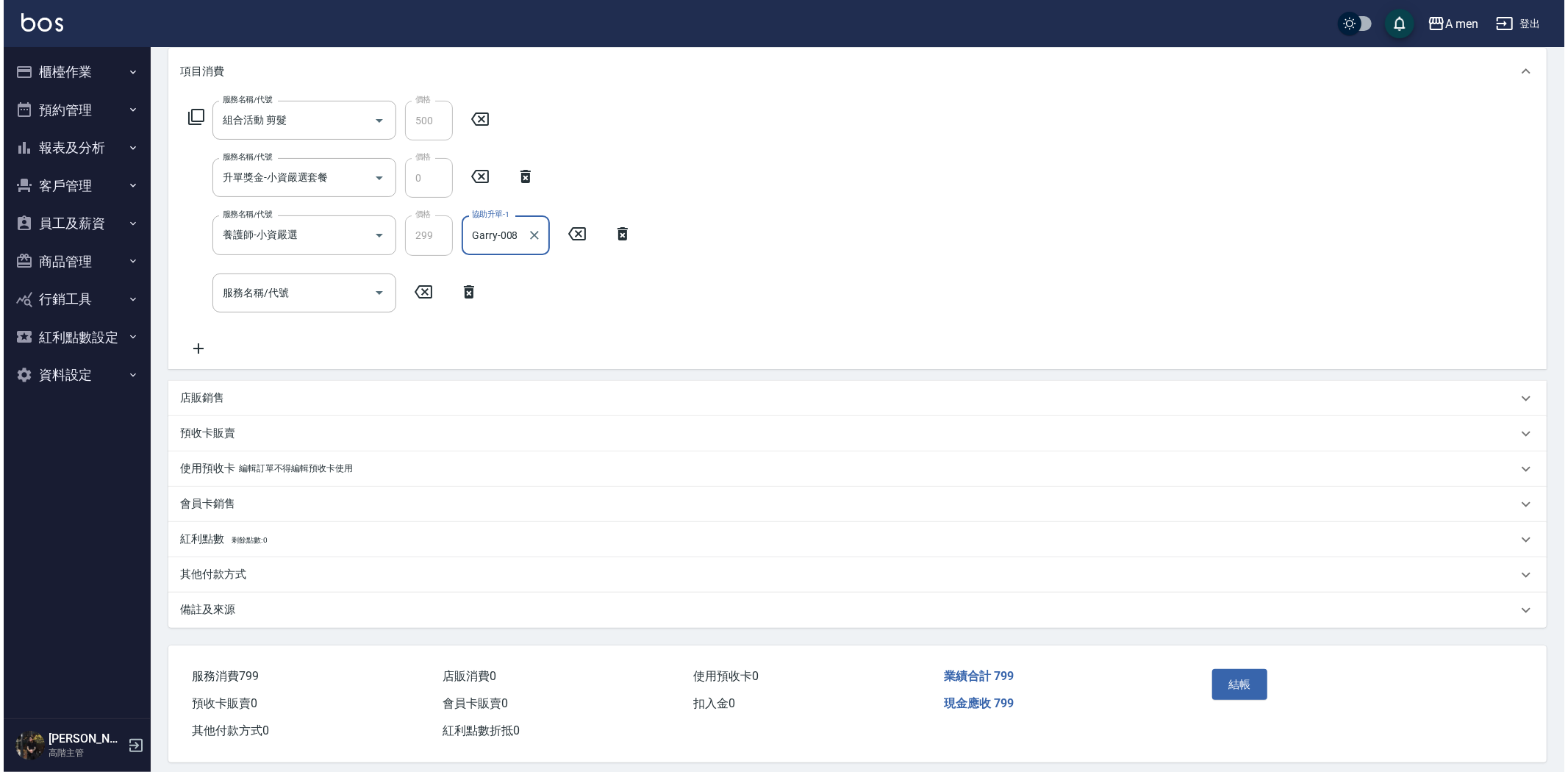
scroll to position [206, 0]
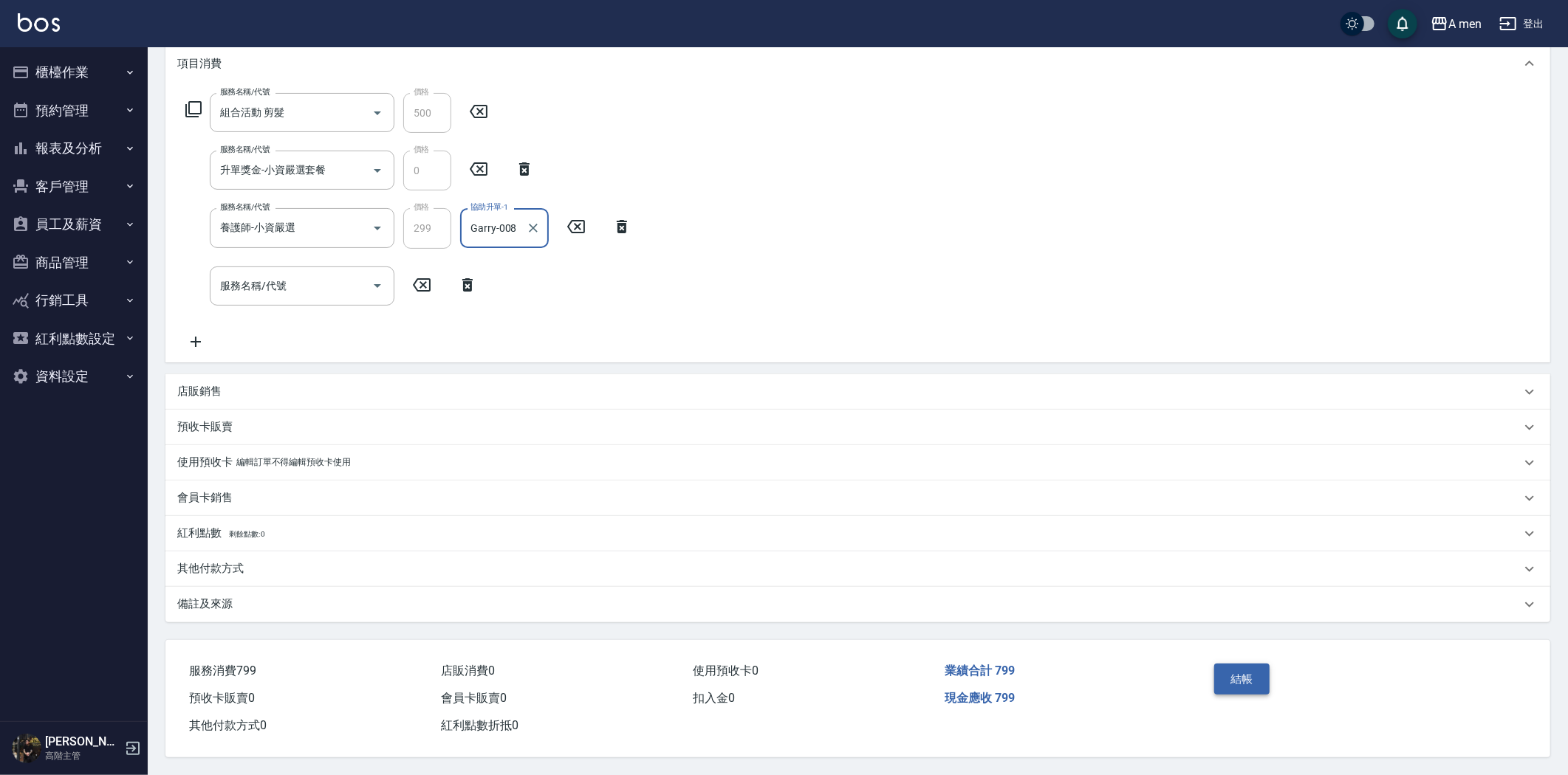
click at [1250, 666] on button "結帳" at bounding box center [1243, 679] width 56 height 31
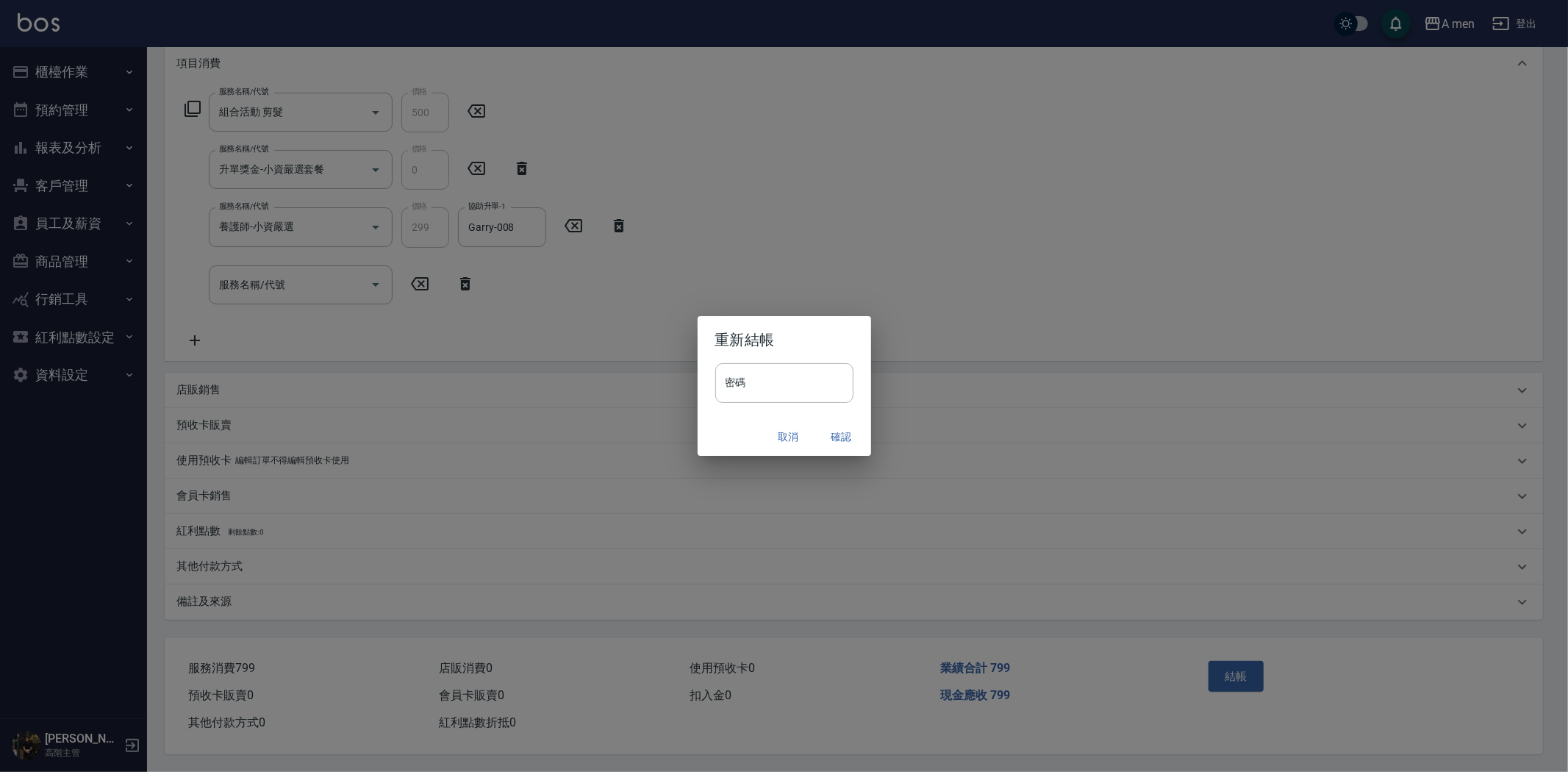
click at [846, 433] on button "確認" at bounding box center [841, 437] width 47 height 27
